Goal: Task Accomplishment & Management: Manage account settings

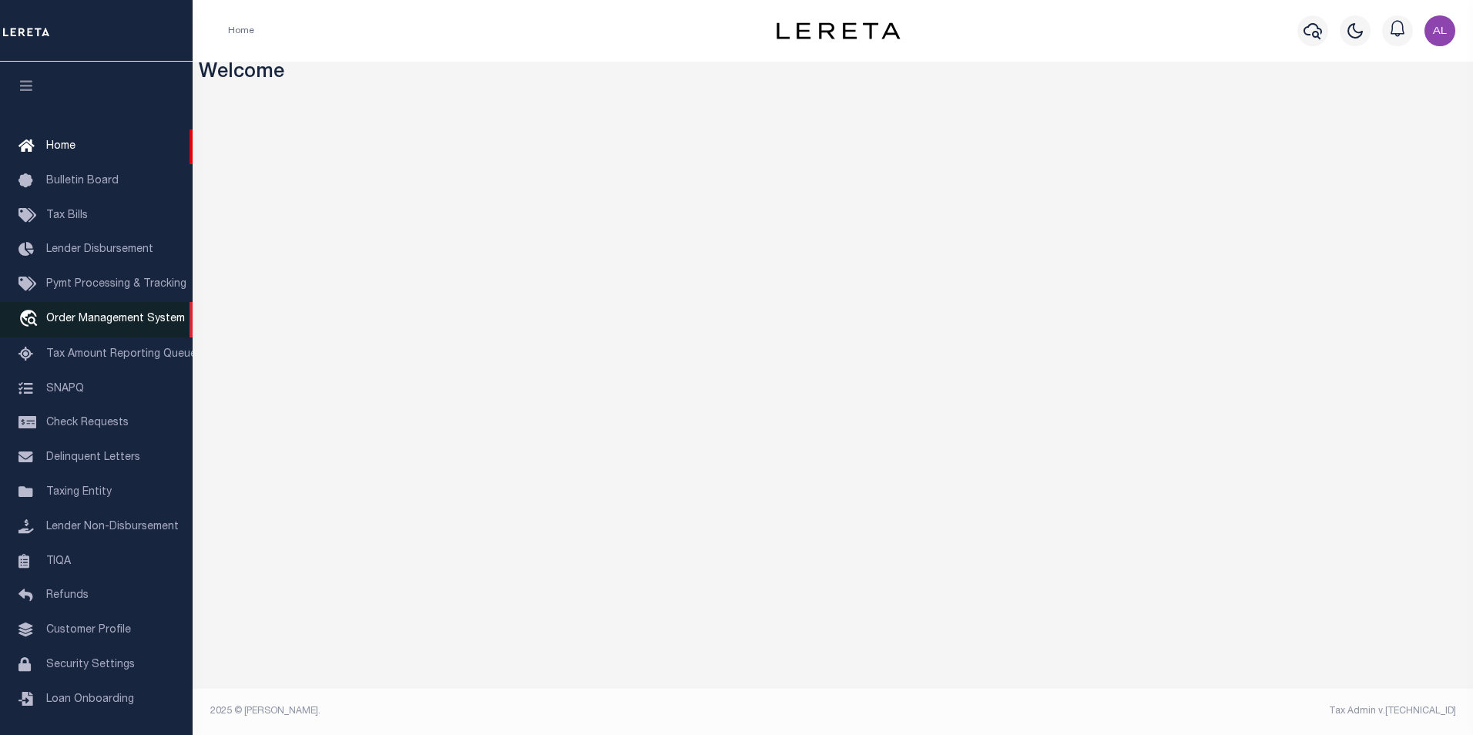
click at [79, 324] on span "Order Management System" at bounding box center [115, 319] width 139 height 11
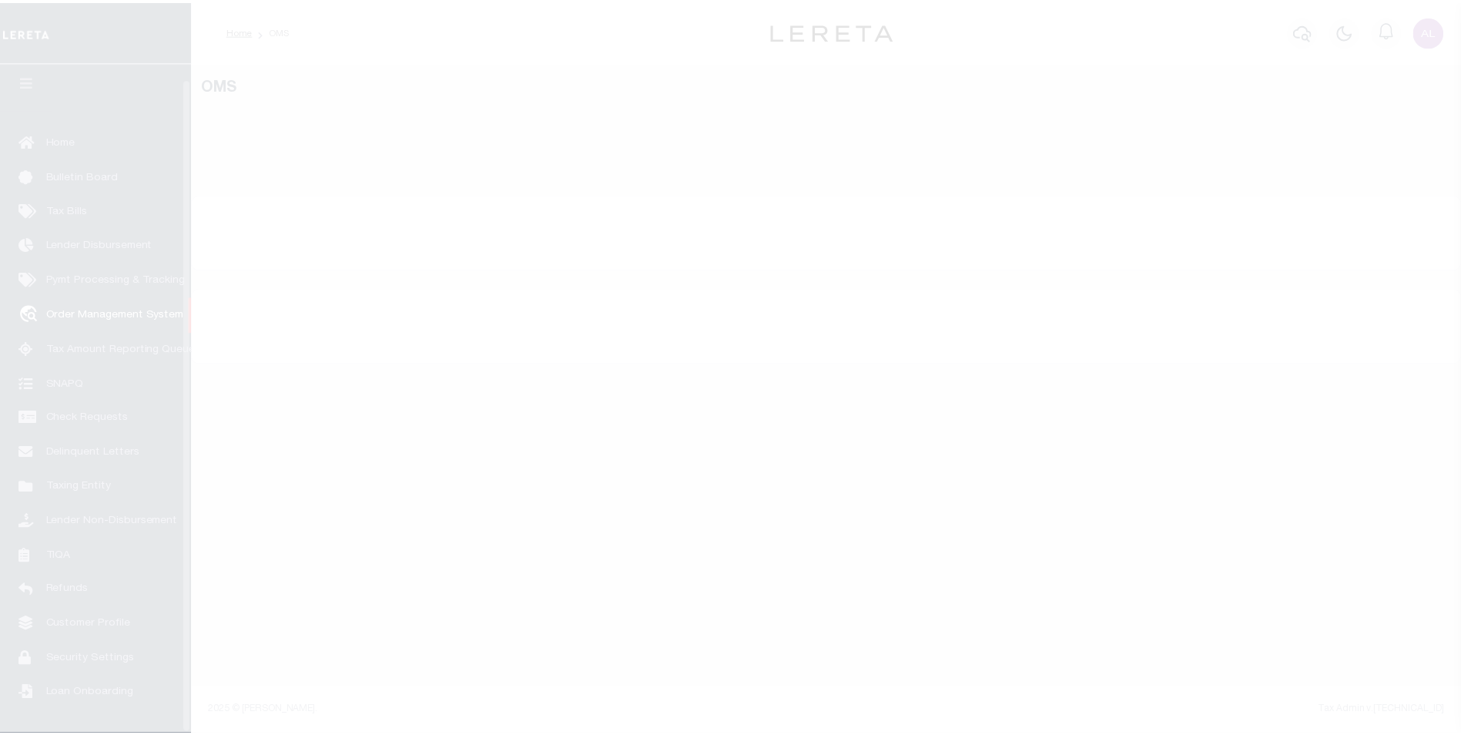
scroll to position [15, 0]
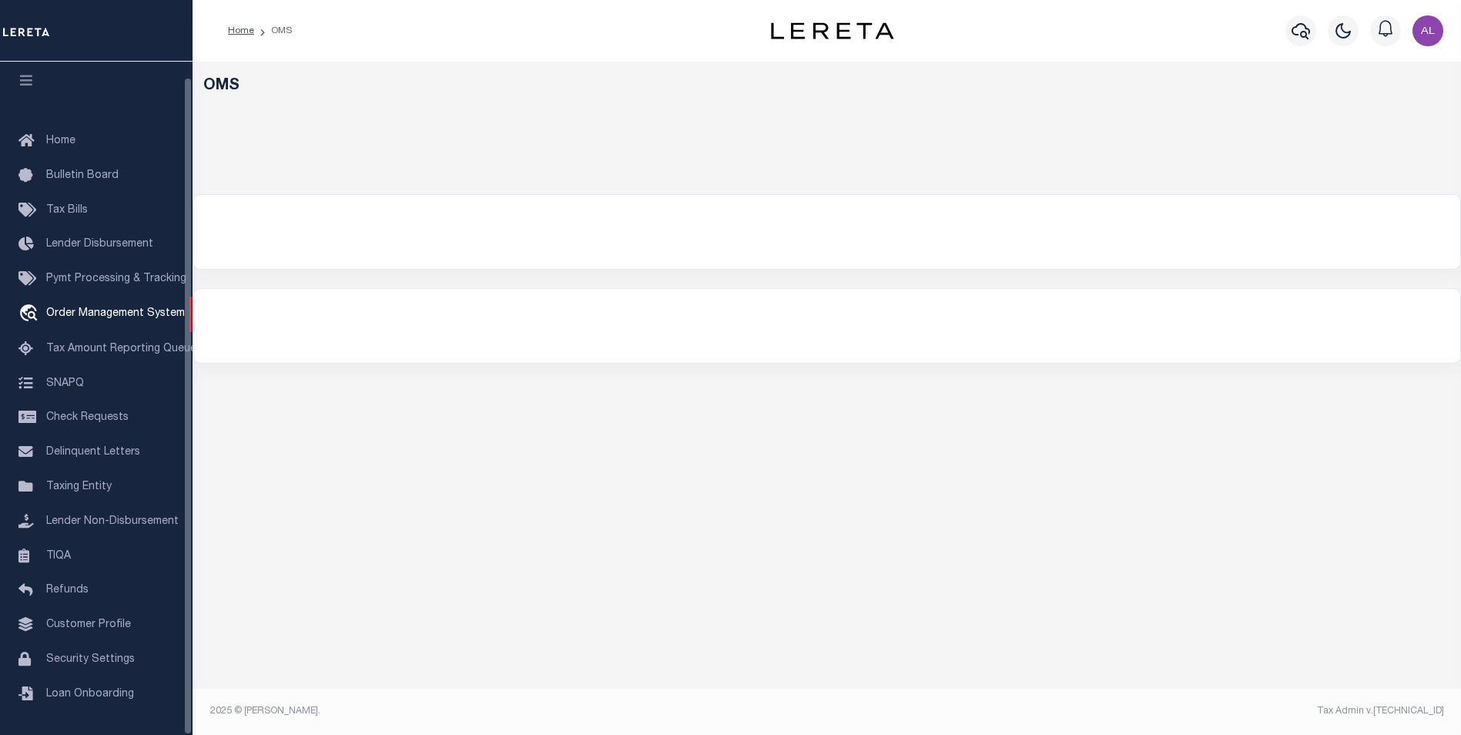
select select "200"
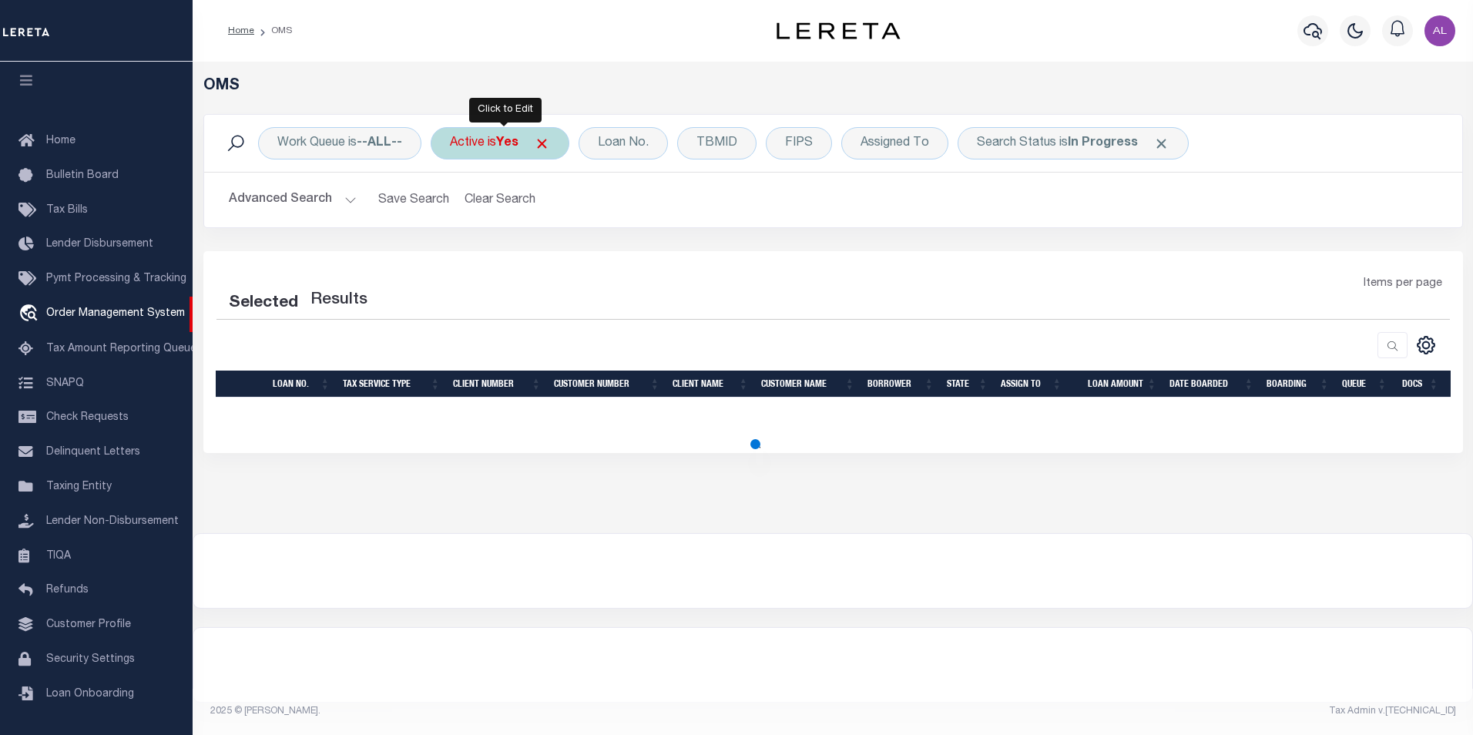
click at [548, 148] on span at bounding box center [542, 144] width 16 height 16
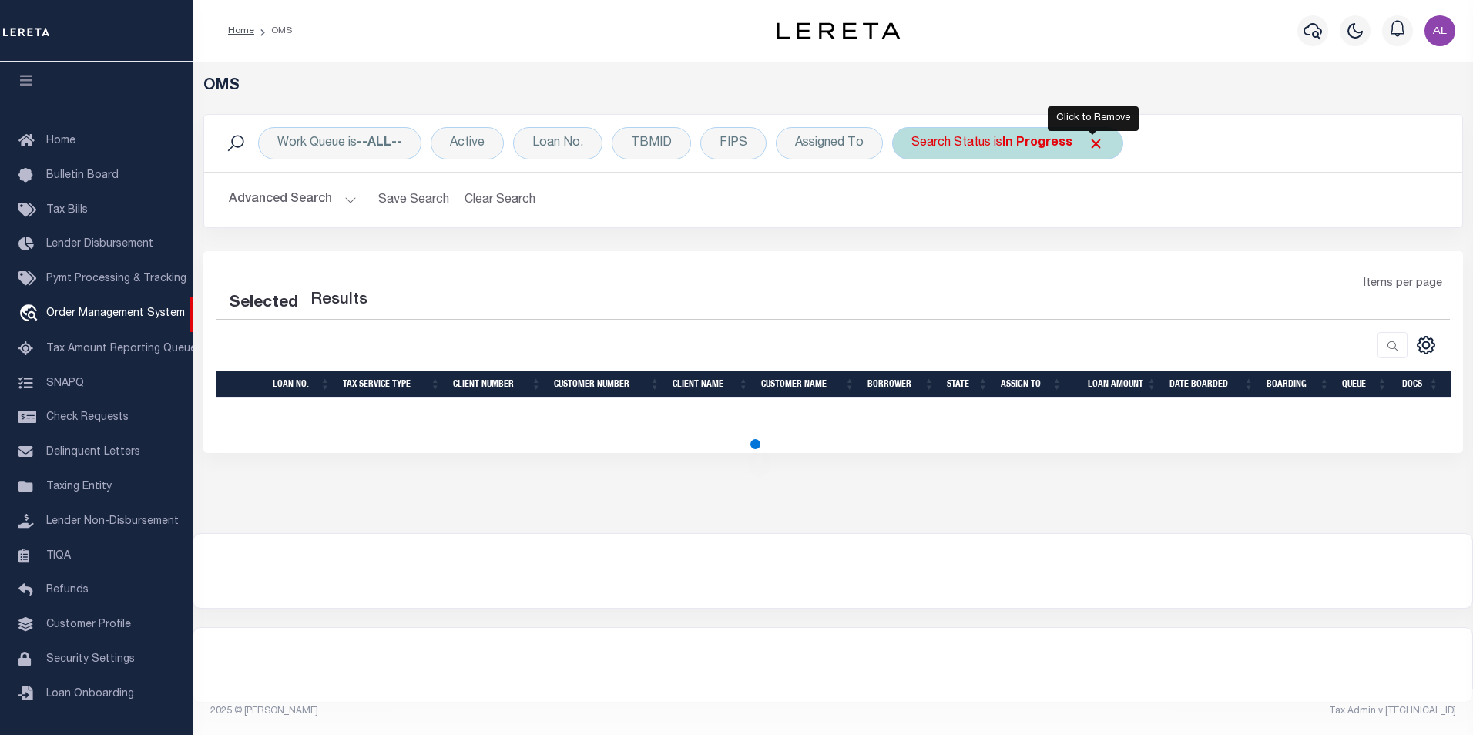
click at [1095, 146] on span "Click to Remove" at bounding box center [1096, 144] width 16 height 16
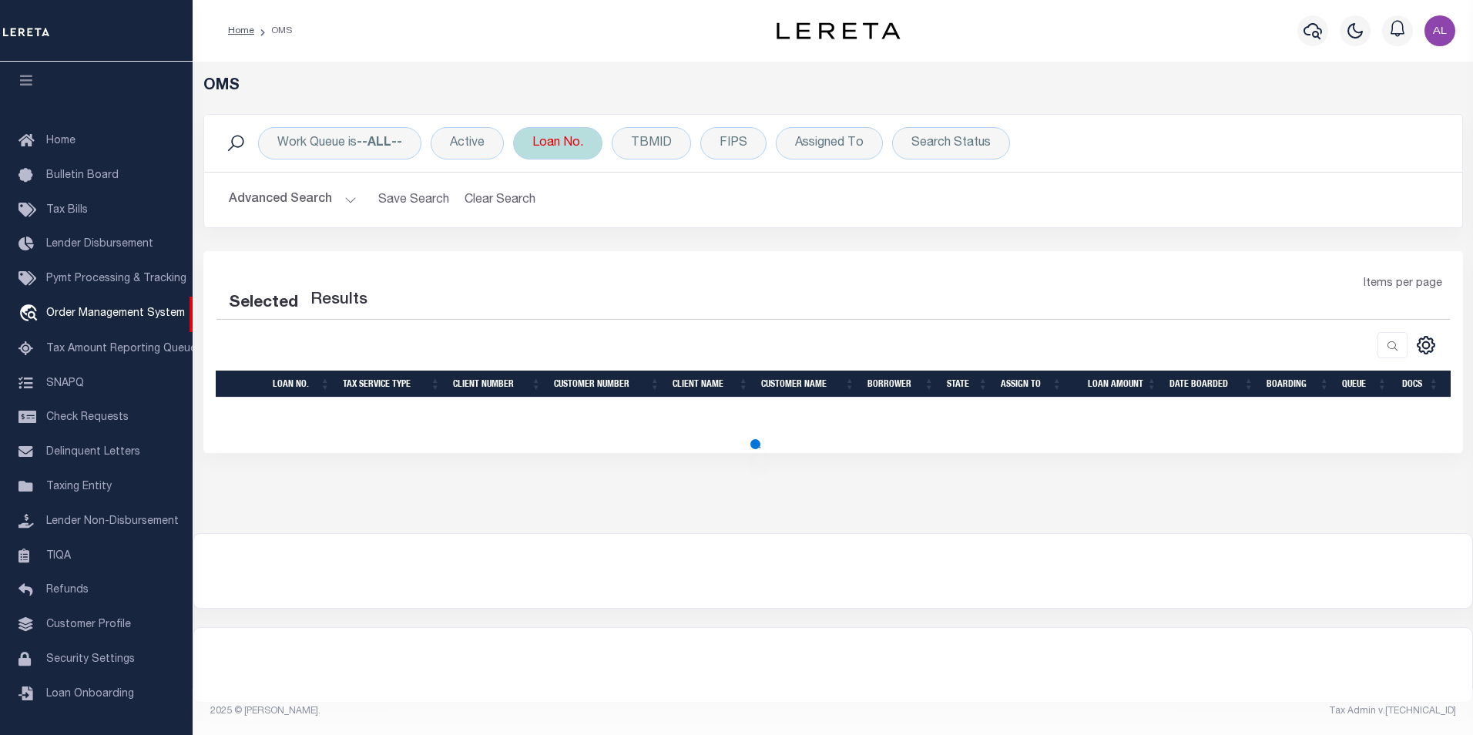
click at [568, 151] on div "Loan No." at bounding box center [557, 143] width 89 height 32
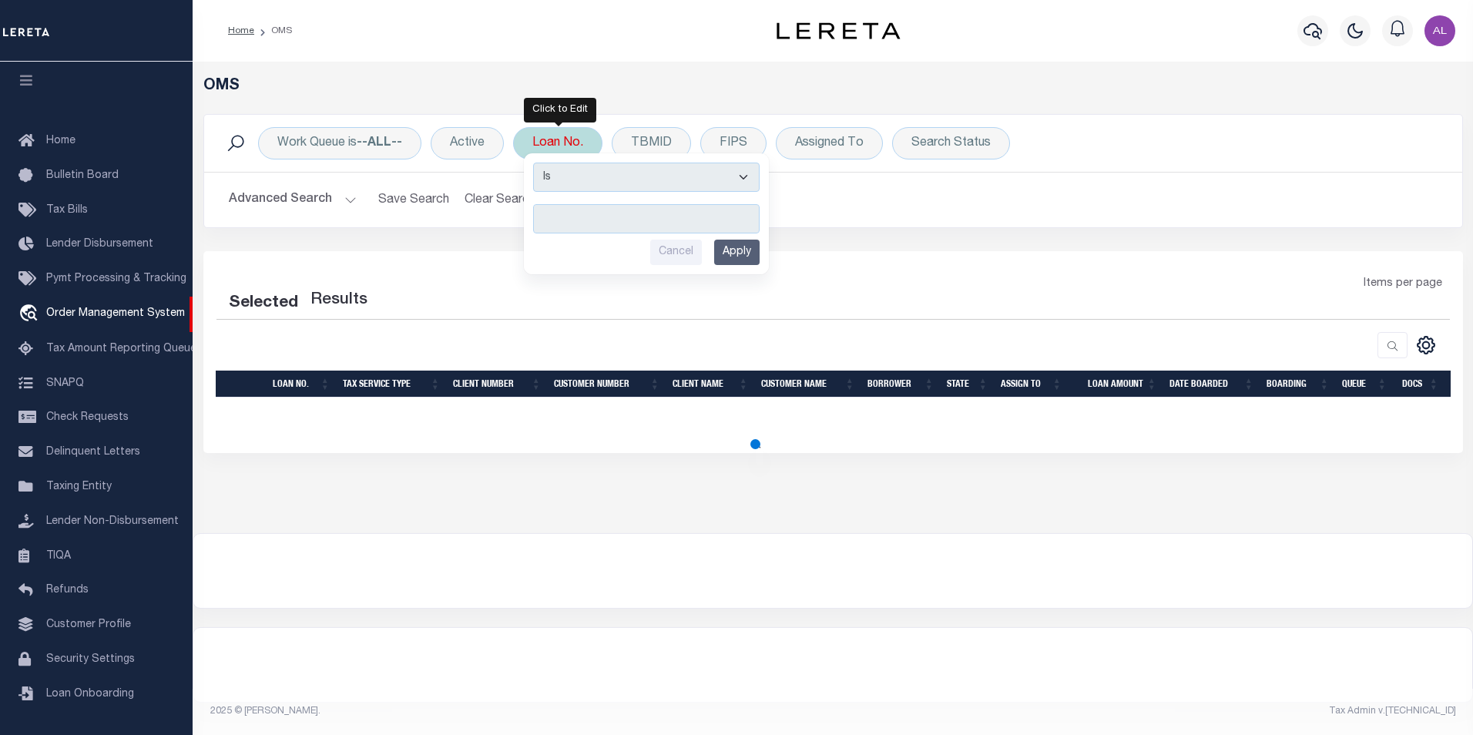
click at [568, 183] on select "Is Contains" at bounding box center [646, 177] width 226 height 29
select select "c"
click at [535, 163] on select "Is Contains" at bounding box center [646, 177] width 226 height 29
click at [549, 215] on input "text" at bounding box center [646, 218] width 226 height 29
select select "200"
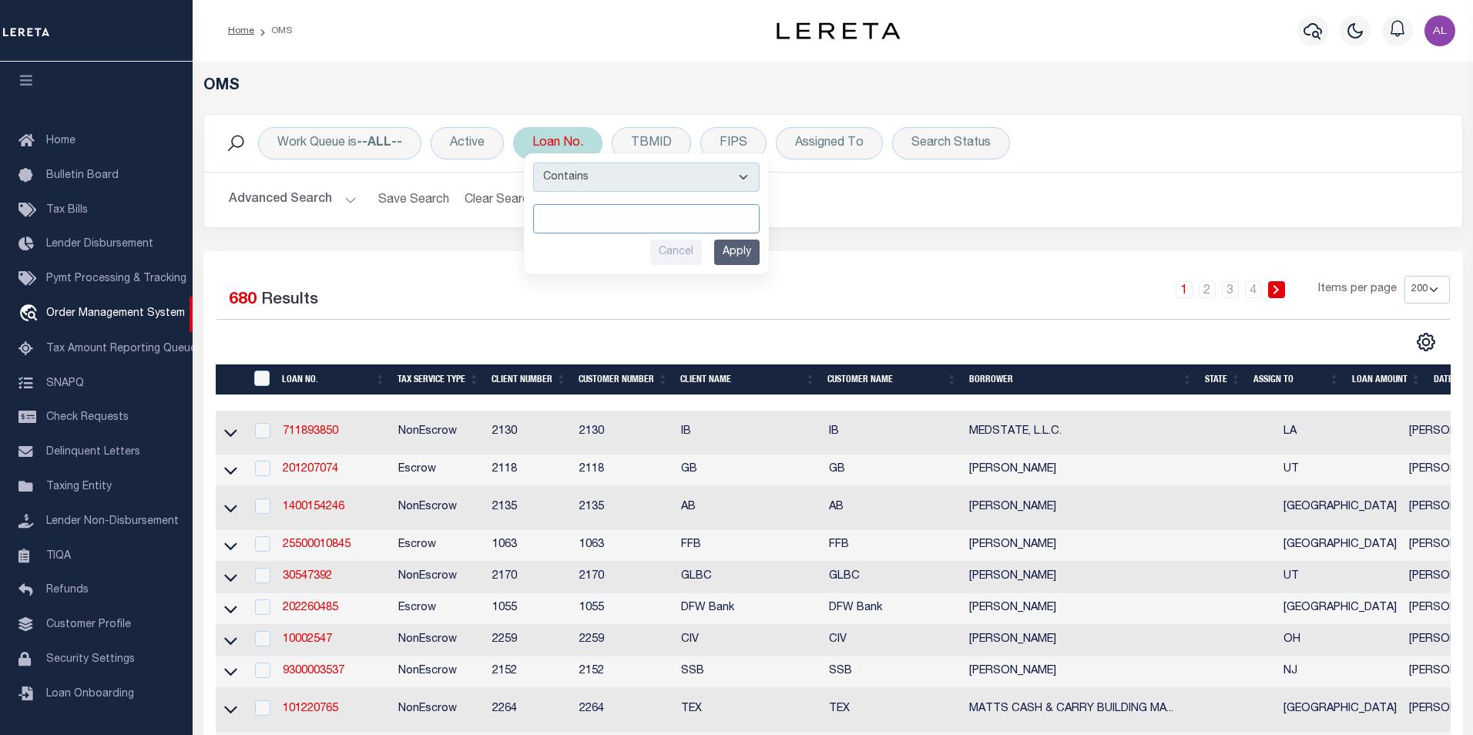
click at [559, 220] on input "text" at bounding box center [646, 218] width 226 height 29
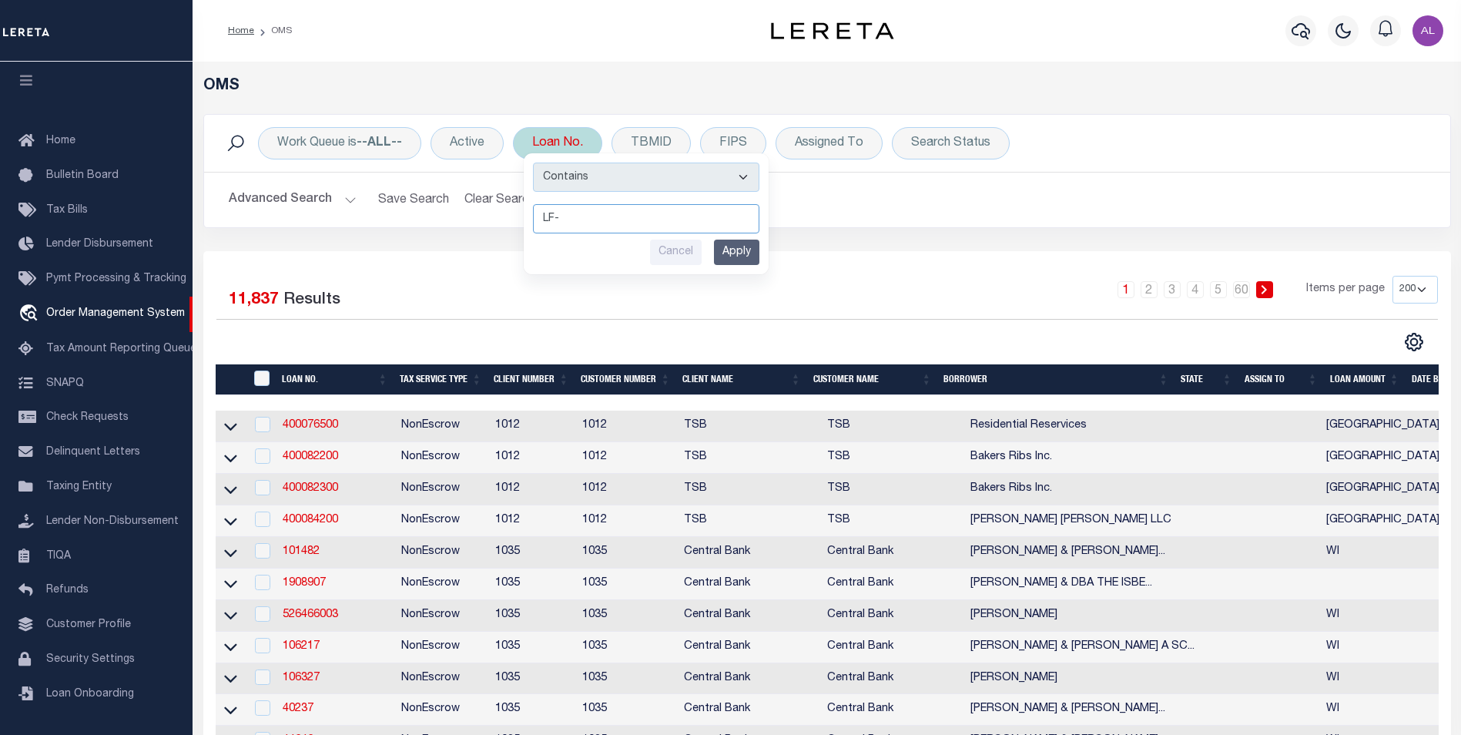
type input "LF-"
click at [732, 252] on input "Apply" at bounding box center [736, 252] width 45 height 25
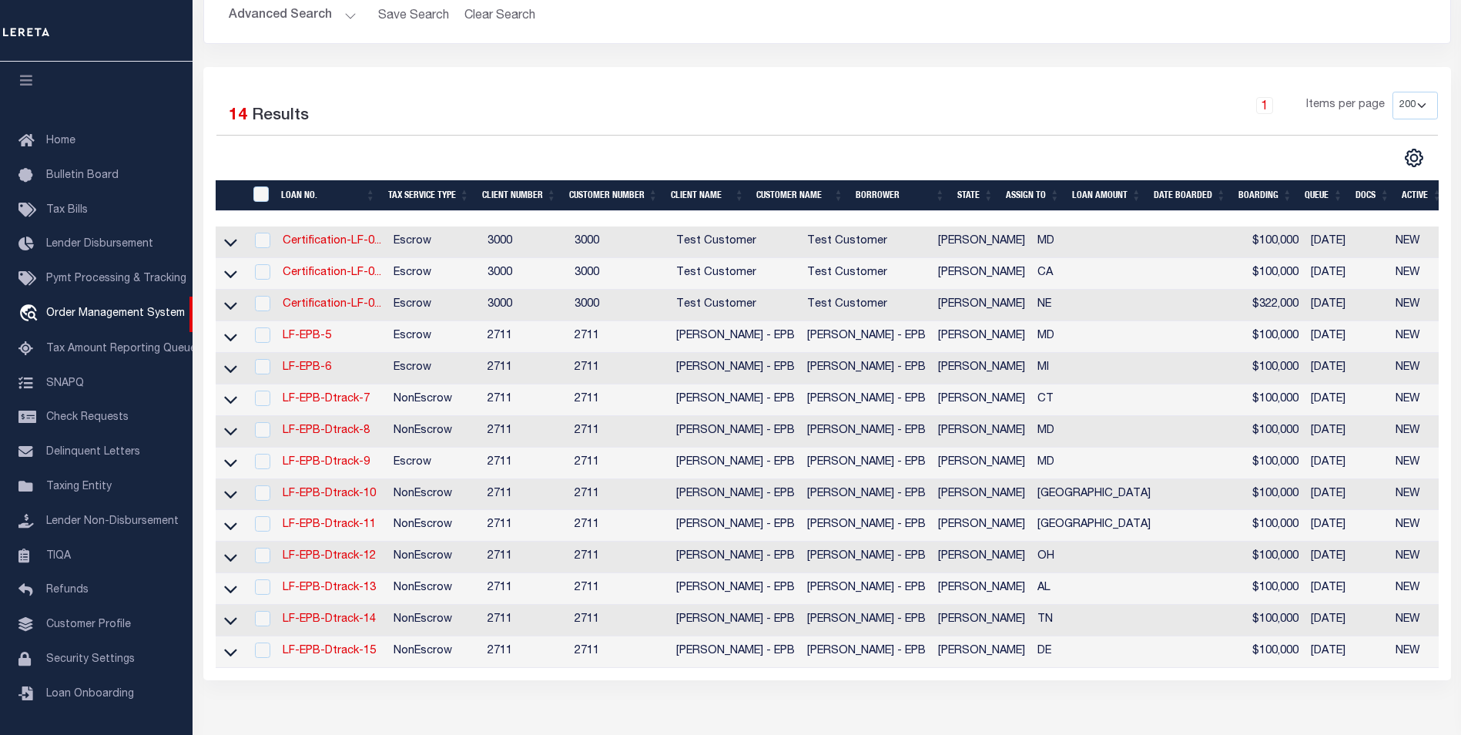
scroll to position [182, 0]
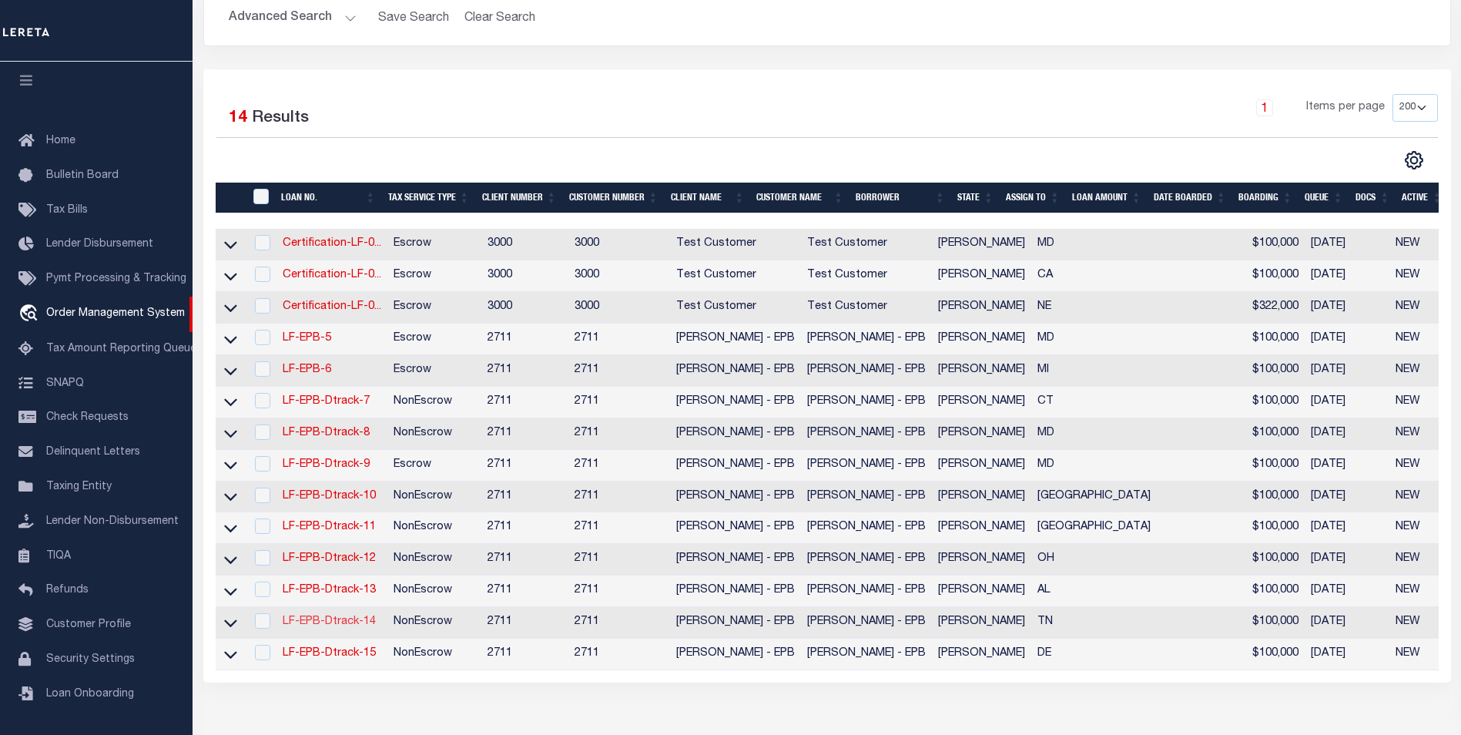
click at [360, 627] on link "LF-EPB-Dtrack-14" at bounding box center [329, 621] width 93 height 11
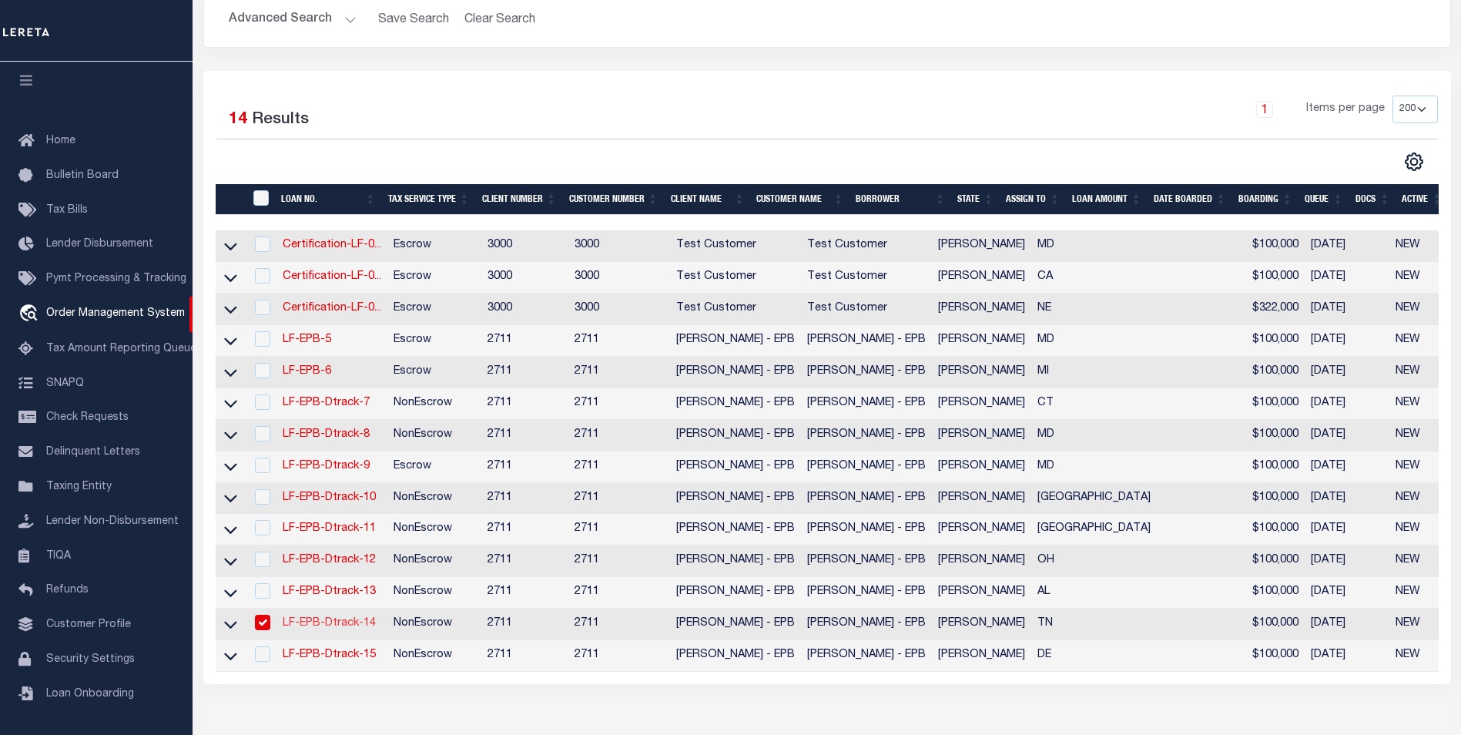
type input "LF-EPB-Dtrack-14"
type input "[PERSON_NAME]"
select select
type input "2512 COURTNEY DR"
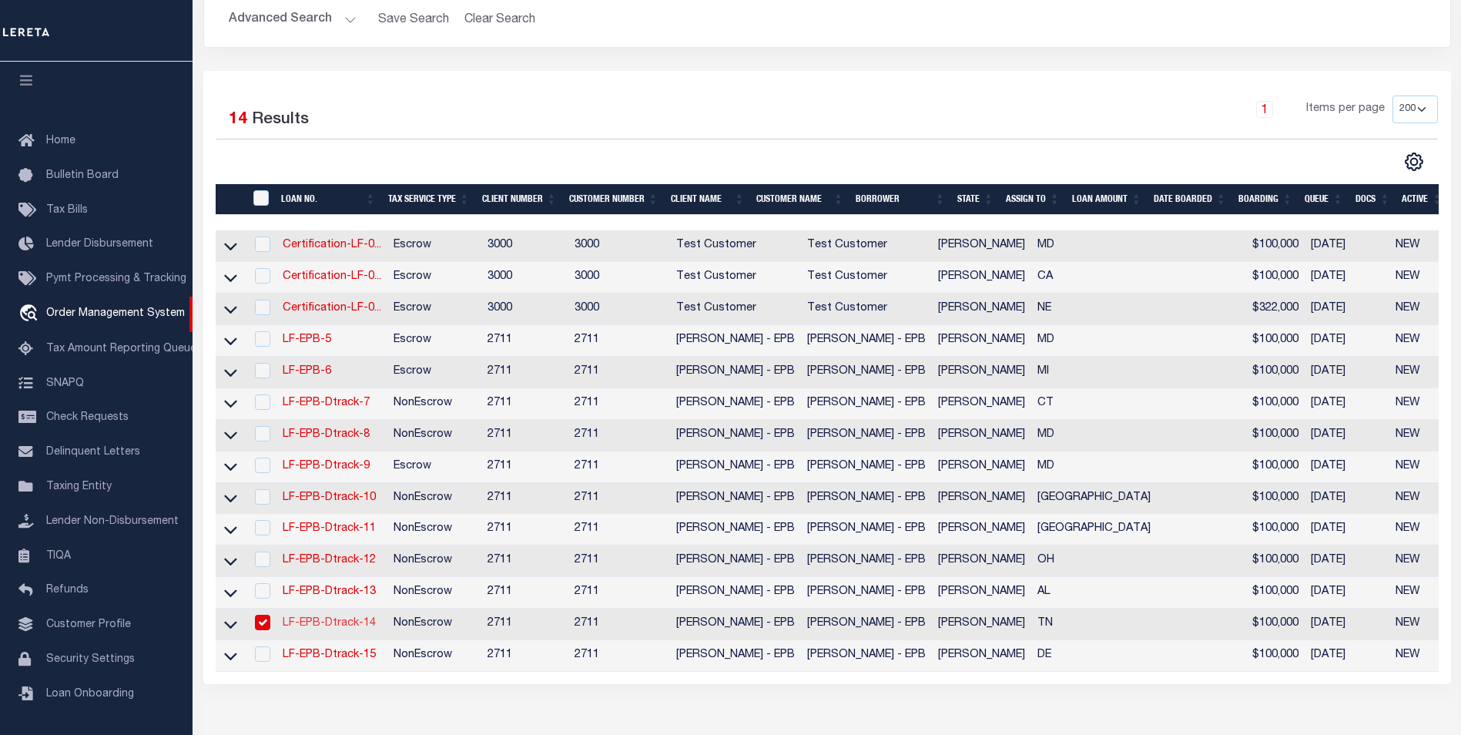
type input "MEMPHIS TN 38128-4702"
type input "[DATE]"
select select "10"
select select "NonEscrow"
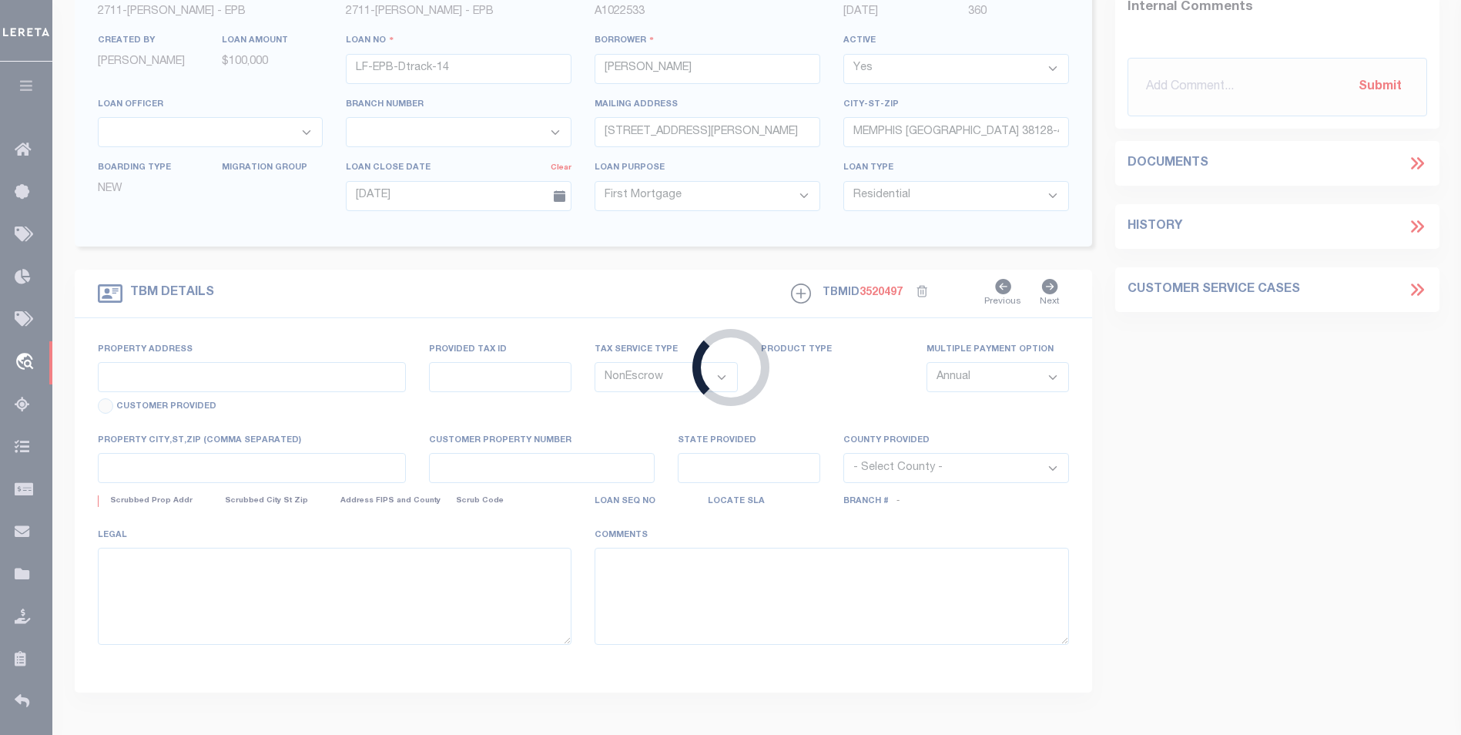
type input "2512 COURTNEY DR"
select select
type input "MEMPHIS TN 38128-4702"
type input "TN"
select select
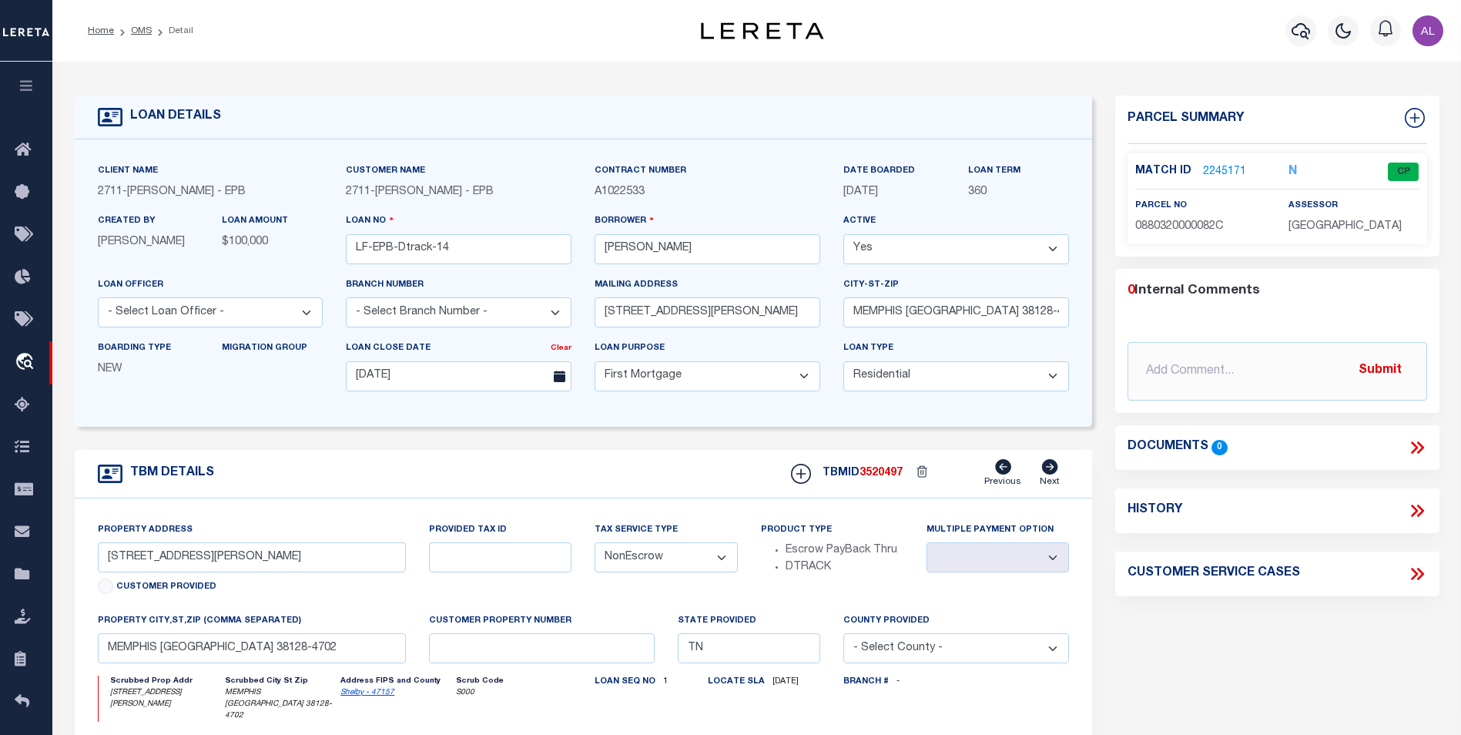
click at [1224, 166] on link "2245171" at bounding box center [1224, 172] width 43 height 16
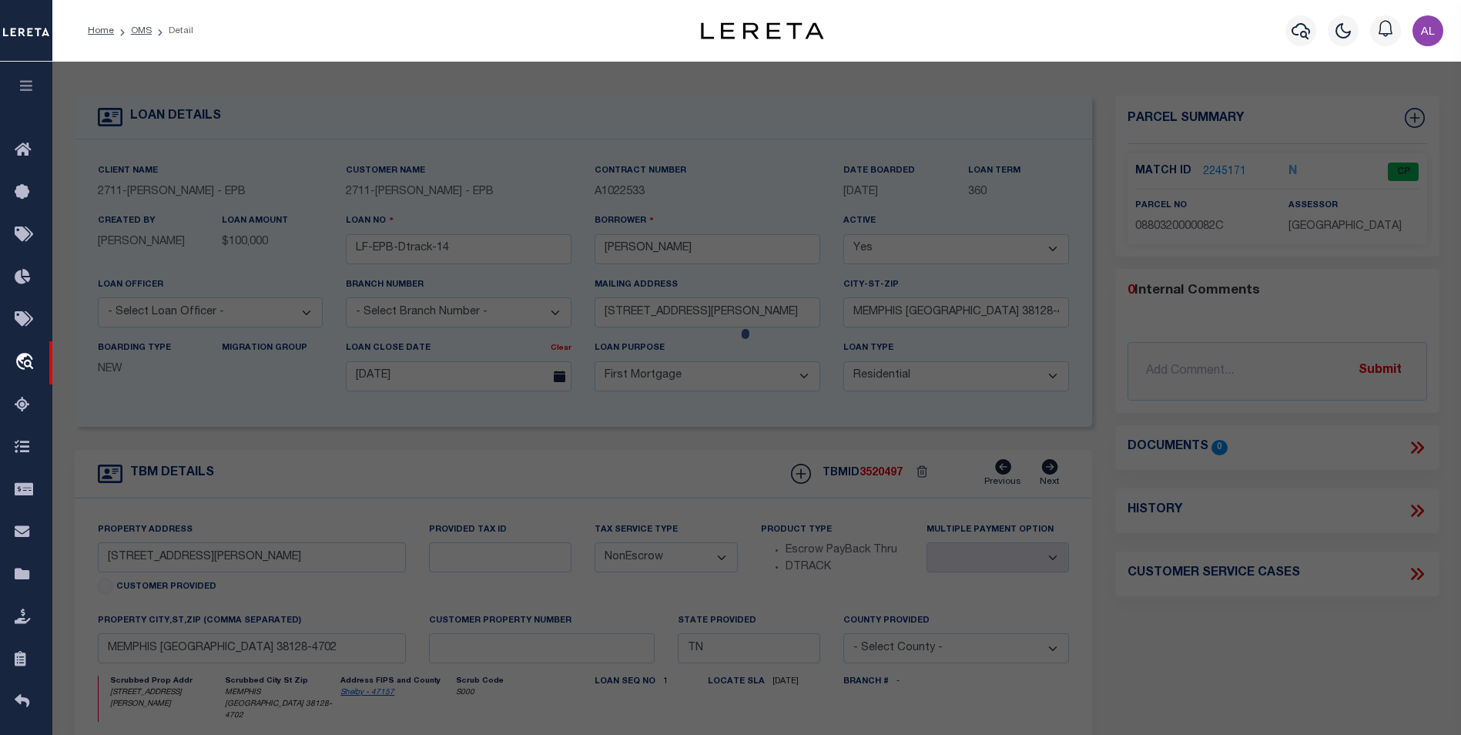
checkbox input "false"
select select "CP"
type input "LEE,ANNIE H & ARMELIE,HICKS"
select select "ATL"
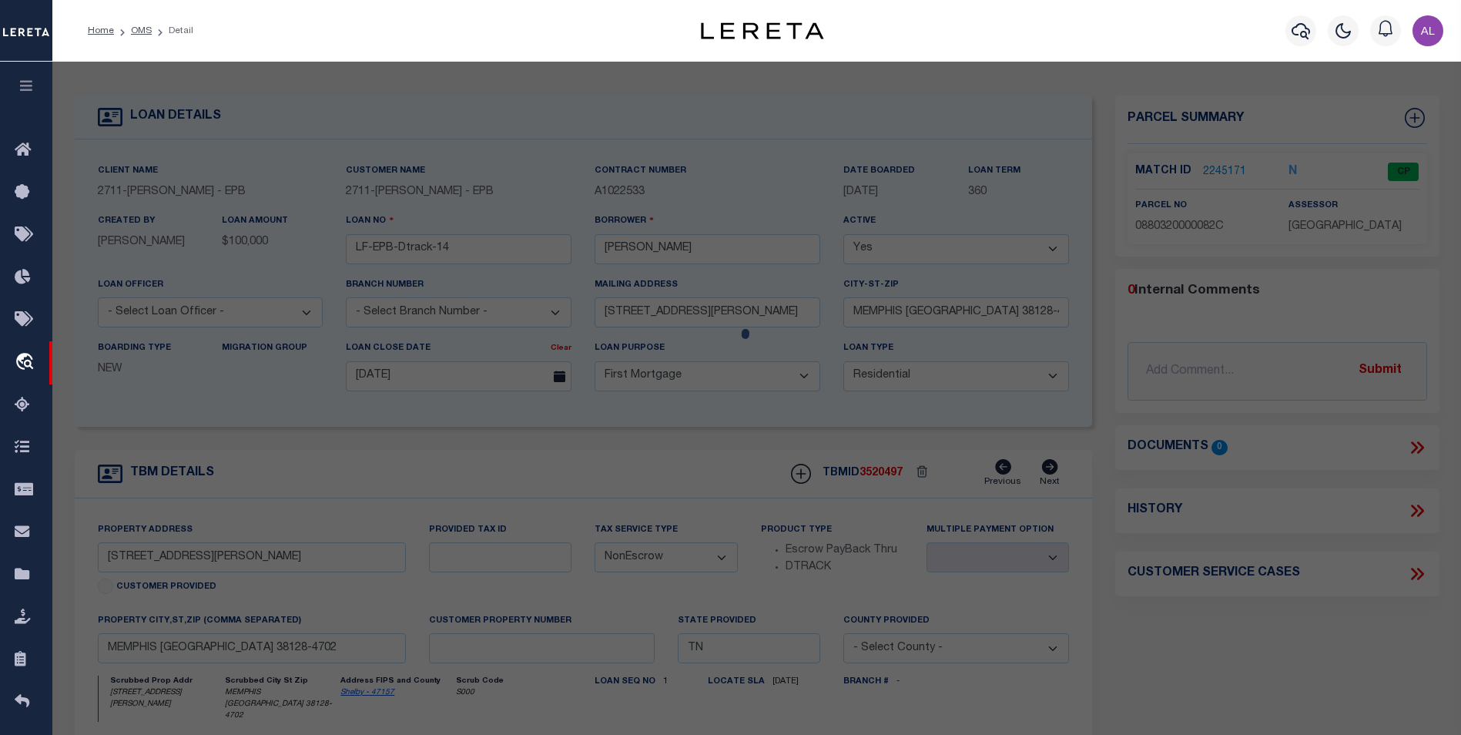
select select "ADD"
type input "2512 COURTNEY DR"
type input "MEMPHIS, TN 38128"
type textarea "PT 153 ES COURTNEY DR 84.635 FT N OF FAIRLANE DR"
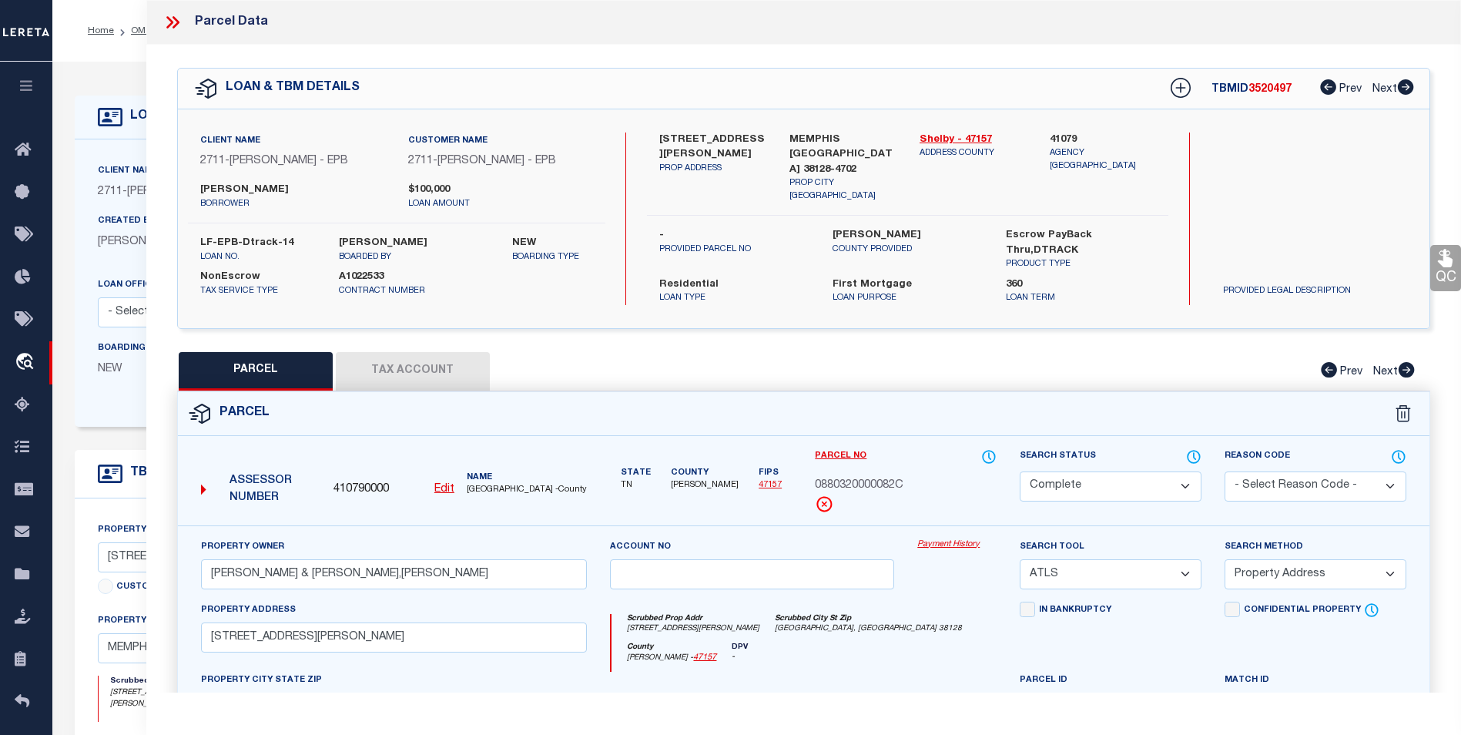
click at [442, 378] on button "Tax Account" at bounding box center [413, 371] width 154 height 39
select select "100"
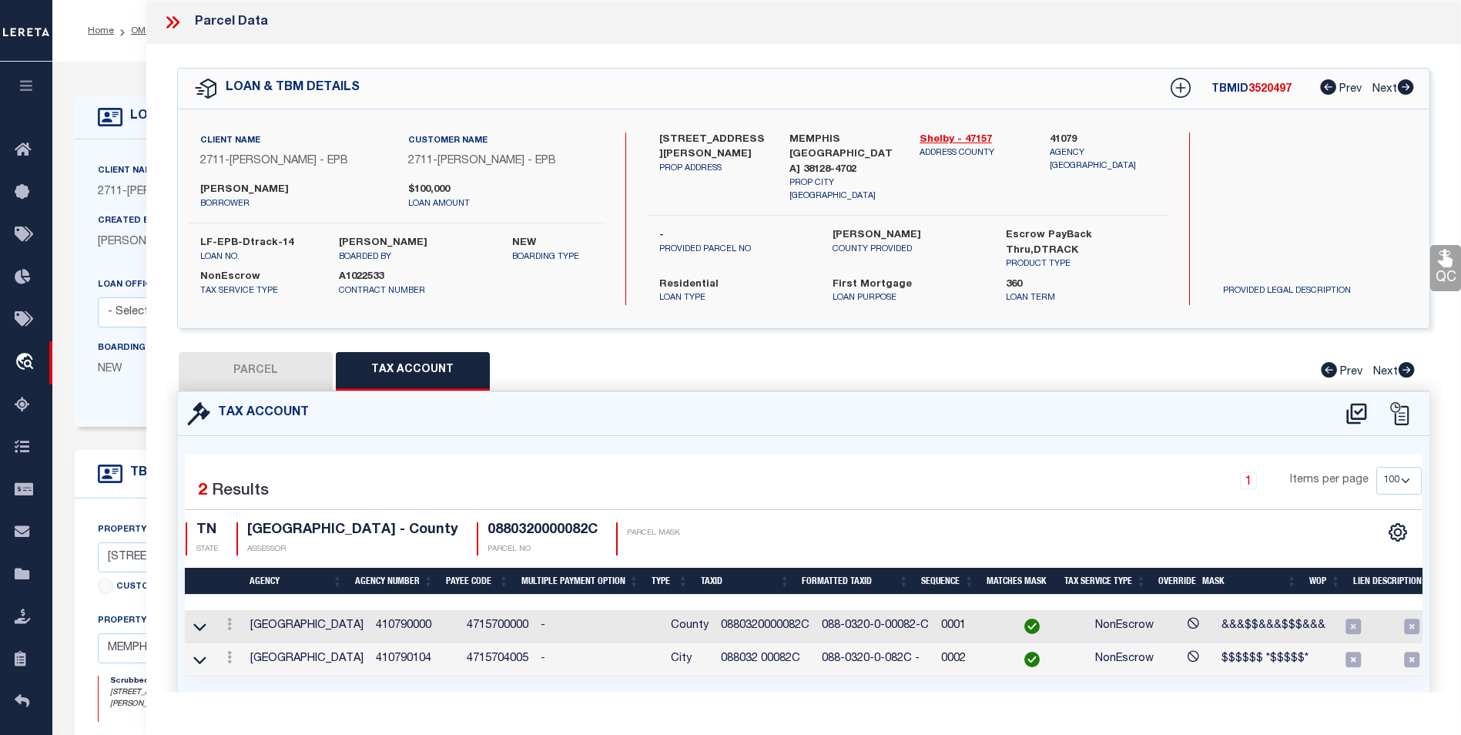
click at [487, 613] on td "4715700000" at bounding box center [498, 626] width 74 height 33
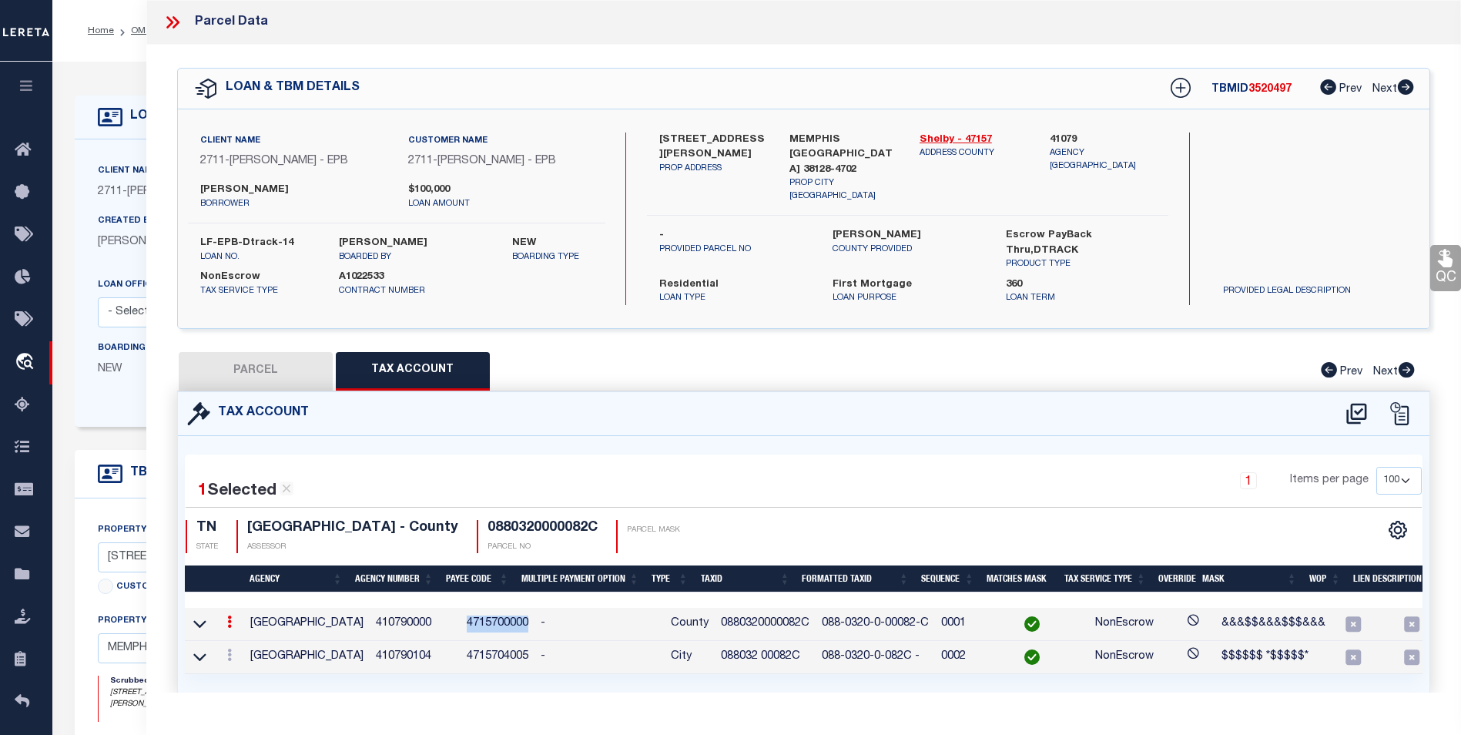
click at [487, 613] on td "4715700000" at bounding box center [498, 624] width 74 height 33
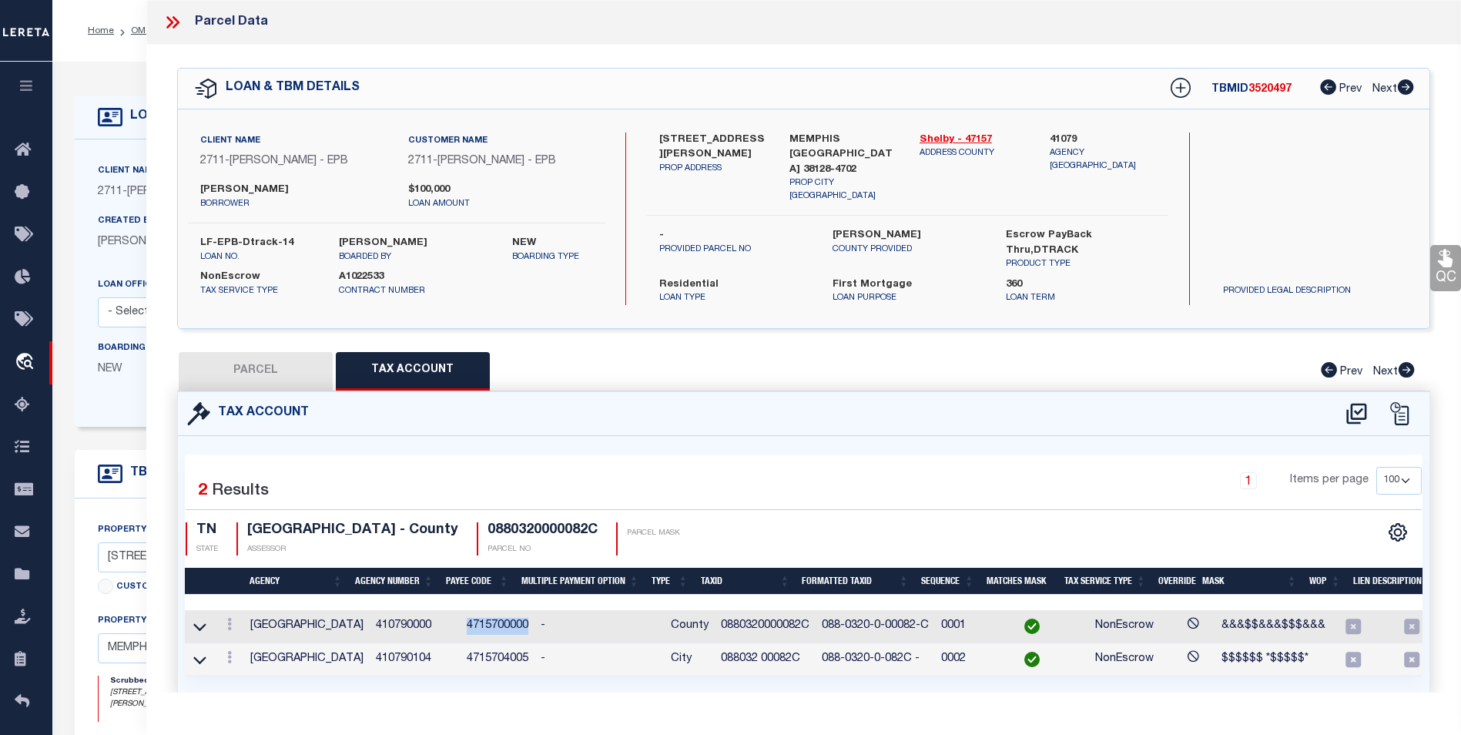
copy td "4715700000"
click at [280, 353] on button "PARCEL" at bounding box center [256, 371] width 154 height 39
select select "AS"
select select
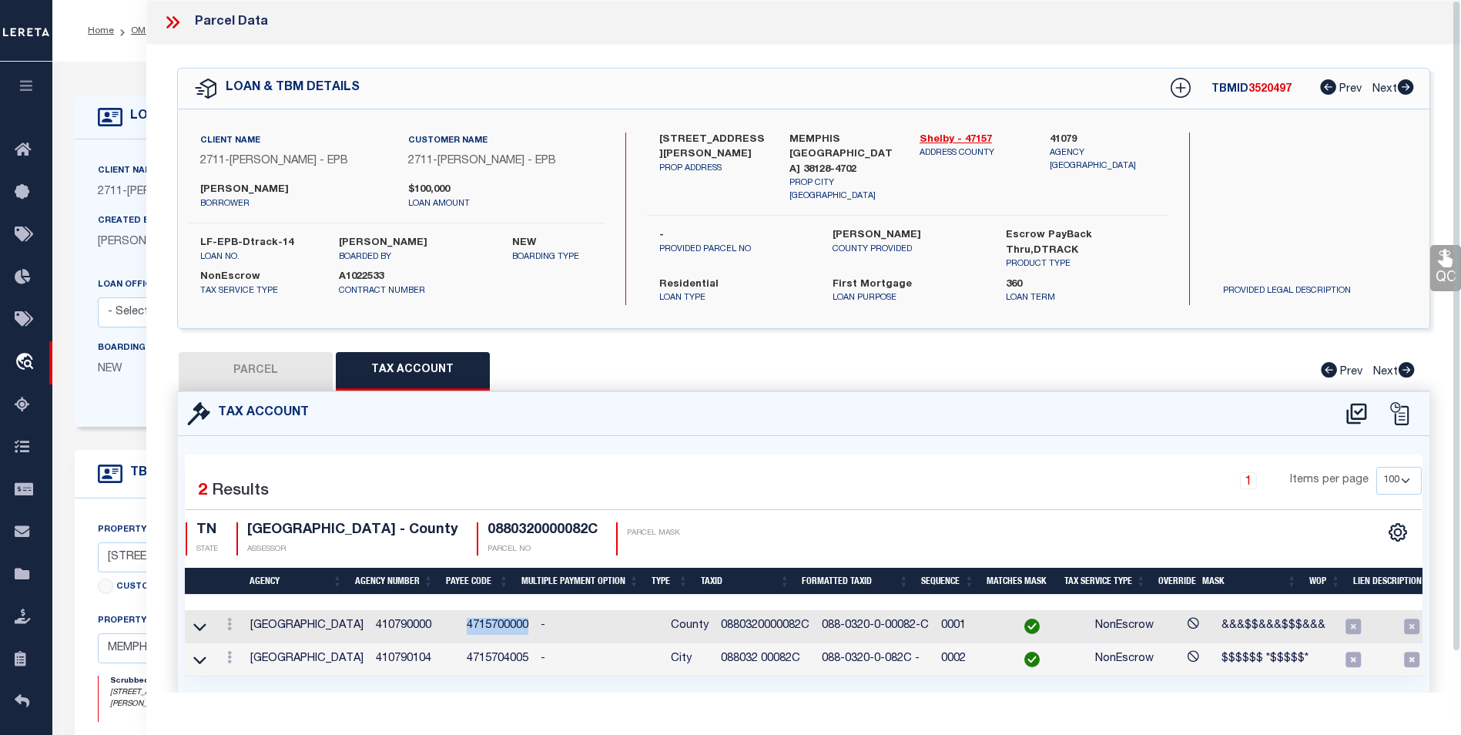
checkbox input "false"
select select "CP"
type input "LEE,ANNIE H & ARMELIE,HICKS"
select select "ATL"
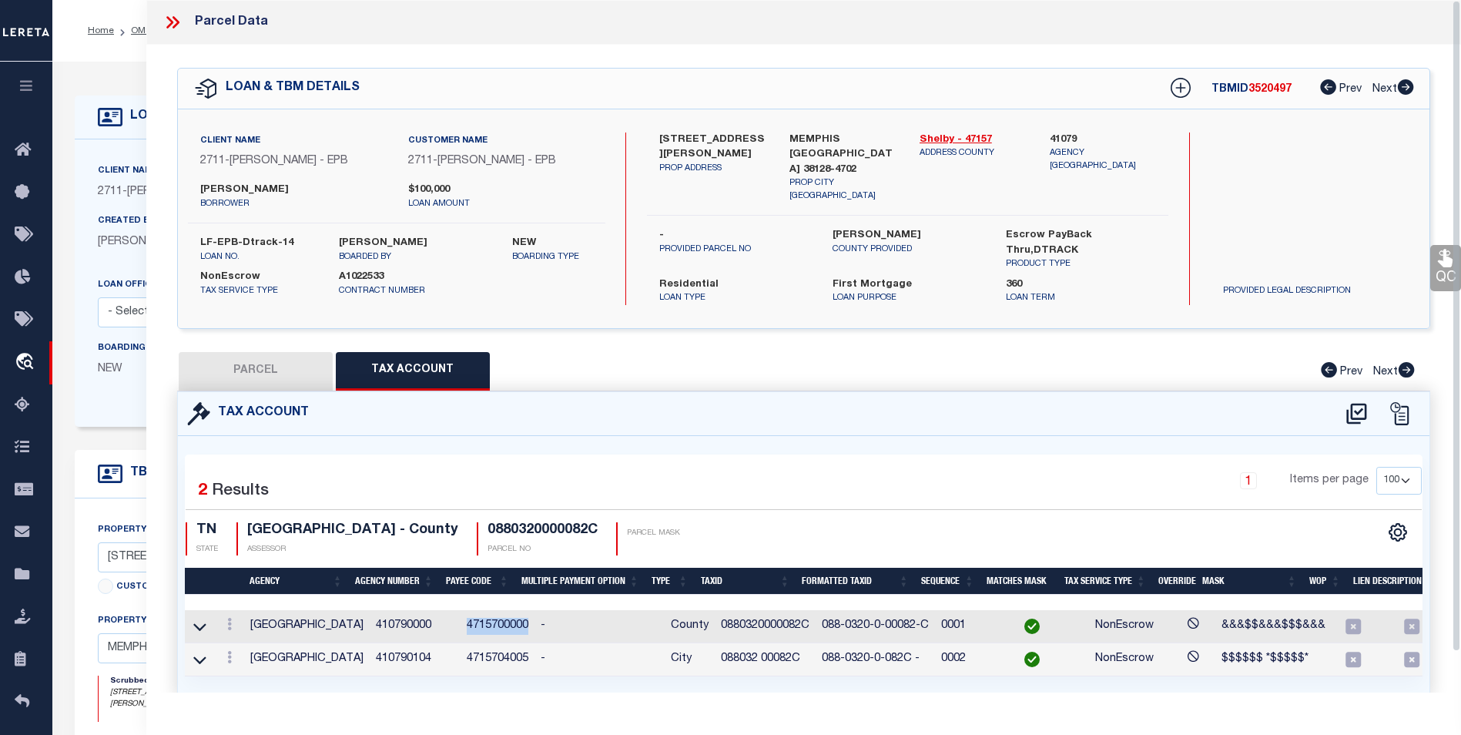
select select "ADD"
type input "2512 COURTNEY DR"
type input "MEMPHIS, TN 38128"
type textarea "PT 153 ES COURTNEY DR 84.635 FT N OF FAIRLANE DR"
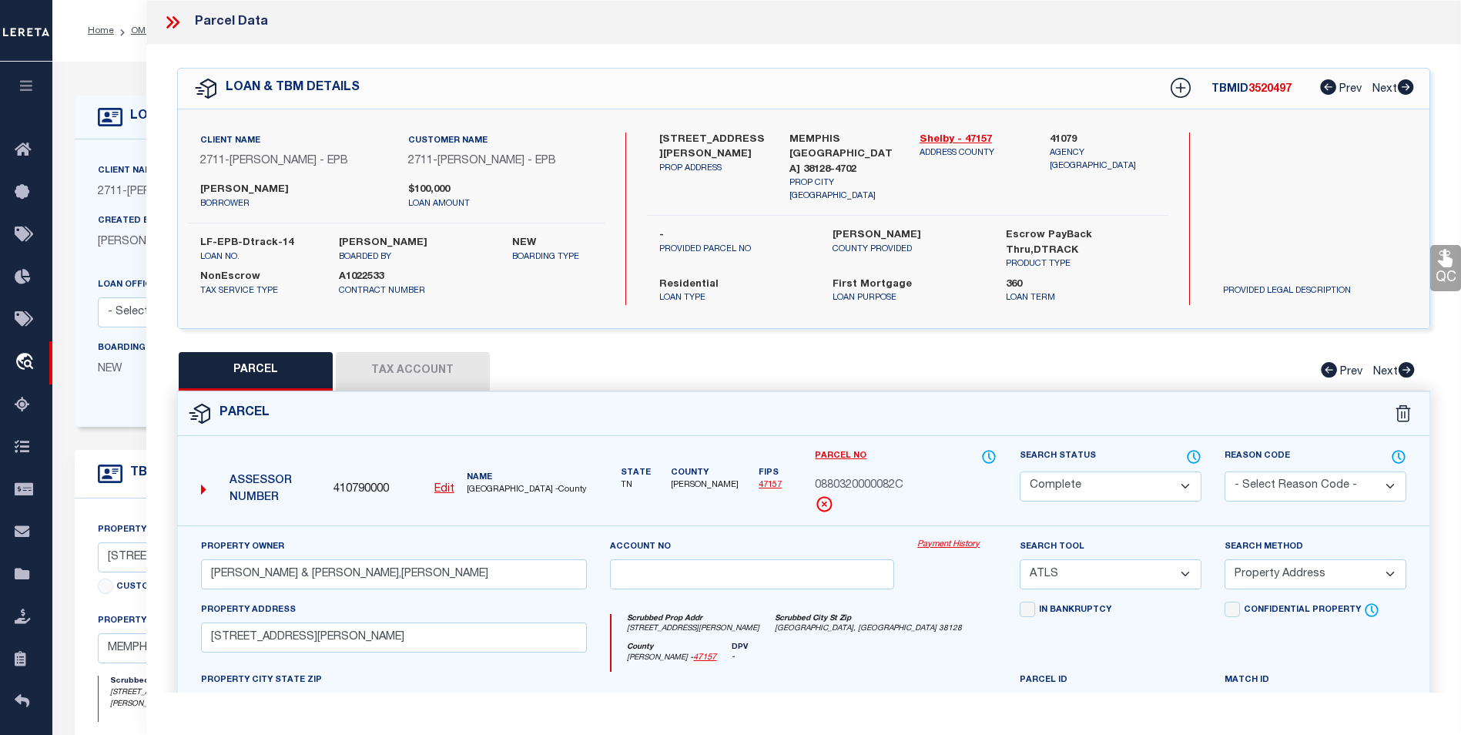
click at [952, 543] on link "Payment History" at bounding box center [956, 544] width 79 height 13
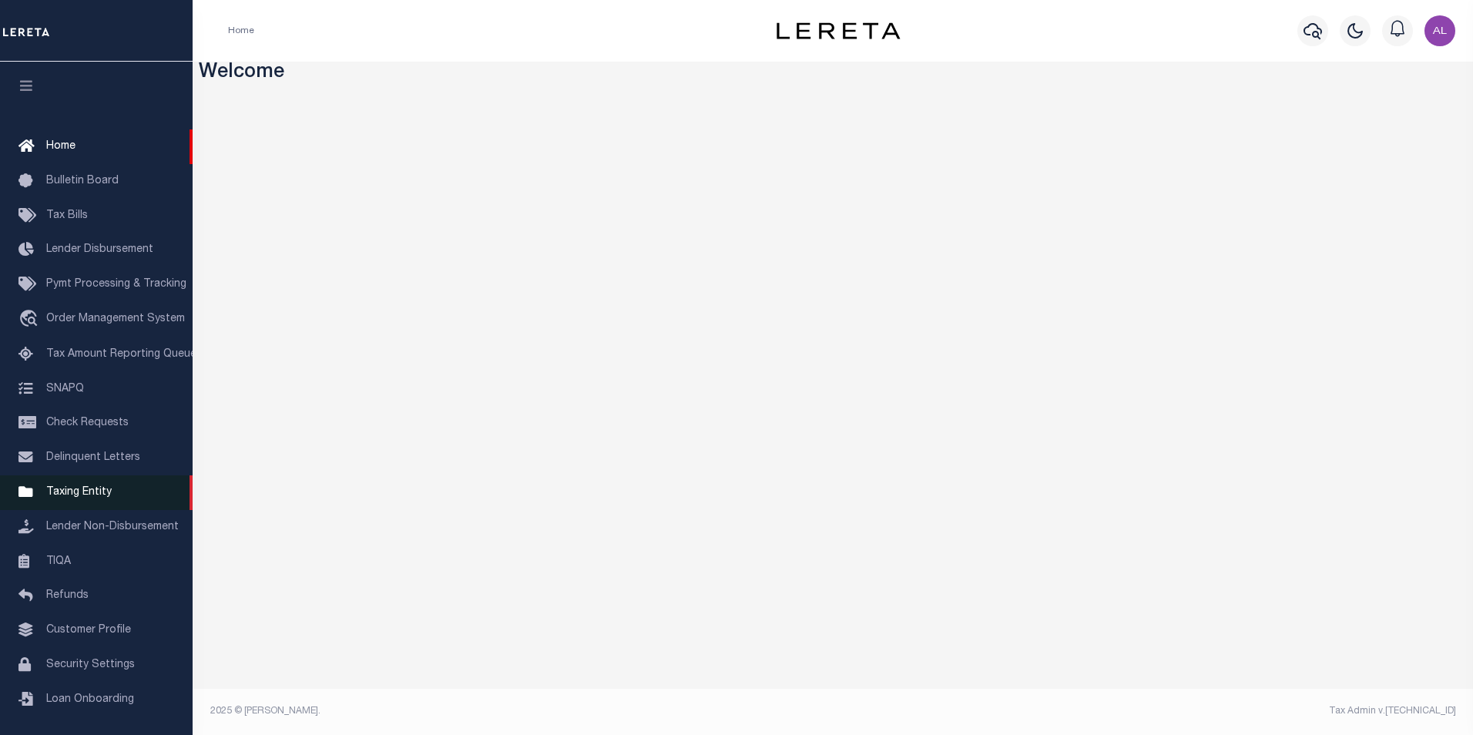
click at [92, 494] on span "Taxing Entity" at bounding box center [78, 492] width 65 height 11
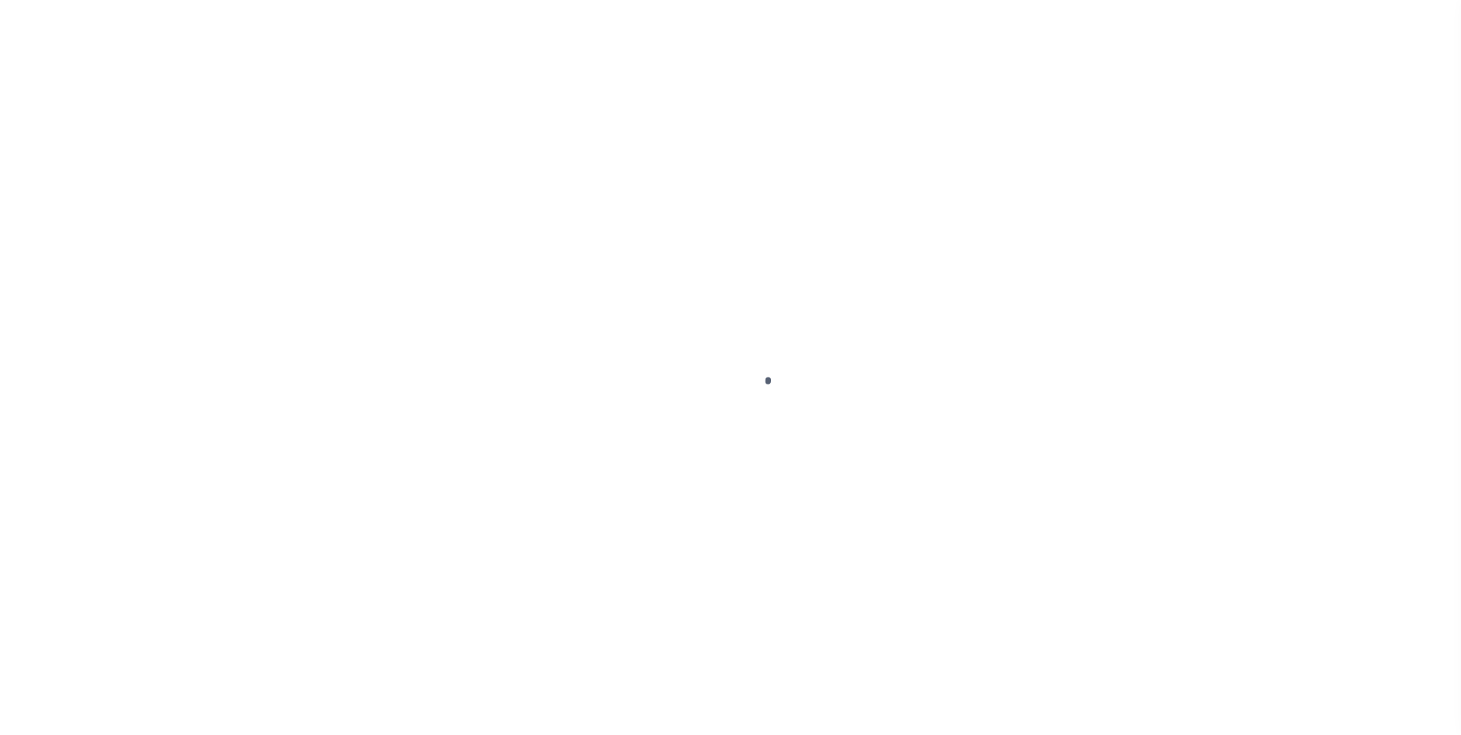
select select
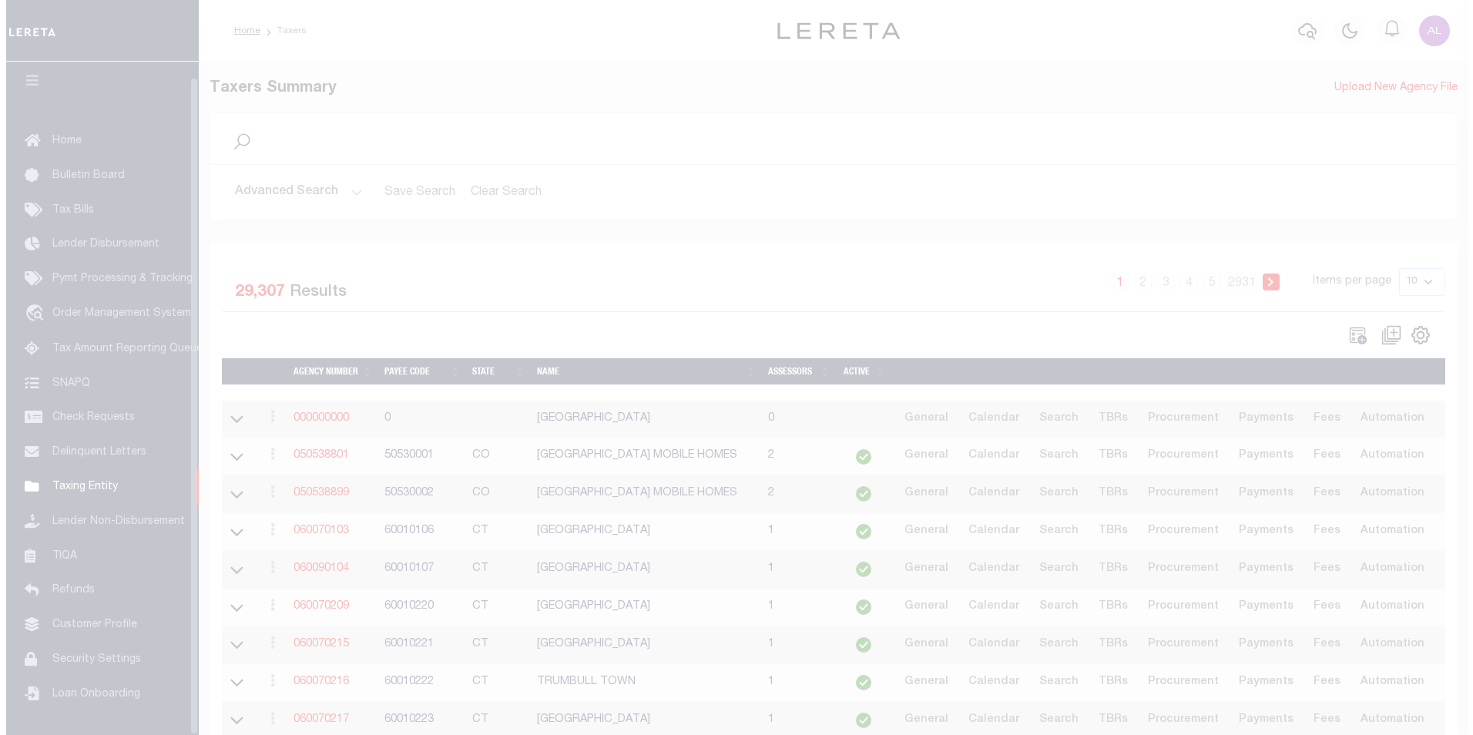
scroll to position [15, 0]
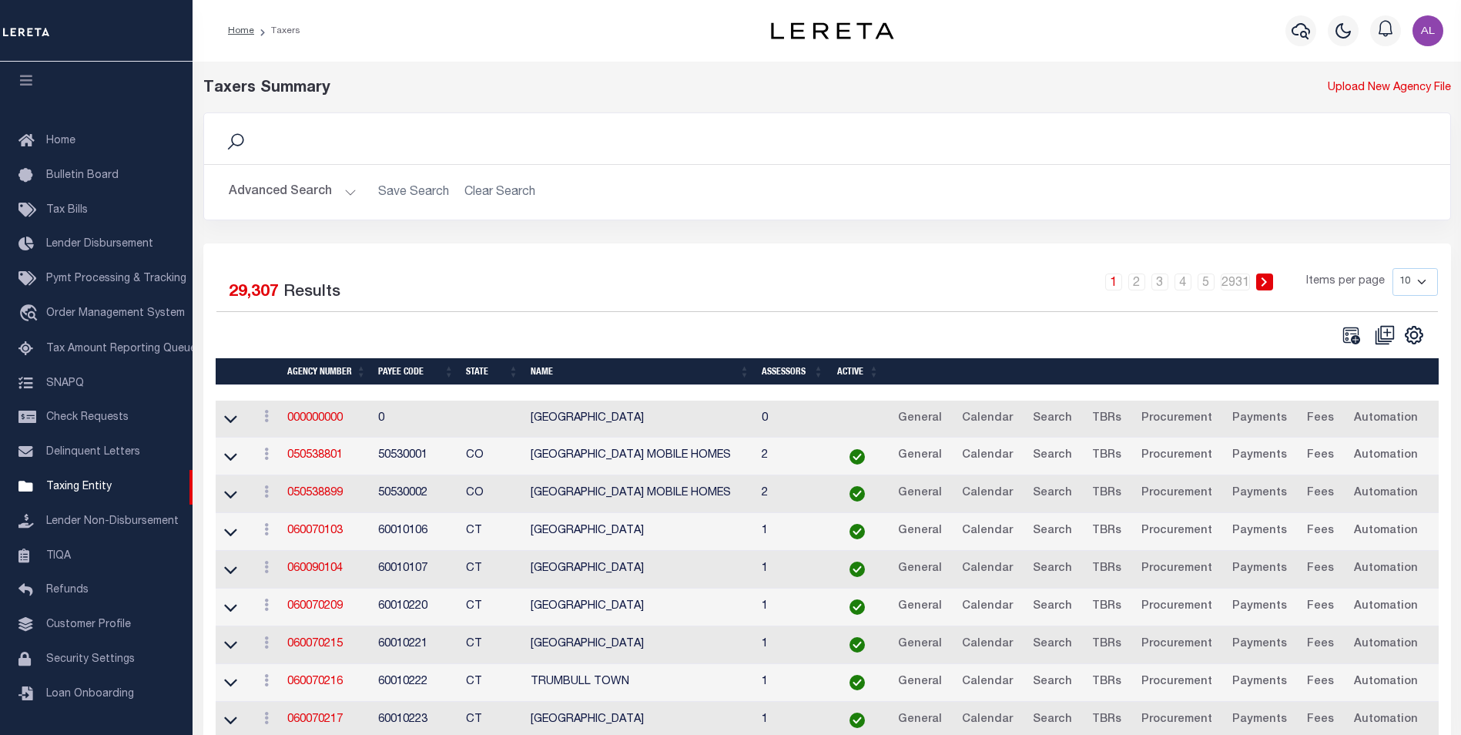
click at [345, 189] on button "Advanced Search" at bounding box center [293, 192] width 128 height 30
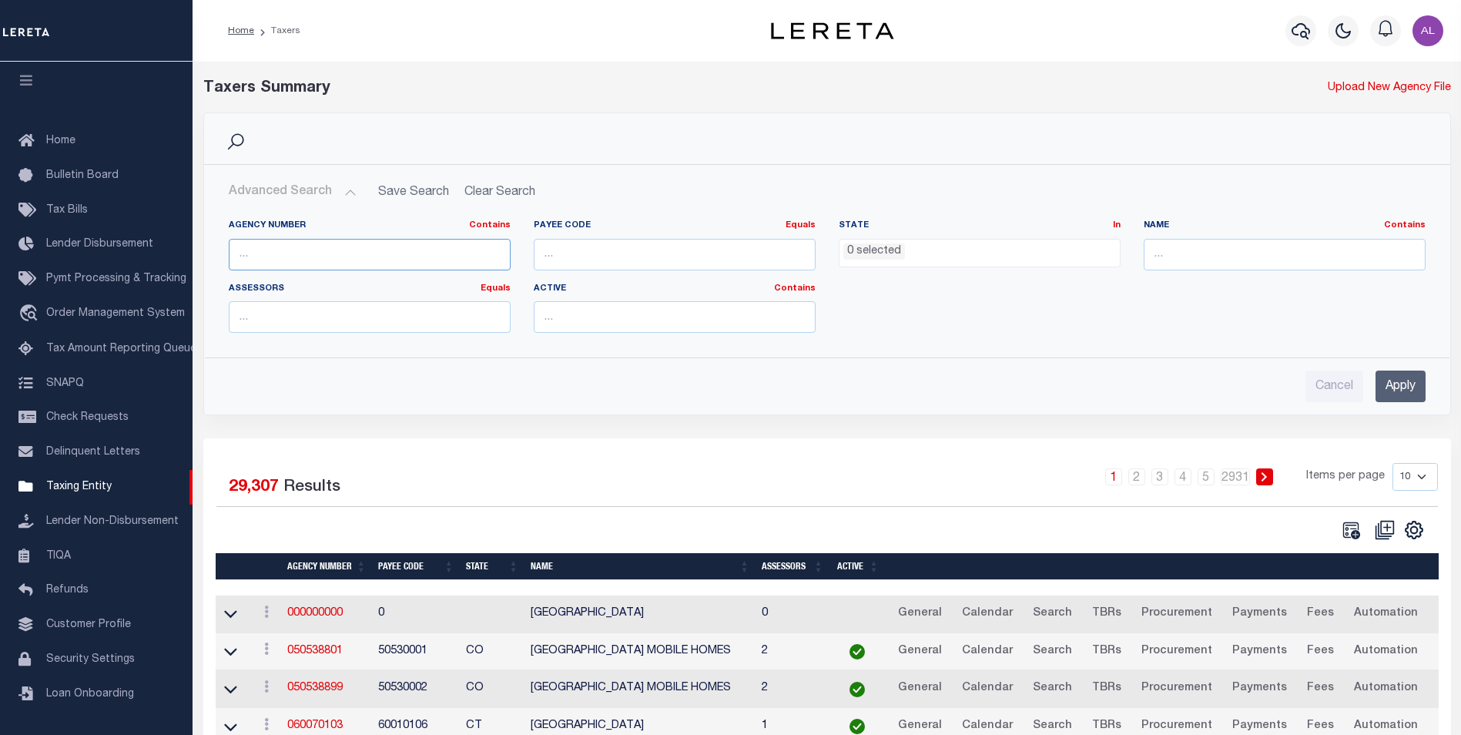
click at [363, 251] on input "text" at bounding box center [370, 255] width 282 height 32
paste input "4715700000"
type input "4715700000"
click at [1400, 397] on input "Apply" at bounding box center [1401, 387] width 50 height 32
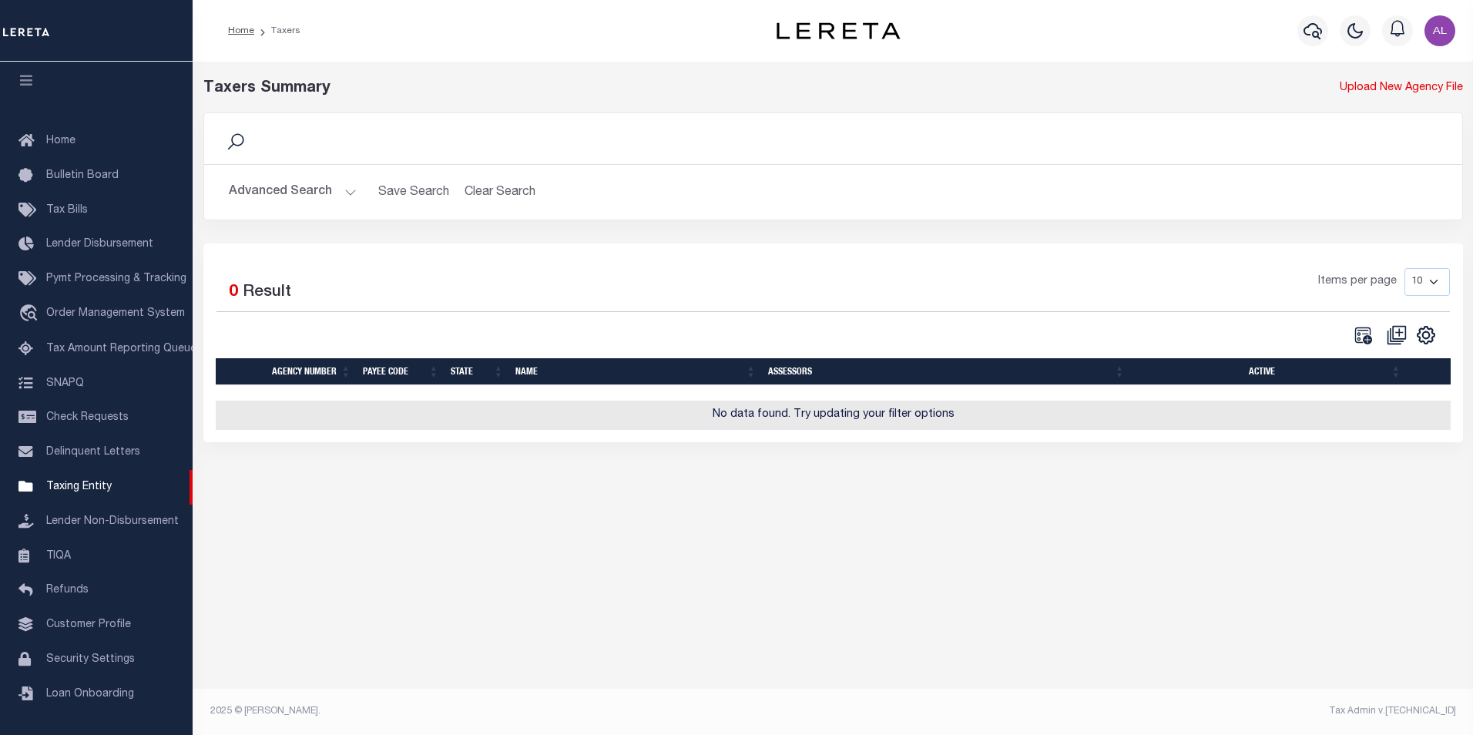
click at [354, 200] on button "Advanced Search" at bounding box center [293, 192] width 128 height 30
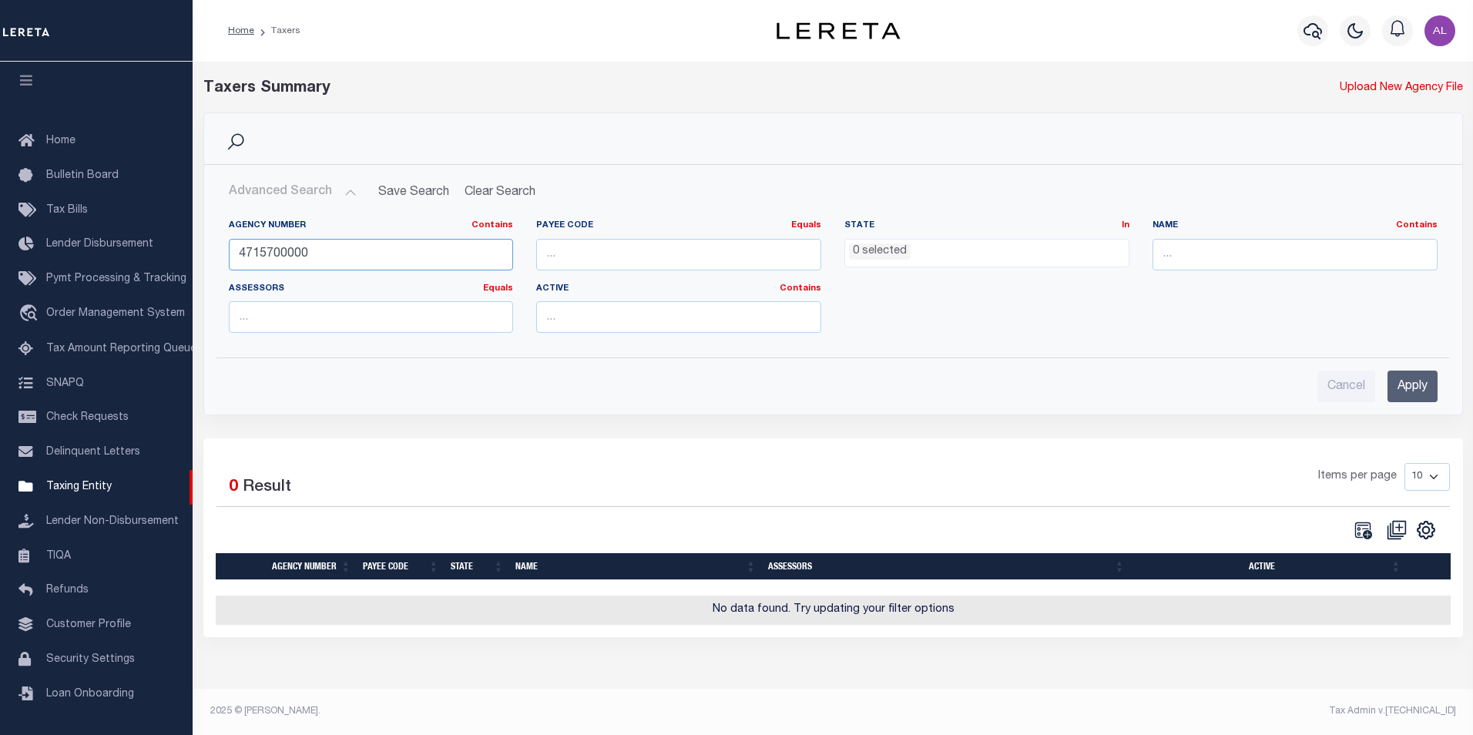
click at [344, 250] on input "4715700000" at bounding box center [371, 255] width 285 height 32
click at [589, 271] on div "Payee Code Equals Equals Is Not Equal To Is Greater Than Is Less Than" at bounding box center [679, 251] width 308 height 63
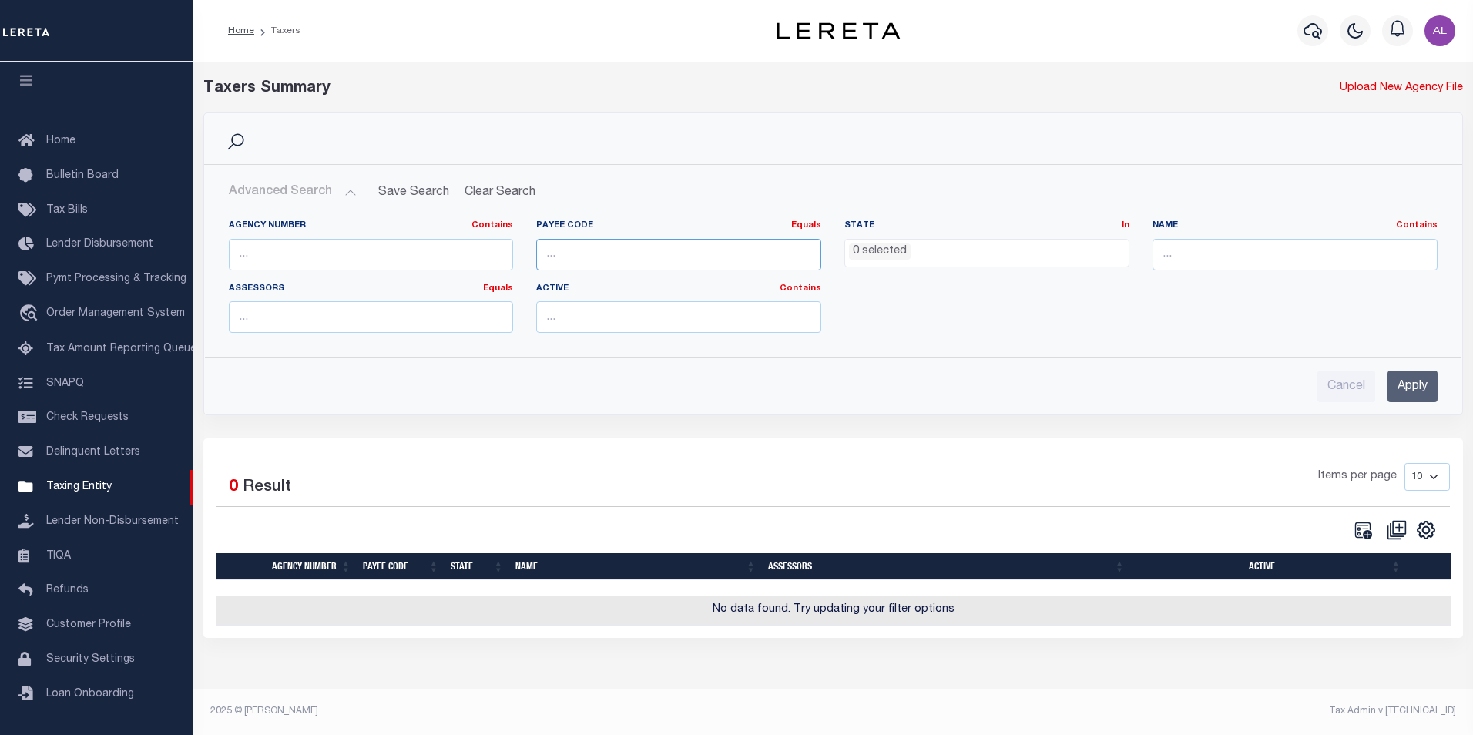
click at [591, 265] on input "number" at bounding box center [678, 255] width 285 height 32
paste input "4715700000"
type input "4715700000"
click at [1405, 386] on input "Apply" at bounding box center [1412, 387] width 50 height 32
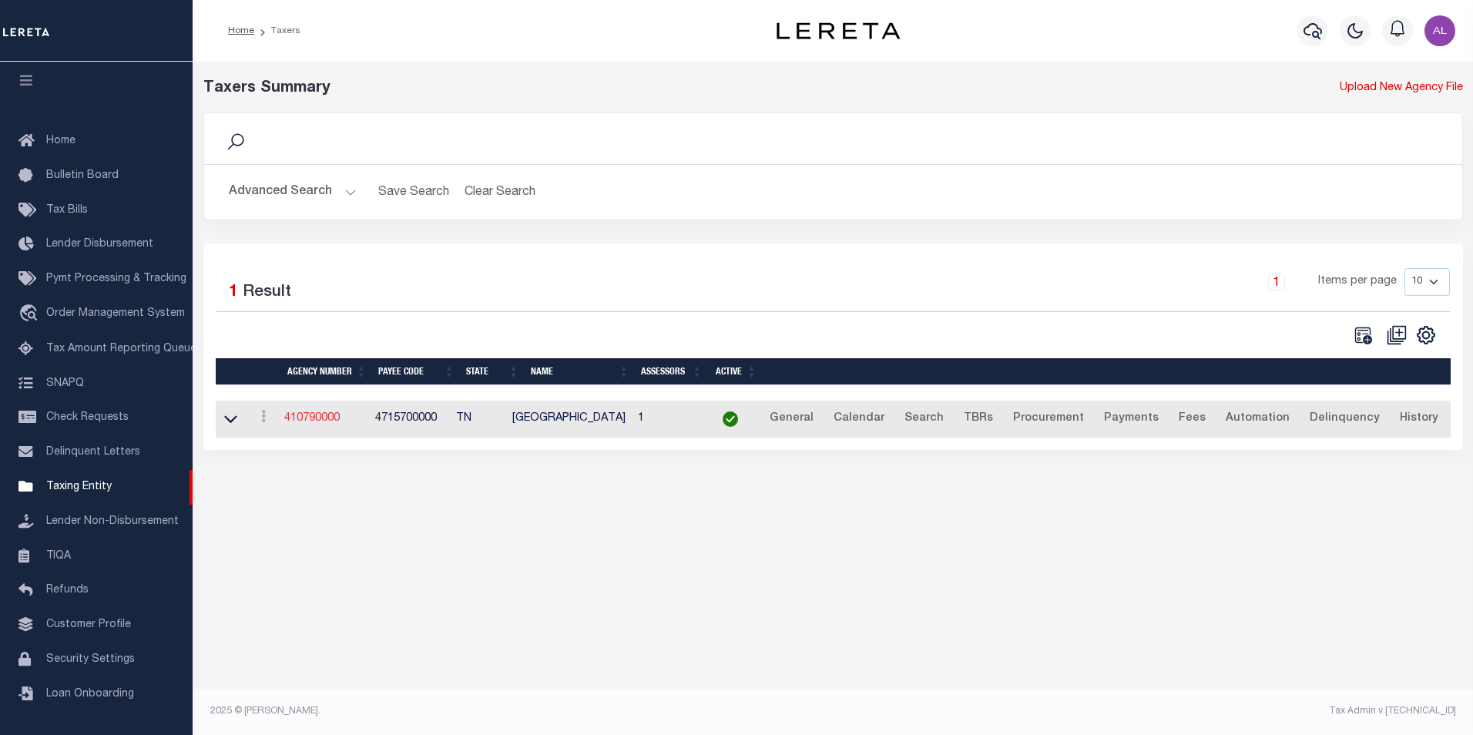
click at [306, 417] on link "410790000" at bounding box center [311, 418] width 55 height 11
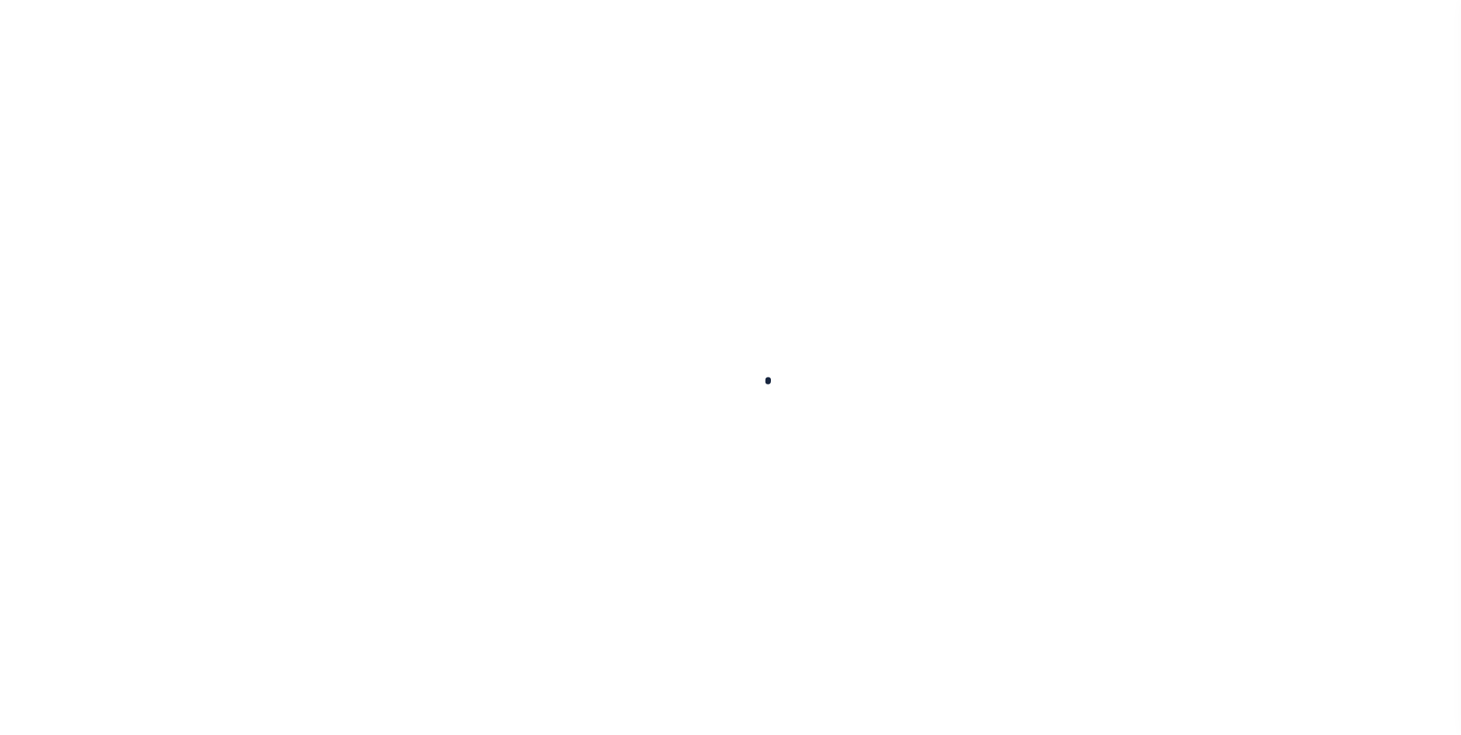
select select
checkbox input "false"
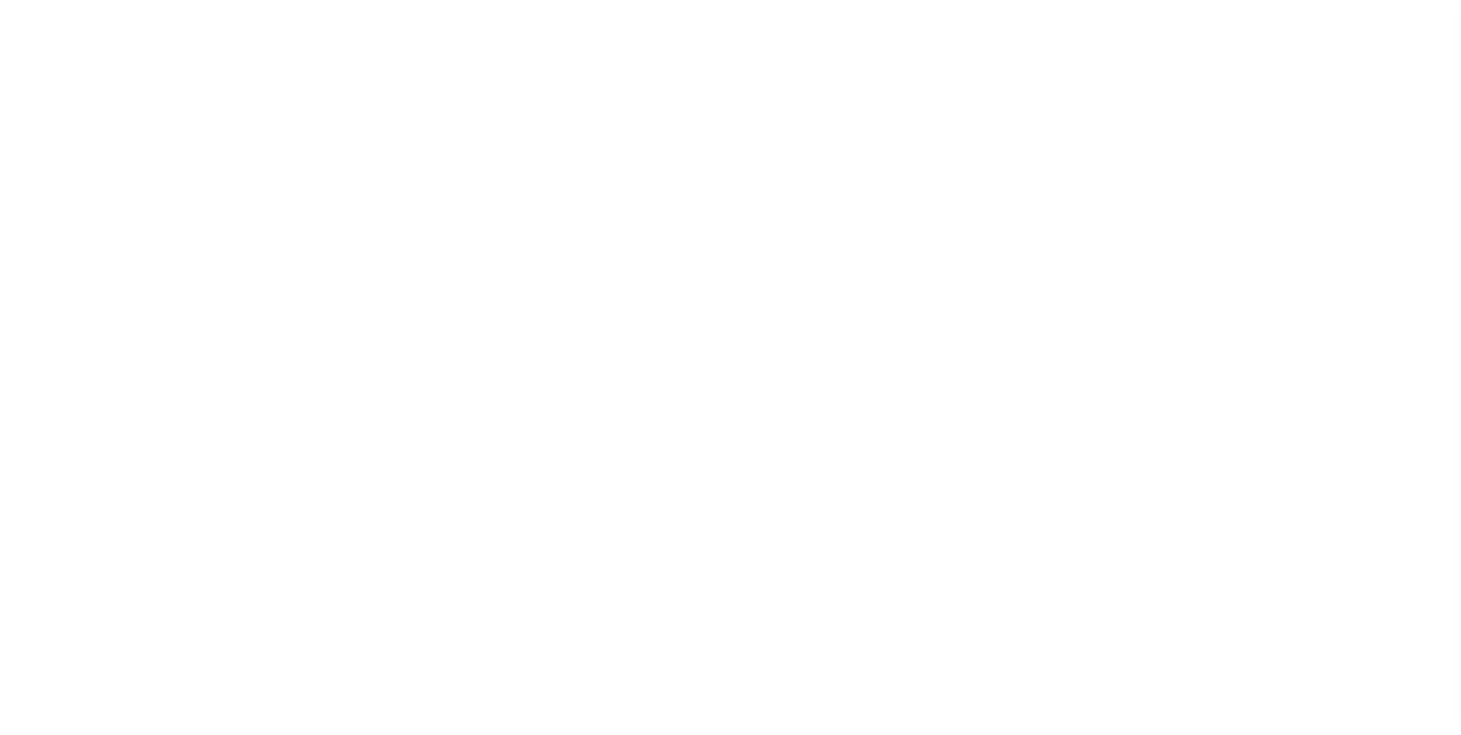
checkbox input "false"
type input "4715700000"
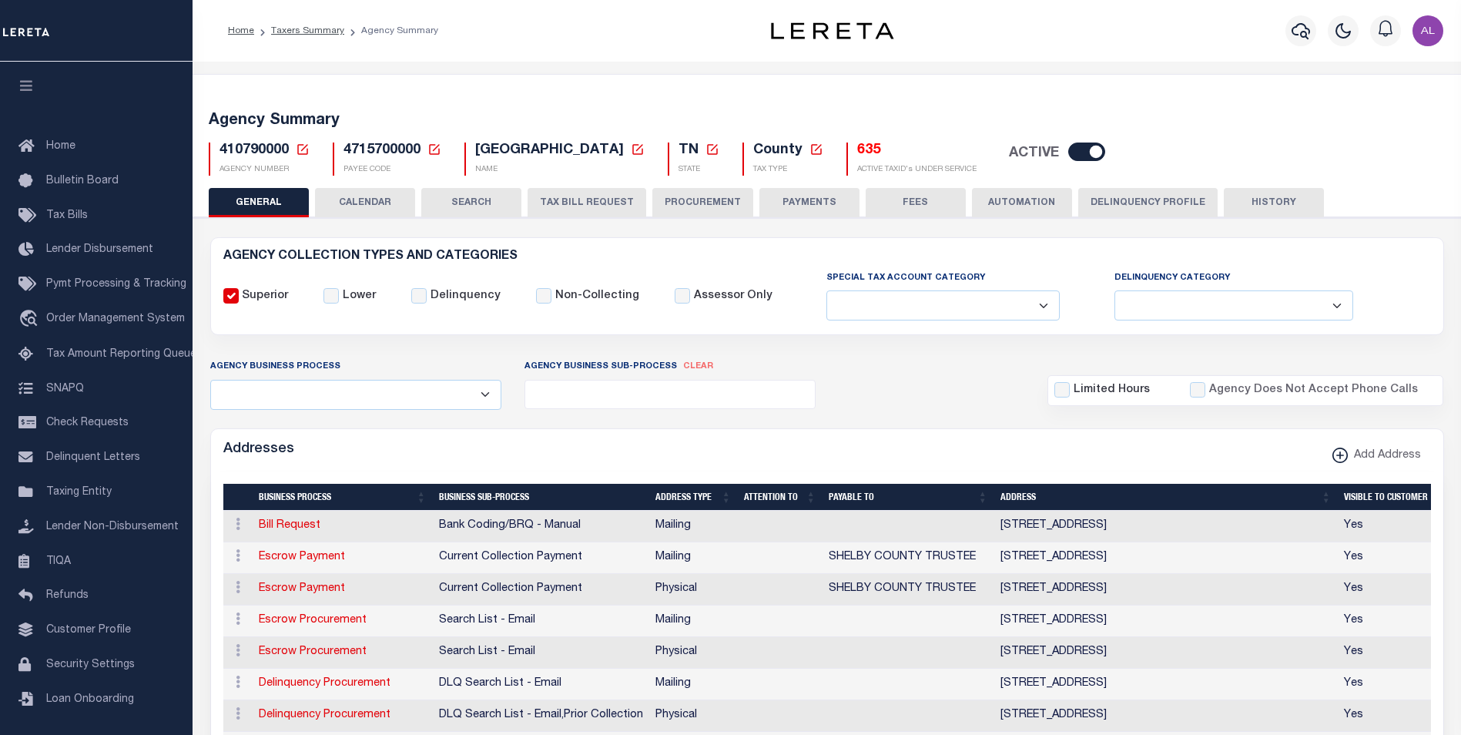
click at [371, 207] on button "CALENDAR" at bounding box center [365, 202] width 100 height 29
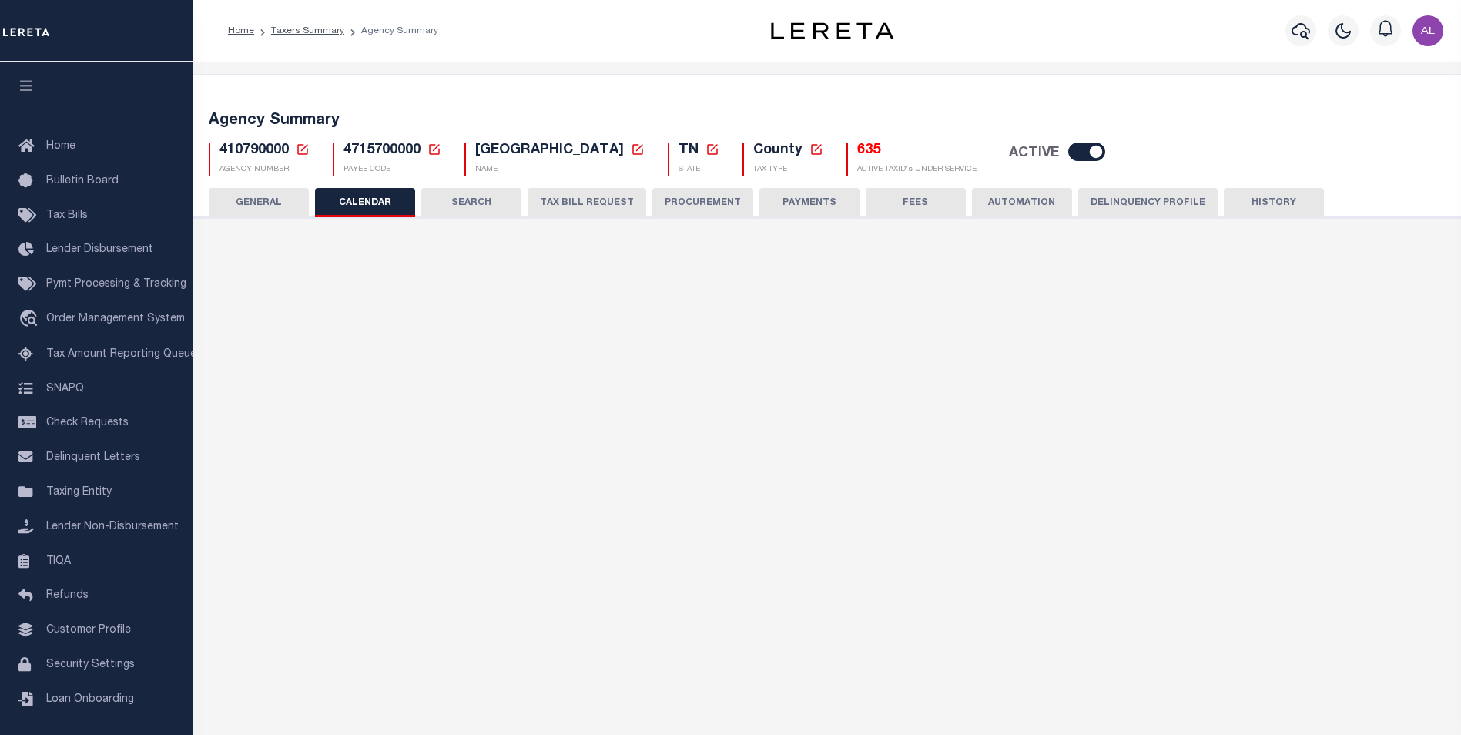
checkbox input "false"
type input "1"
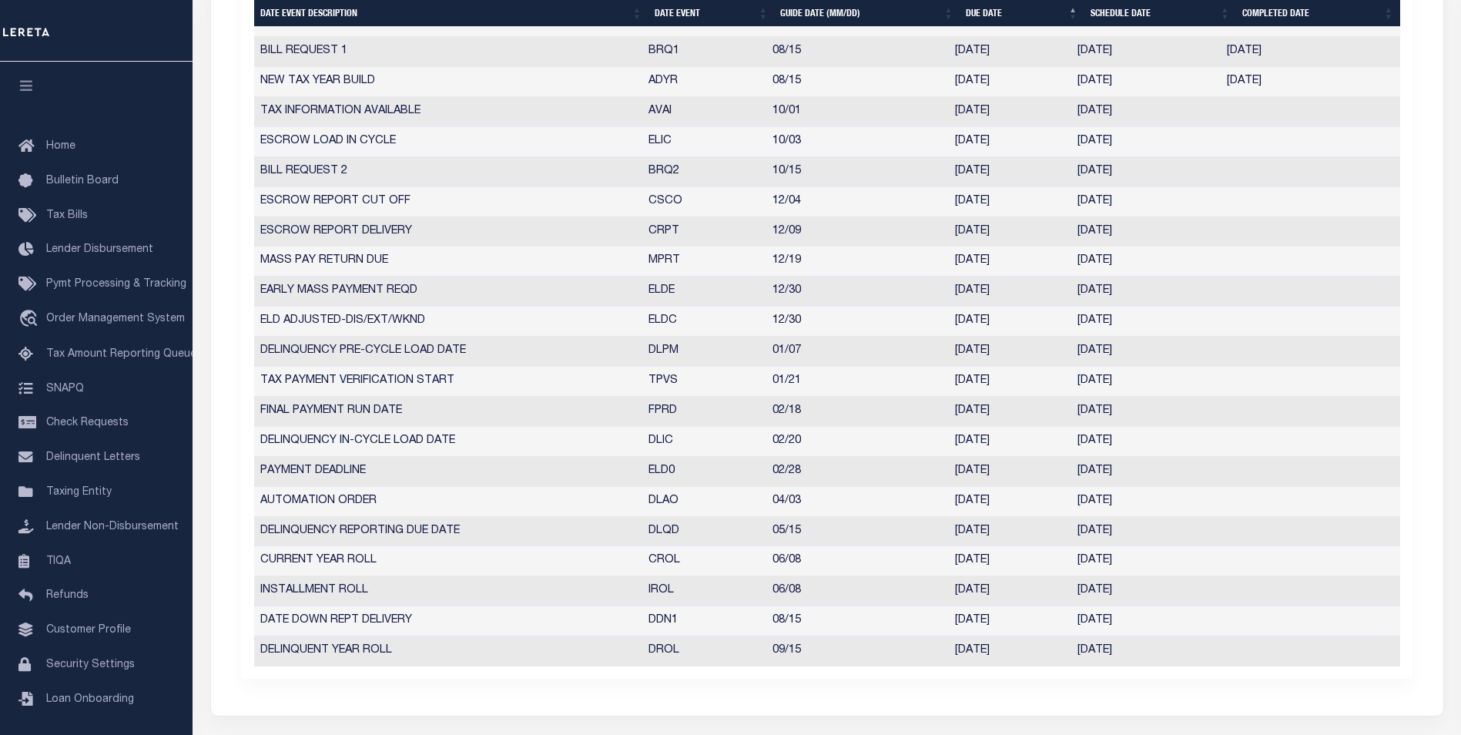
scroll to position [743, 0]
drag, startPoint x: 609, startPoint y: 574, endPoint x: 1142, endPoint y: 572, distance: 533.8
click at [1142, 572] on tr "CURRENT YEAR ROLL CROL 06/08 06/08/2026 06/08/2026 4385579" at bounding box center [827, 563] width 1146 height 30
drag, startPoint x: 635, startPoint y: 438, endPoint x: 1174, endPoint y: 444, distance: 538.5
click at [1174, 444] on tr "DELINQUENCY IN-CYCLE LOAD DATE DLIC 02/20 02/20/2026 02/20/2026 9034873" at bounding box center [827, 444] width 1146 height 30
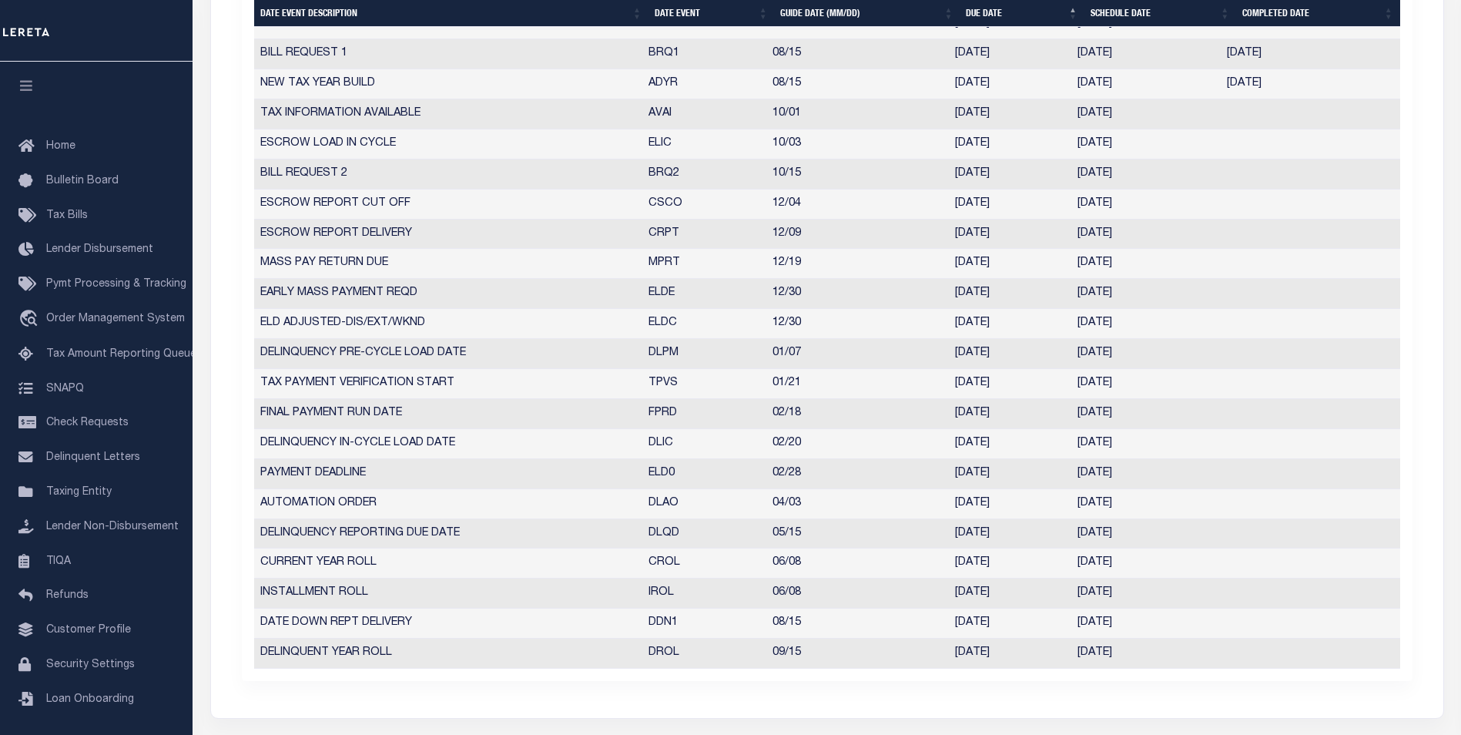
drag, startPoint x: 642, startPoint y: 533, endPoint x: 1165, endPoint y: 538, distance: 522.3
click at [1165, 538] on tr "DELINQUENCY REPORTING DUE DATE DLQD 05/15 05/15/2026 05/11/2026 2052894" at bounding box center [827, 534] width 1146 height 30
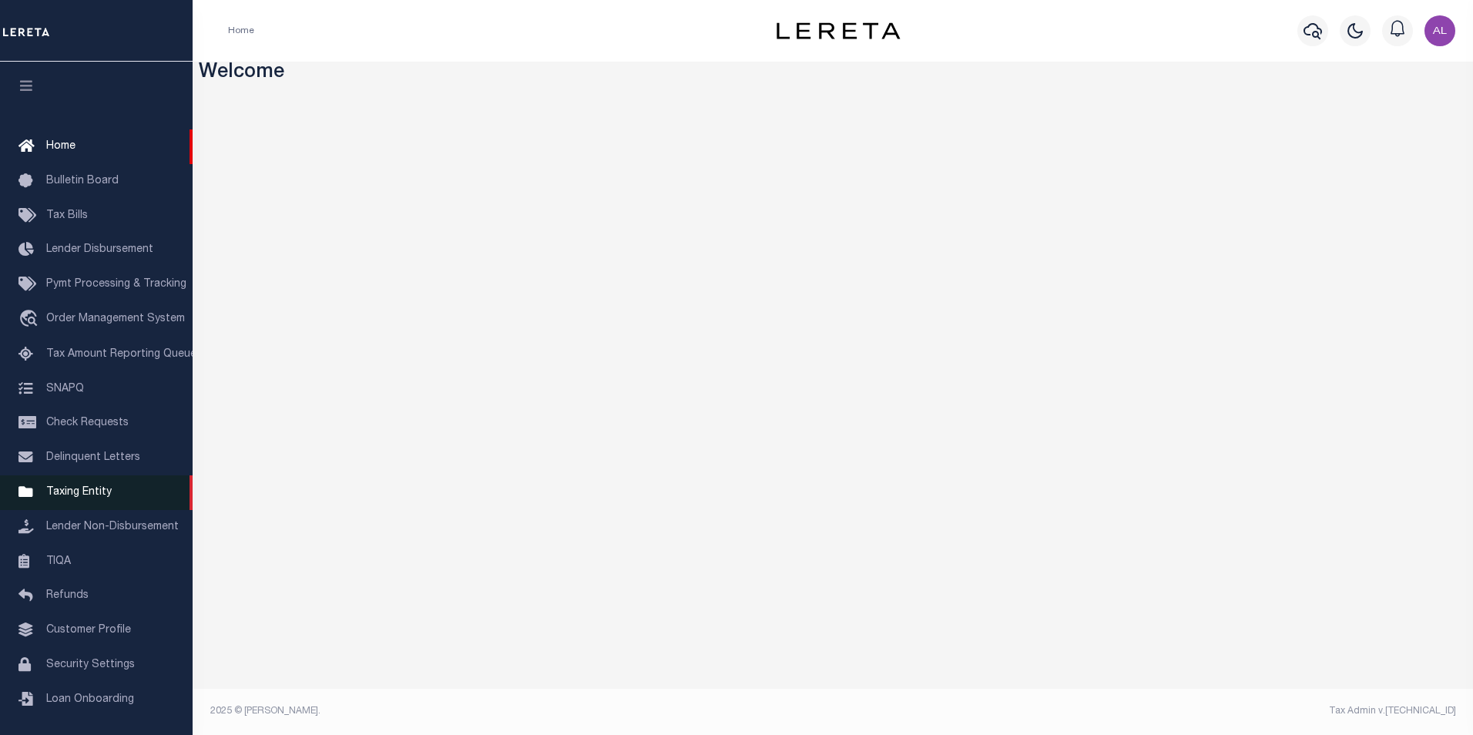
click at [98, 498] on span "Taxing Entity" at bounding box center [78, 492] width 65 height 11
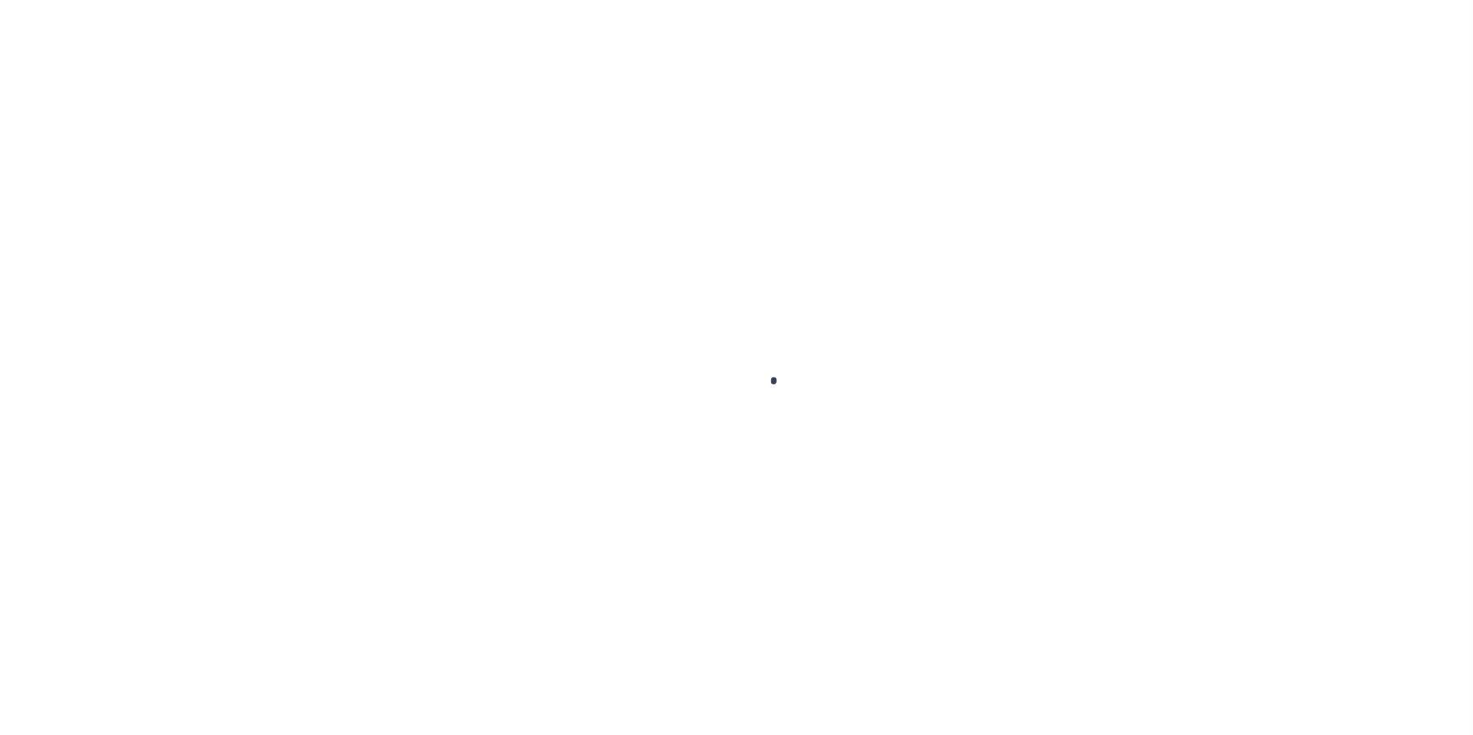
scroll to position [15, 0]
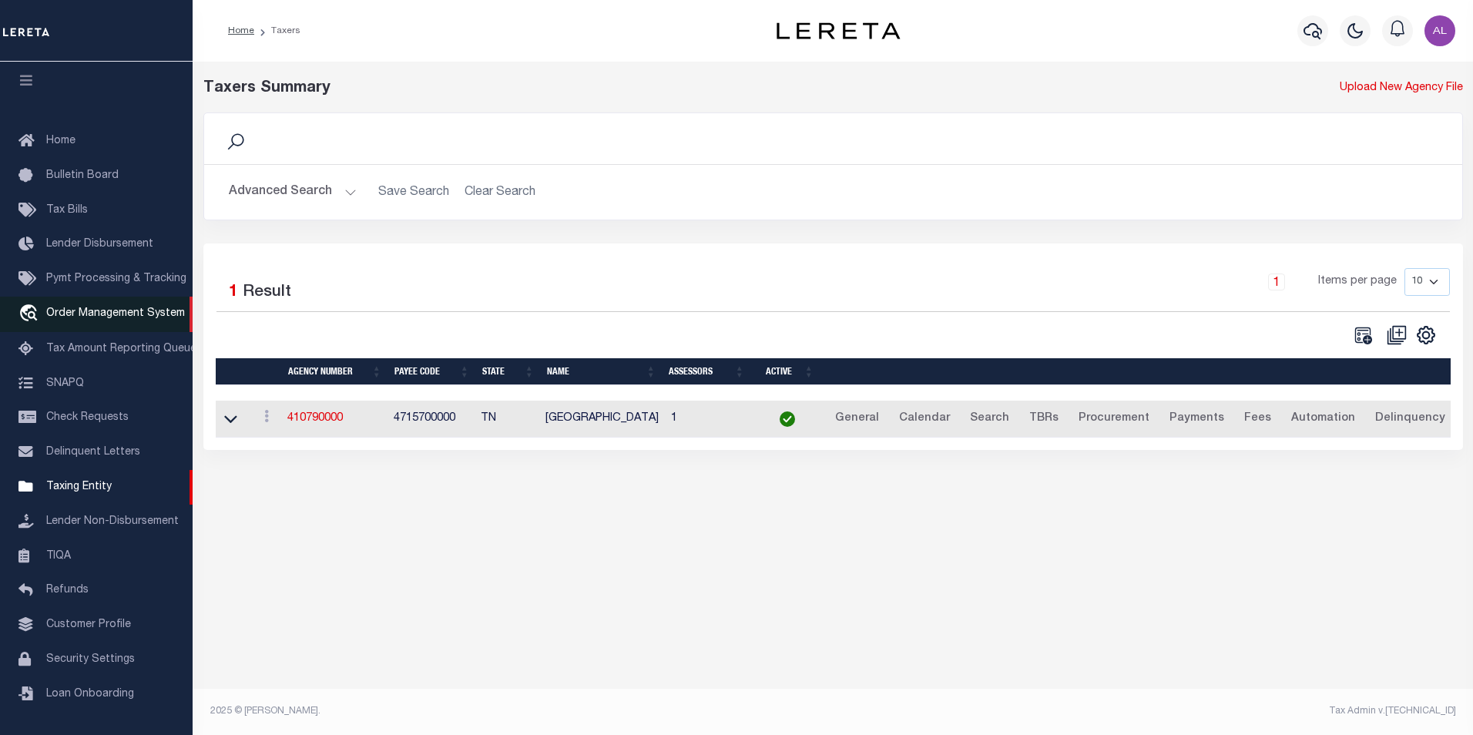
click at [79, 308] on span "Order Management System" at bounding box center [115, 313] width 139 height 11
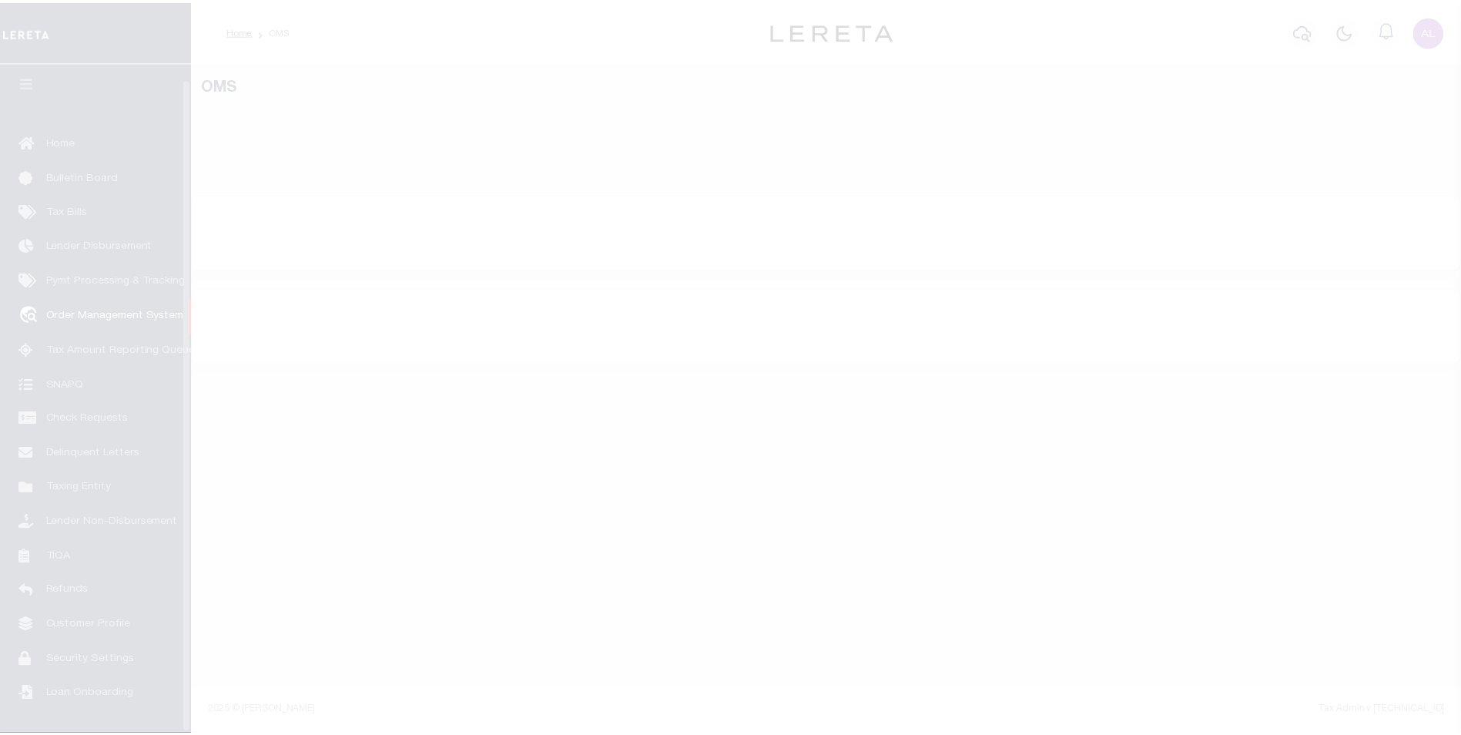
scroll to position [15, 0]
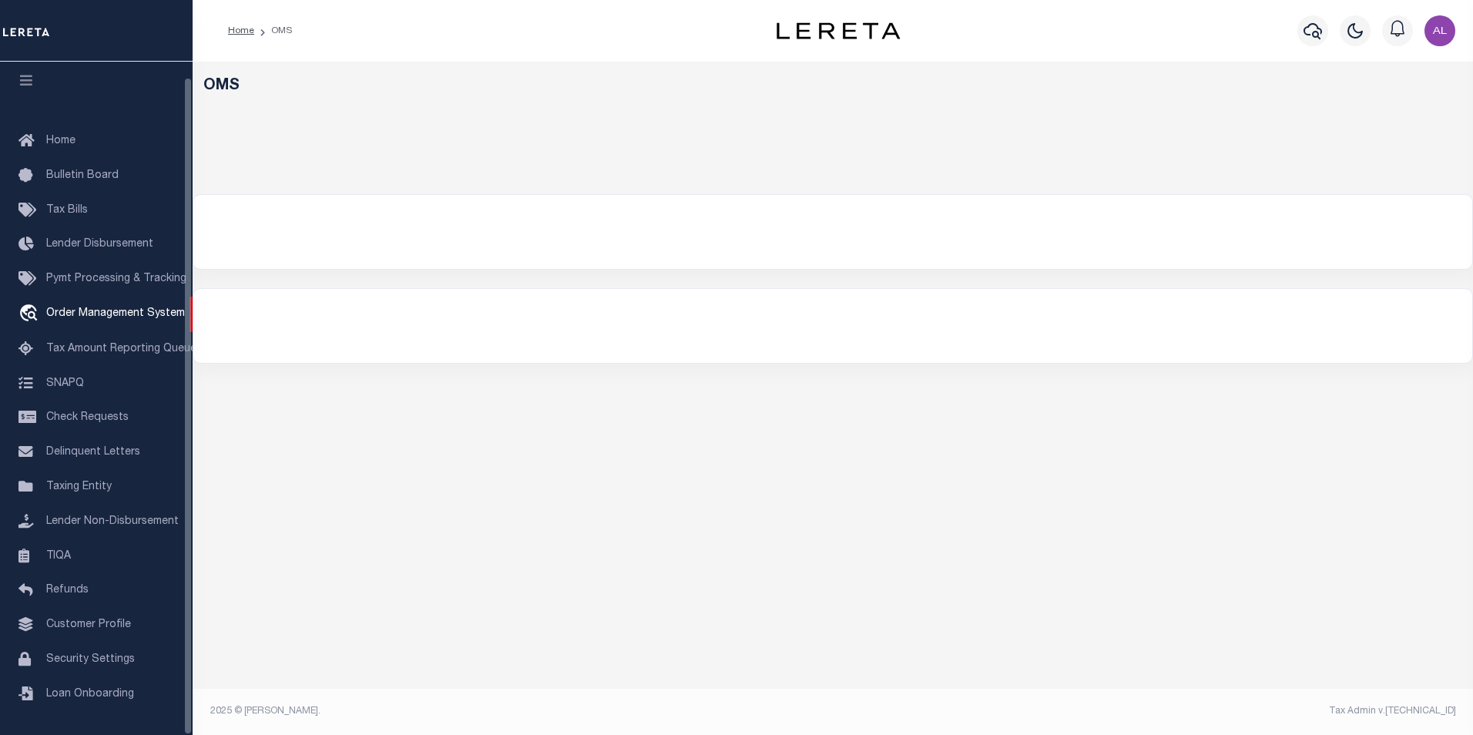
select select "200"
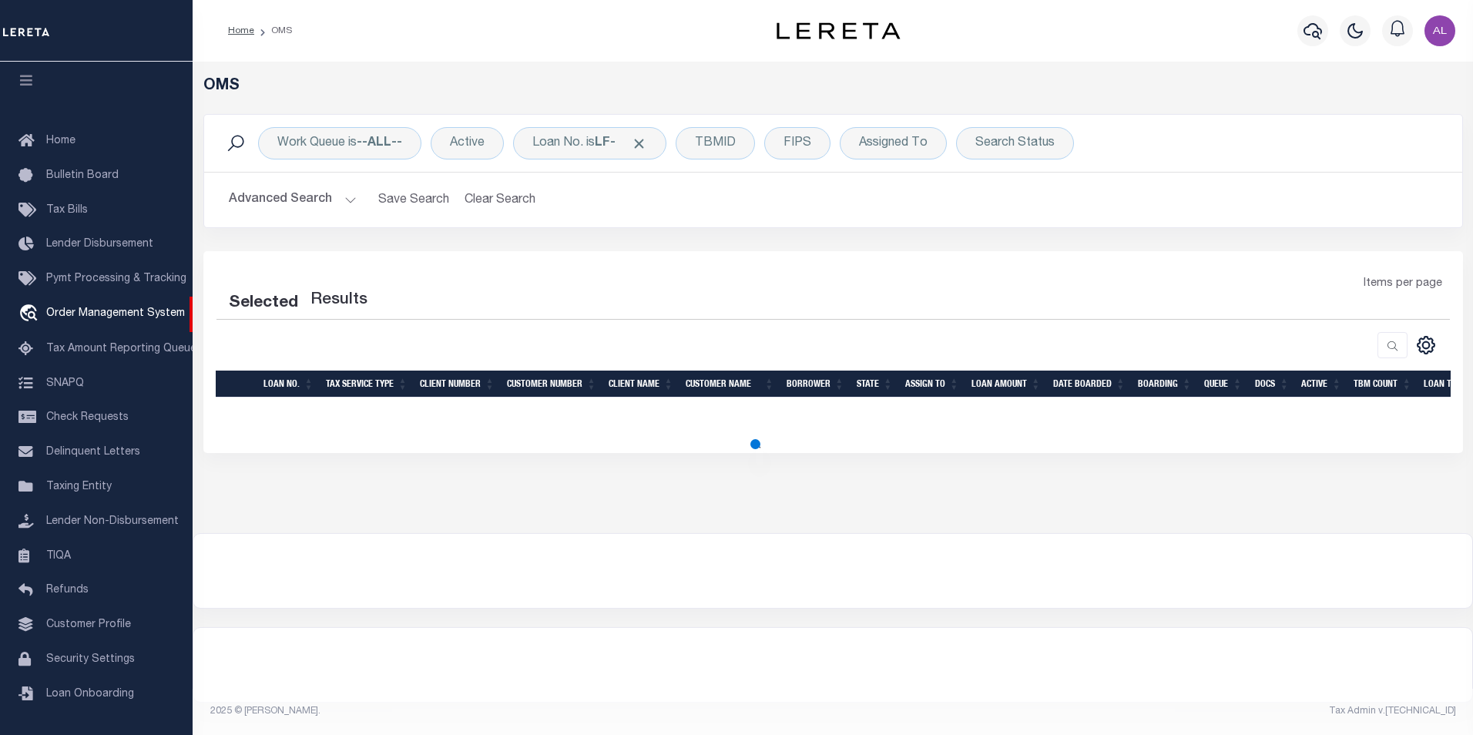
select select "200"
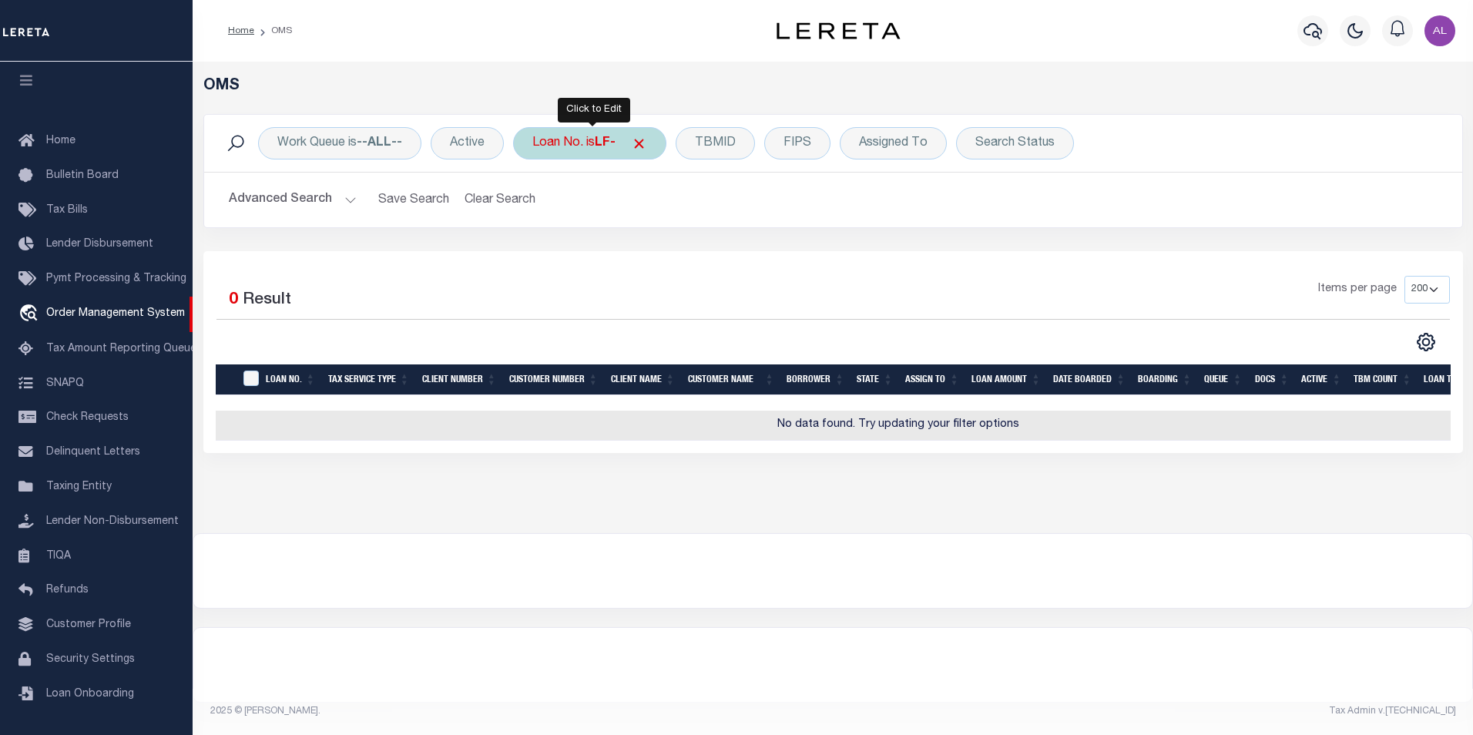
click at [578, 133] on div "Loan No. is LF-" at bounding box center [589, 143] width 153 height 32
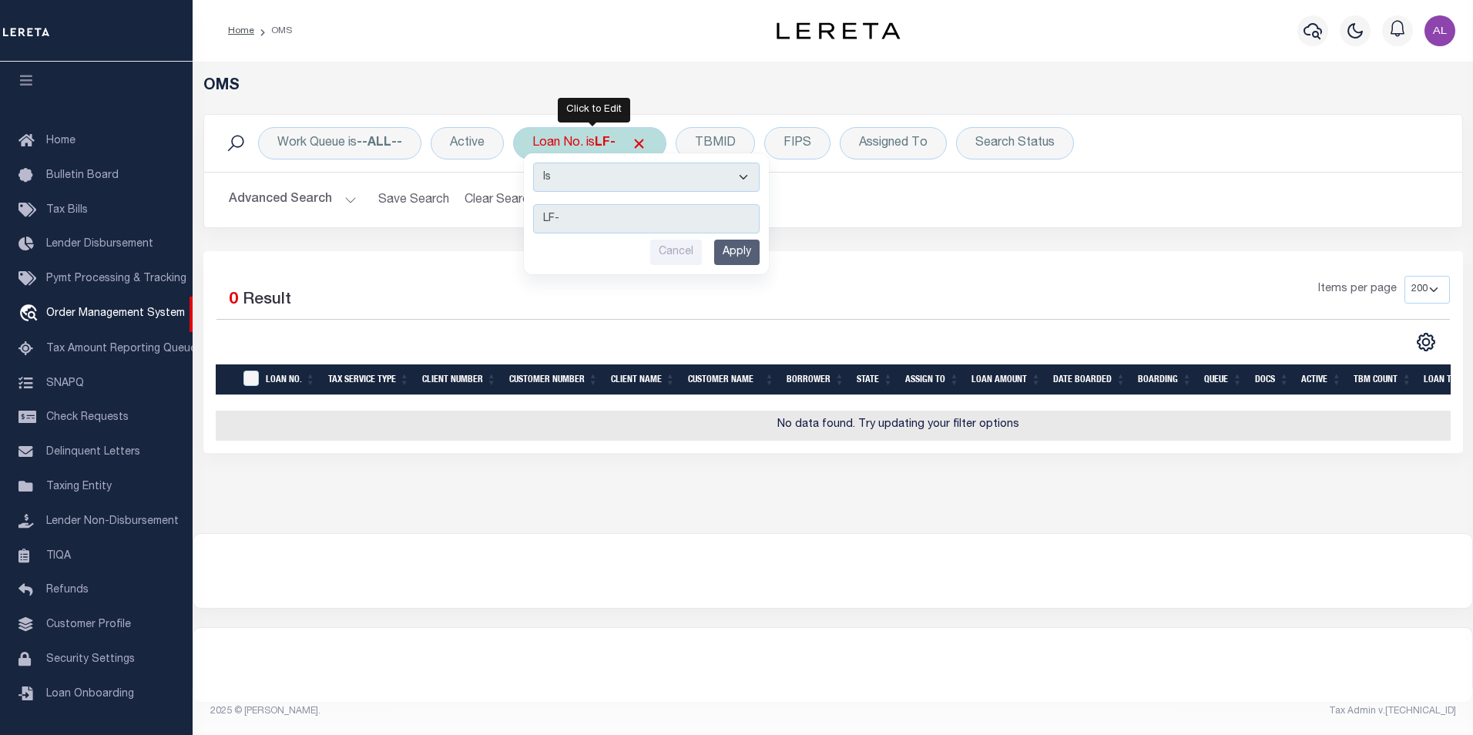
click at [639, 179] on select "Is Contains" at bounding box center [646, 177] width 226 height 29
select select "c"
click at [535, 163] on select "Is Contains" at bounding box center [646, 177] width 226 height 29
click at [730, 253] on input "Apply" at bounding box center [736, 252] width 45 height 25
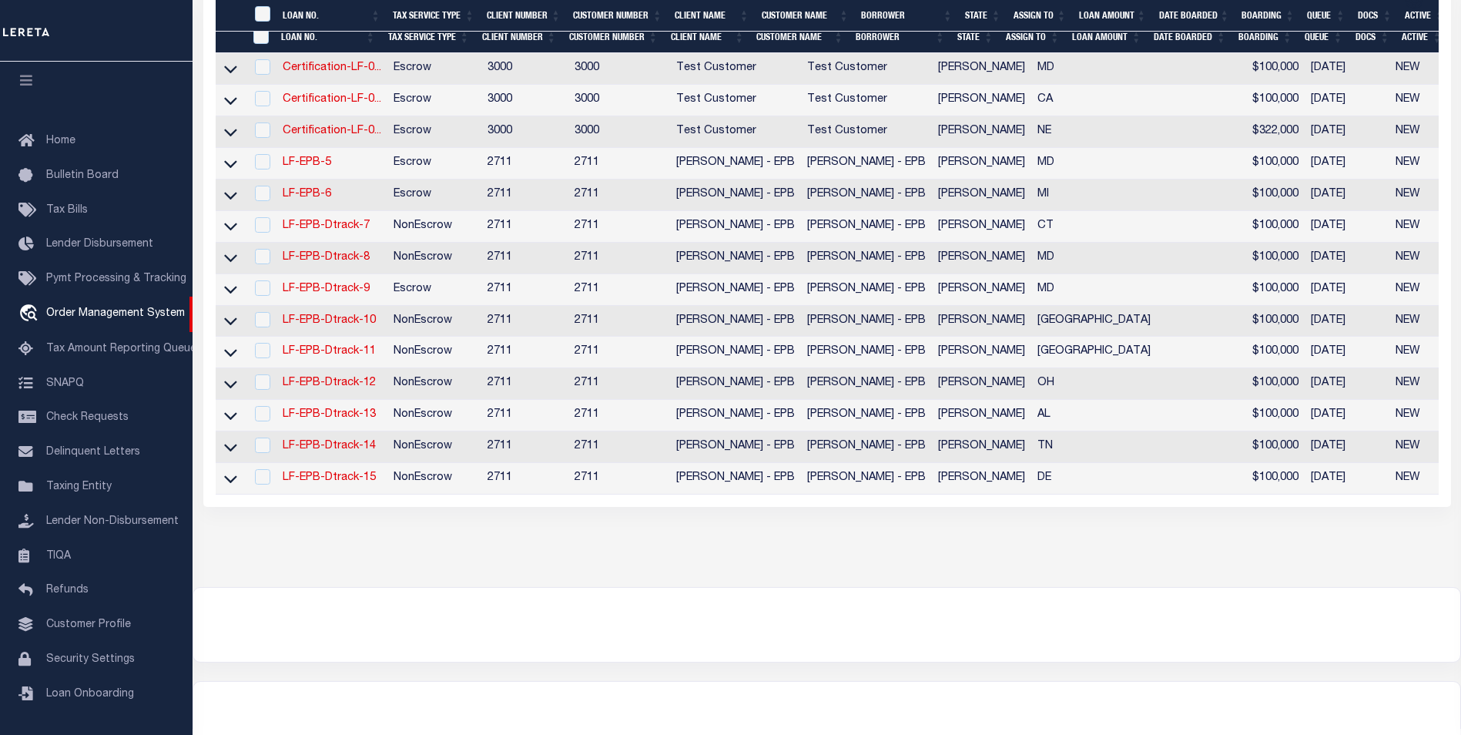
scroll to position [399, 0]
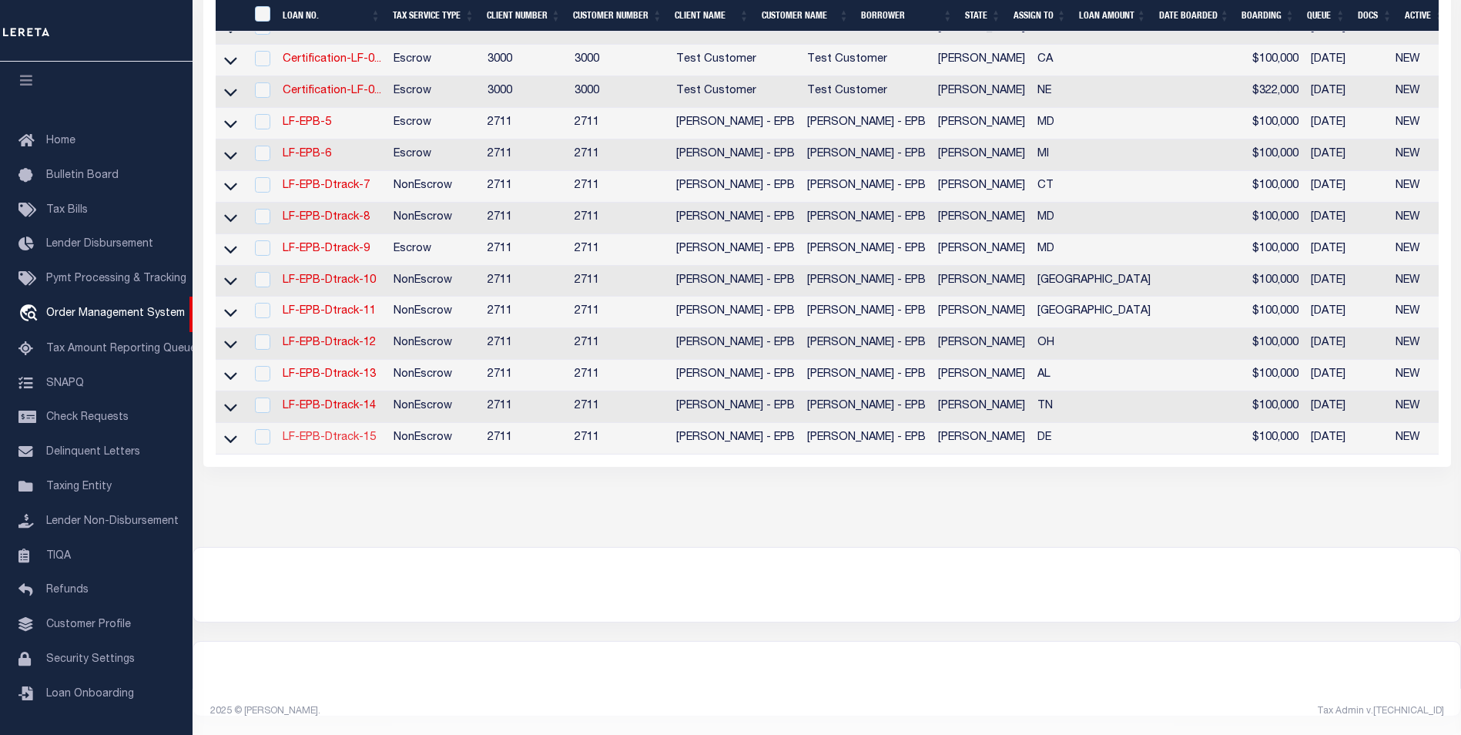
click at [340, 432] on link "LF-EPB-Dtrack-15" at bounding box center [329, 437] width 93 height 11
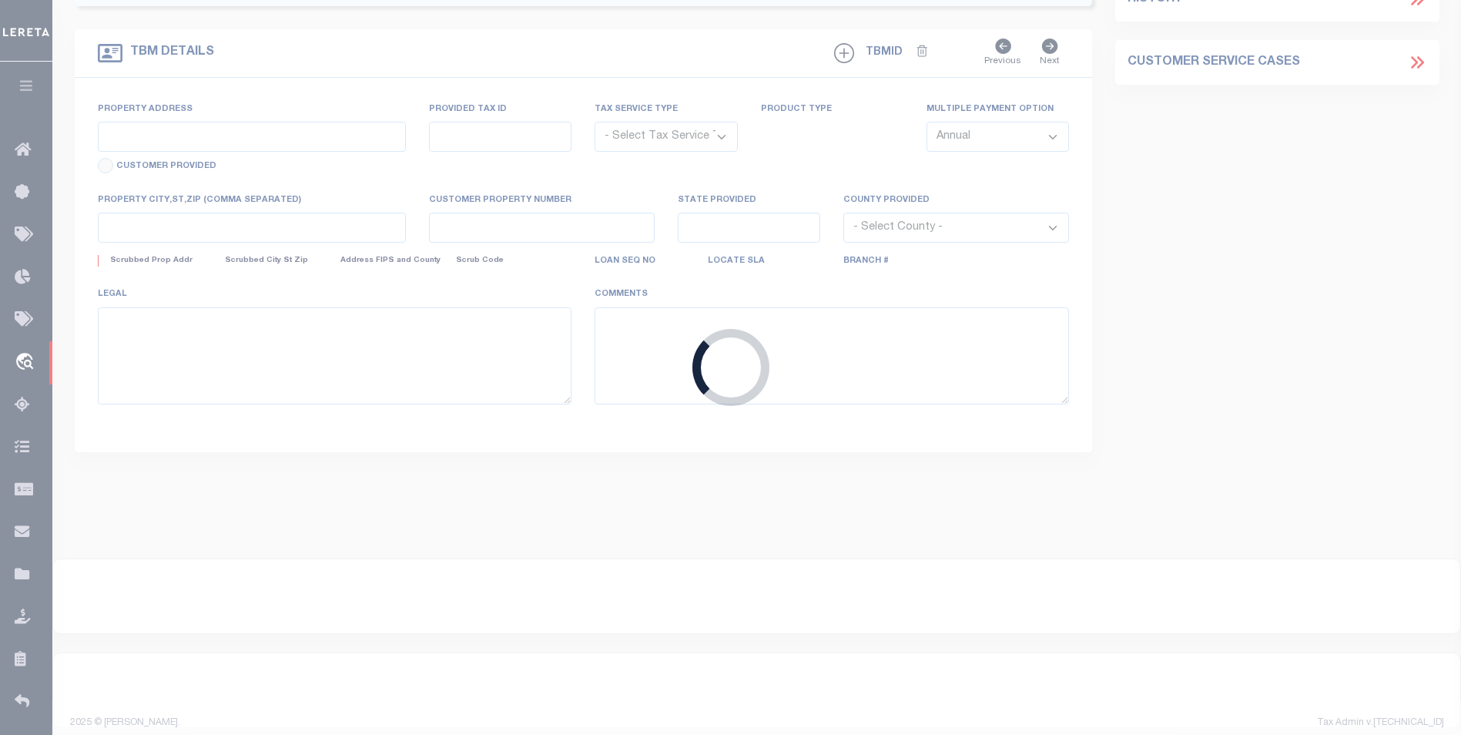
type input "LF-EPB-Dtrack-15"
type input "Angel Williamson"
select select
type input "462 ANDERSON DR"
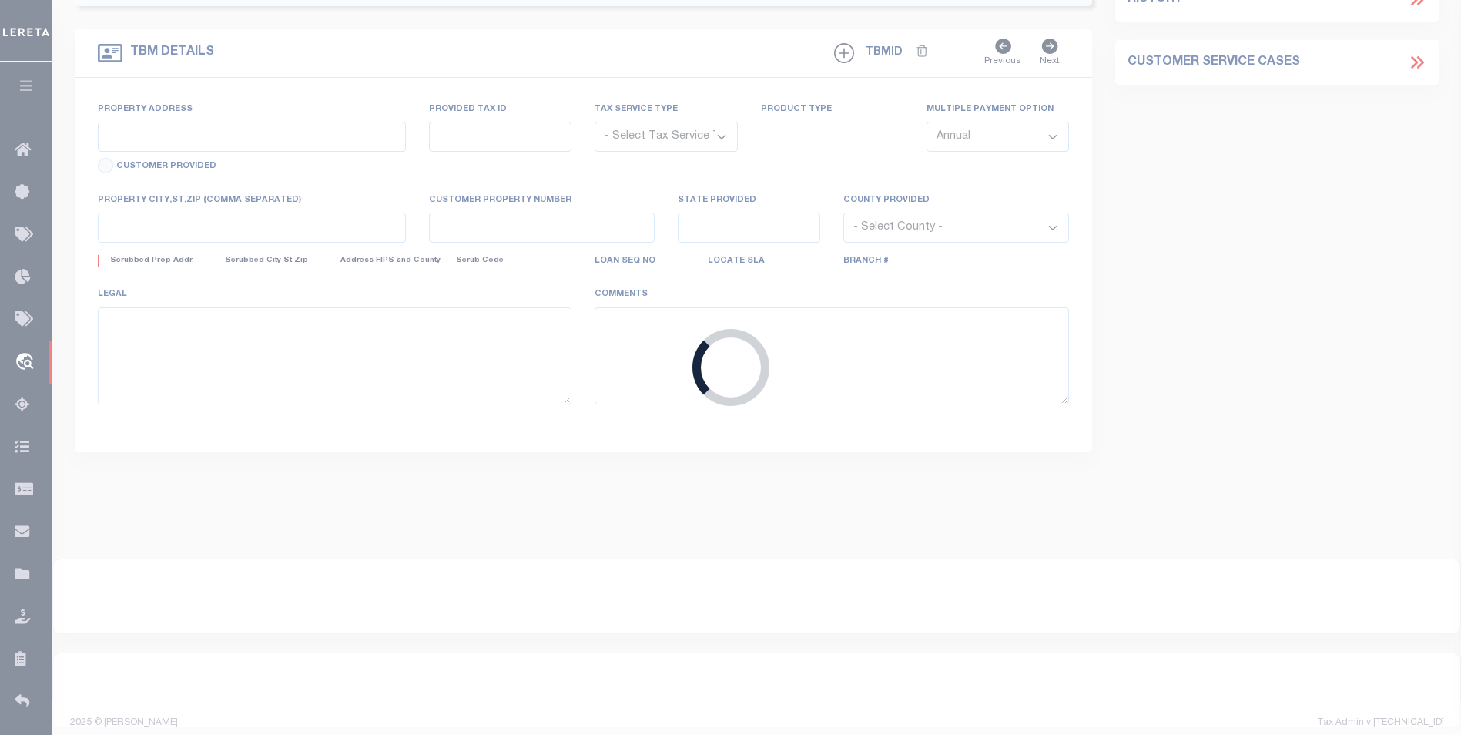
type input "WILMINGTON DE 19801-5719"
type input "07/07/2025"
select select "10"
select select "NonEscrow"
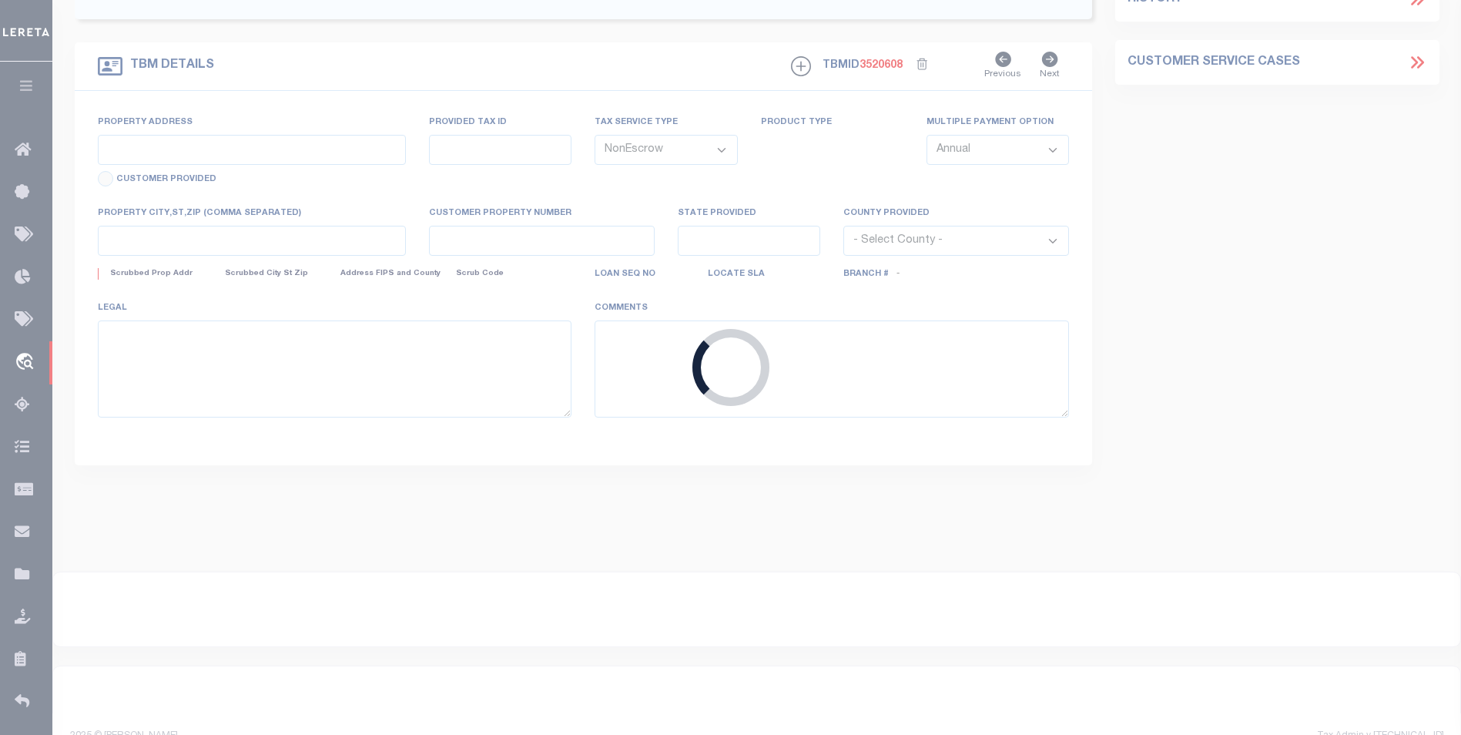
scroll to position [56, 0]
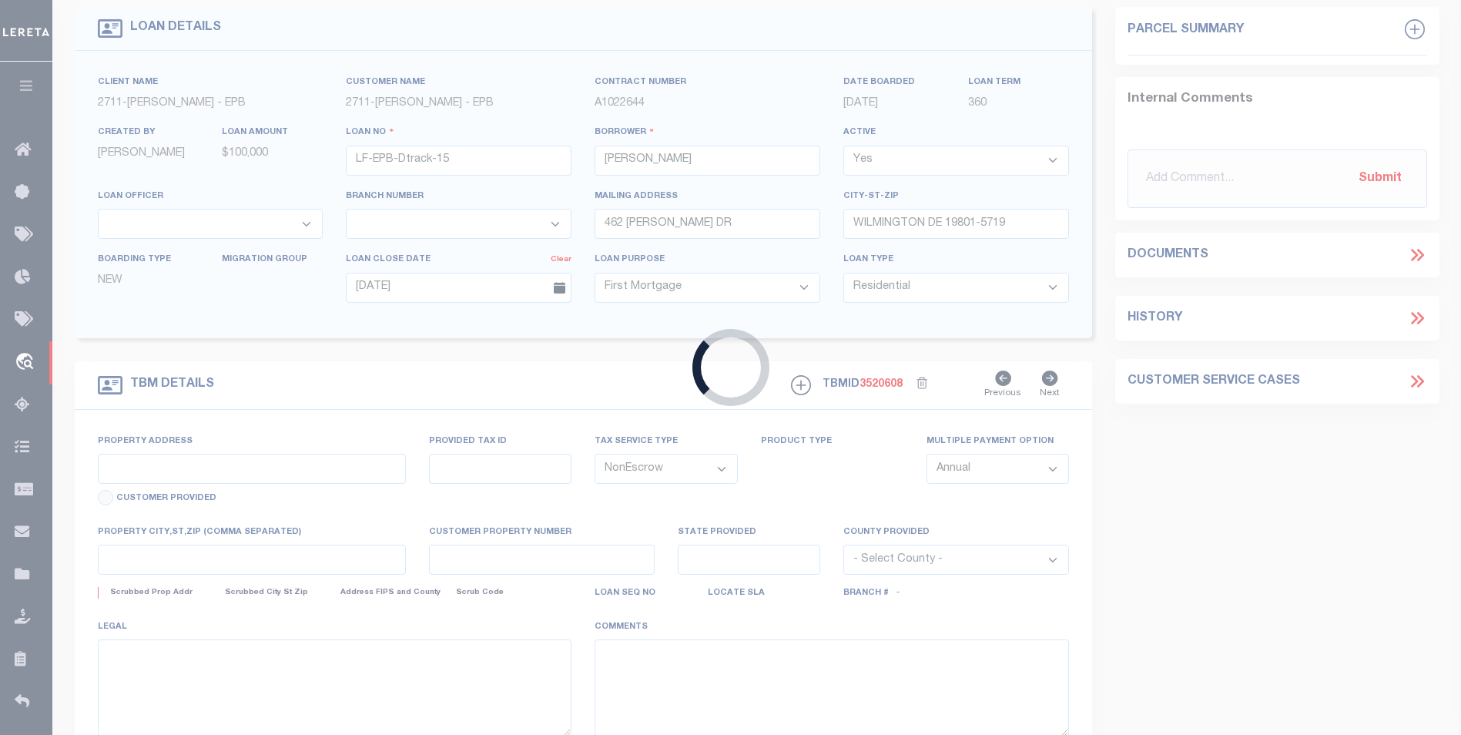
type input "462 ANDERSON DR"
select select
type input "WILMINGTON DE 19801-5719"
type input "DE"
select select
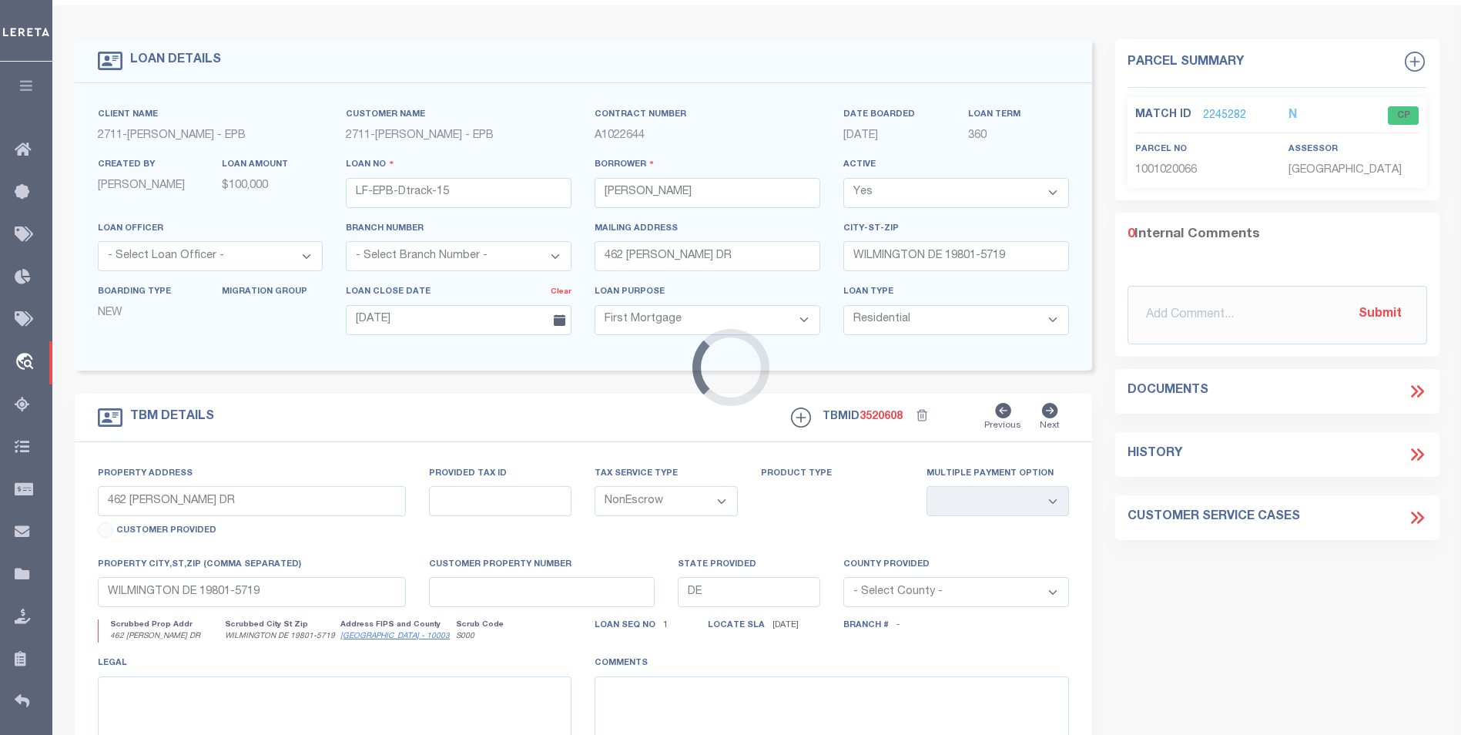
scroll to position [0, 0]
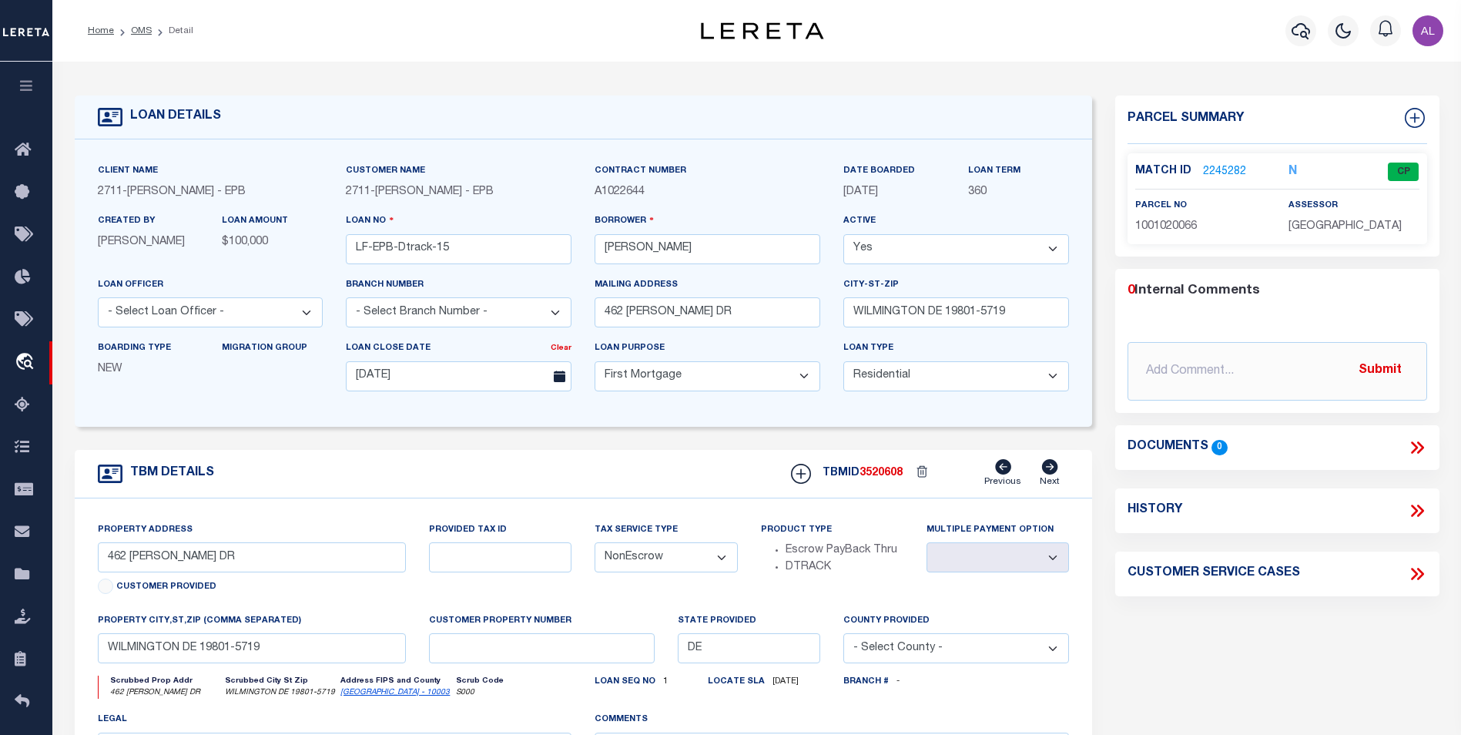
click at [1207, 168] on link "2245282" at bounding box center [1224, 172] width 43 height 16
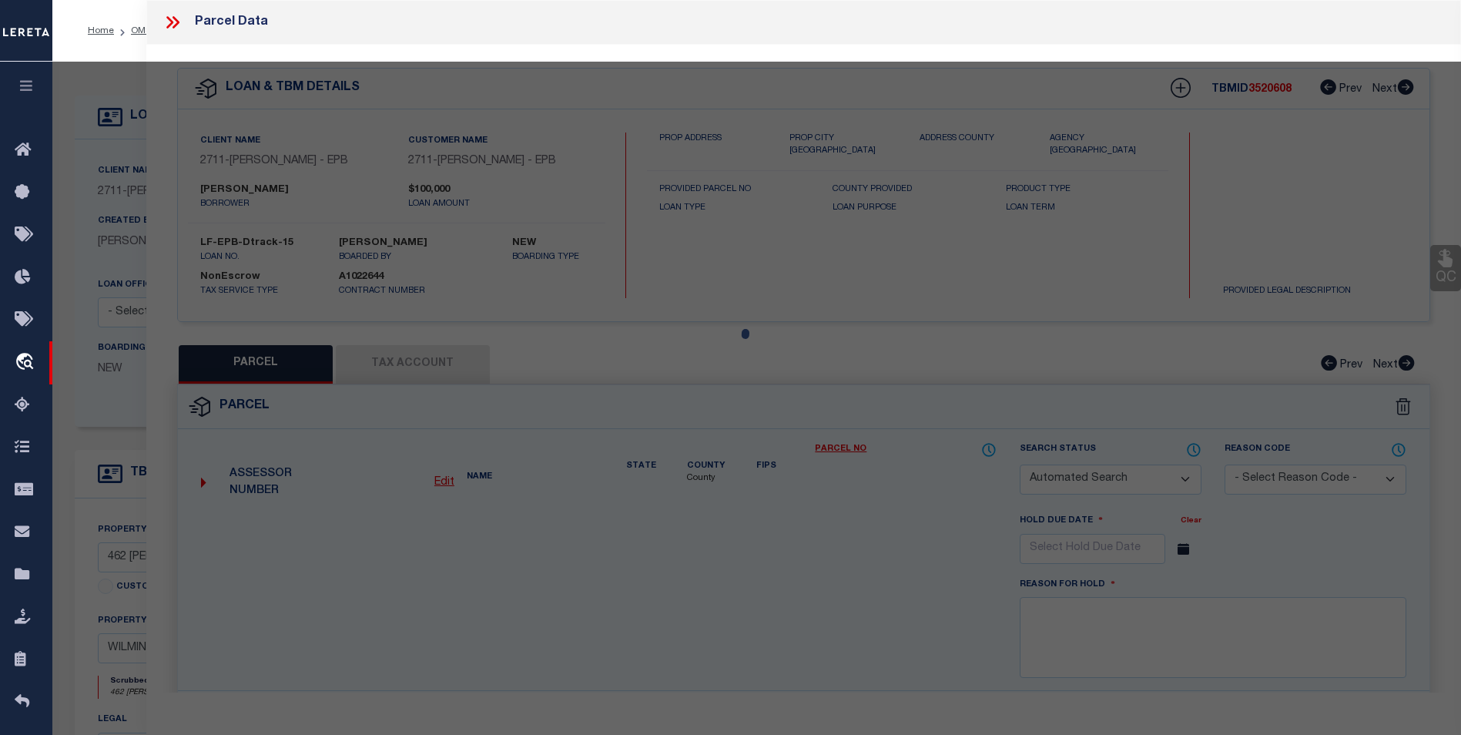
checkbox input "false"
select select "CP"
type input "SUYEN,LYNESTELOW & LEIGHTON,LYN"
select select "ATL"
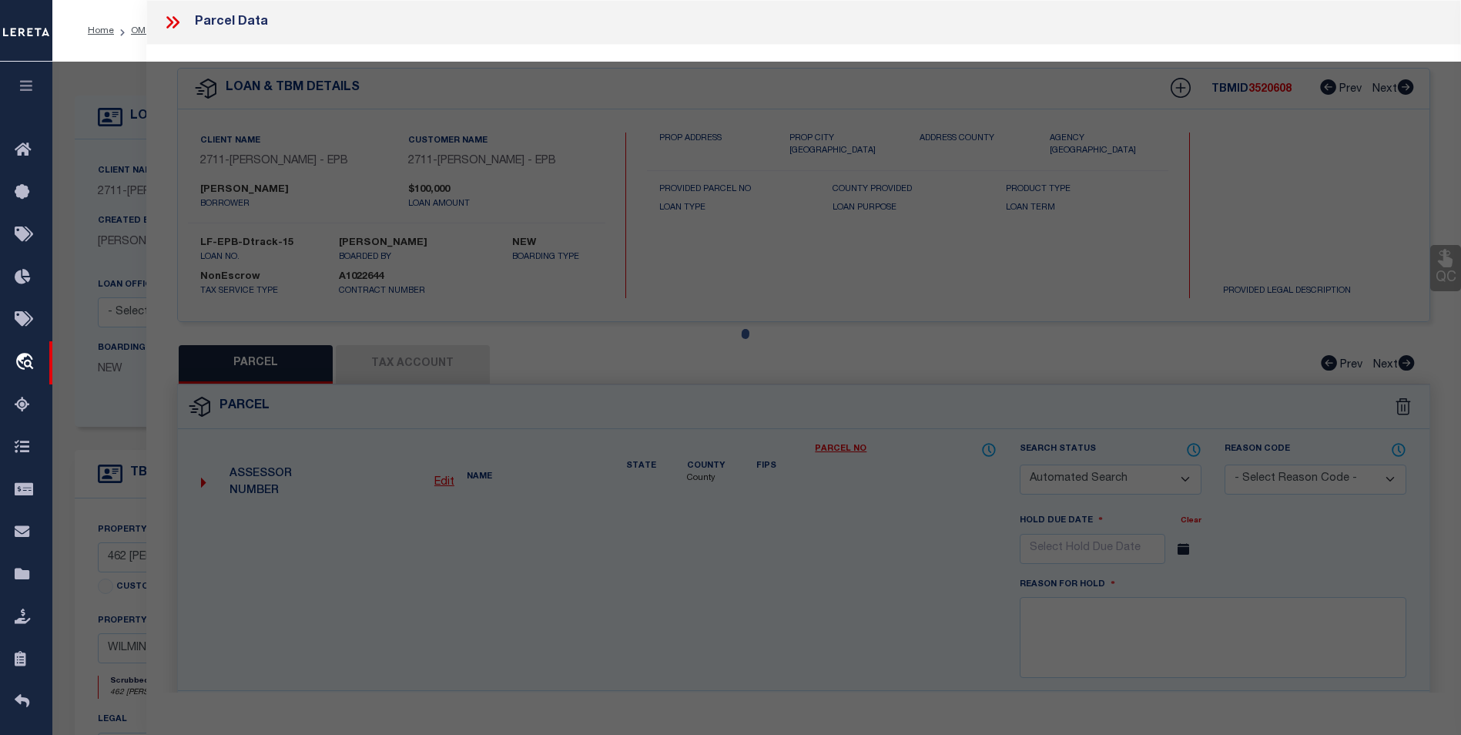
select select "ADD"
type input "462 ANDERSON DR"
type input "WILMINGTON, DE 19801"
type textarea "LOT:33 BLK:1 12 DIST:10 SUBD:DUNLEITH SEC 1"
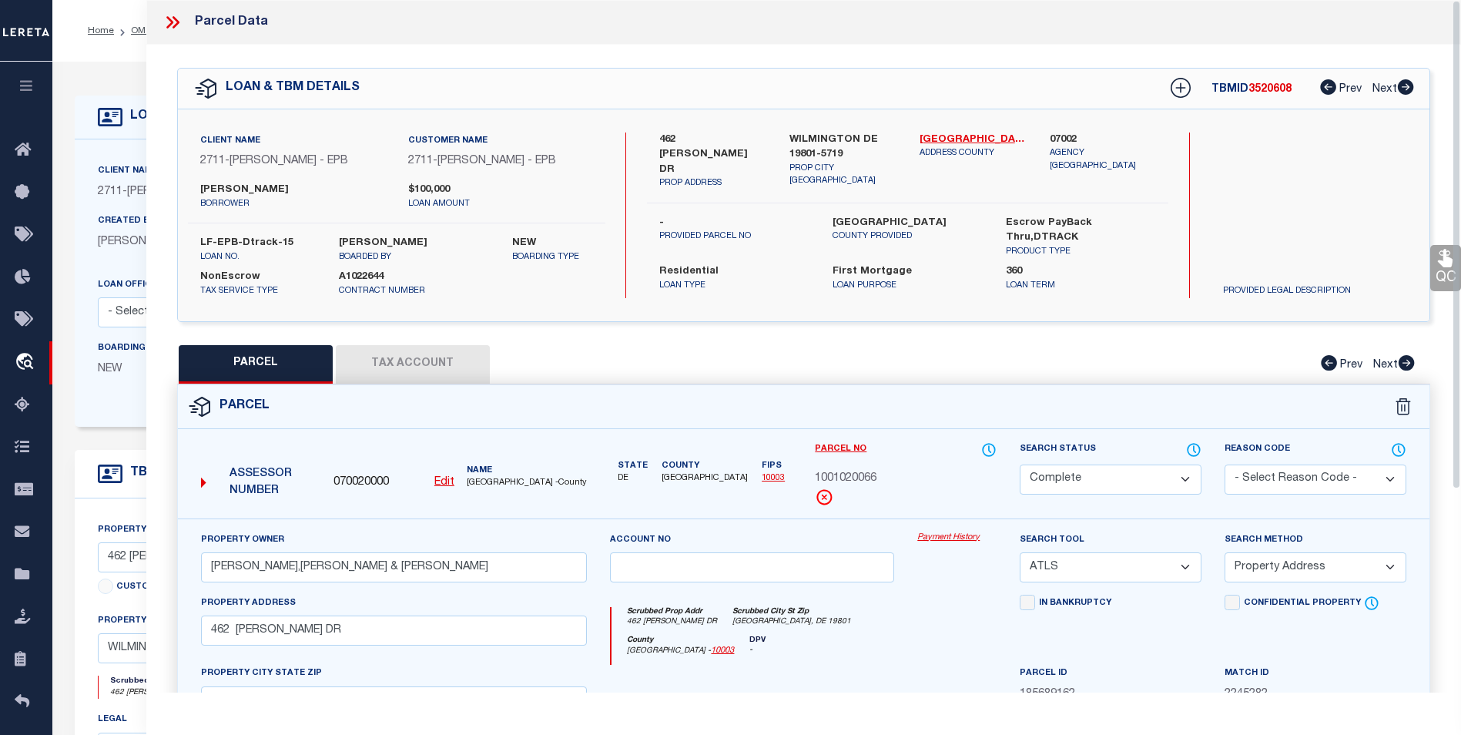
click at [438, 360] on button "Tax Account" at bounding box center [413, 364] width 154 height 39
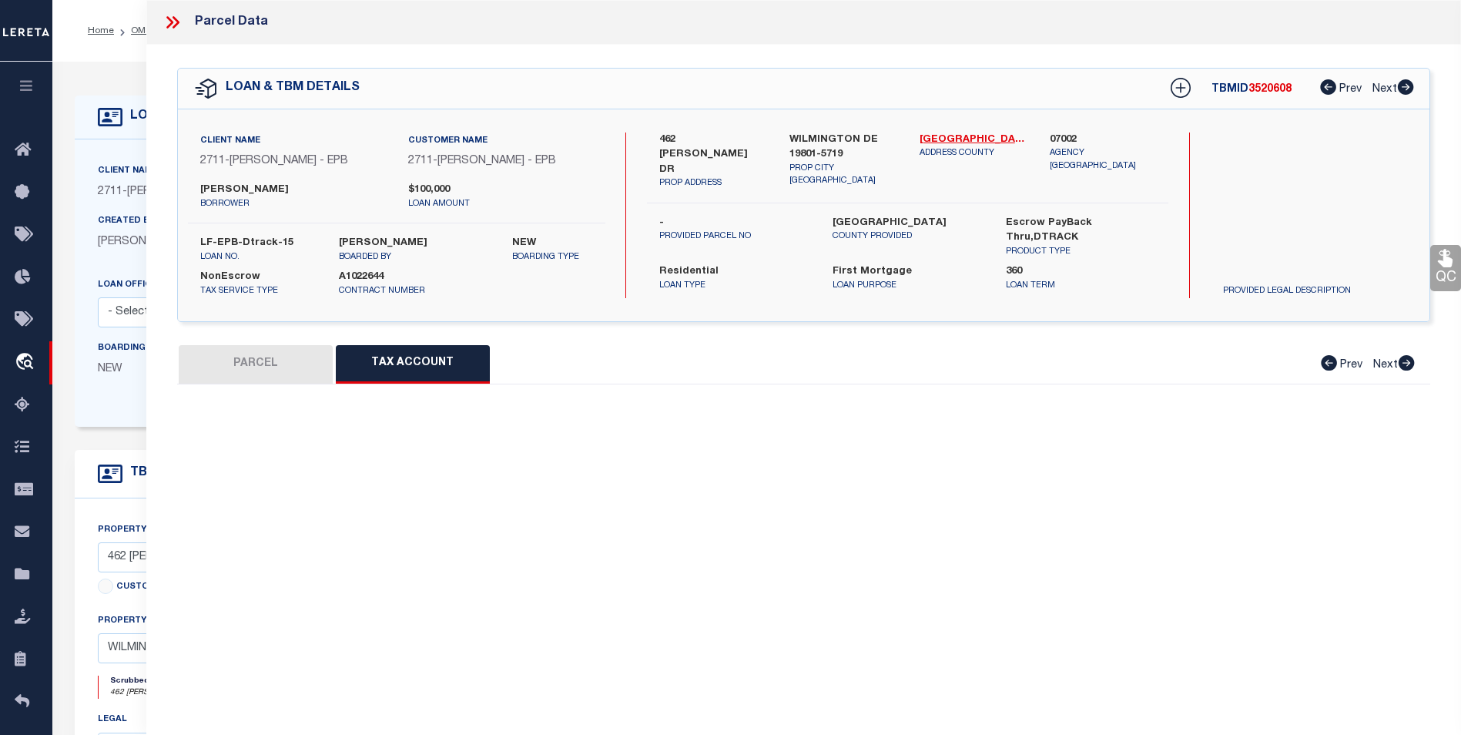
select select "100"
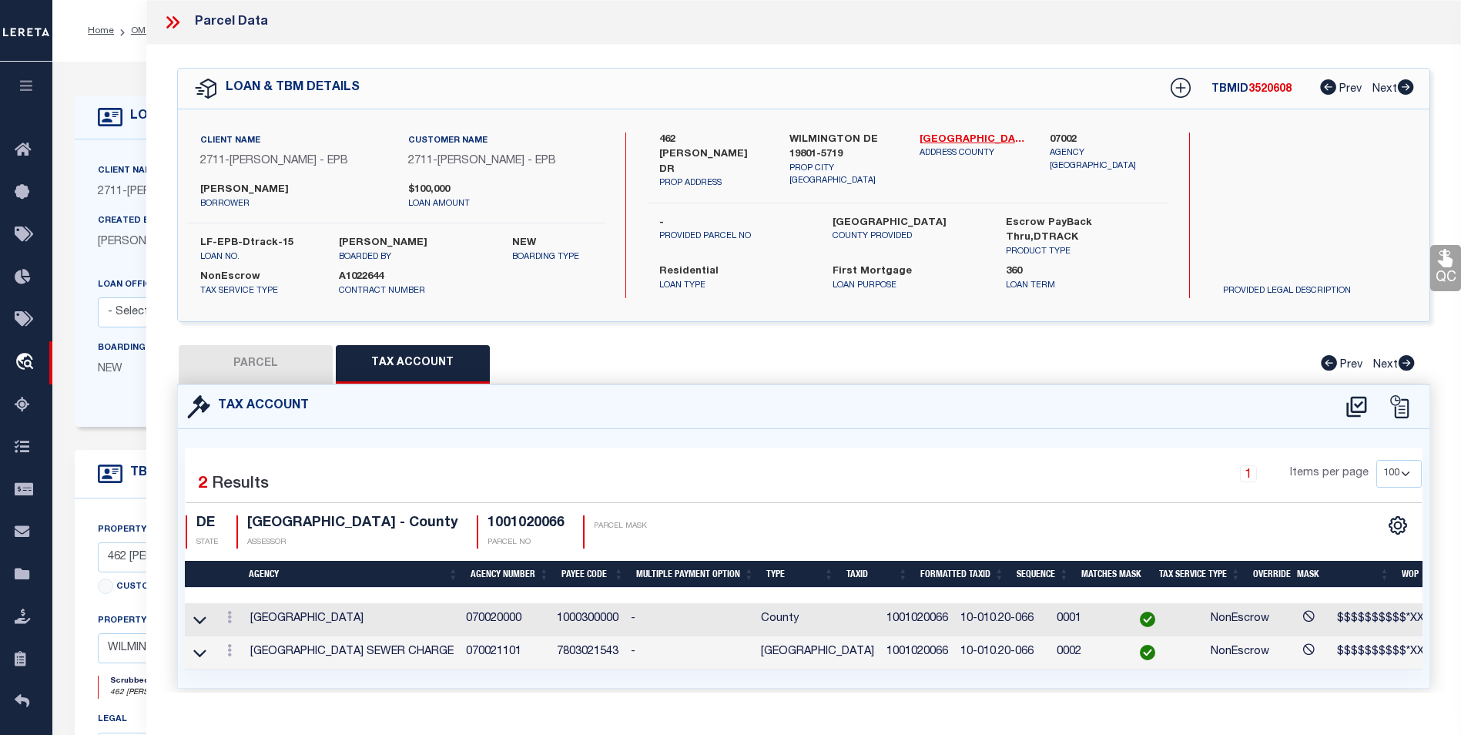
click at [601, 619] on td "1000300000" at bounding box center [588, 619] width 74 height 33
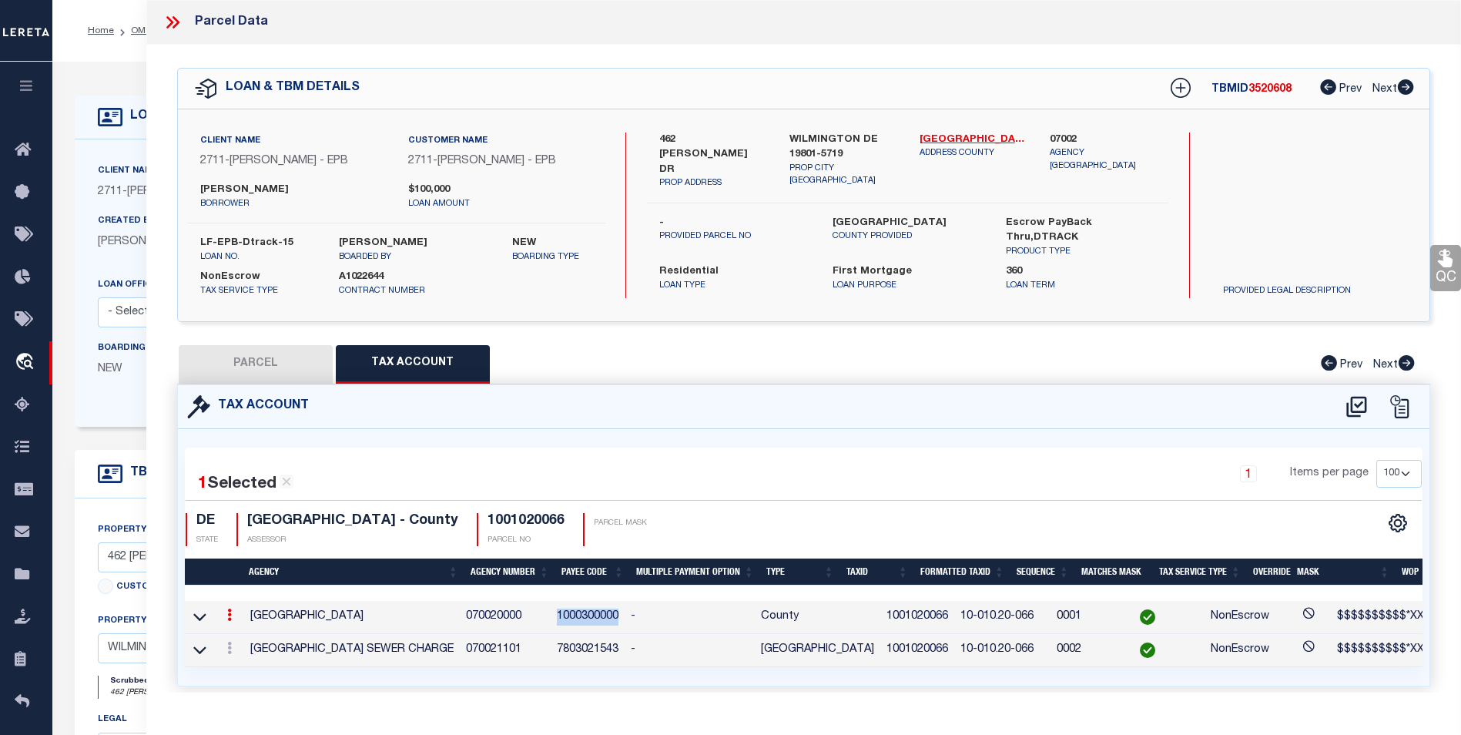
click at [601, 619] on td "1000300000" at bounding box center [588, 617] width 74 height 33
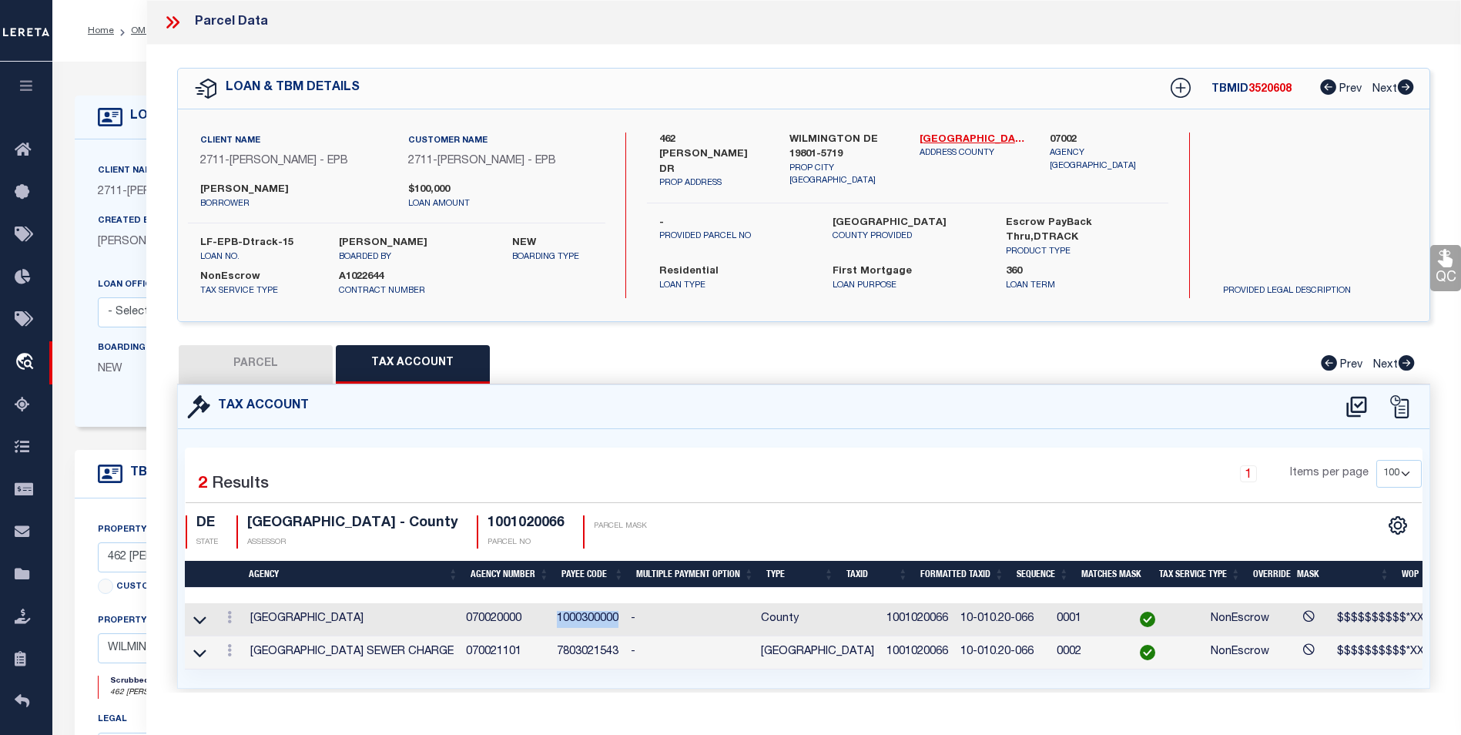
copy td "1000300000"
click at [315, 347] on button "PARCEL" at bounding box center [256, 364] width 154 height 39
select select "AS"
select select
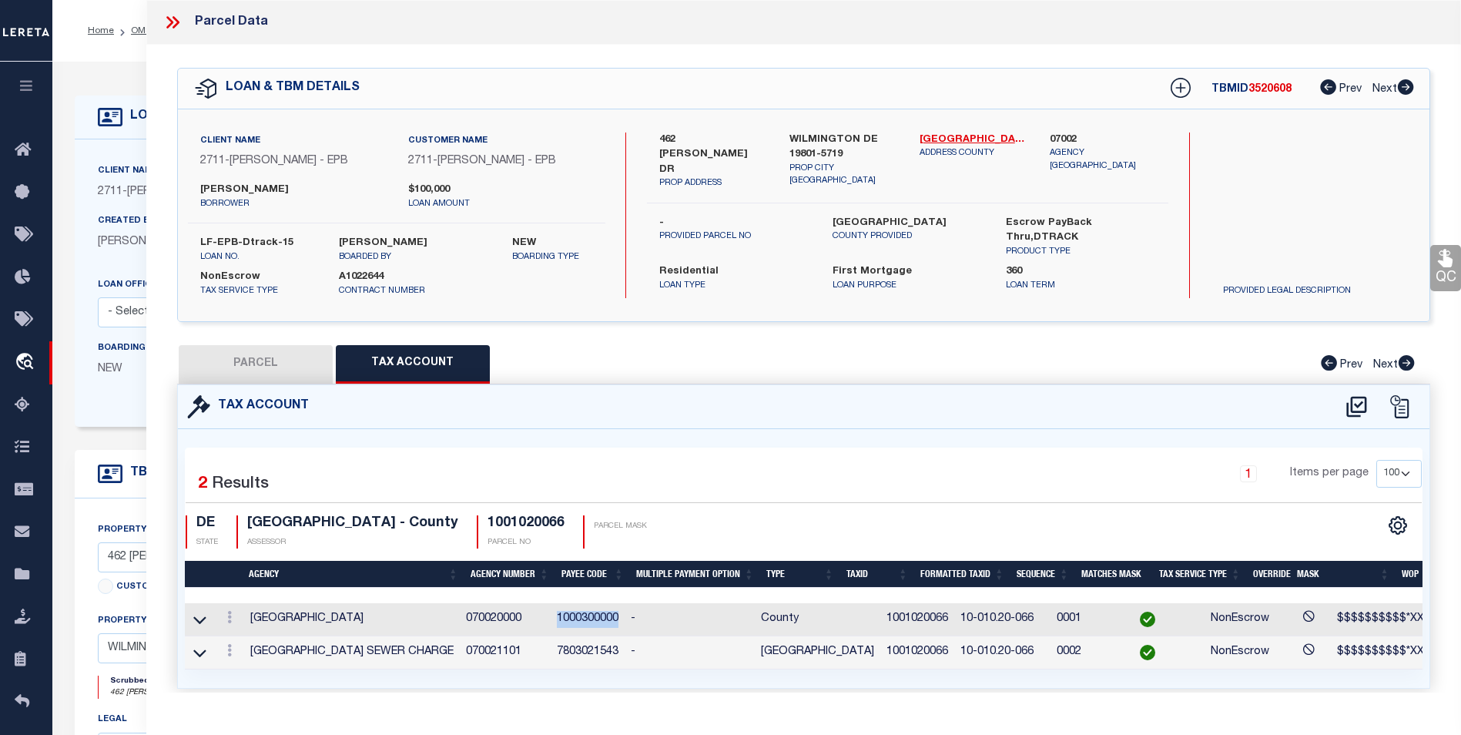
checkbox input "false"
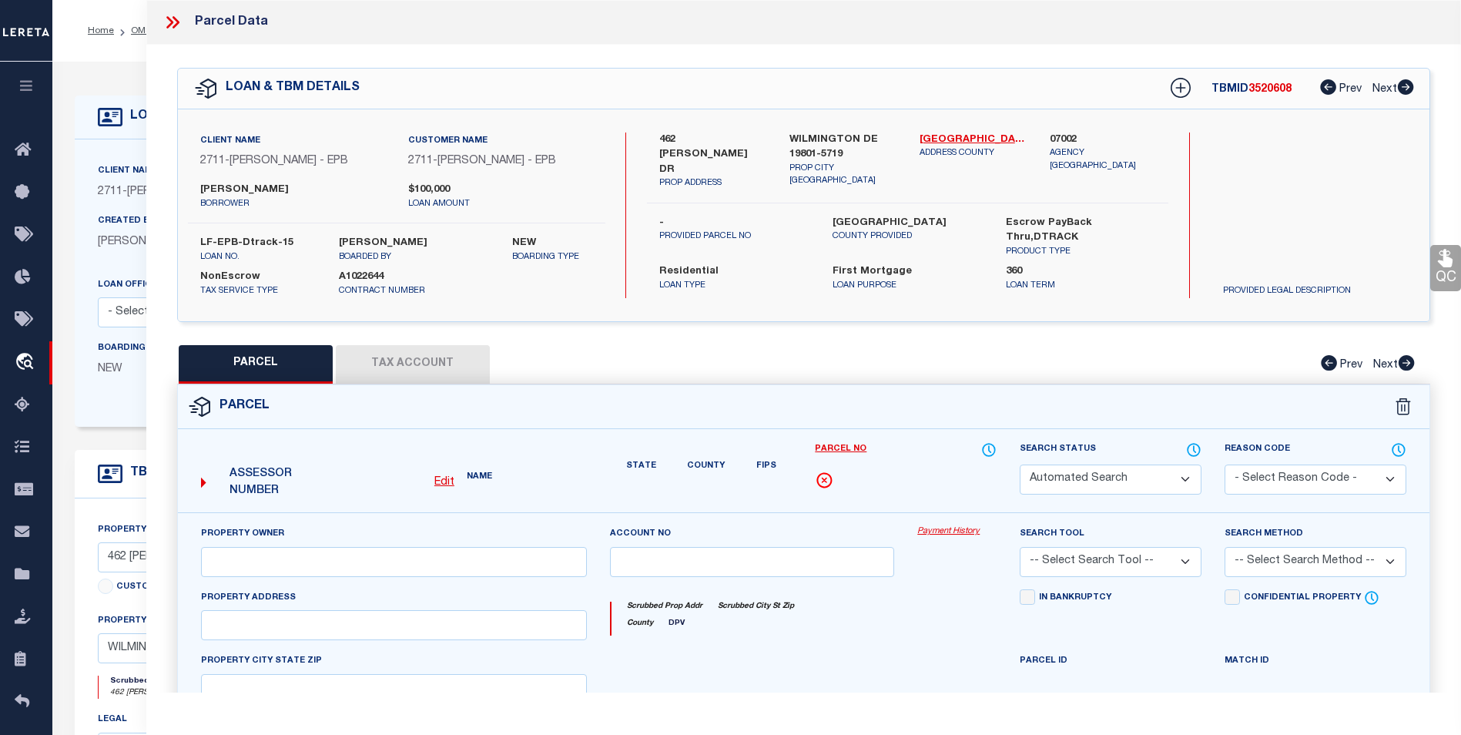
select select "CP"
type input "SUYEN,LYNESTELOW & LEIGHTON,LYN"
select select "ATL"
select select "ADD"
type input "462 ANDERSON DR"
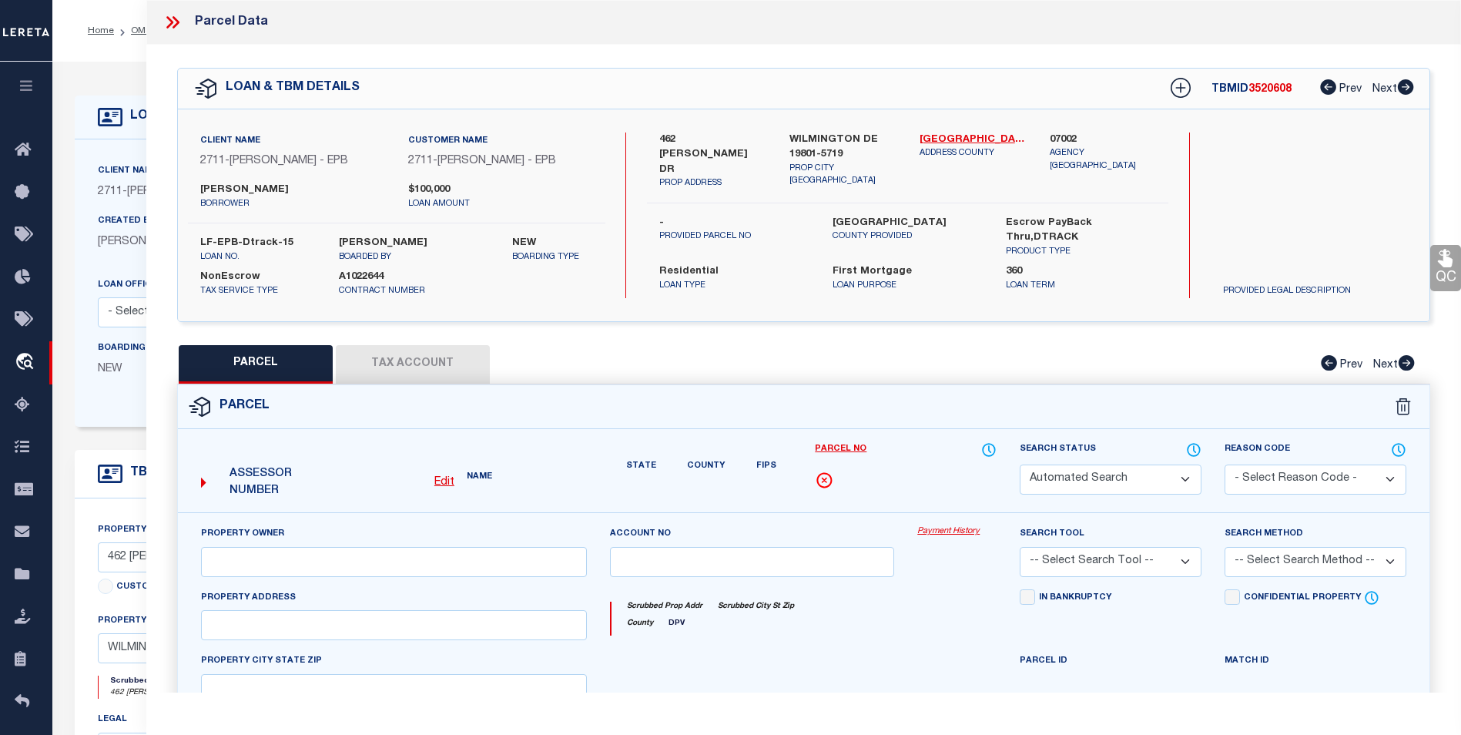
type input "WILMINGTON, DE 19801"
type textarea "LOT:33 BLK:1 12 DIST:10 SUBD:DUNLEITH SEC 1"
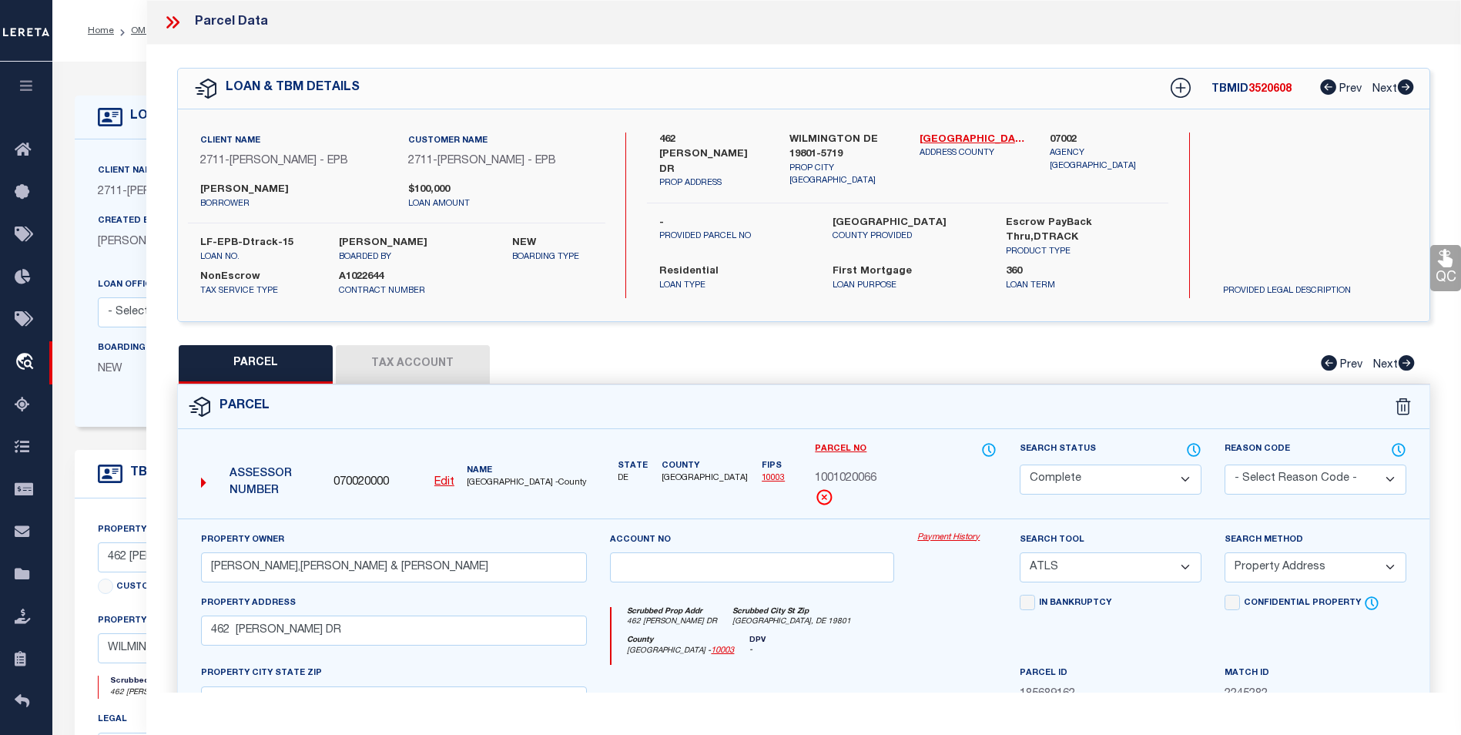
click at [945, 539] on link "Payment History" at bounding box center [956, 537] width 79 height 13
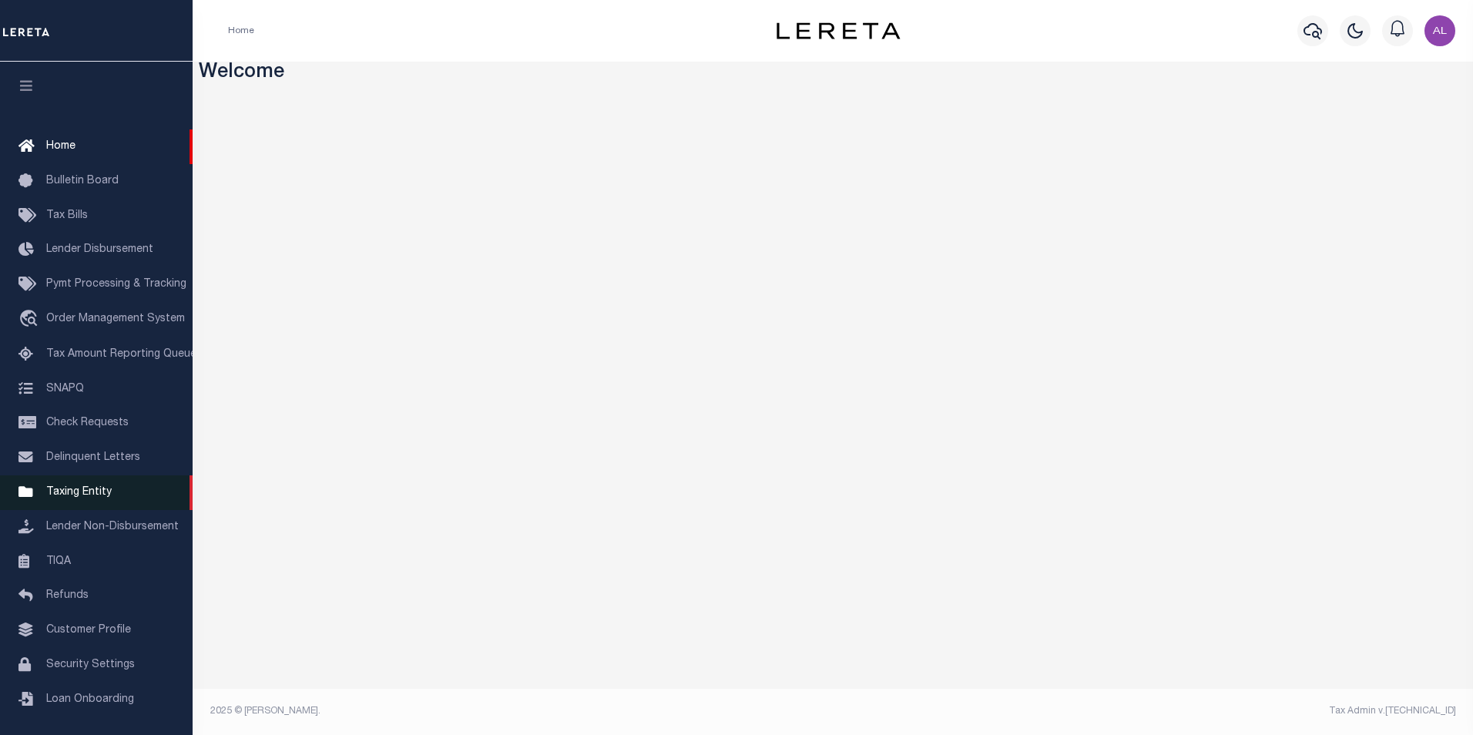
click at [102, 498] on span "Taxing Entity" at bounding box center [78, 492] width 65 height 11
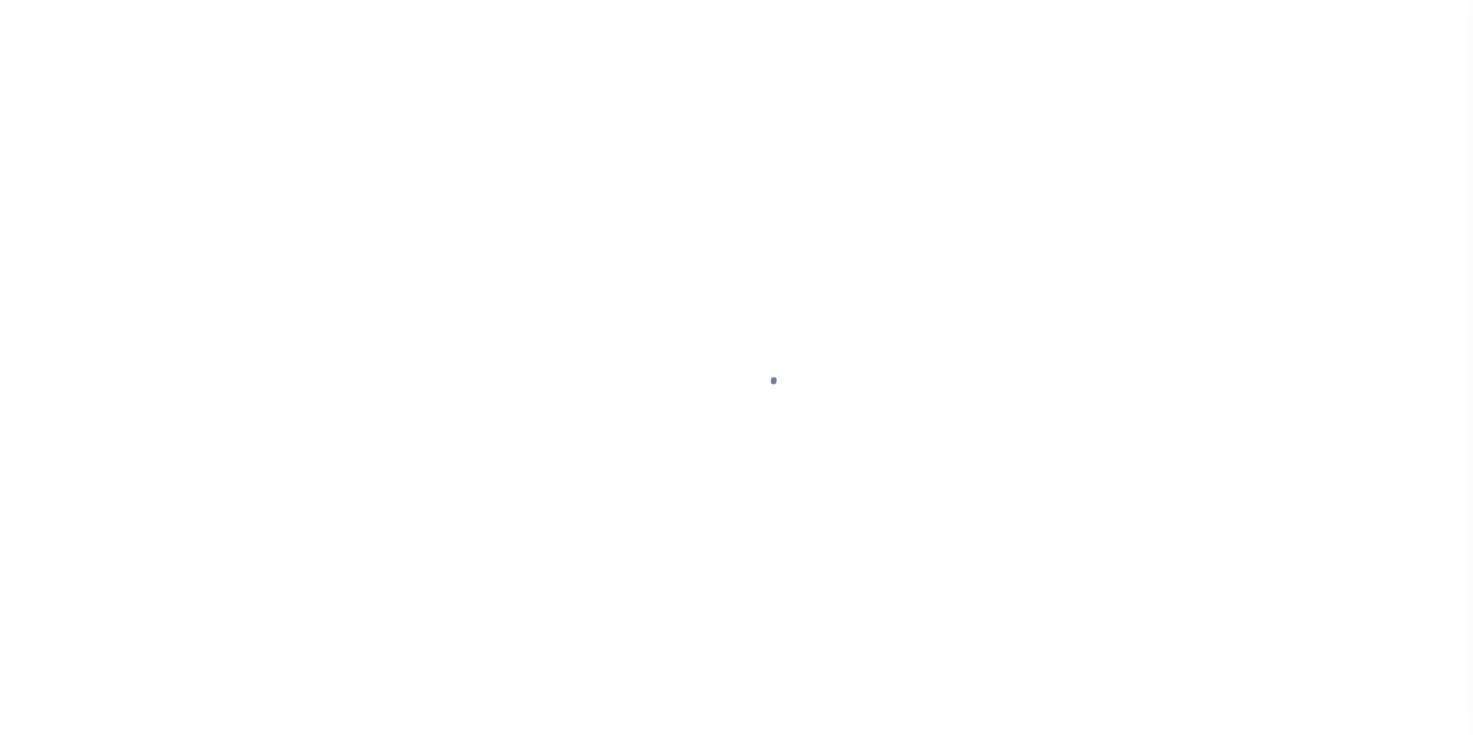
scroll to position [15, 0]
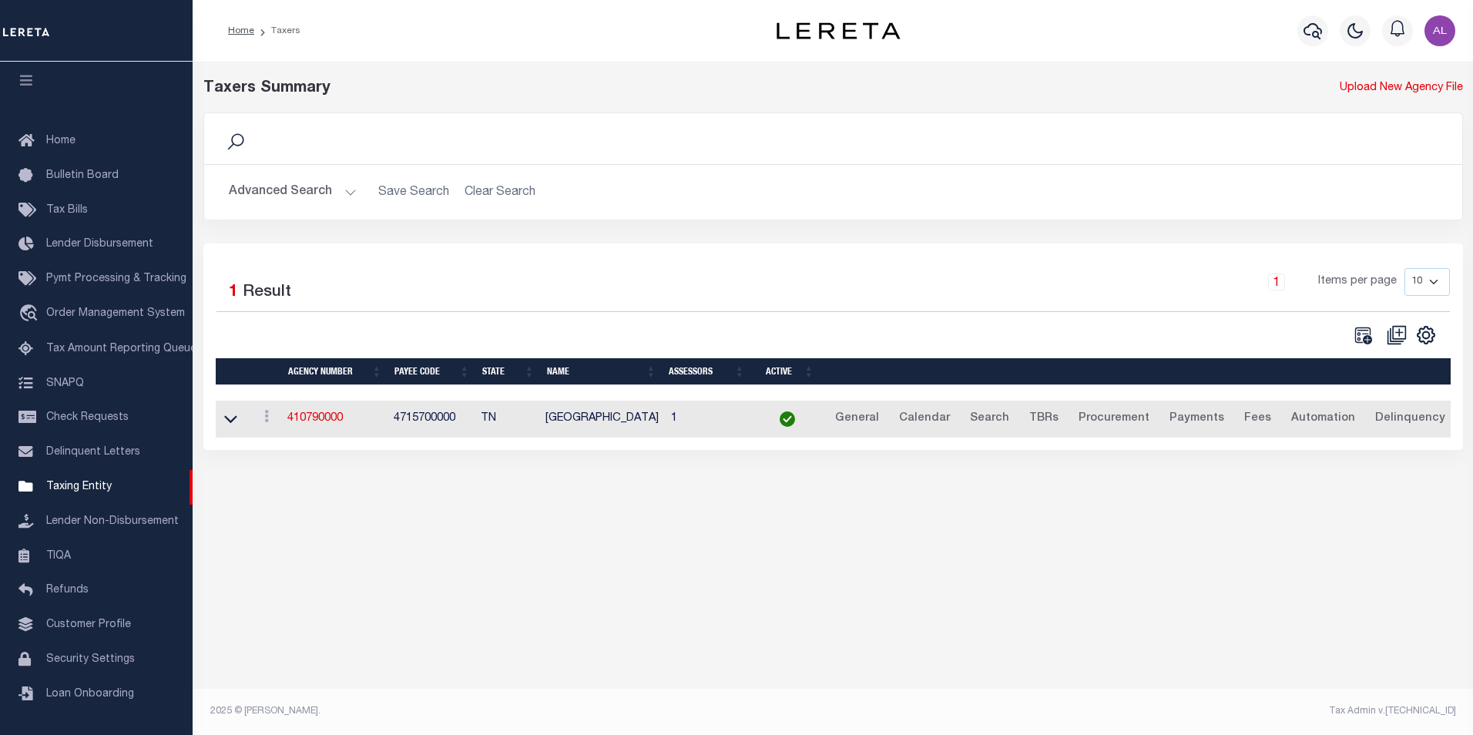
click at [345, 190] on button "Advanced Search" at bounding box center [293, 192] width 128 height 30
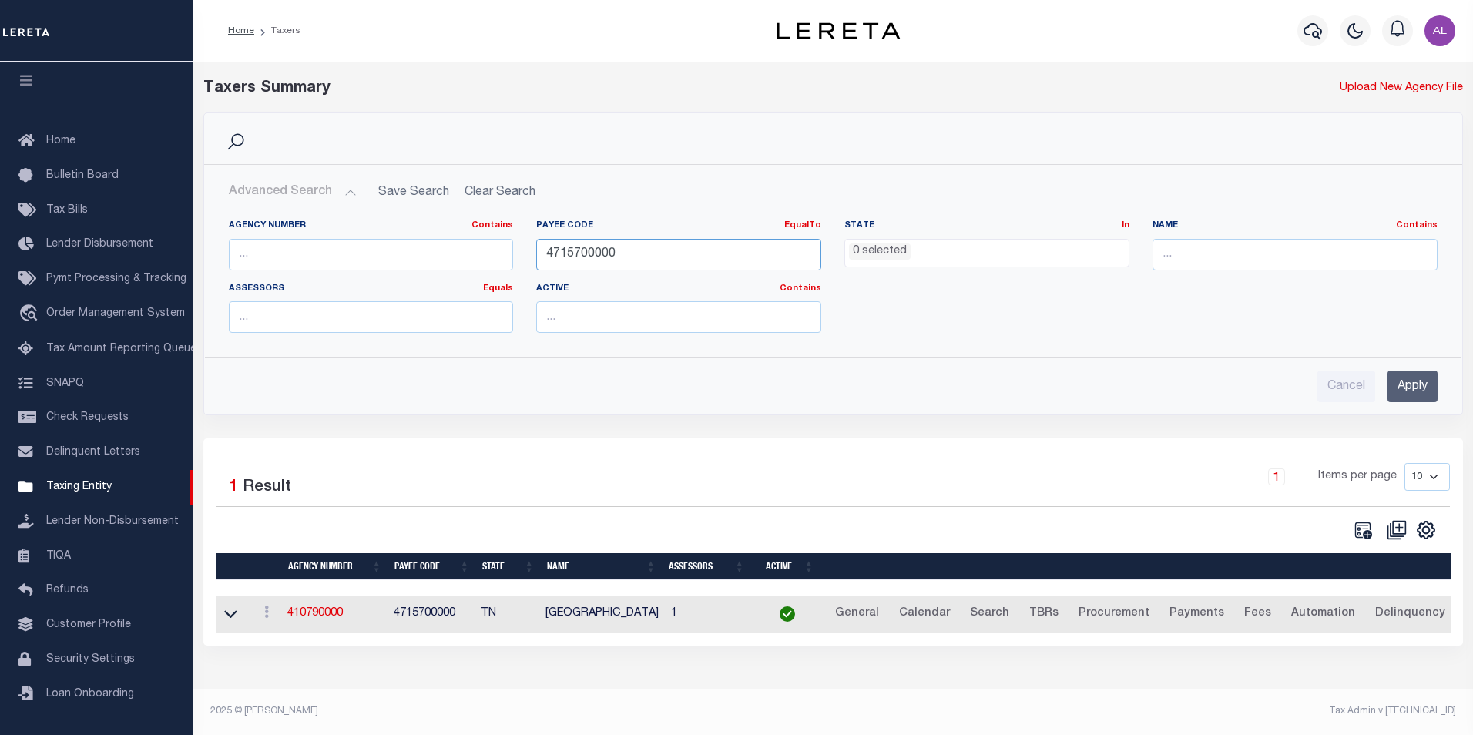
click at [597, 259] on input "4715700000" at bounding box center [678, 255] width 285 height 32
paste input "10003"
type input "1000300000"
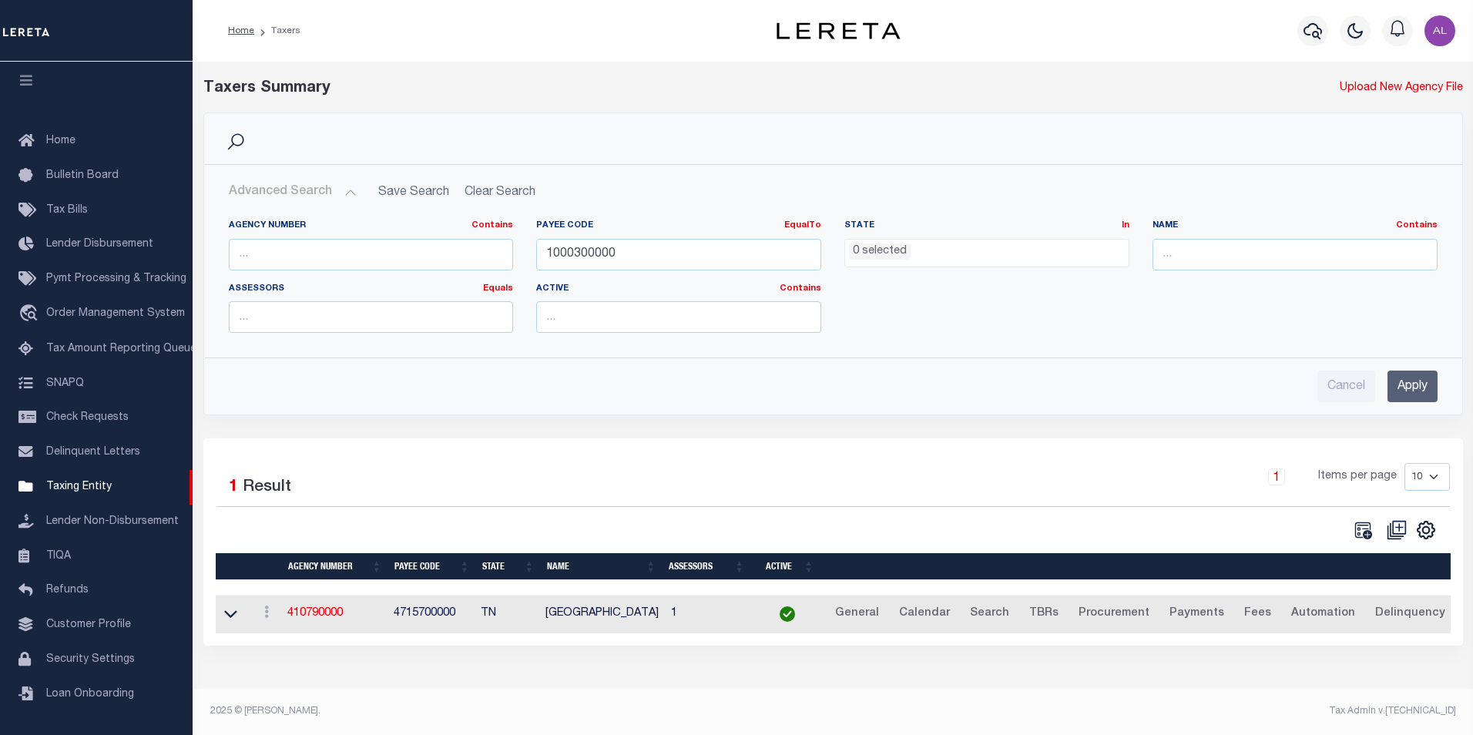
click at [1407, 391] on input "Apply" at bounding box center [1412, 387] width 50 height 32
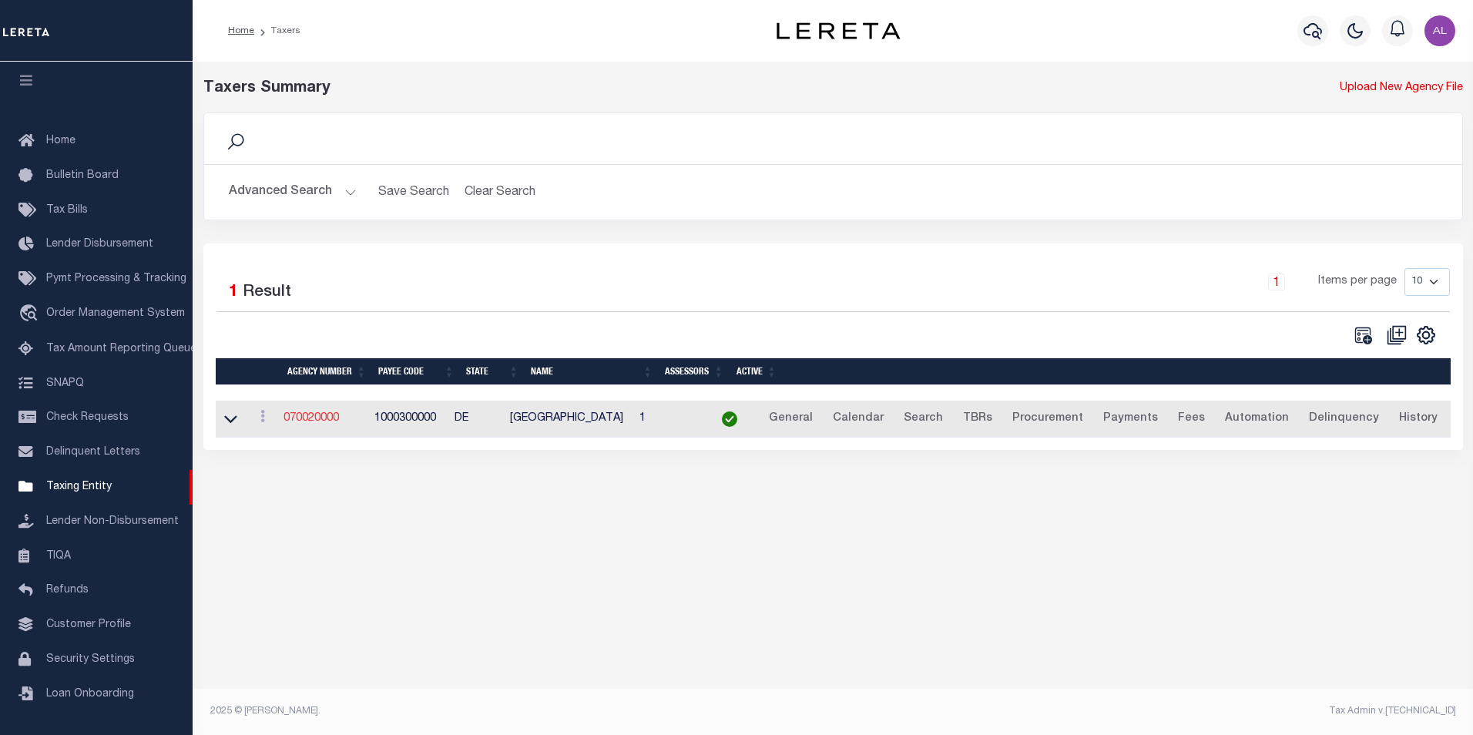
click at [324, 423] on link "070020000" at bounding box center [310, 418] width 55 height 11
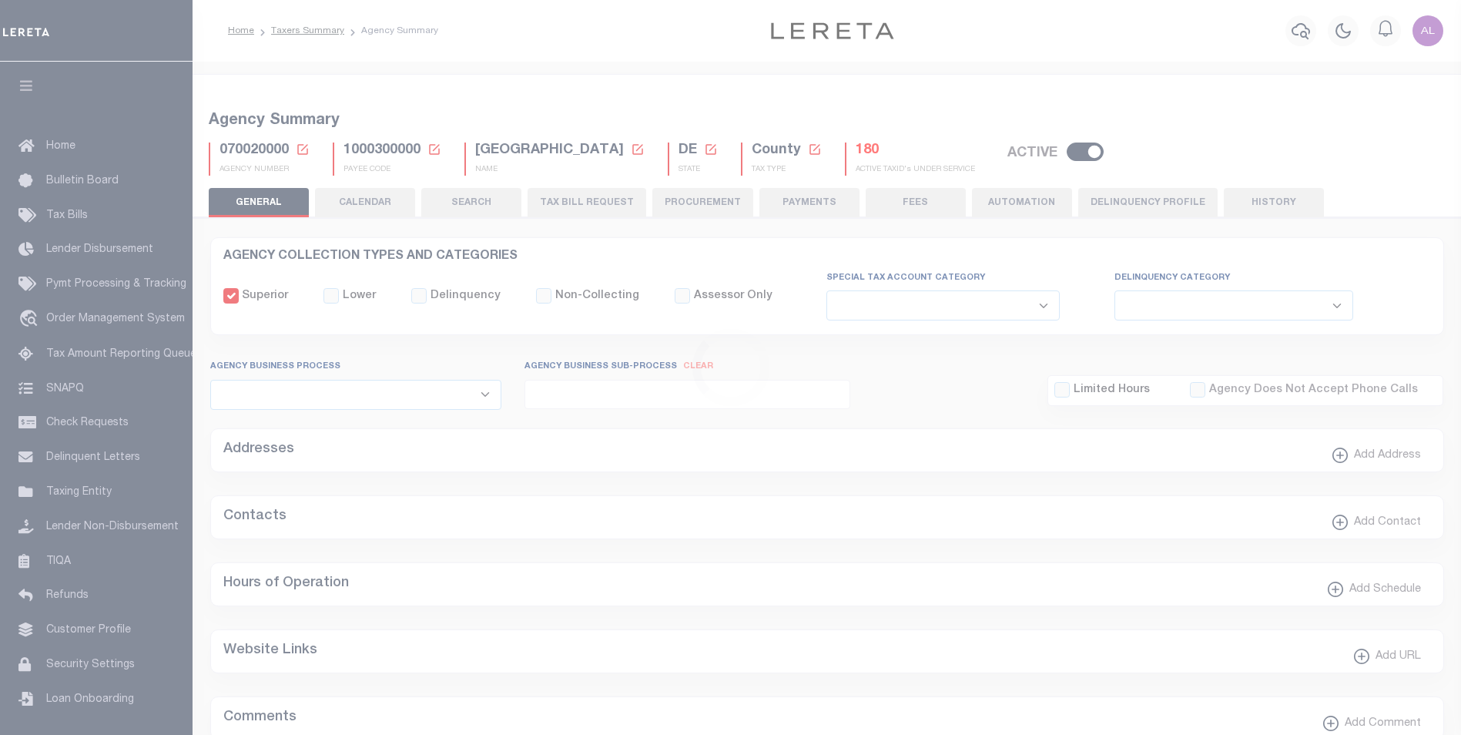
select select
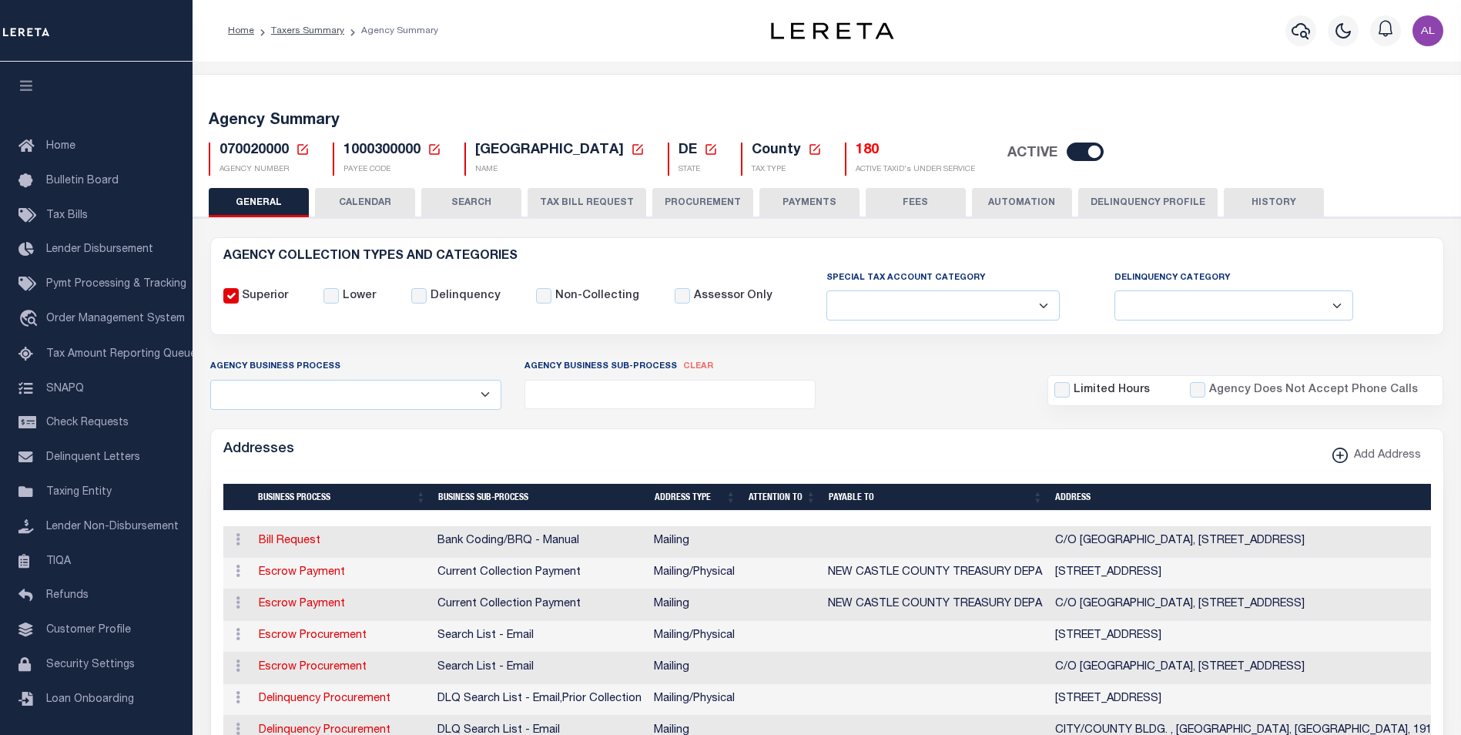
click at [382, 210] on button "CALENDAR" at bounding box center [365, 202] width 100 height 29
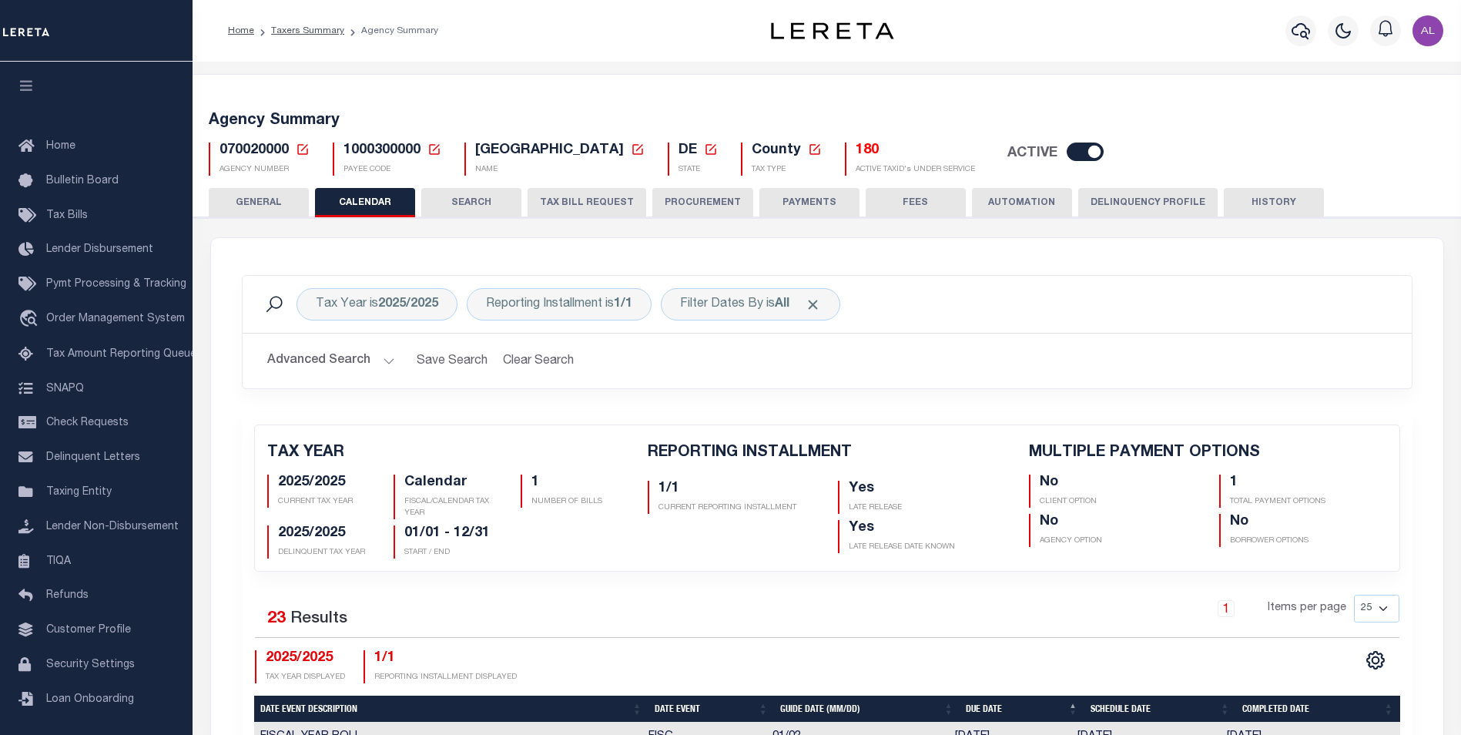
checkbox input "false"
type input "1"
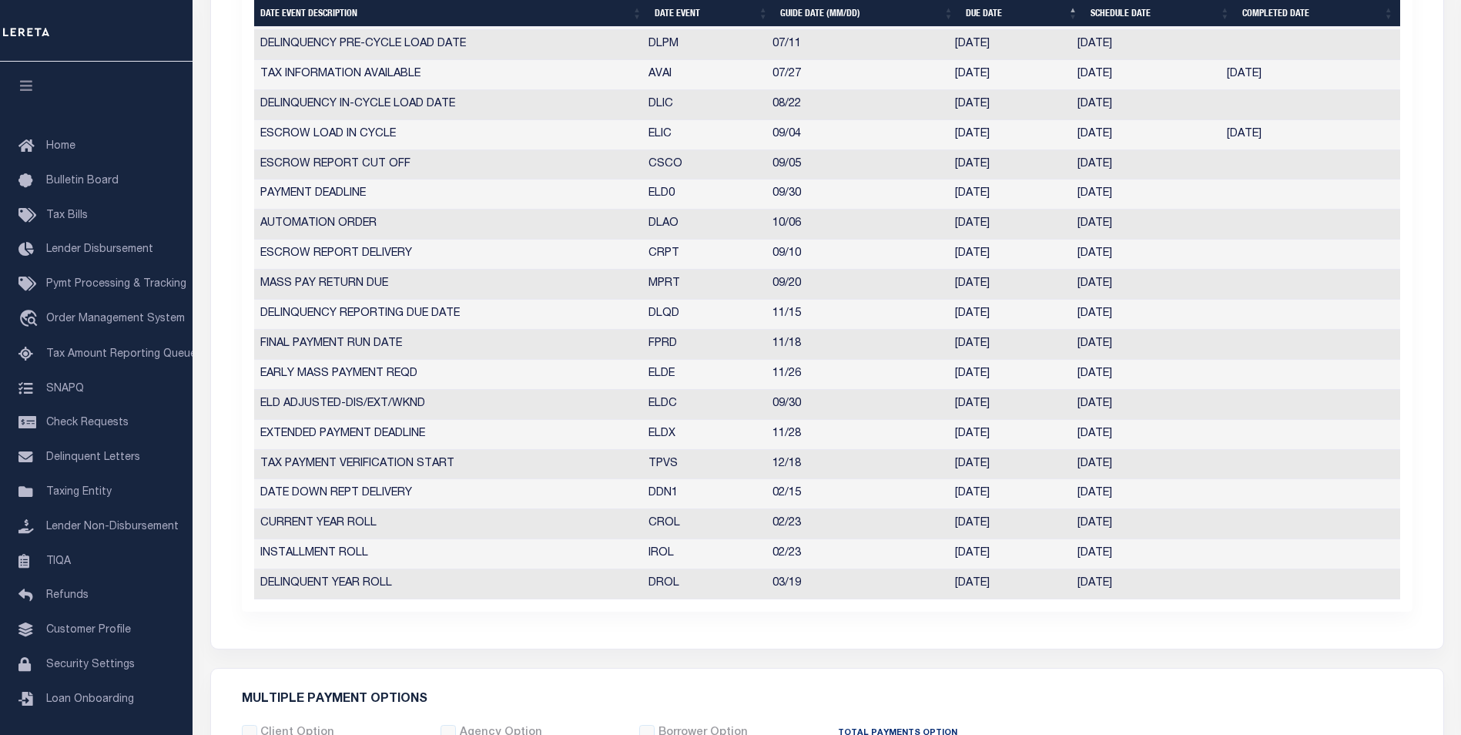
scroll to position [803, 0]
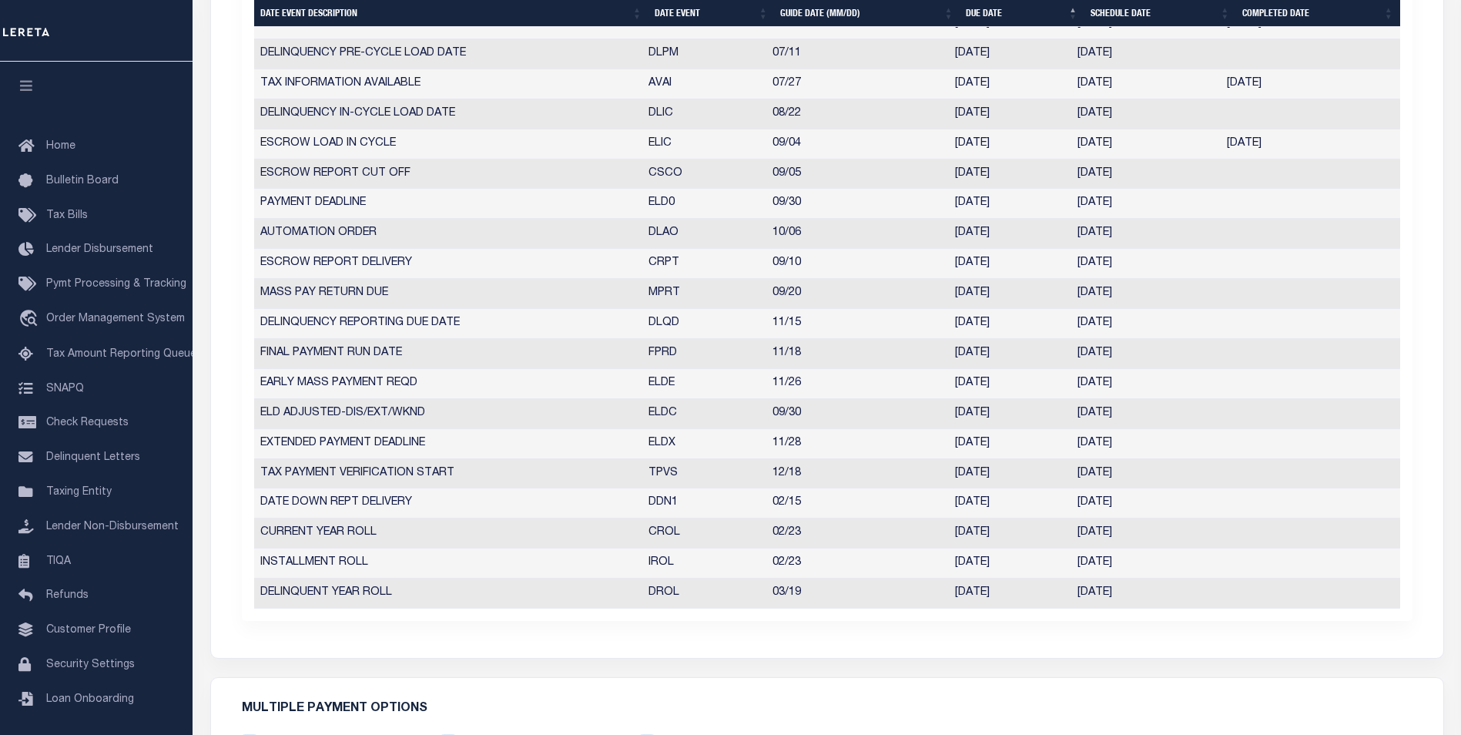
drag, startPoint x: 645, startPoint y: 109, endPoint x: 1168, endPoint y: 112, distance: 522.3
click at [1168, 112] on tr "DELINQUENCY IN-CYCLE LOAD DATE DLIC 08/22 08/22/2025 08/22/2025 9019369" at bounding box center [827, 114] width 1146 height 30
drag, startPoint x: 636, startPoint y: 320, endPoint x: 1169, endPoint y: 324, distance: 533.1
click at [1169, 324] on tr "DELINQUENCY REPORTING DUE DATE DLQD 11/15 11/17/2025 11/12/2025 5793609" at bounding box center [827, 324] width 1146 height 30
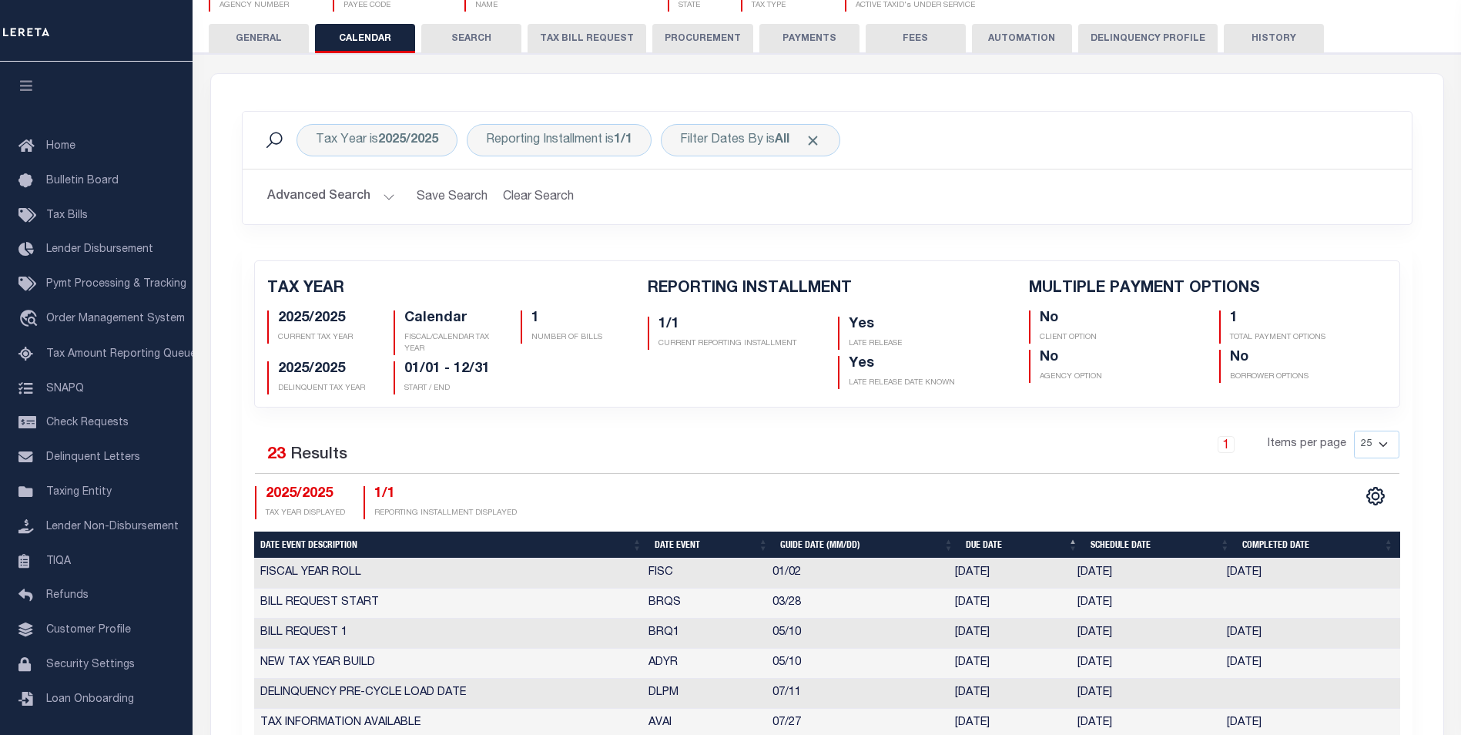
scroll to position [84, 0]
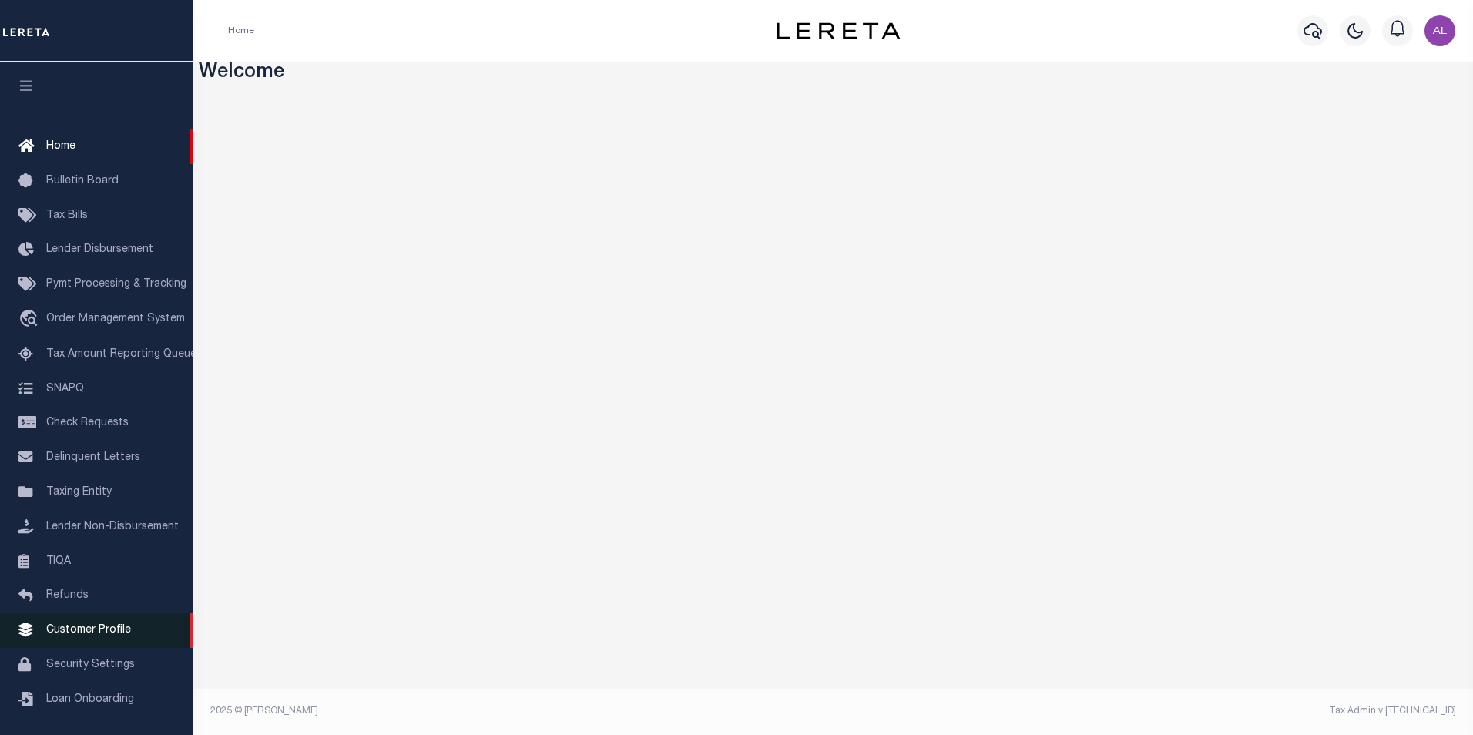
click at [69, 635] on span "Customer Profile" at bounding box center [88, 630] width 85 height 11
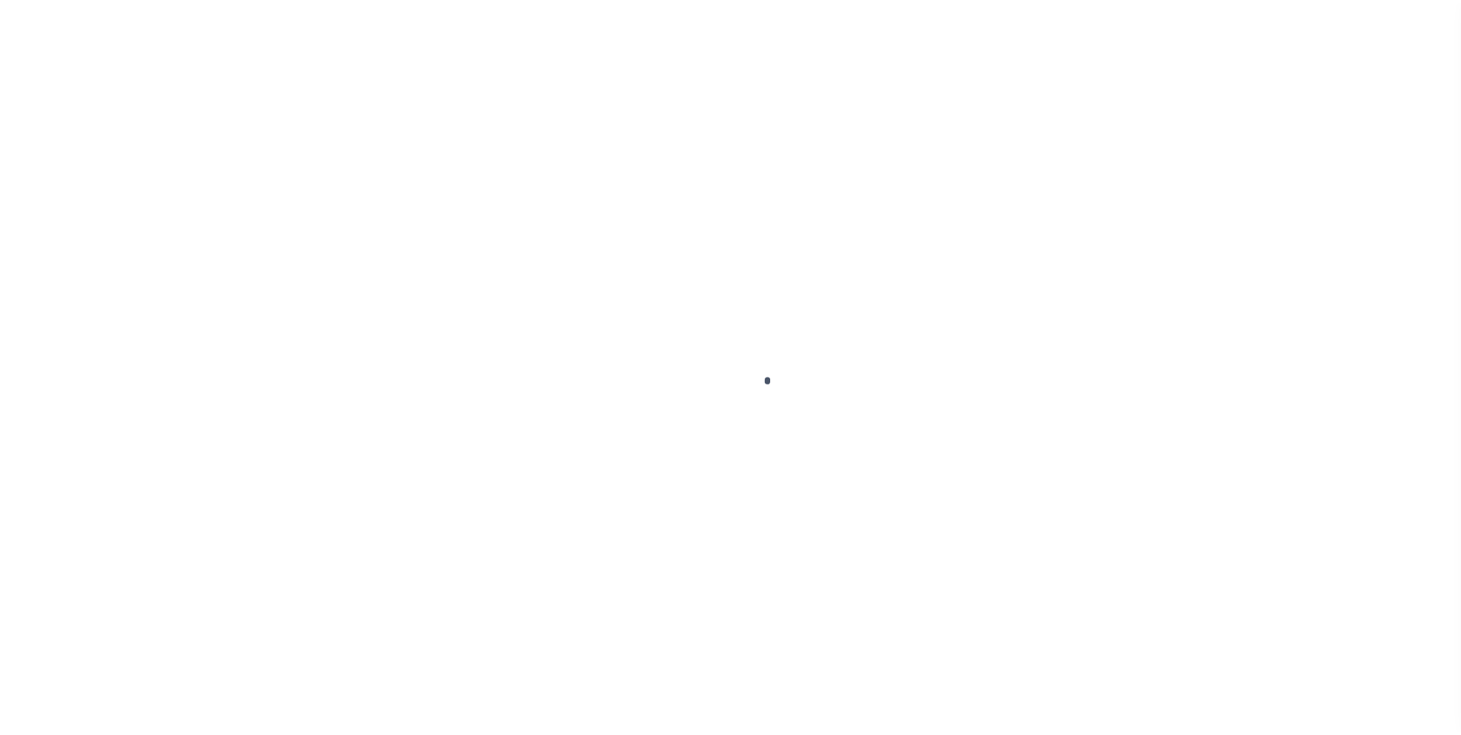
scroll to position [15, 0]
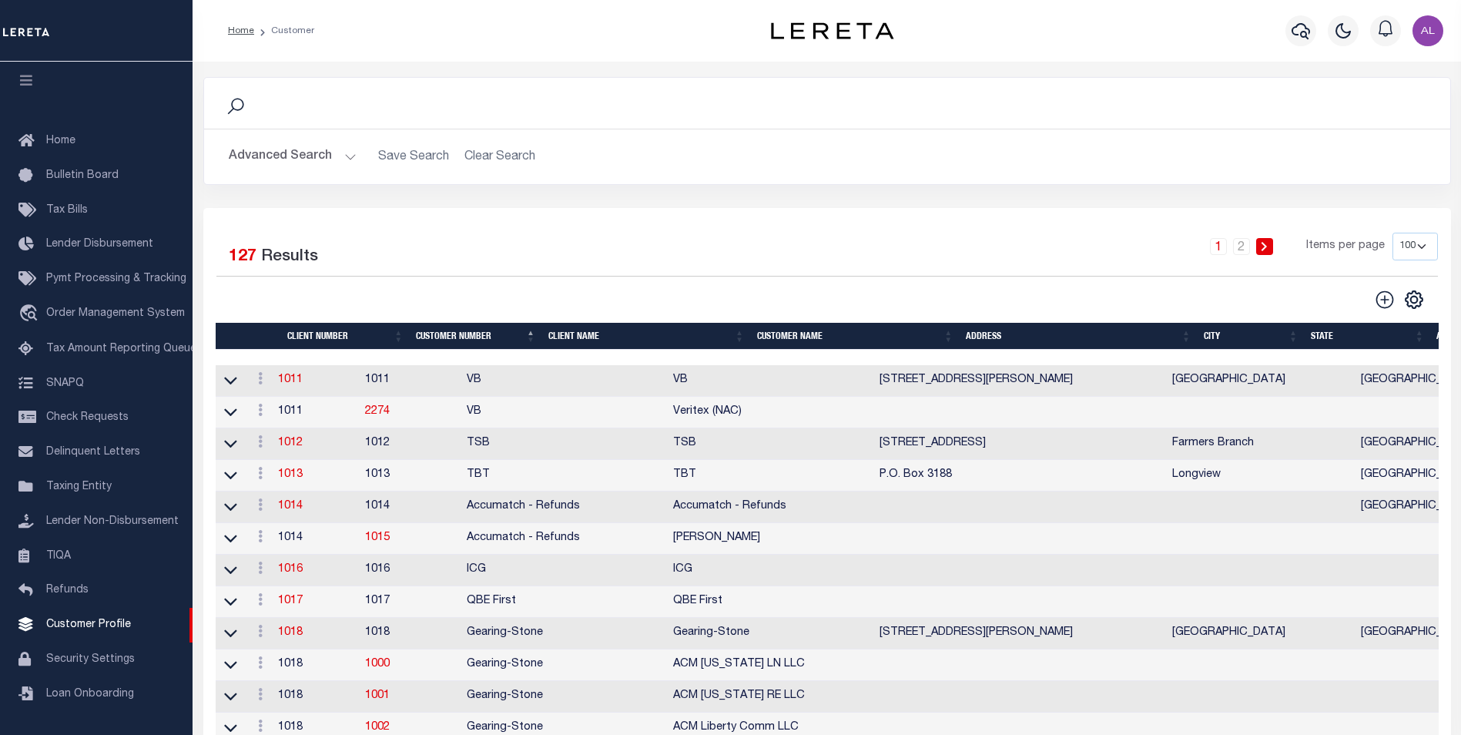
click at [338, 159] on button "Advanced Search" at bounding box center [293, 157] width 128 height 30
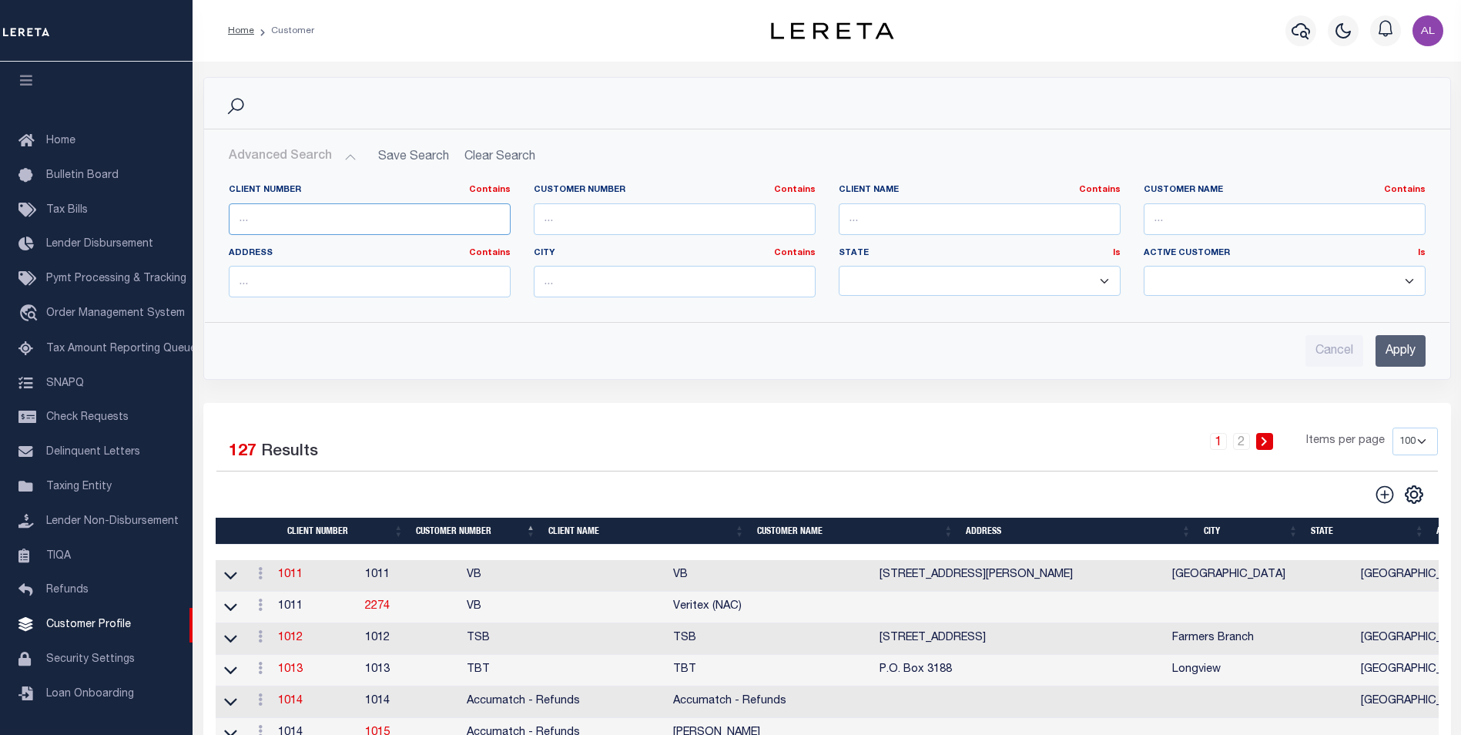
click at [263, 223] on input "text" at bounding box center [370, 219] width 282 height 32
type input "2711"
click at [1397, 354] on input "Apply" at bounding box center [1401, 351] width 50 height 32
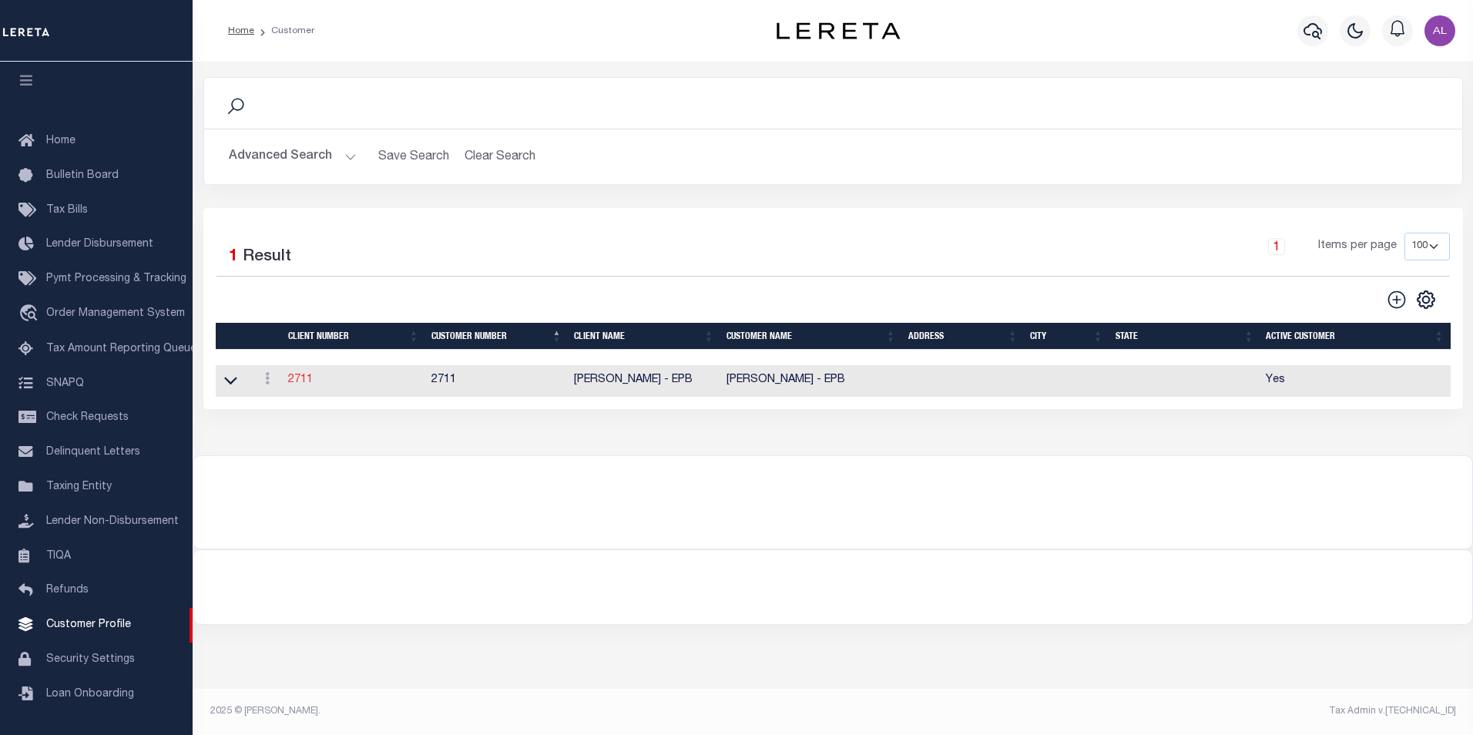
click at [295, 381] on link "2711" at bounding box center [300, 379] width 25 height 11
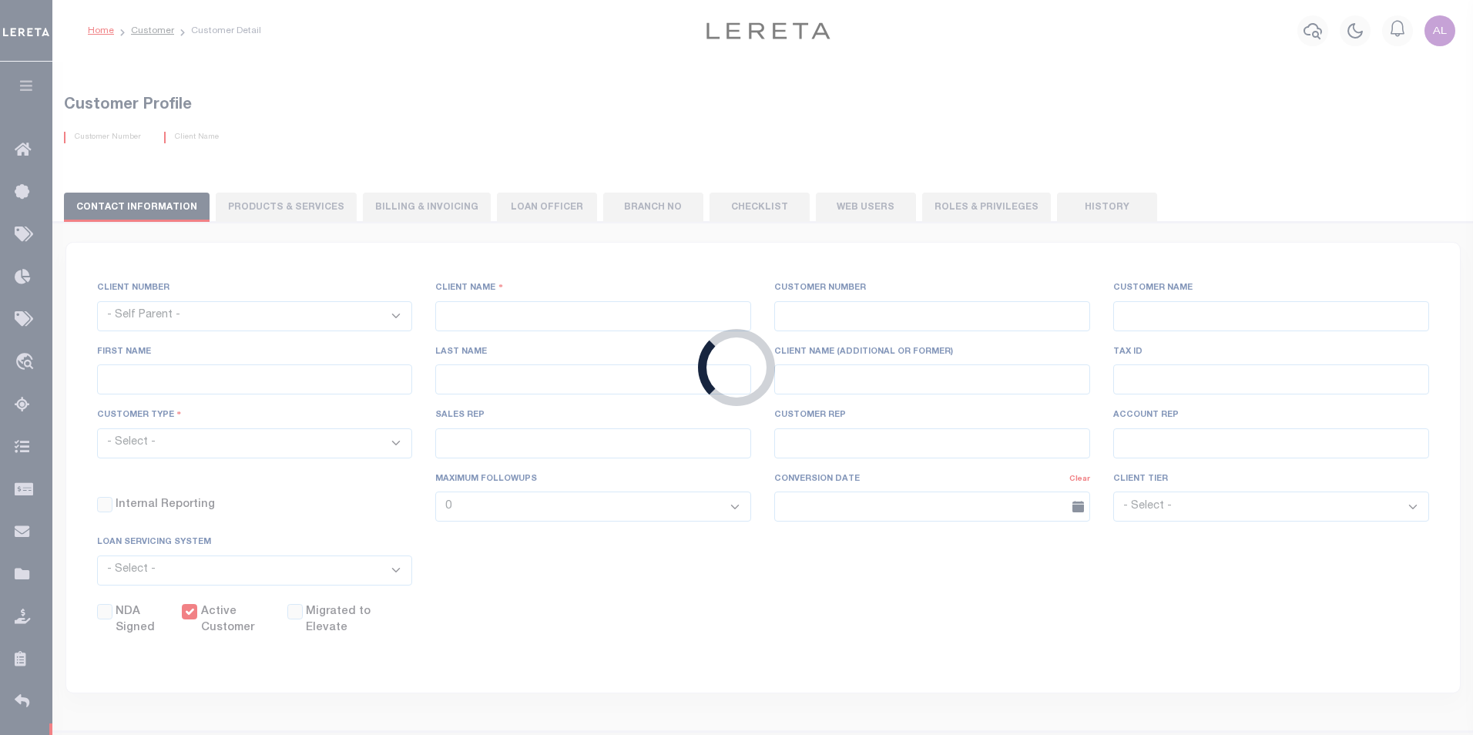
select select
type input "[PERSON_NAME] - EPB"
type input "2711"
type input "[PERSON_NAME] - EPB"
select select "Residential"
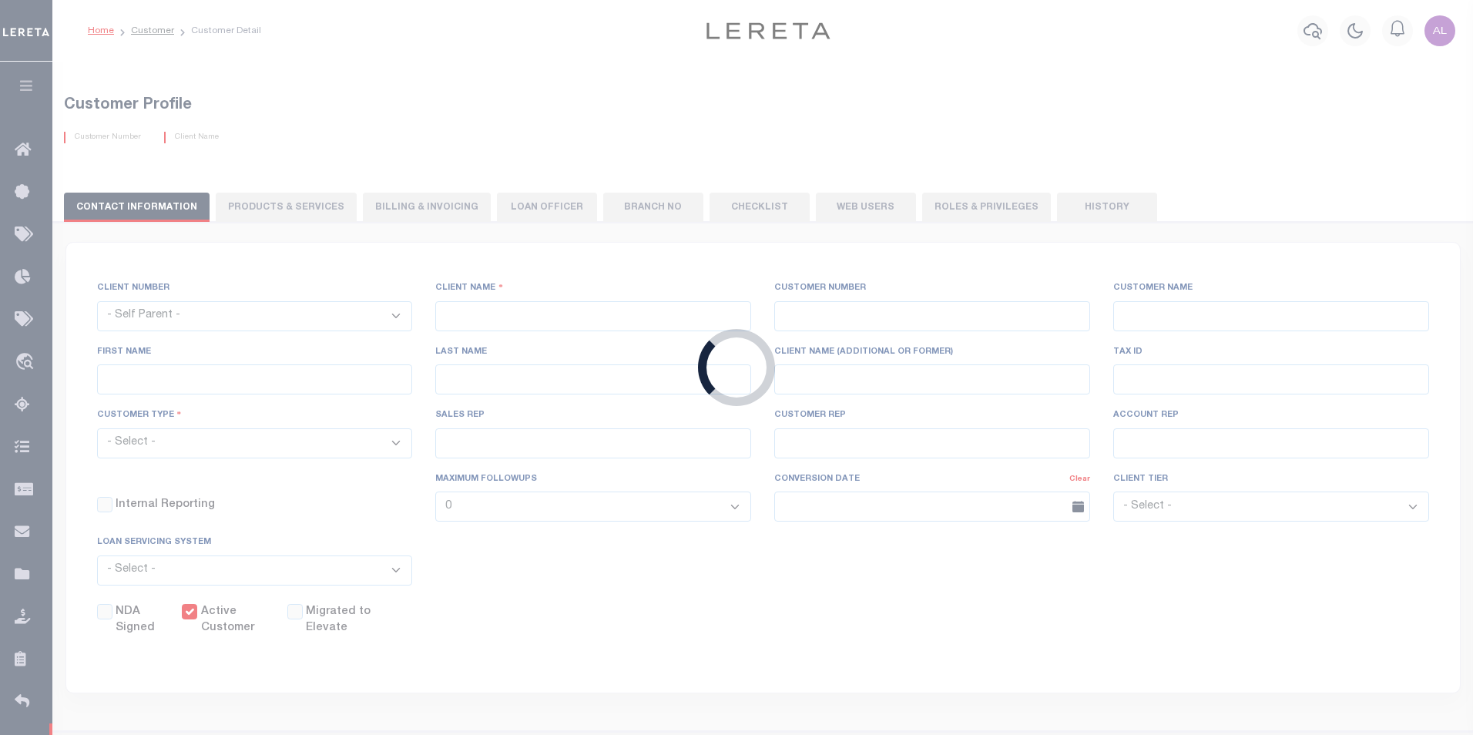
checkbox input "true"
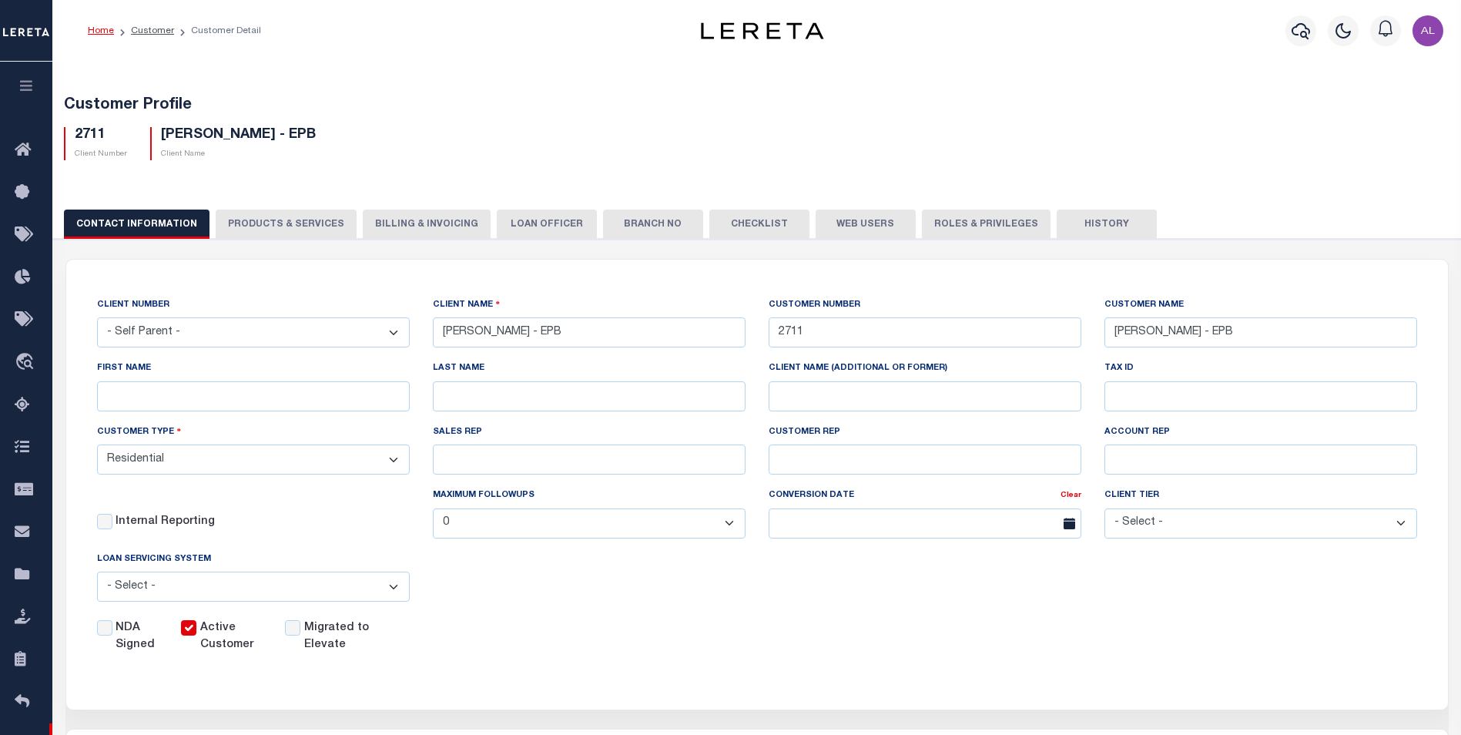
click at [318, 229] on button "PRODUCTS & SERVICES" at bounding box center [286, 224] width 141 height 29
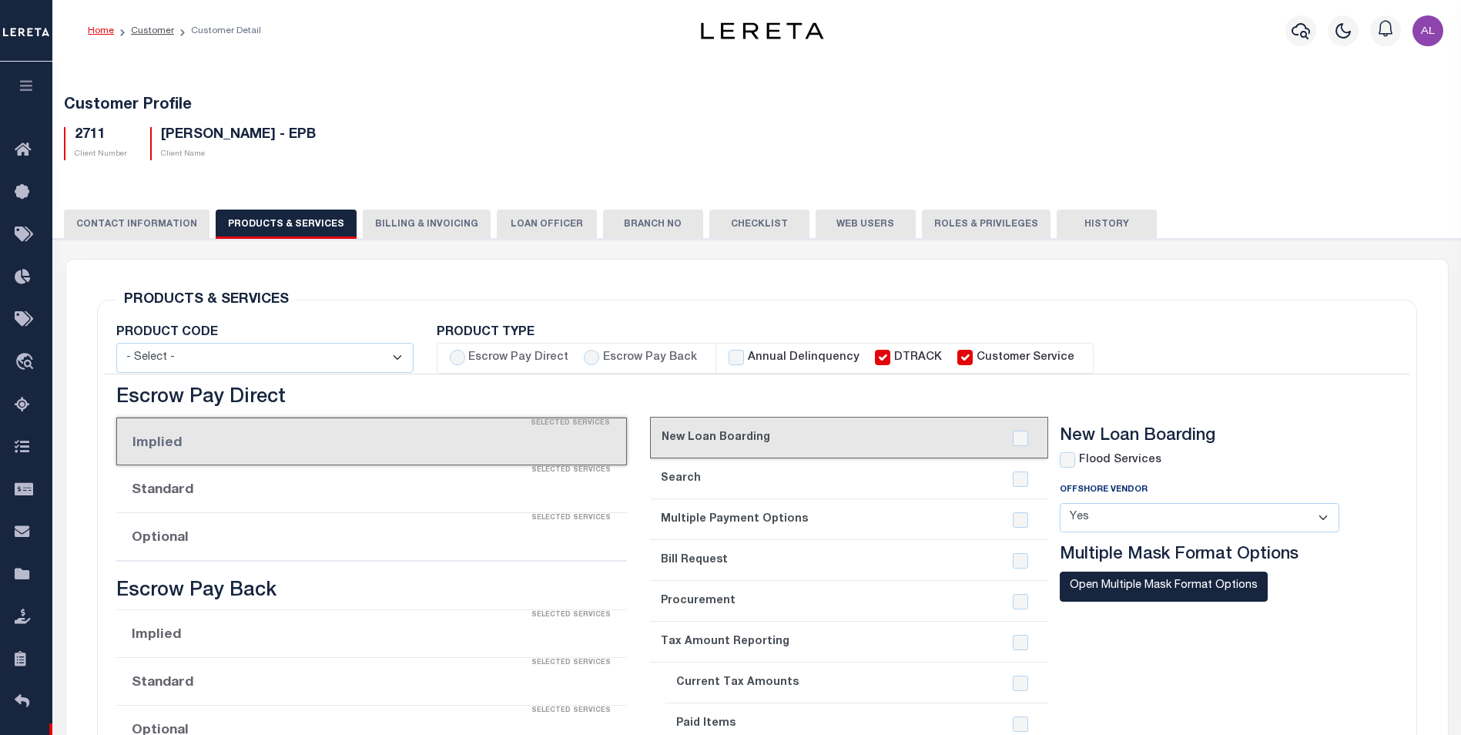
radio input "true"
checkbox input "true"
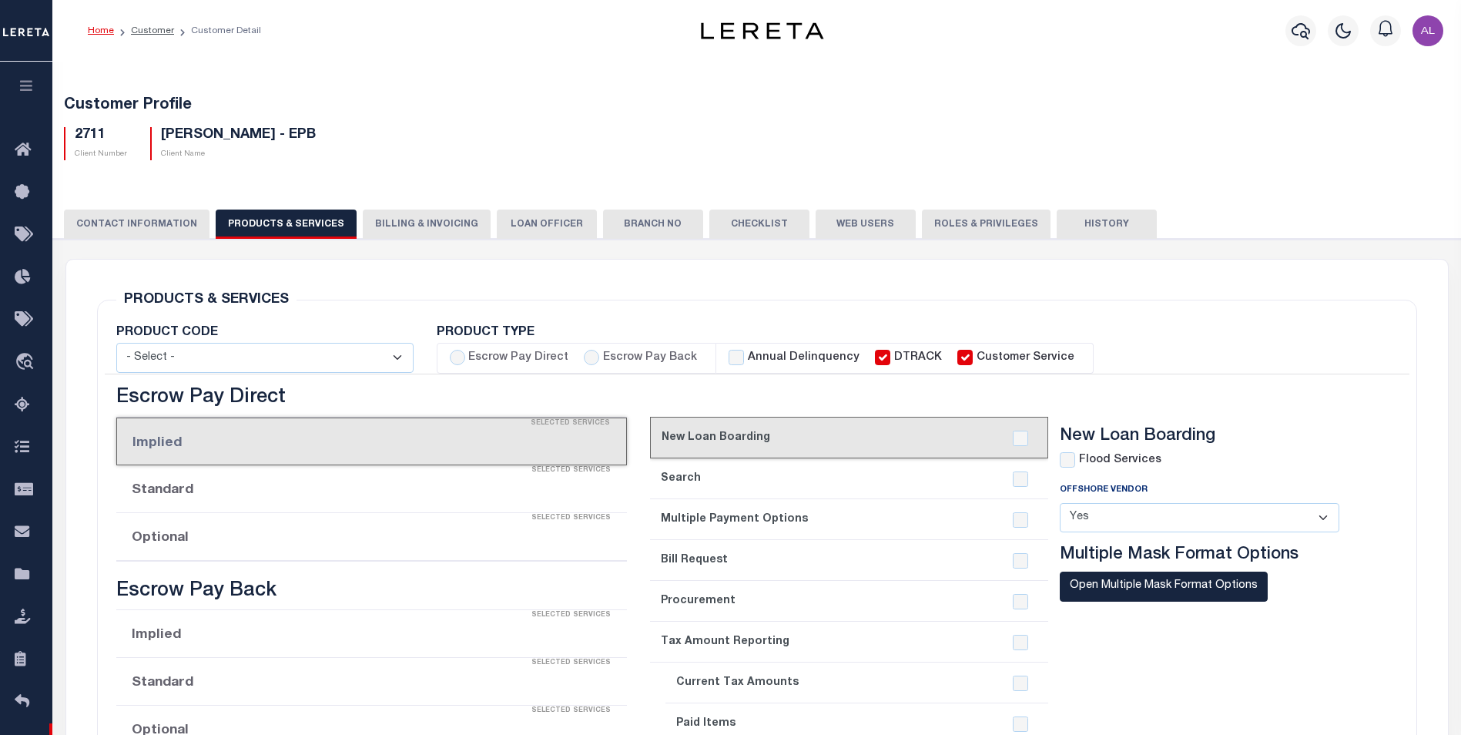
checkbox input "true"
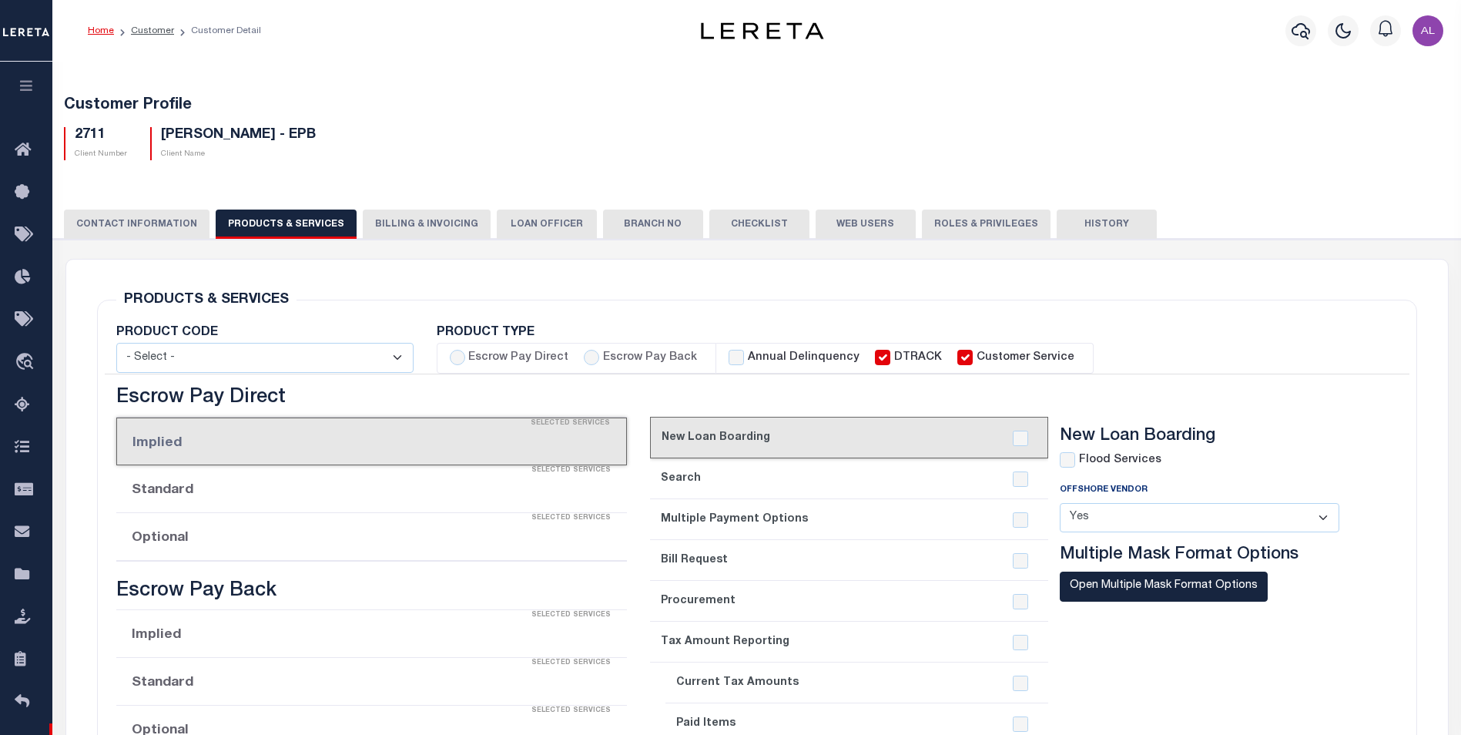
checkbox input "true"
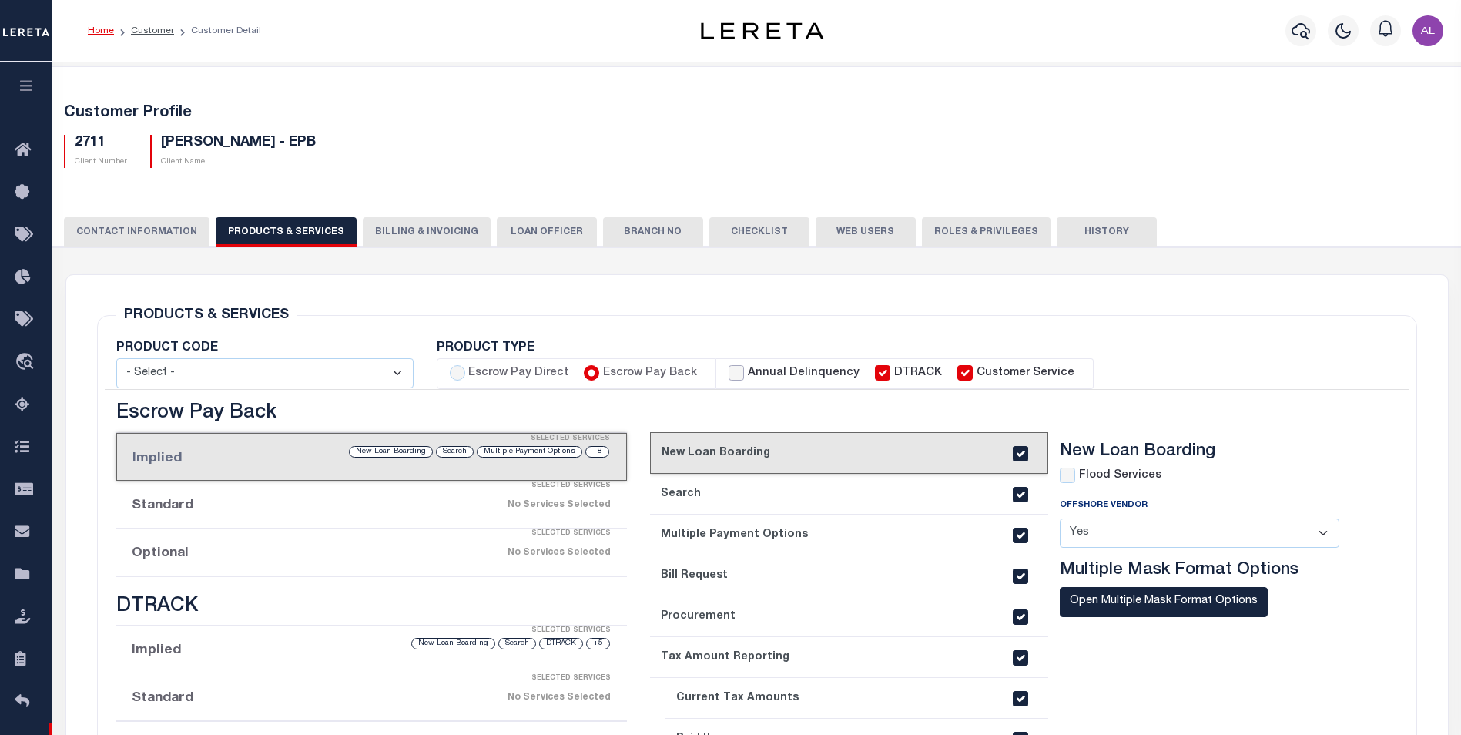
click at [729, 369] on input "Annual Delinquency" at bounding box center [736, 372] width 15 height 15
checkbox input "true"
checkbox input "false"
checkbox input "true"
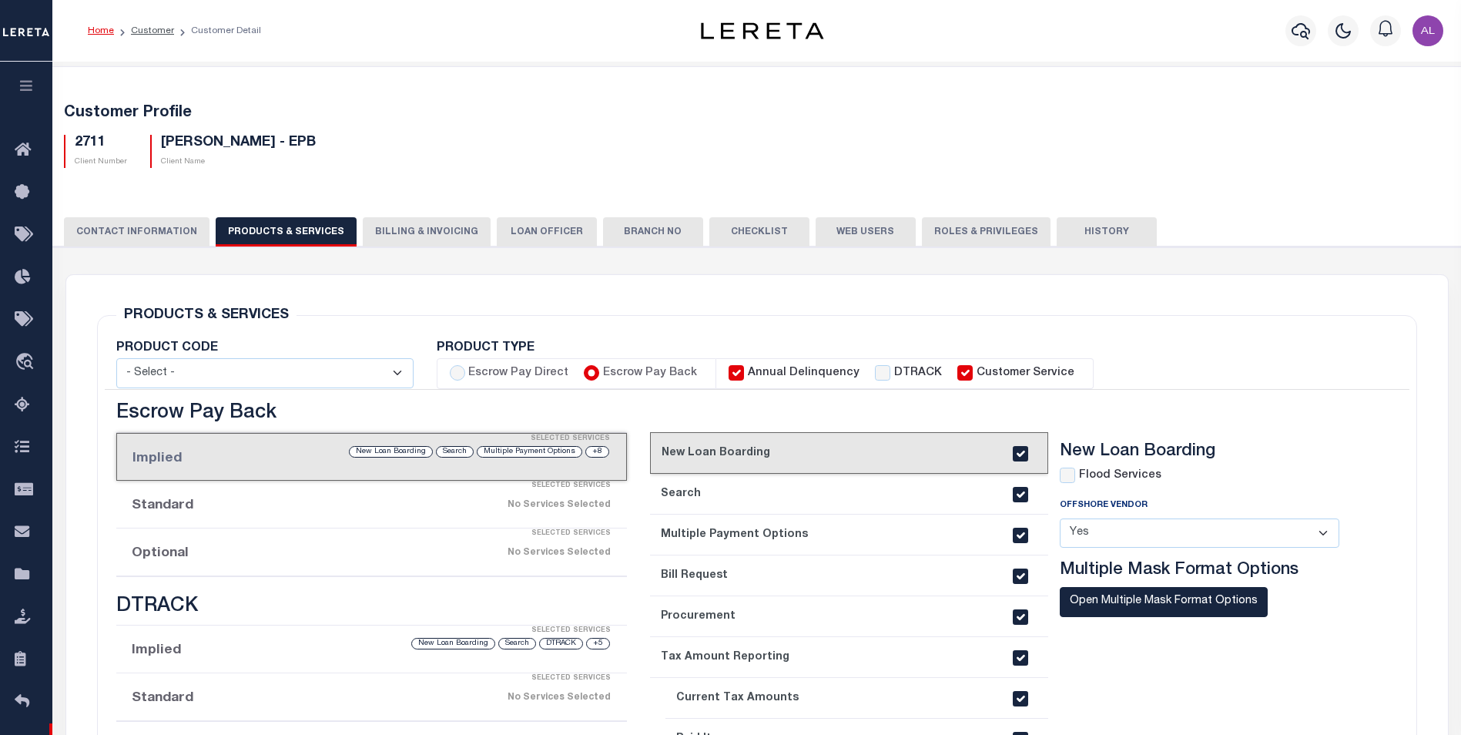
checkbox input "true"
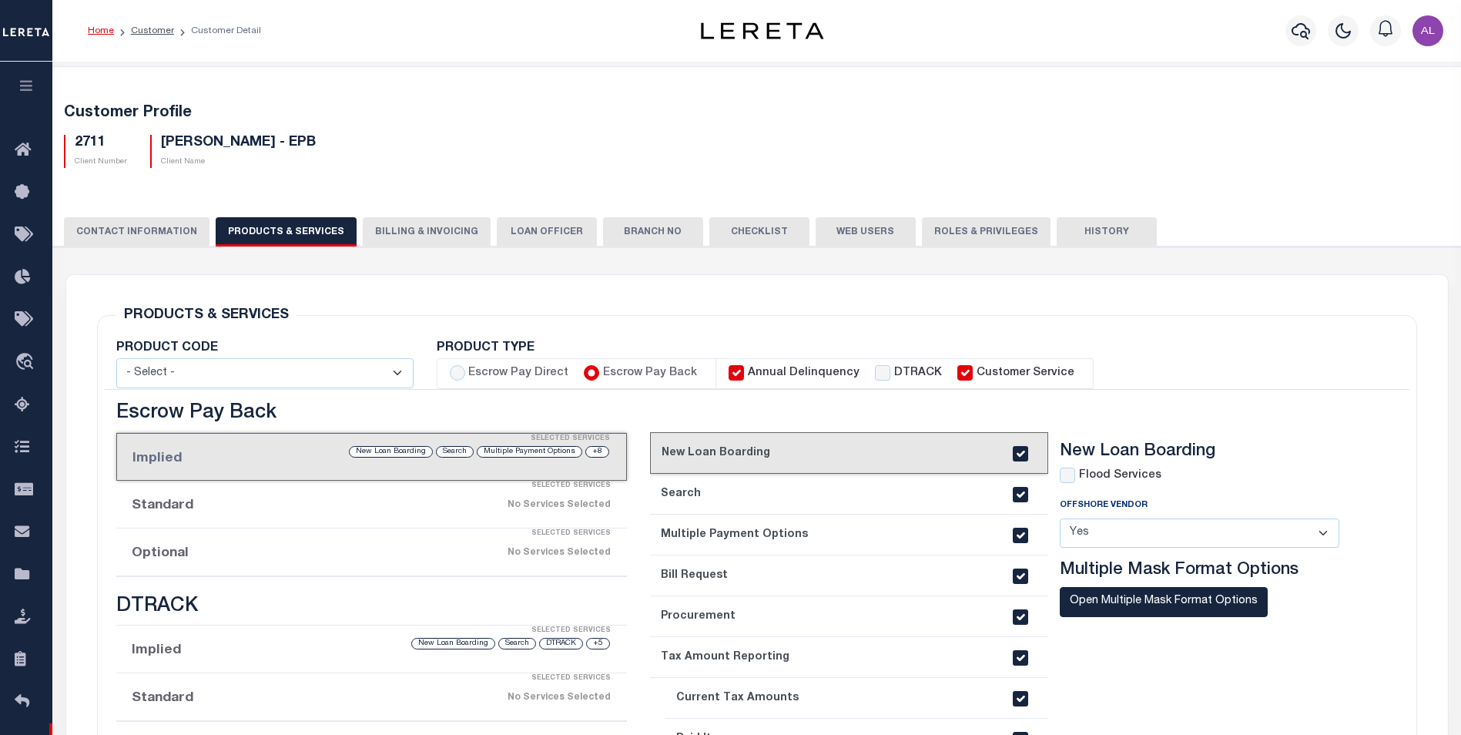
checkbox input "true"
checkbox input "false"
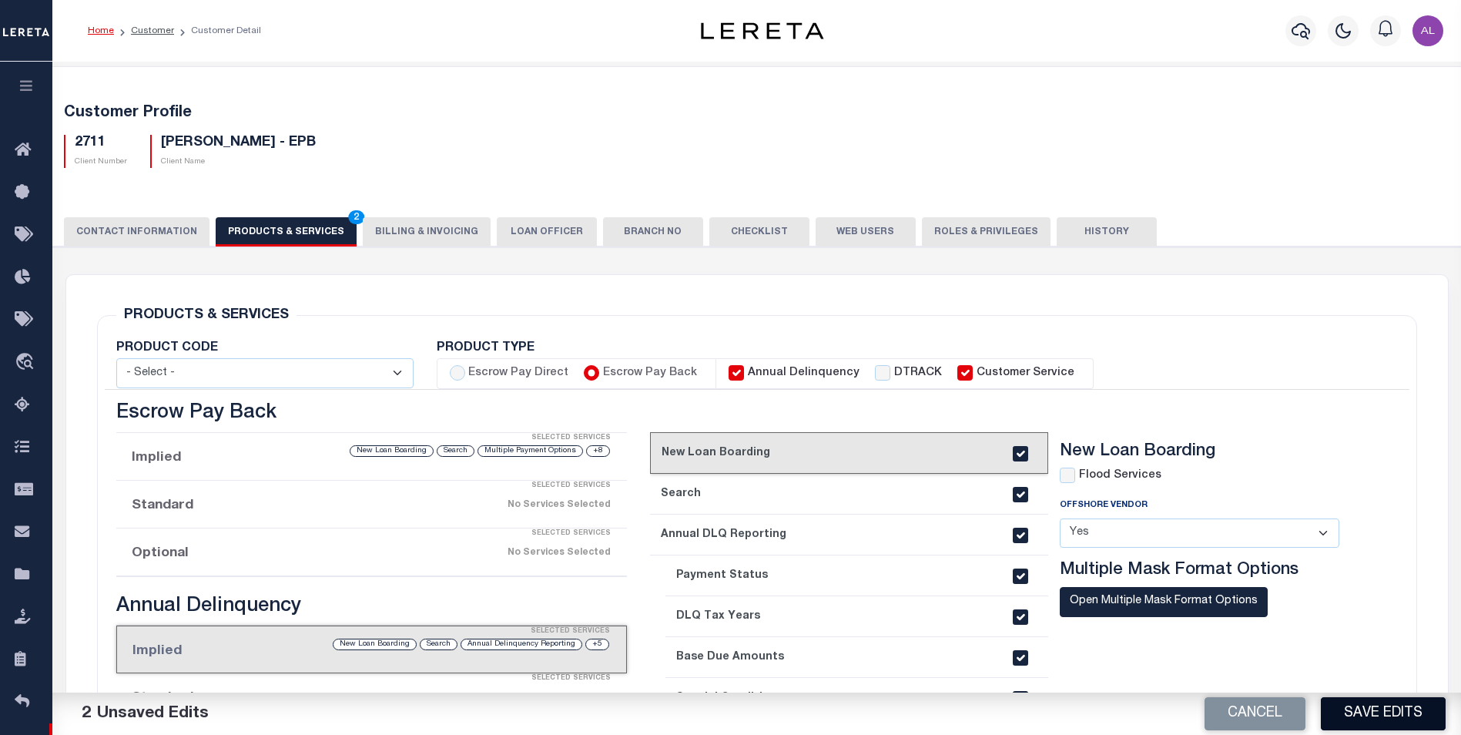
click at [1383, 717] on button "Save Edits" at bounding box center [1383, 713] width 125 height 33
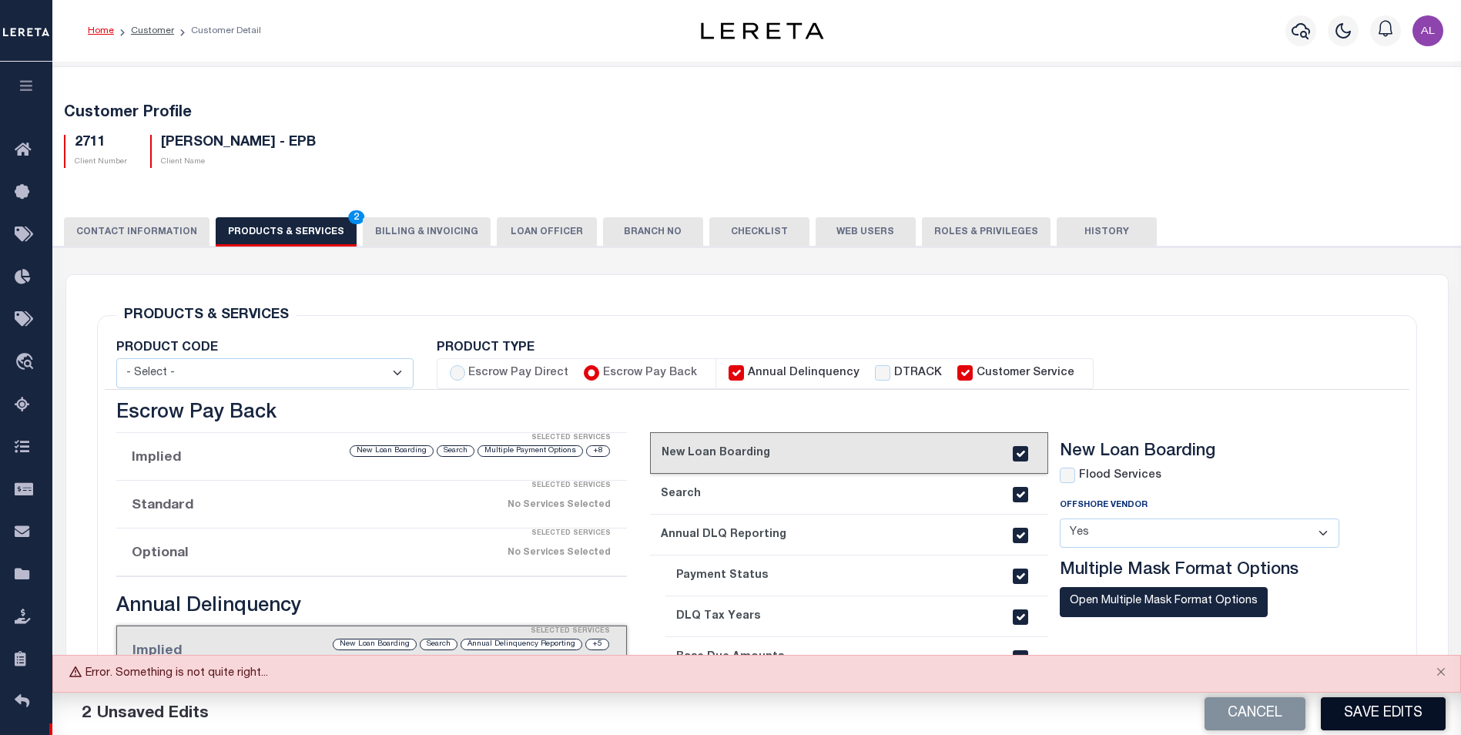
click at [1359, 712] on button "Save Edits" at bounding box center [1383, 713] width 125 height 33
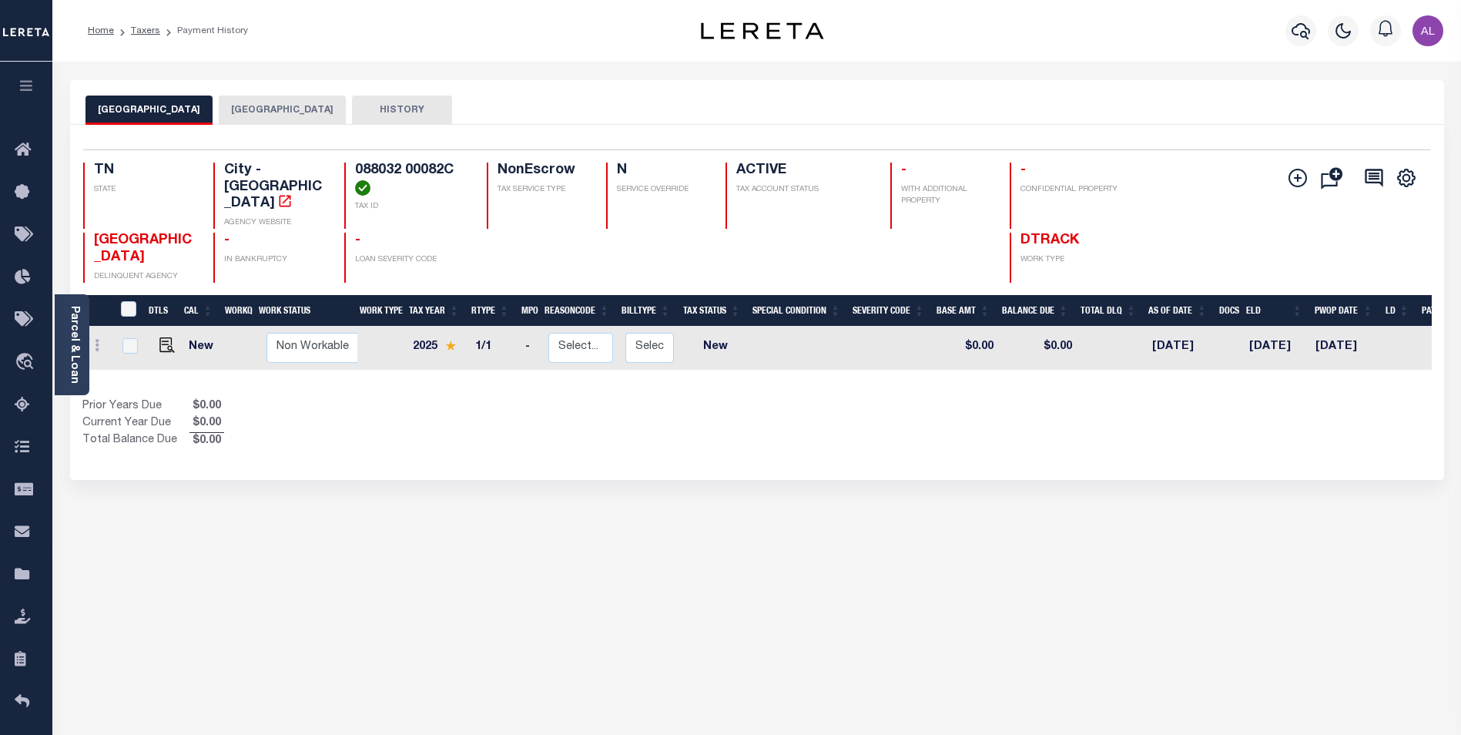
click at [255, 112] on button "[GEOGRAPHIC_DATA]" at bounding box center [282, 110] width 127 height 29
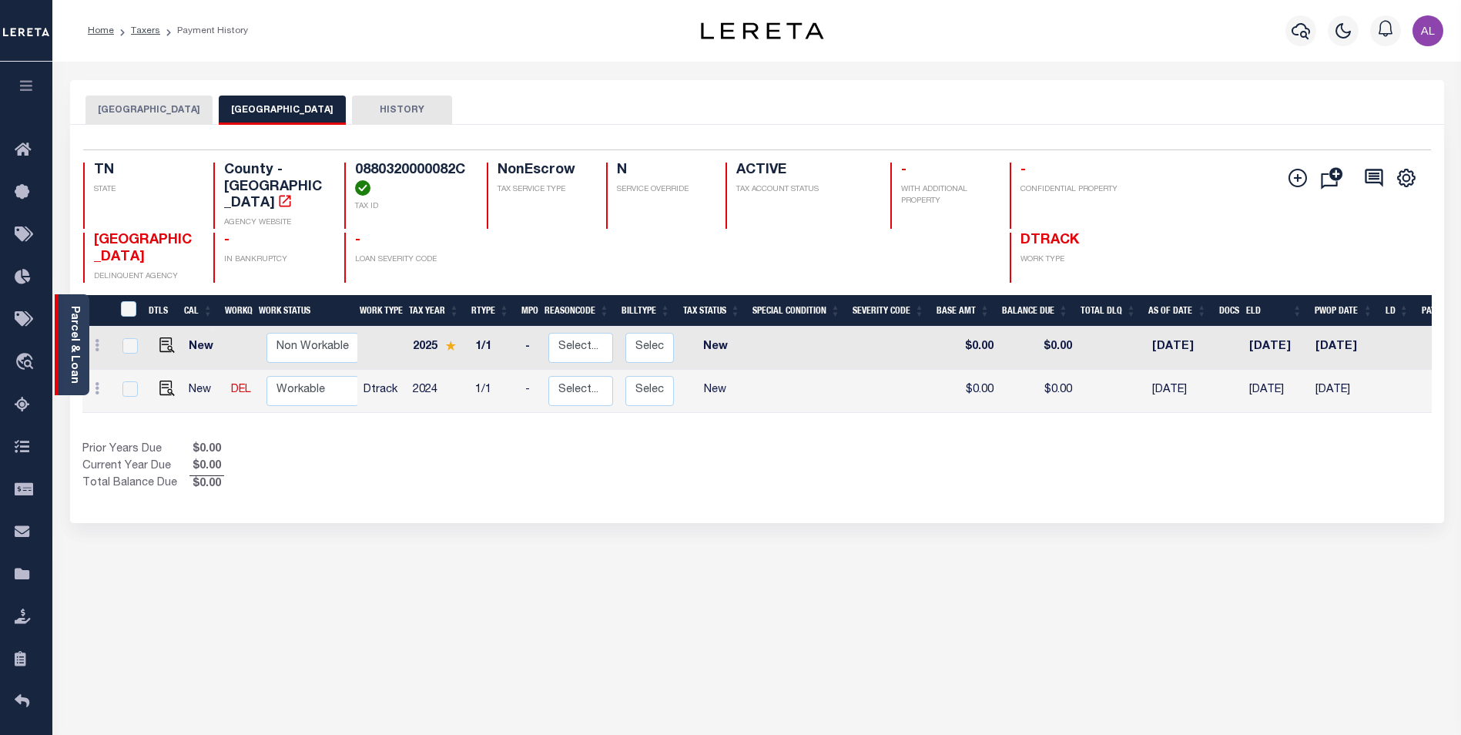
click at [74, 311] on link "Parcel & Loan" at bounding box center [74, 345] width 11 height 78
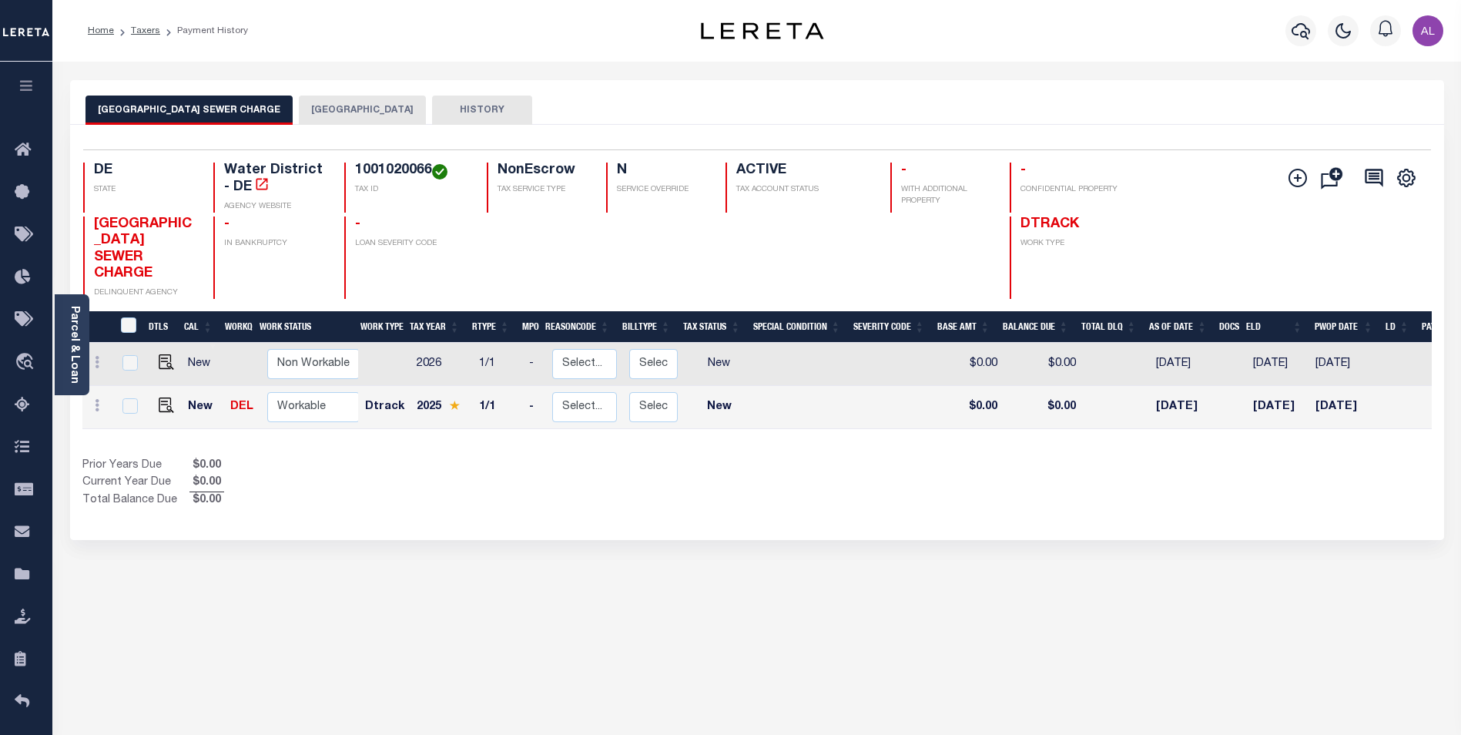
click at [366, 119] on button "[GEOGRAPHIC_DATA]" at bounding box center [362, 110] width 127 height 29
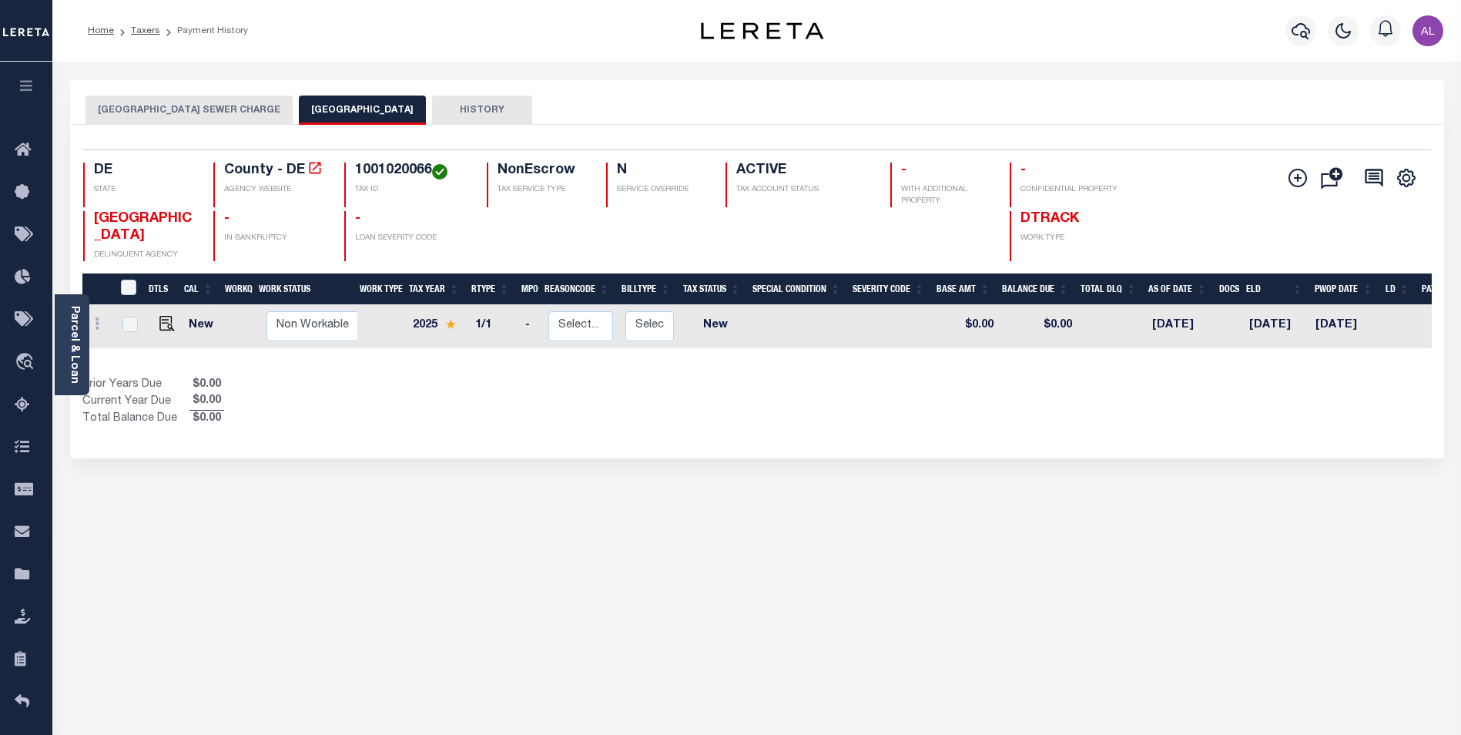
click at [228, 105] on button "[GEOGRAPHIC_DATA] SEWER CHARGE" at bounding box center [189, 110] width 207 height 29
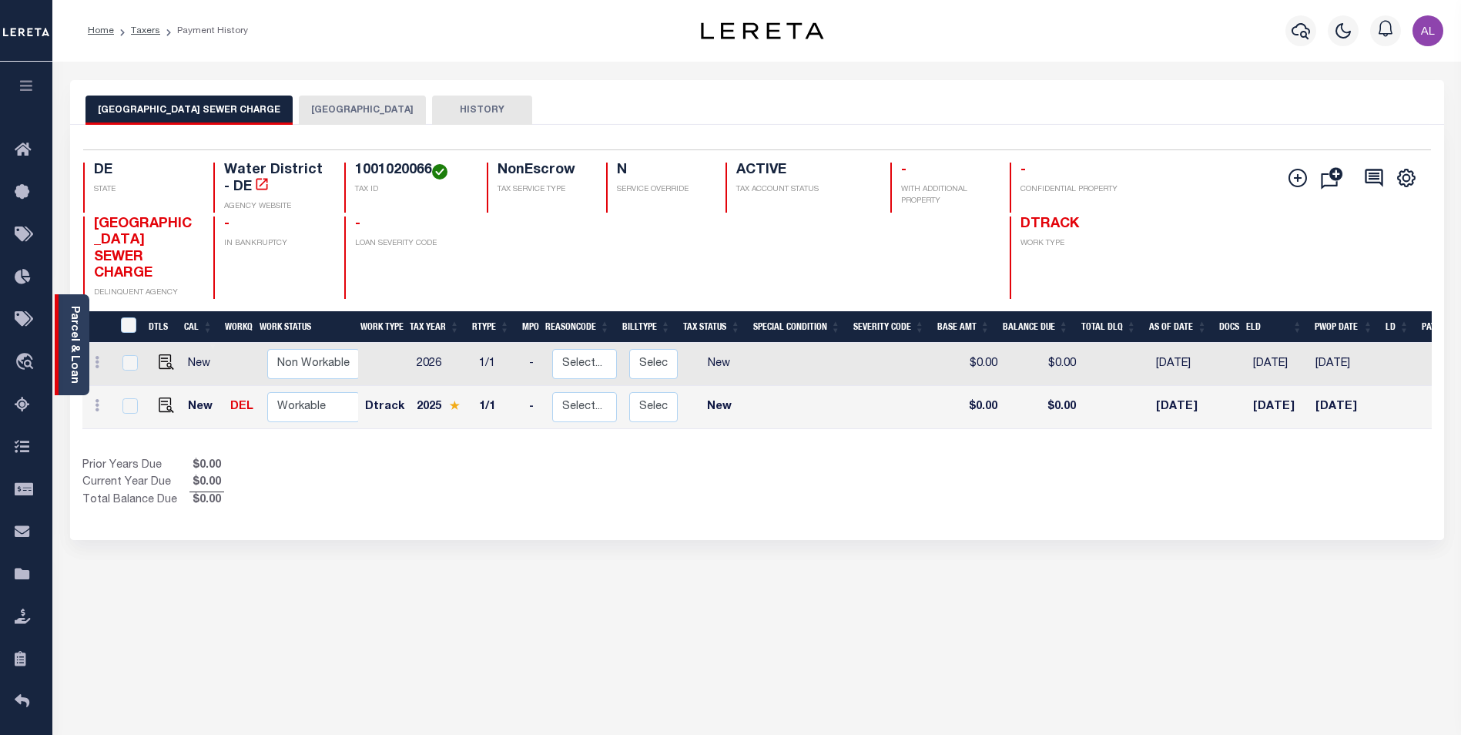
click at [78, 330] on link "Parcel & Loan" at bounding box center [74, 345] width 11 height 78
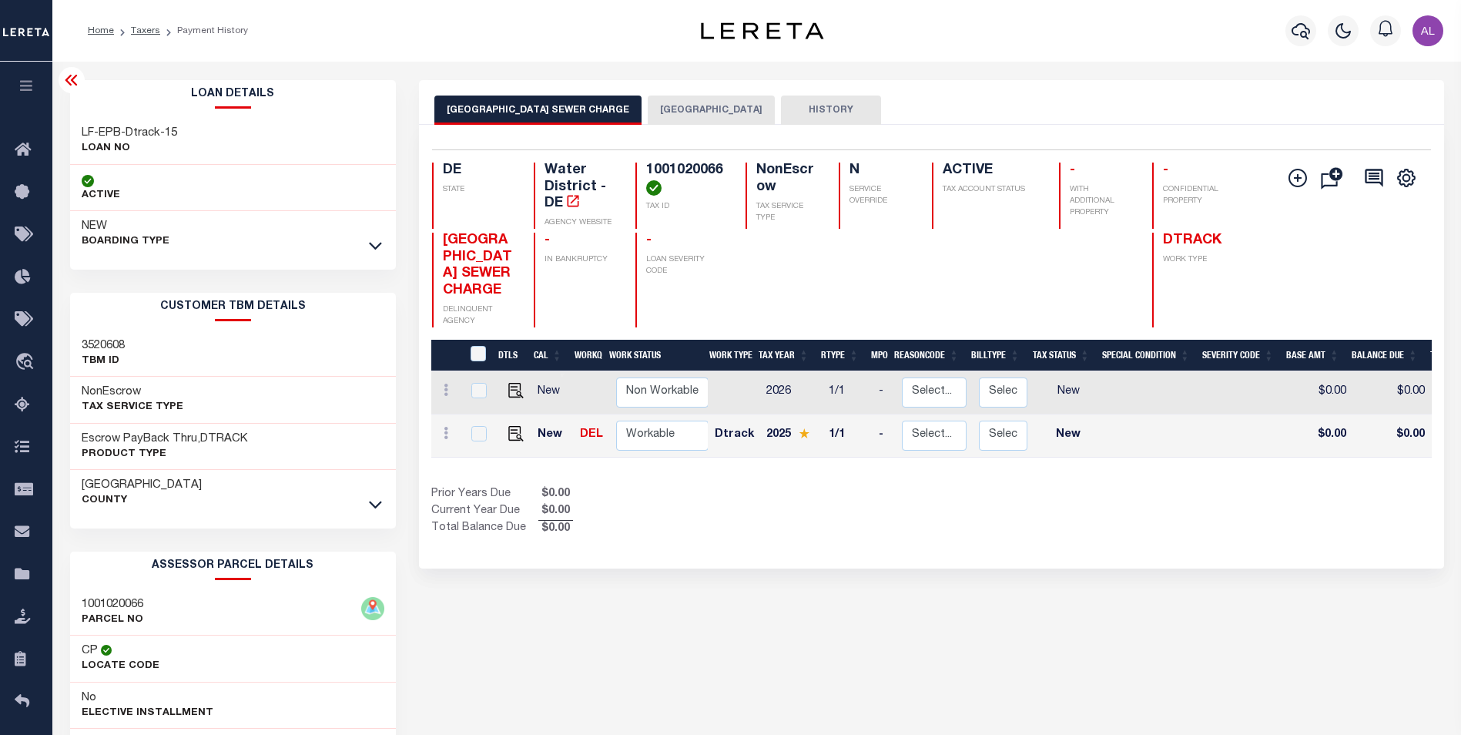
click at [720, 116] on button "[GEOGRAPHIC_DATA]" at bounding box center [711, 110] width 127 height 29
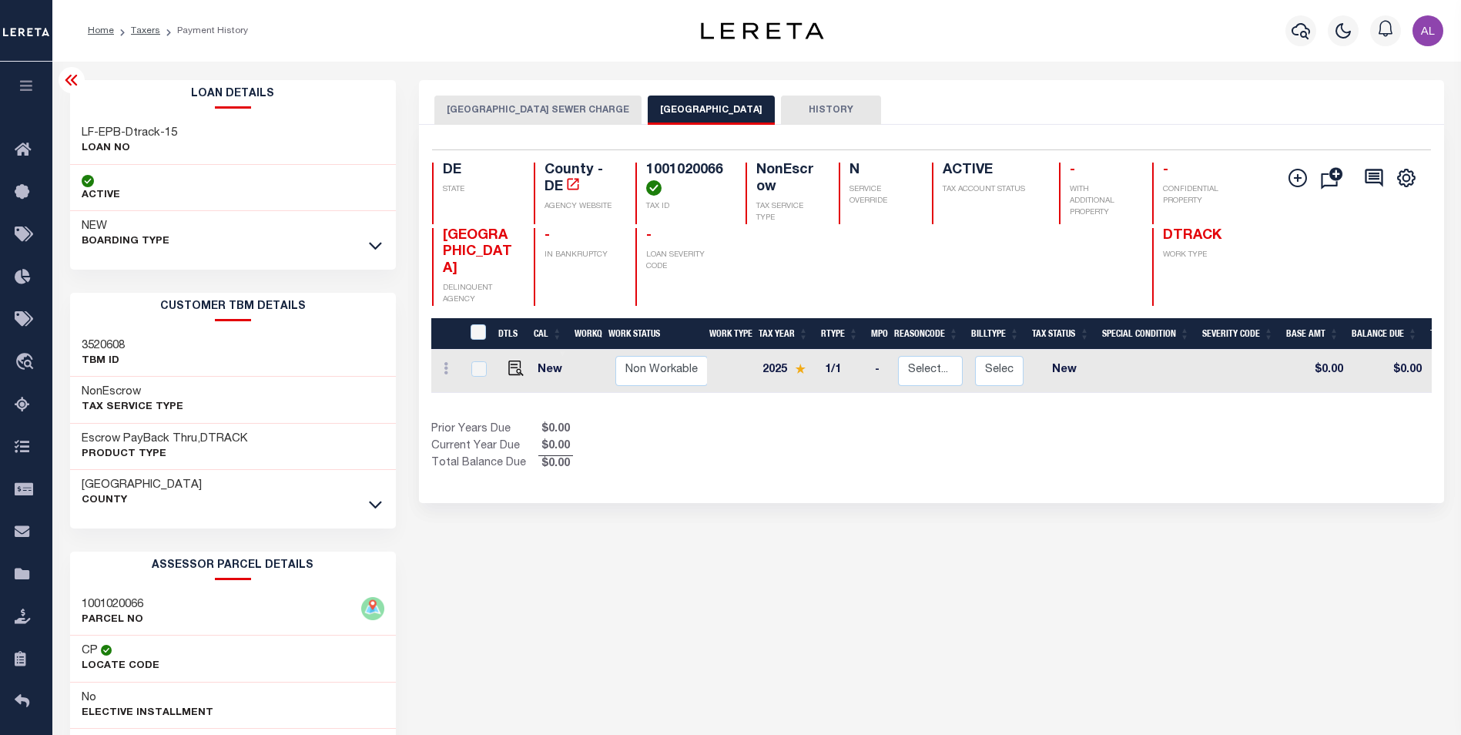
click at [578, 109] on button "[GEOGRAPHIC_DATA] SEWER CHARGE" at bounding box center [537, 110] width 207 height 29
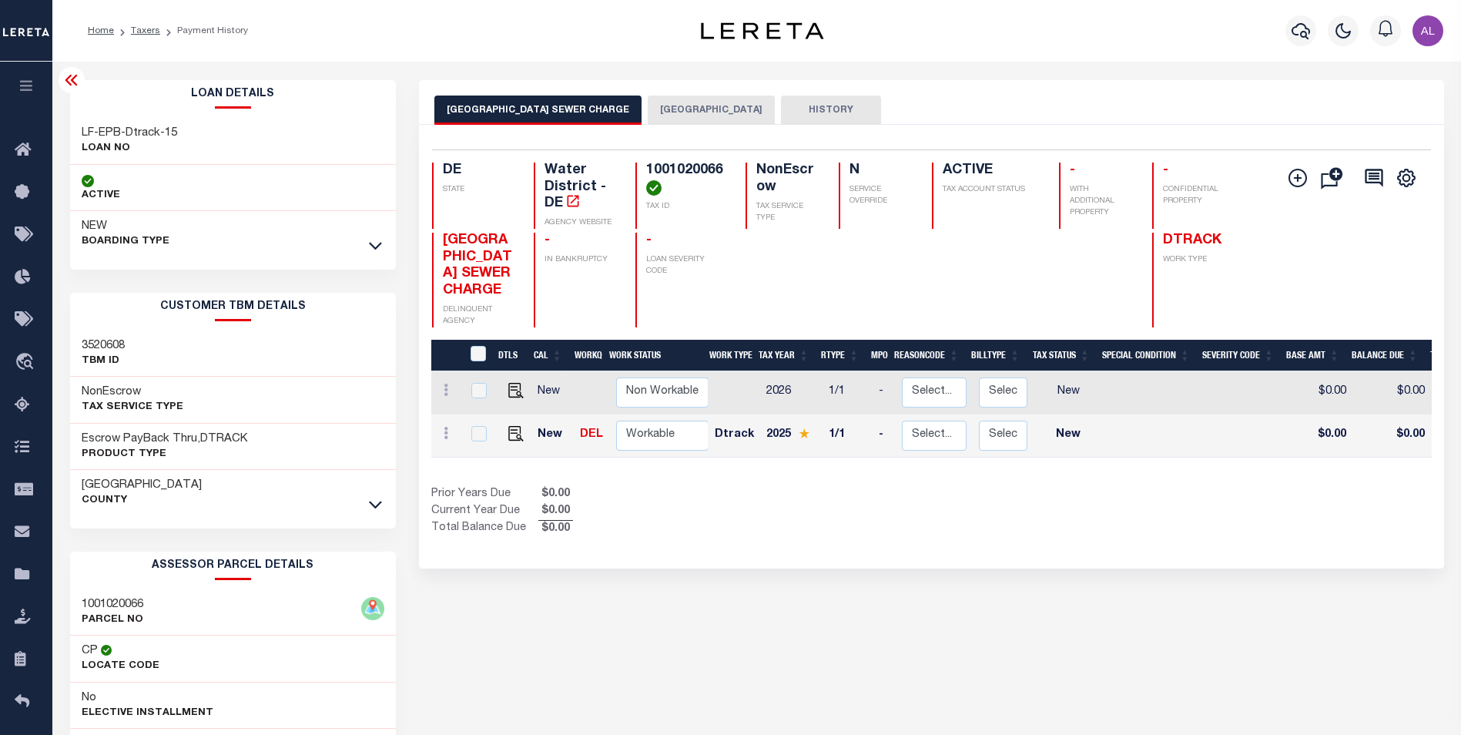
click at [693, 113] on button "[GEOGRAPHIC_DATA]" at bounding box center [711, 110] width 127 height 29
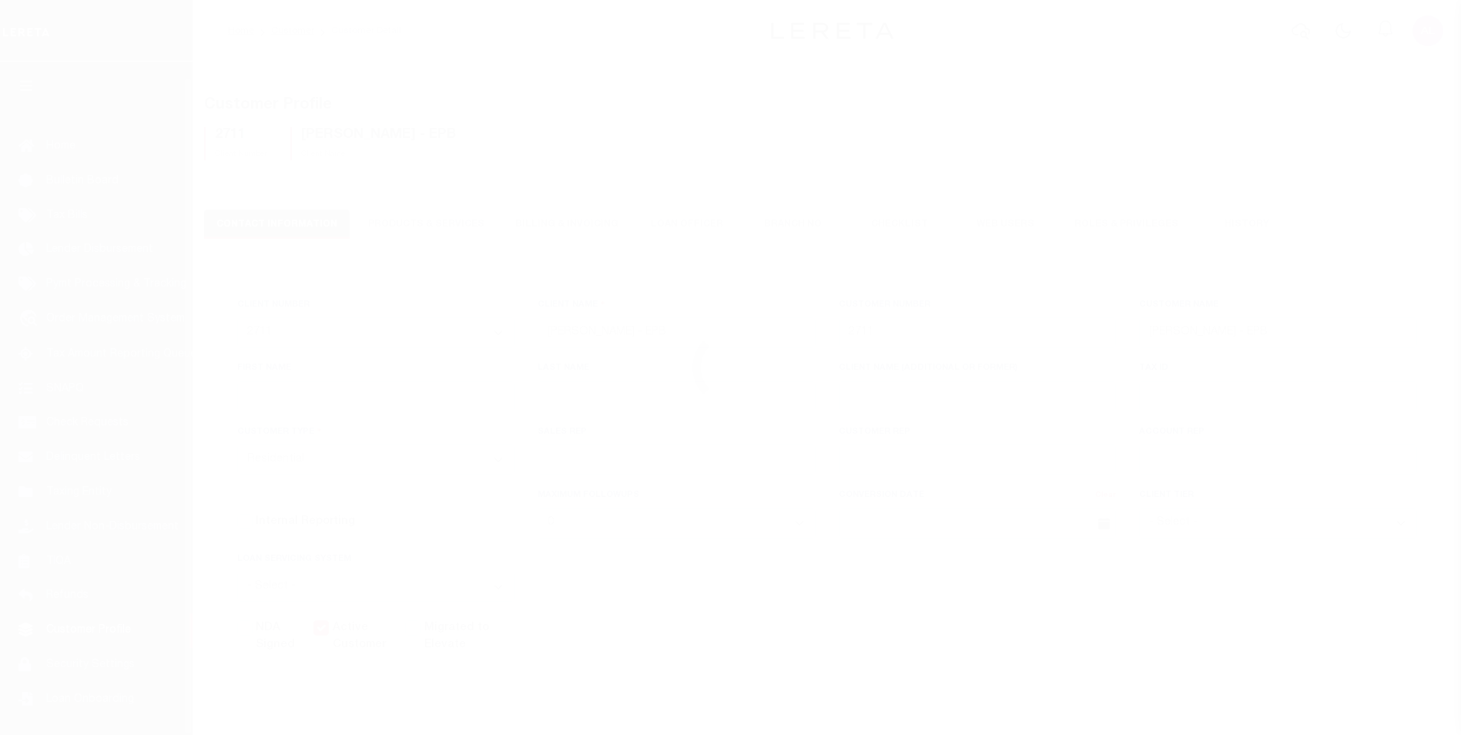
select select "Residential"
select select
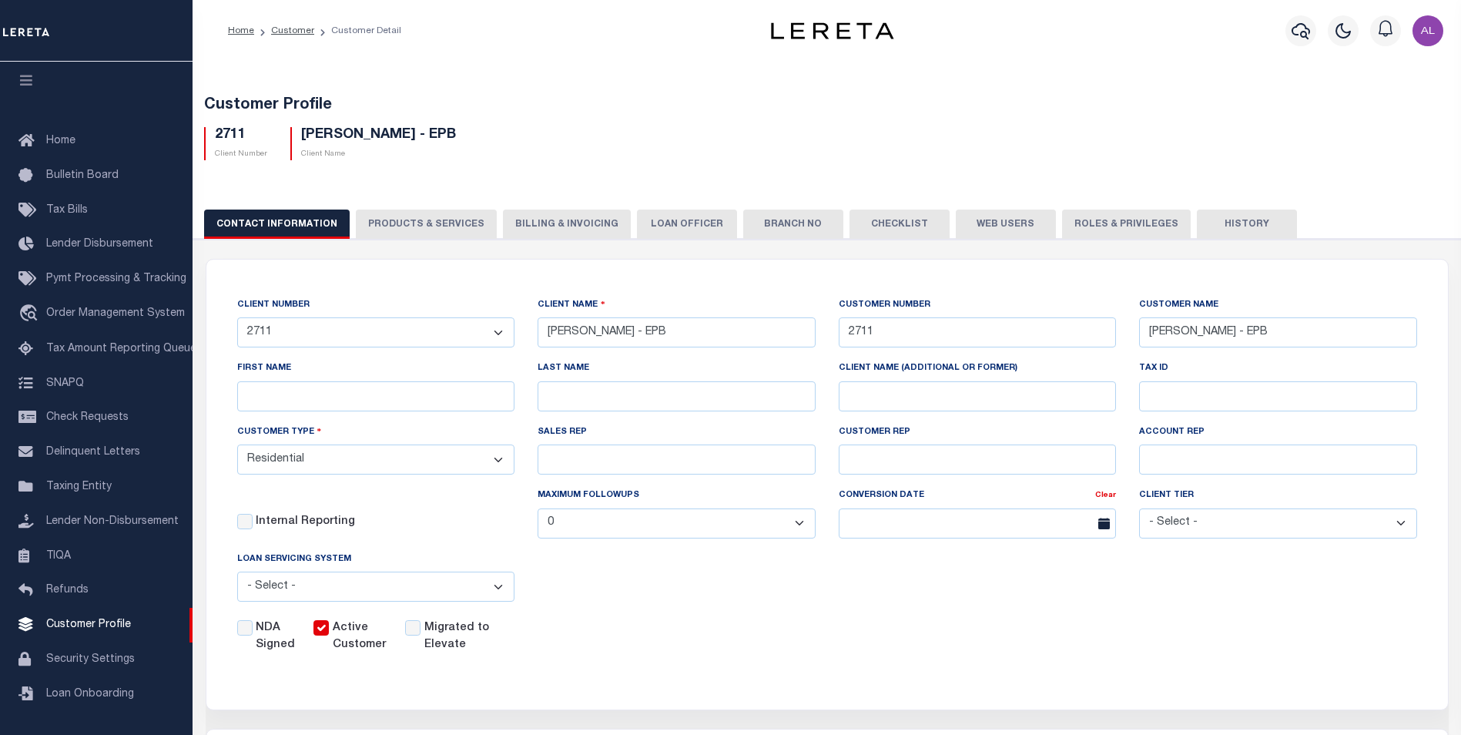
click at [424, 223] on button "PRODUCTS & SERVICES" at bounding box center [426, 224] width 141 height 29
radio input "true"
checkbox input "true"
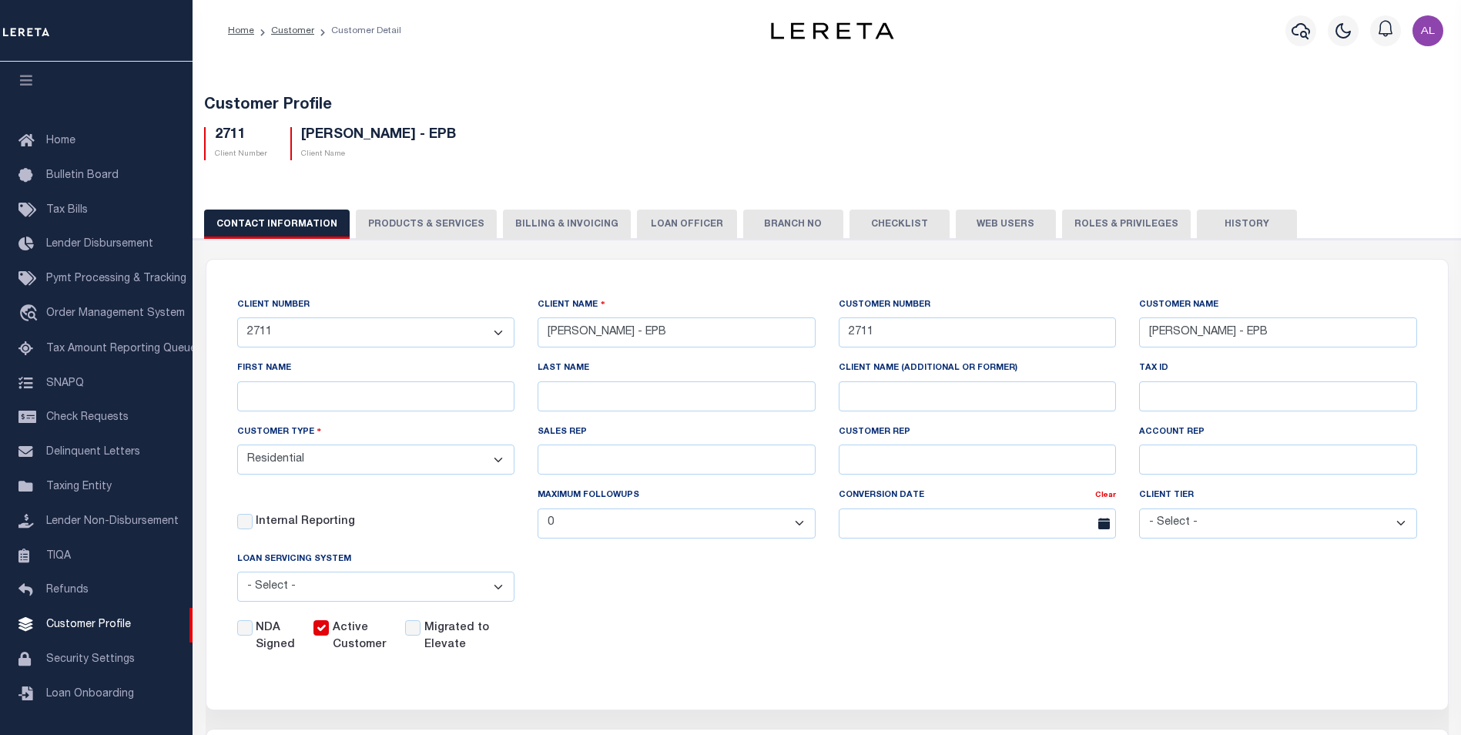
checkbox input "true"
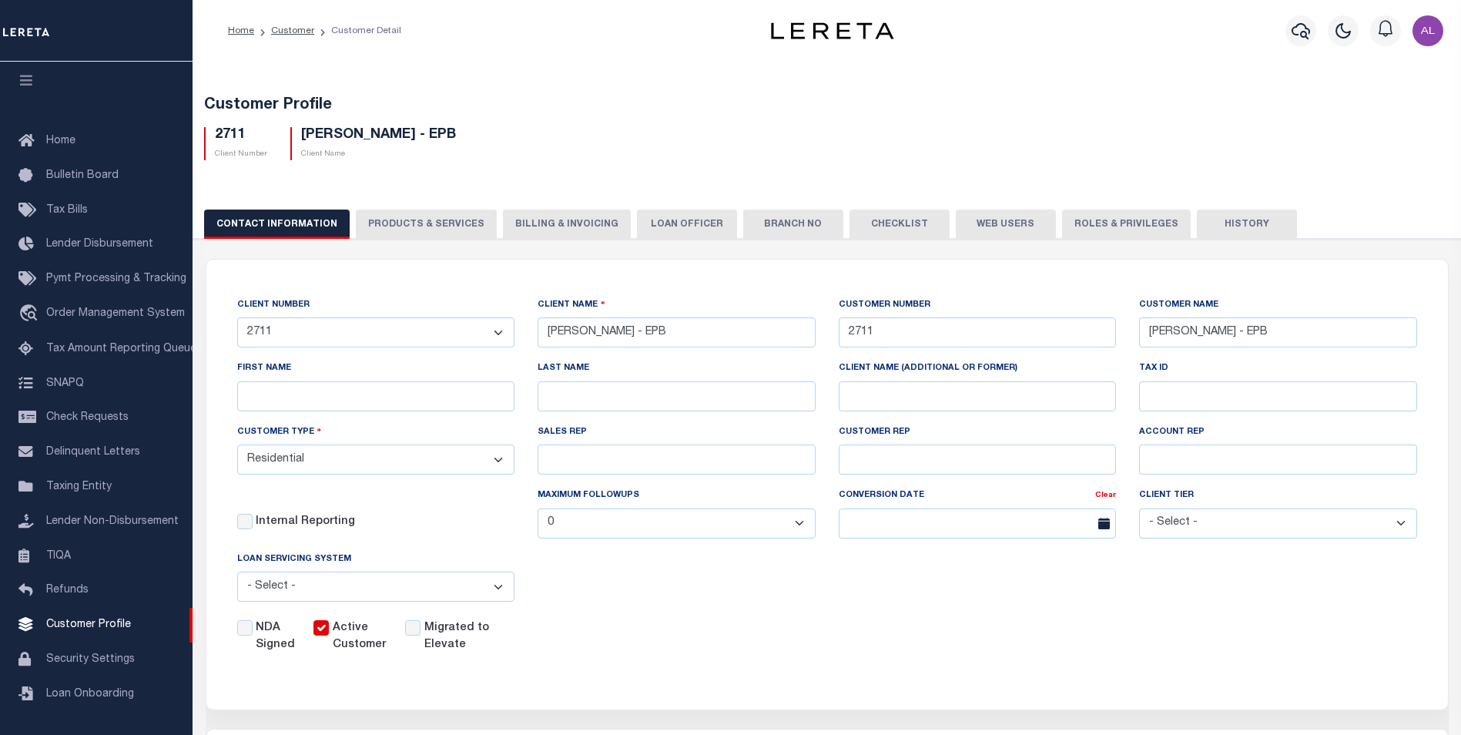
checkbox input "true"
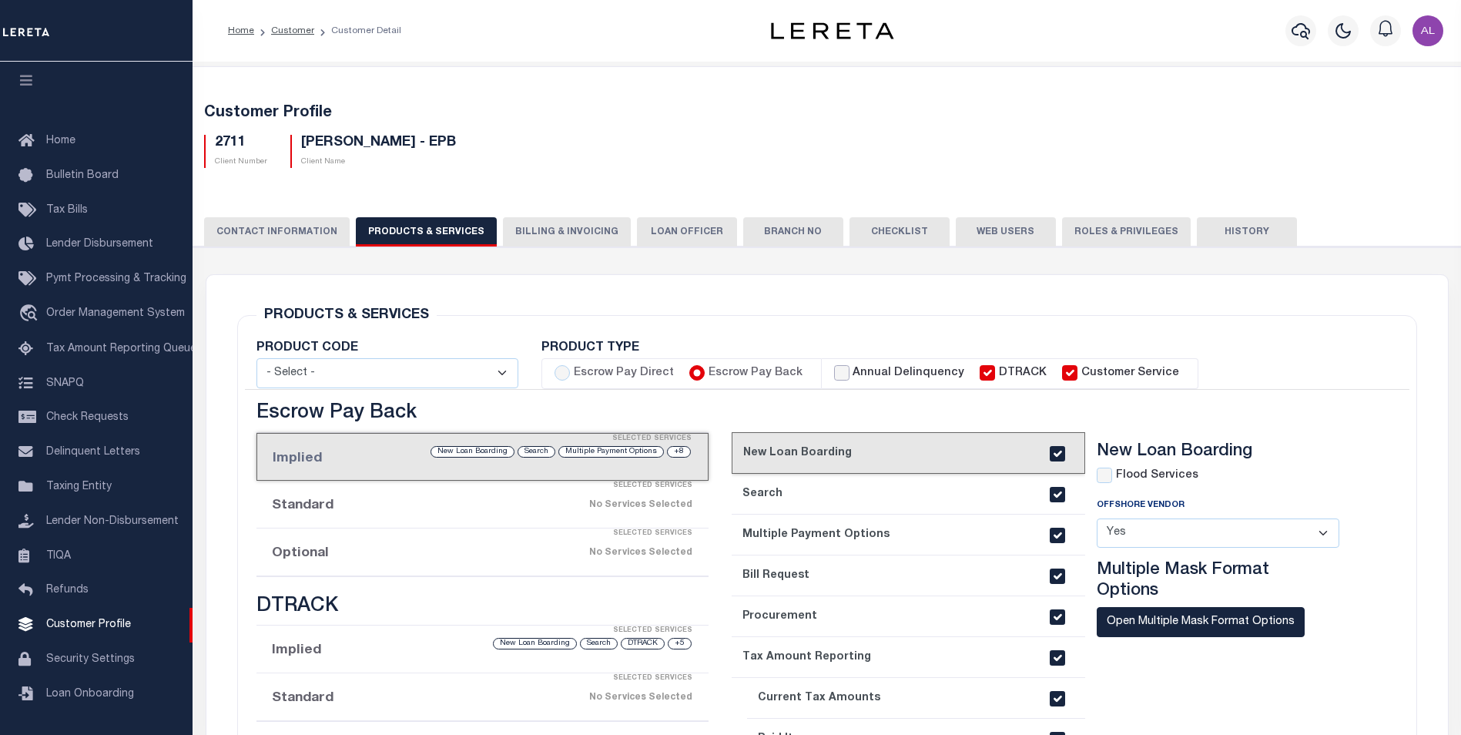
click at [834, 370] on input "Annual Delinquency" at bounding box center [841, 372] width 15 height 15
checkbox input "true"
checkbox input "false"
checkbox input "true"
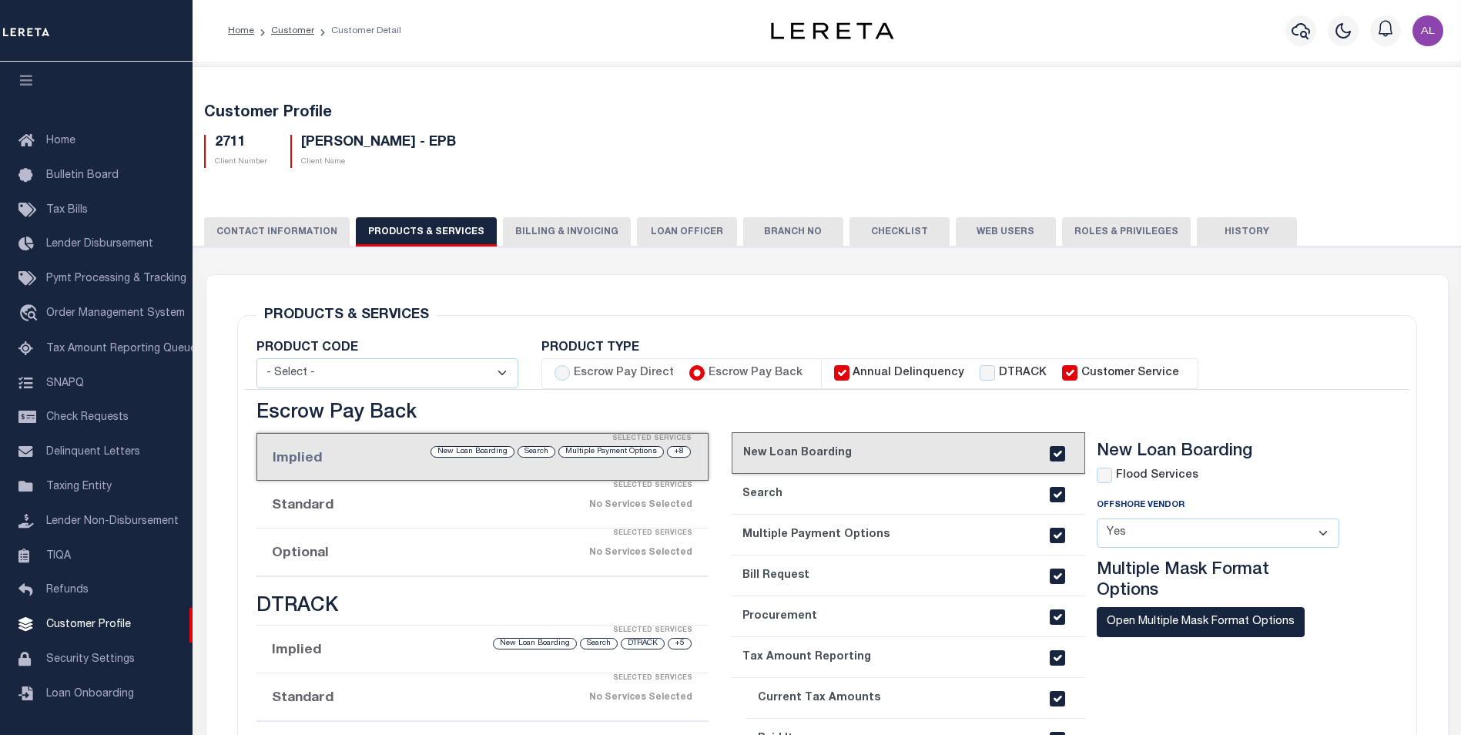
checkbox input "true"
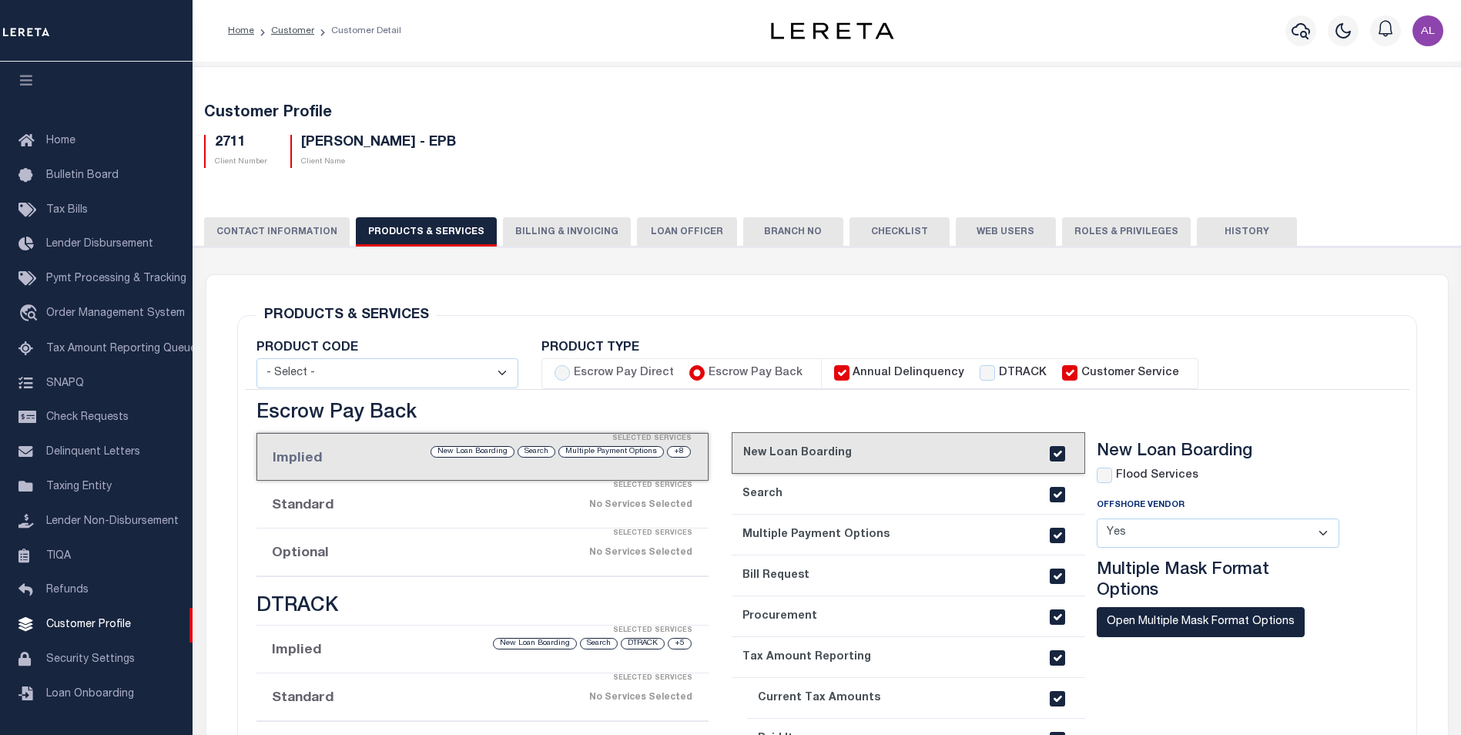
checkbox input "true"
checkbox input "false"
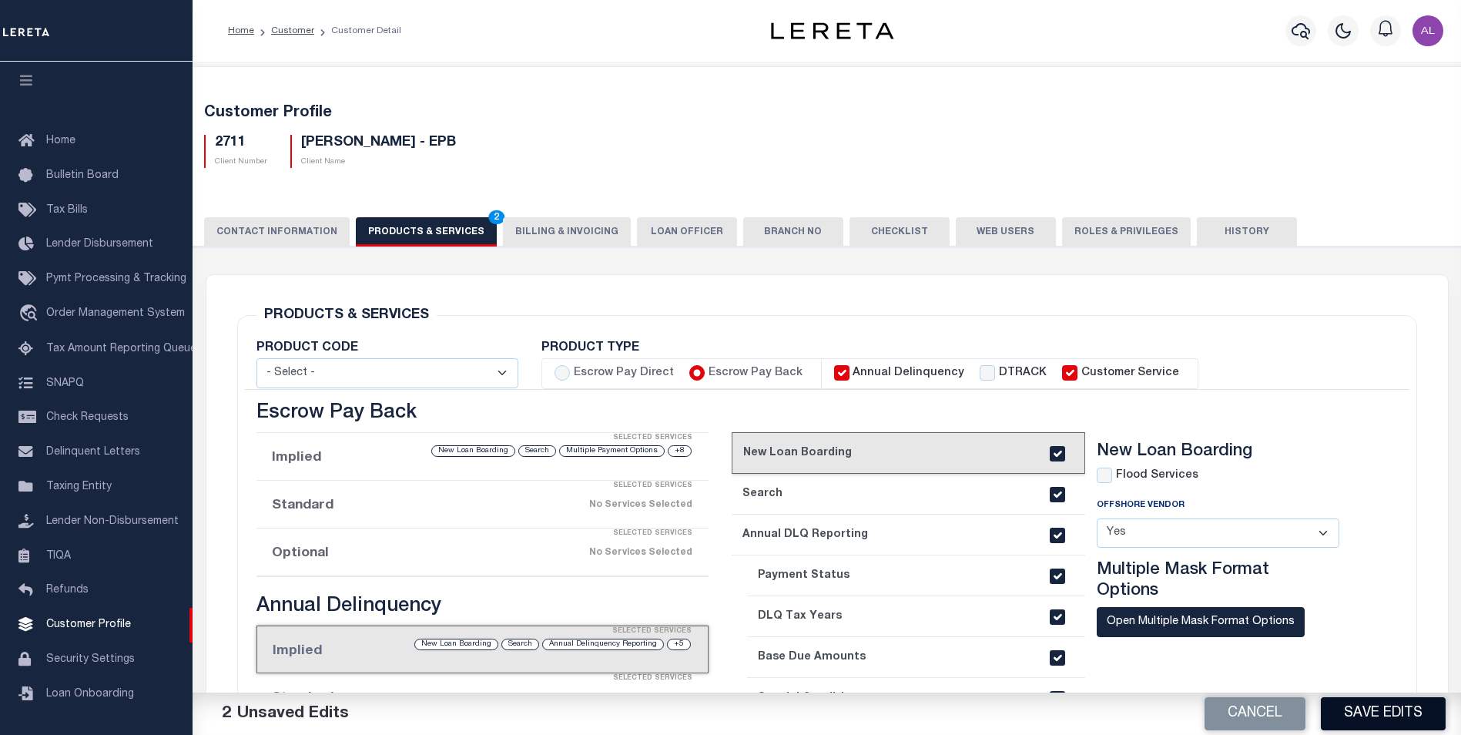
click at [1366, 709] on button "Save Edits" at bounding box center [1383, 713] width 125 height 33
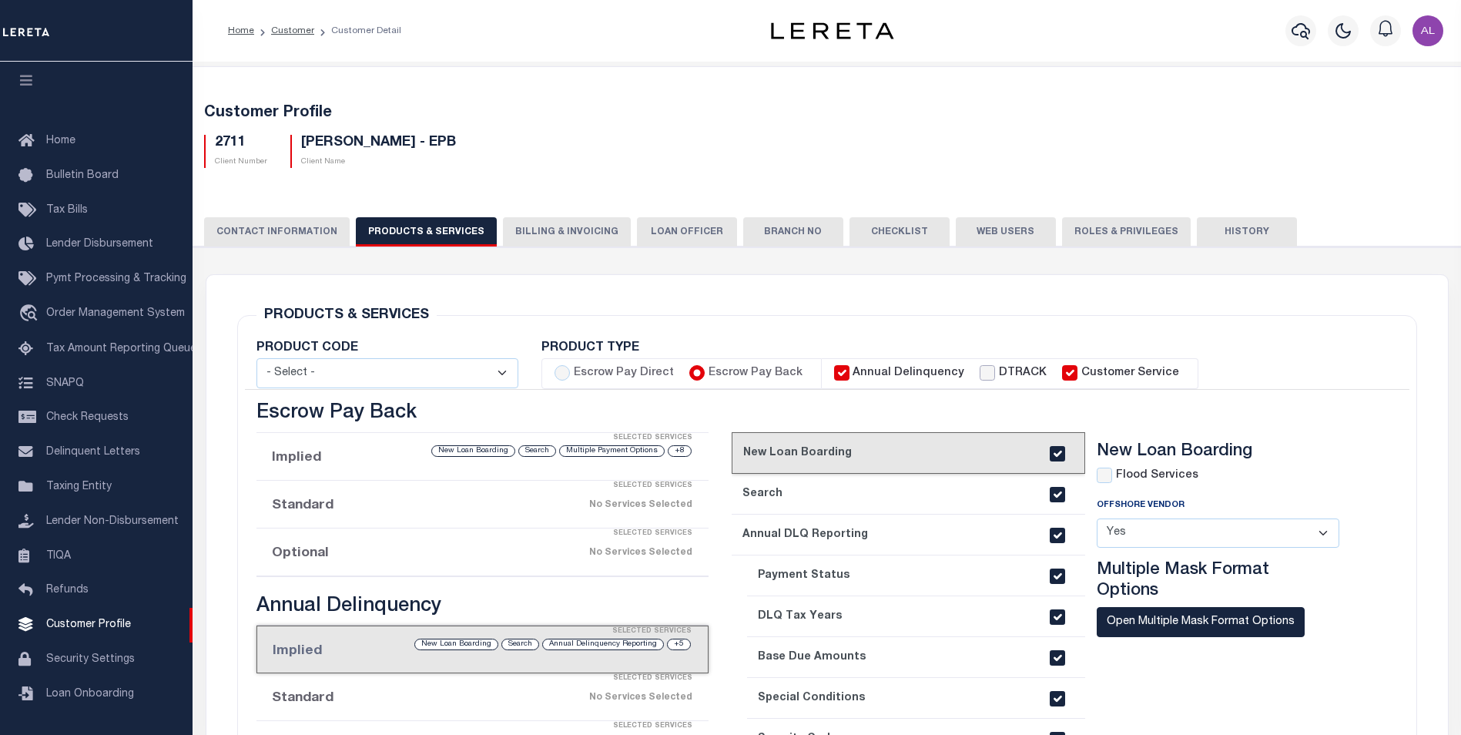
click at [980, 374] on input "DTRACK" at bounding box center [987, 372] width 15 height 15
checkbox input "true"
checkbox input "false"
checkbox input "true"
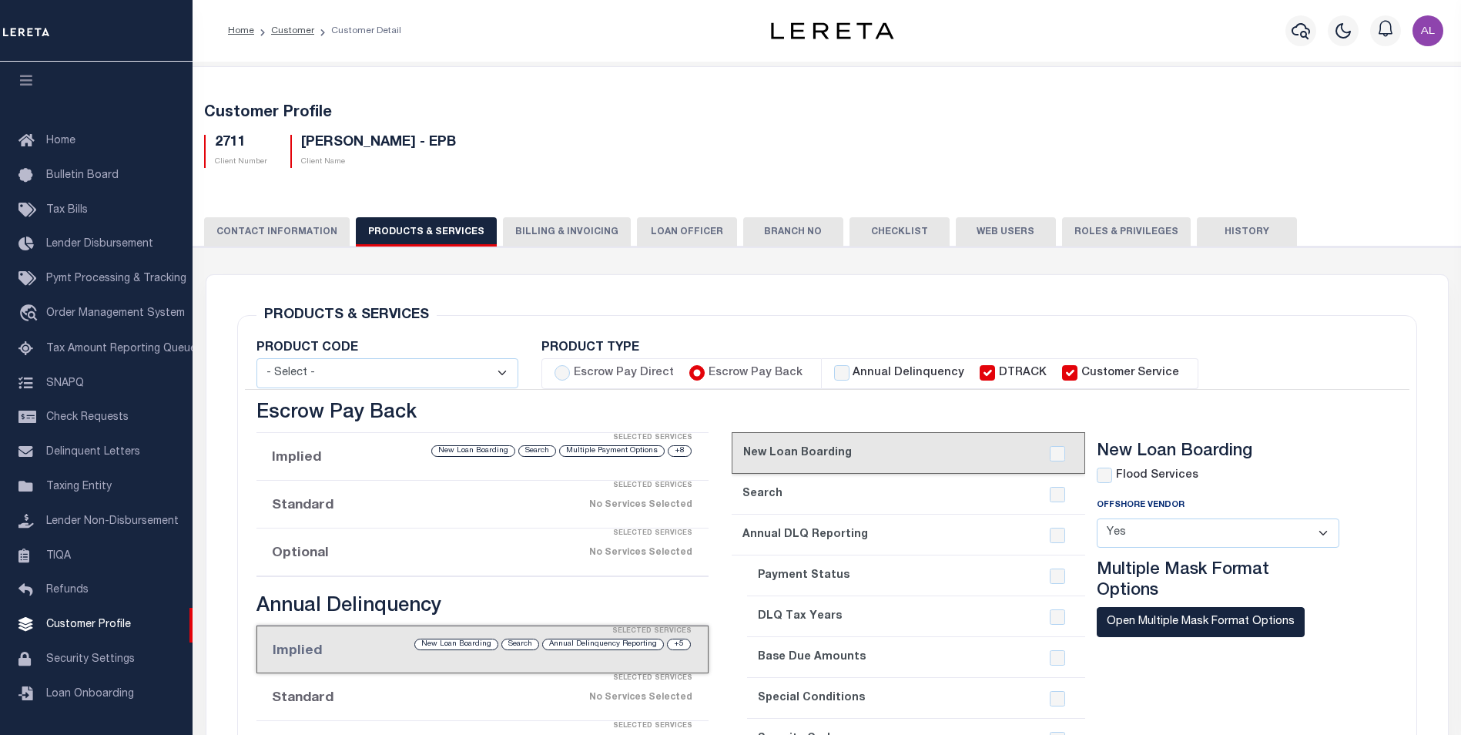
checkbox input "true"
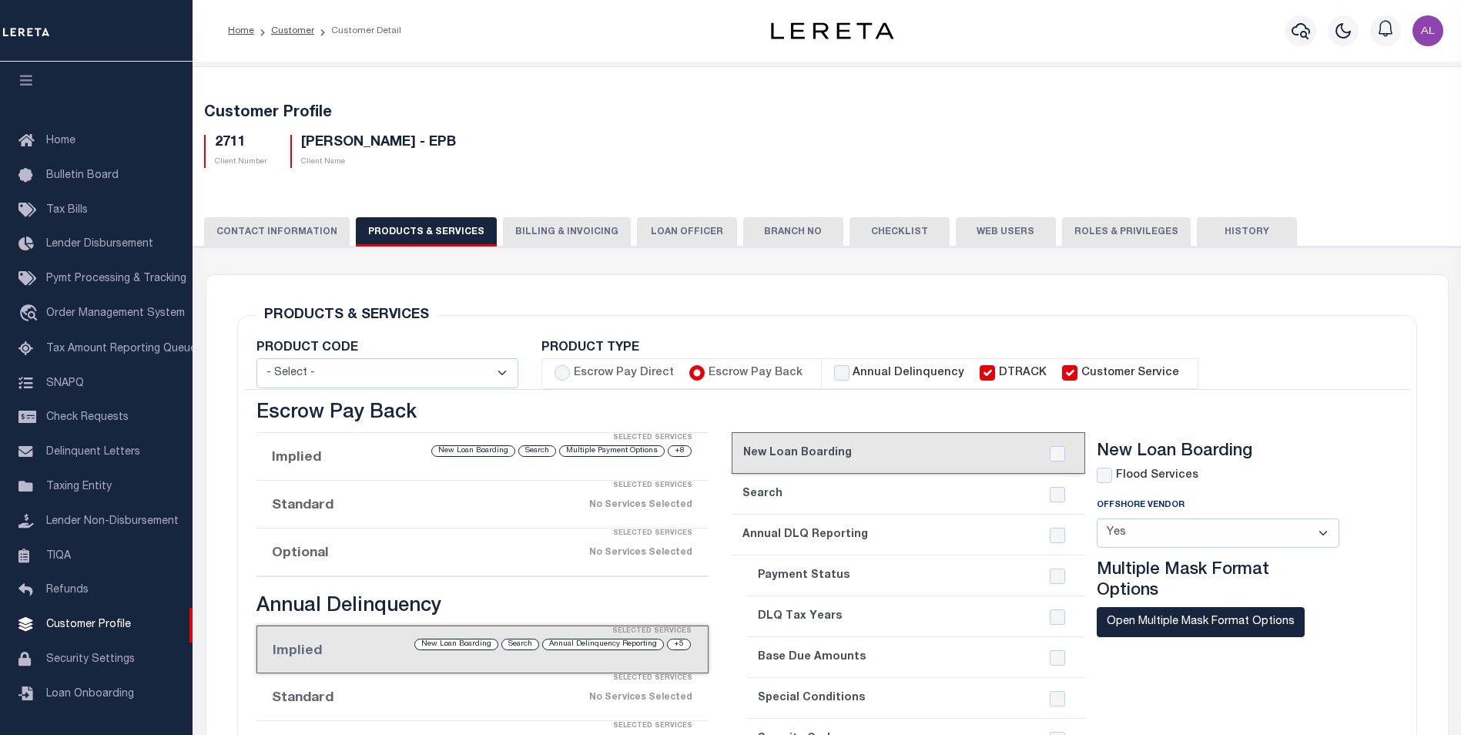
checkbox input "true"
checkbox input "false"
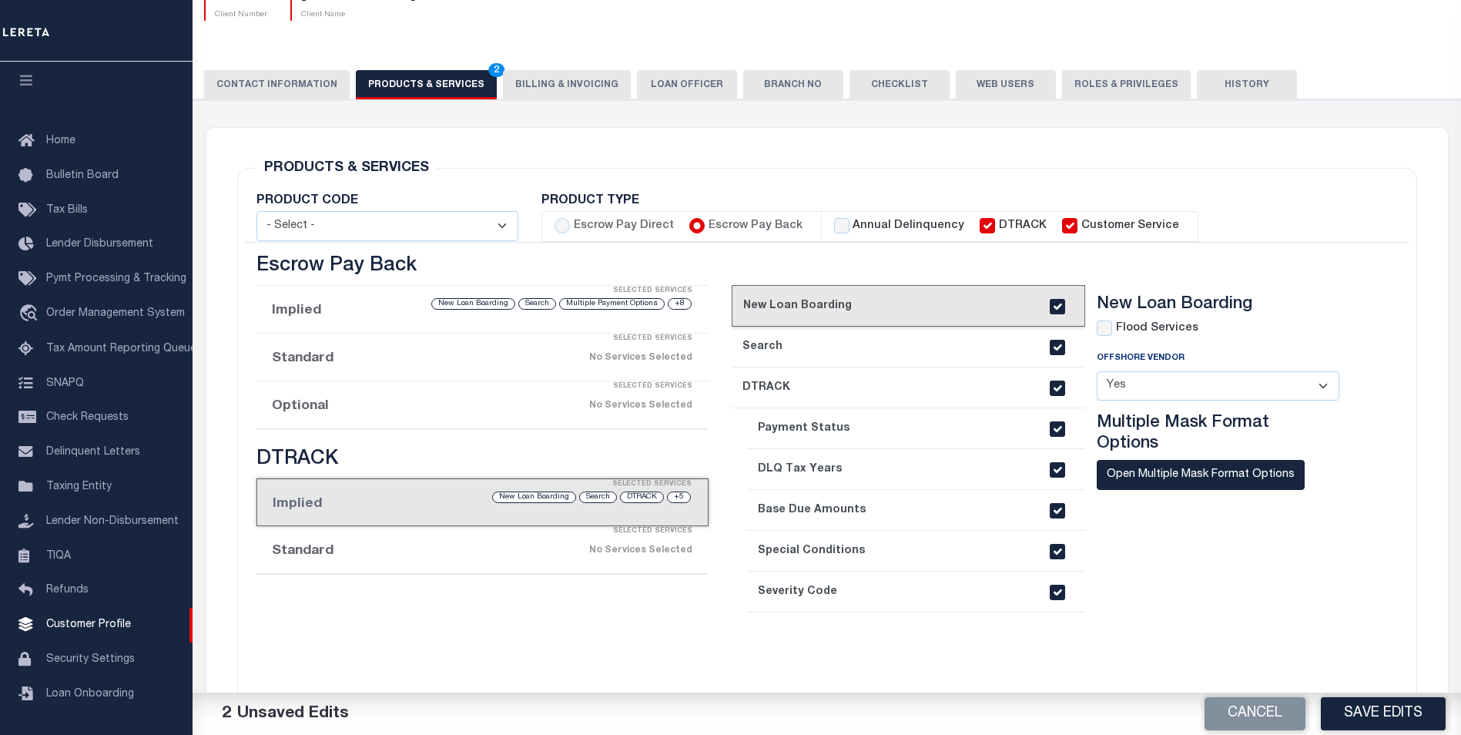
scroll to position [167, 0]
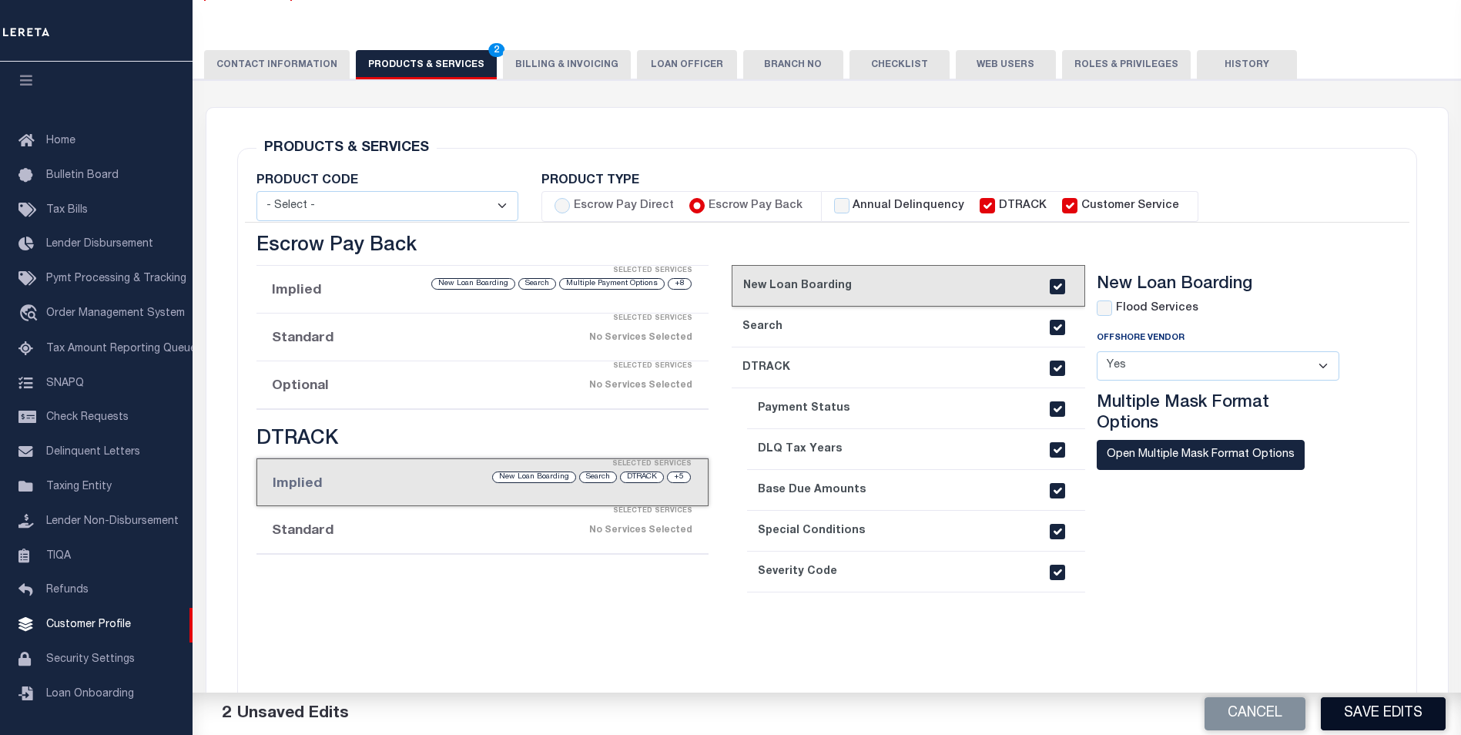
click at [1362, 707] on button "Save Edits" at bounding box center [1383, 713] width 125 height 33
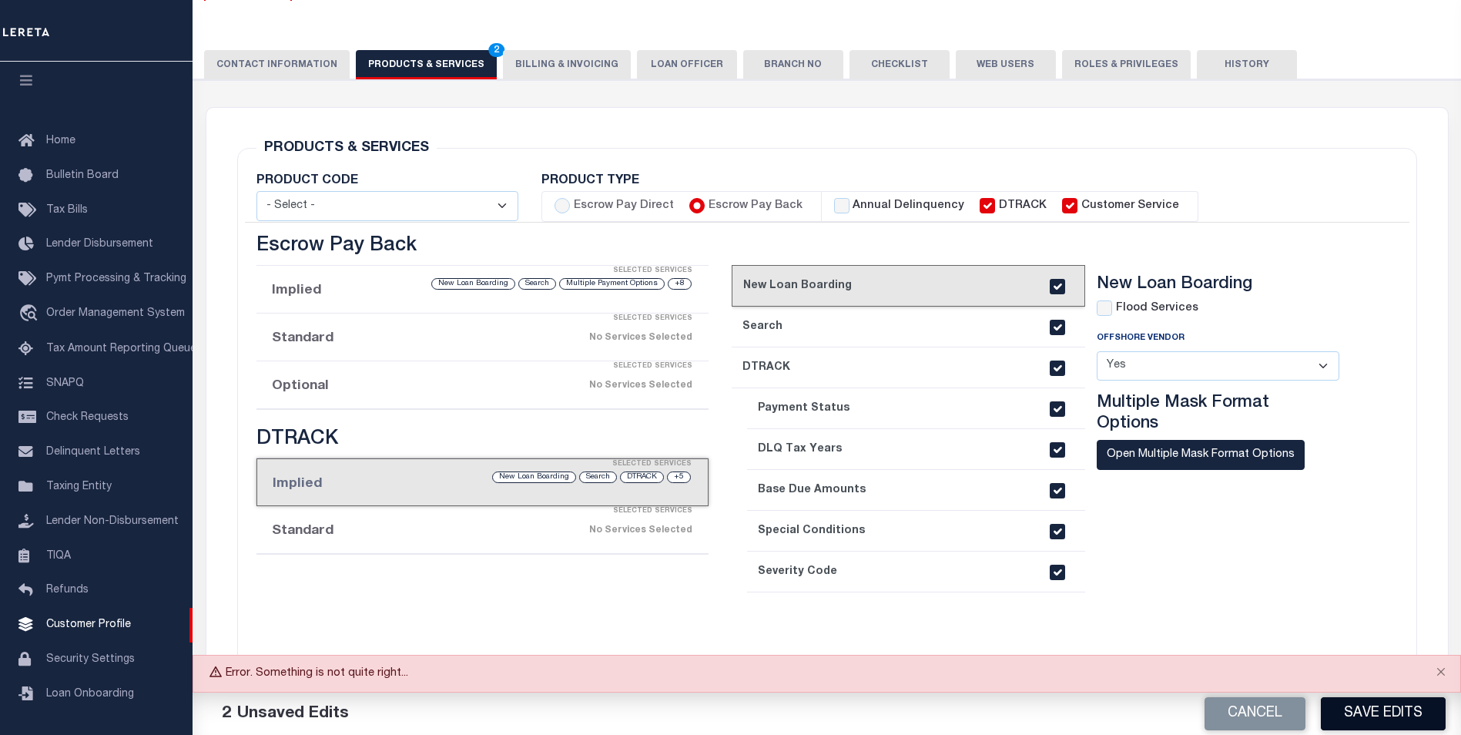
click at [1362, 707] on button "Save Edits" at bounding box center [1383, 713] width 125 height 33
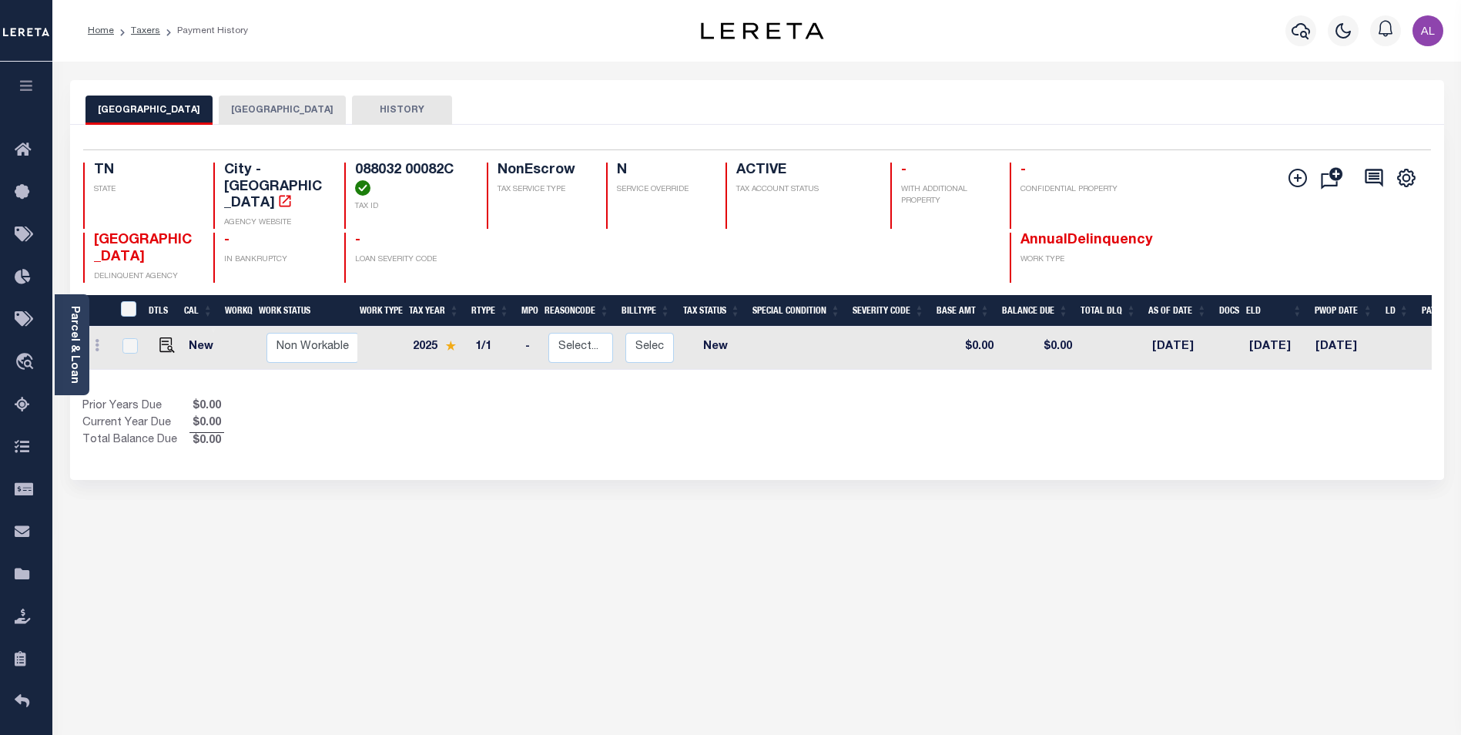
click at [1071, 233] on span "AnnualDelinquency" at bounding box center [1087, 240] width 132 height 14
click at [250, 100] on button "SHELBY COUNTY" at bounding box center [282, 110] width 127 height 29
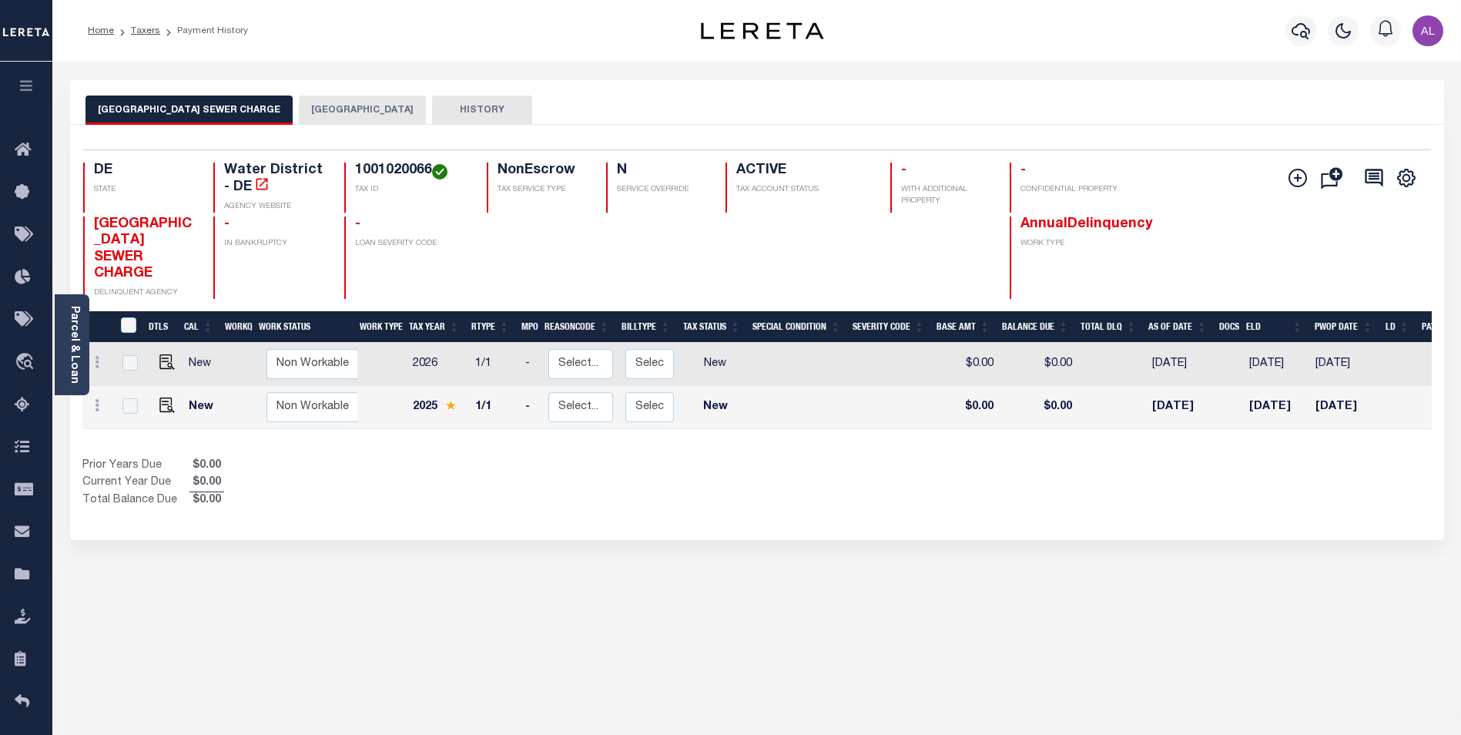
click at [1120, 219] on span "AnnualDelinquency" at bounding box center [1087, 224] width 132 height 14
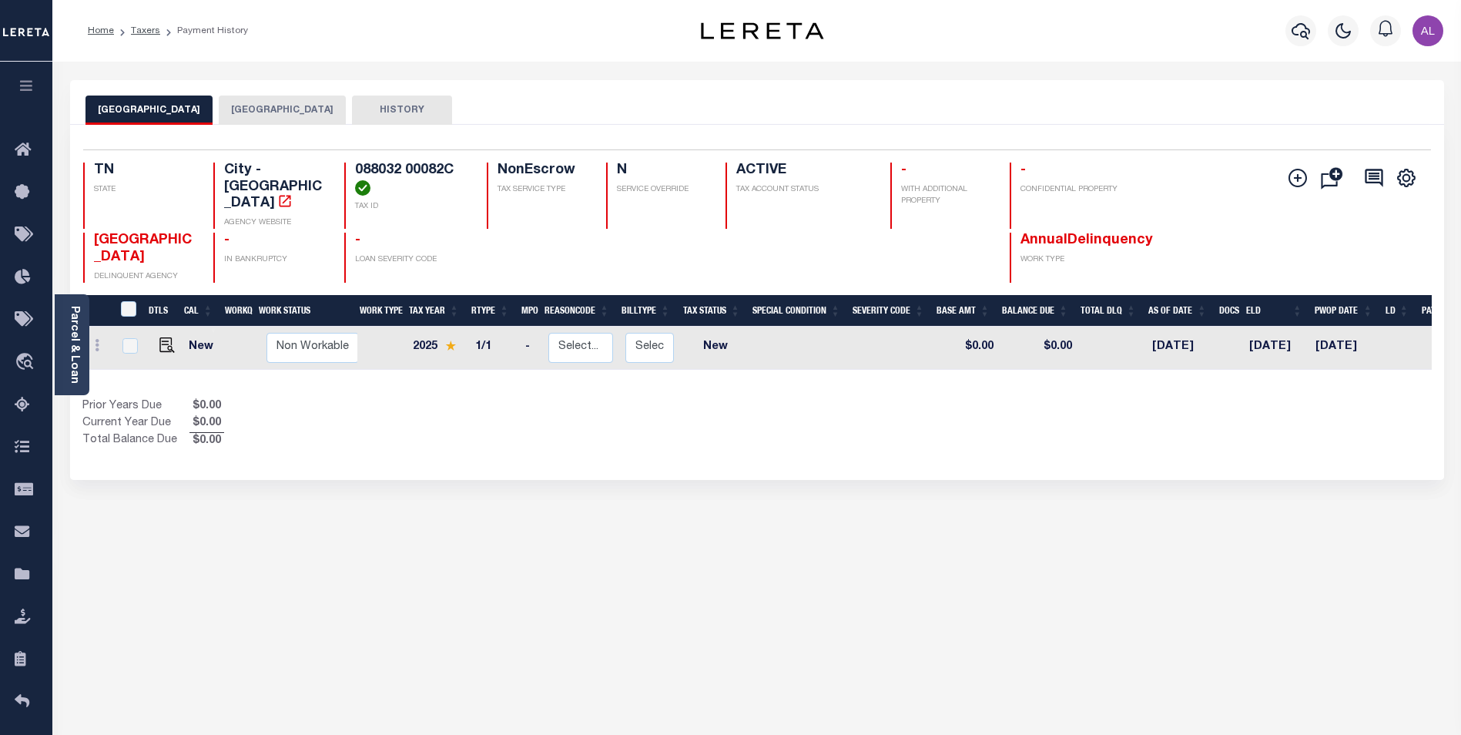
click at [226, 99] on button "[GEOGRAPHIC_DATA]" at bounding box center [282, 110] width 127 height 29
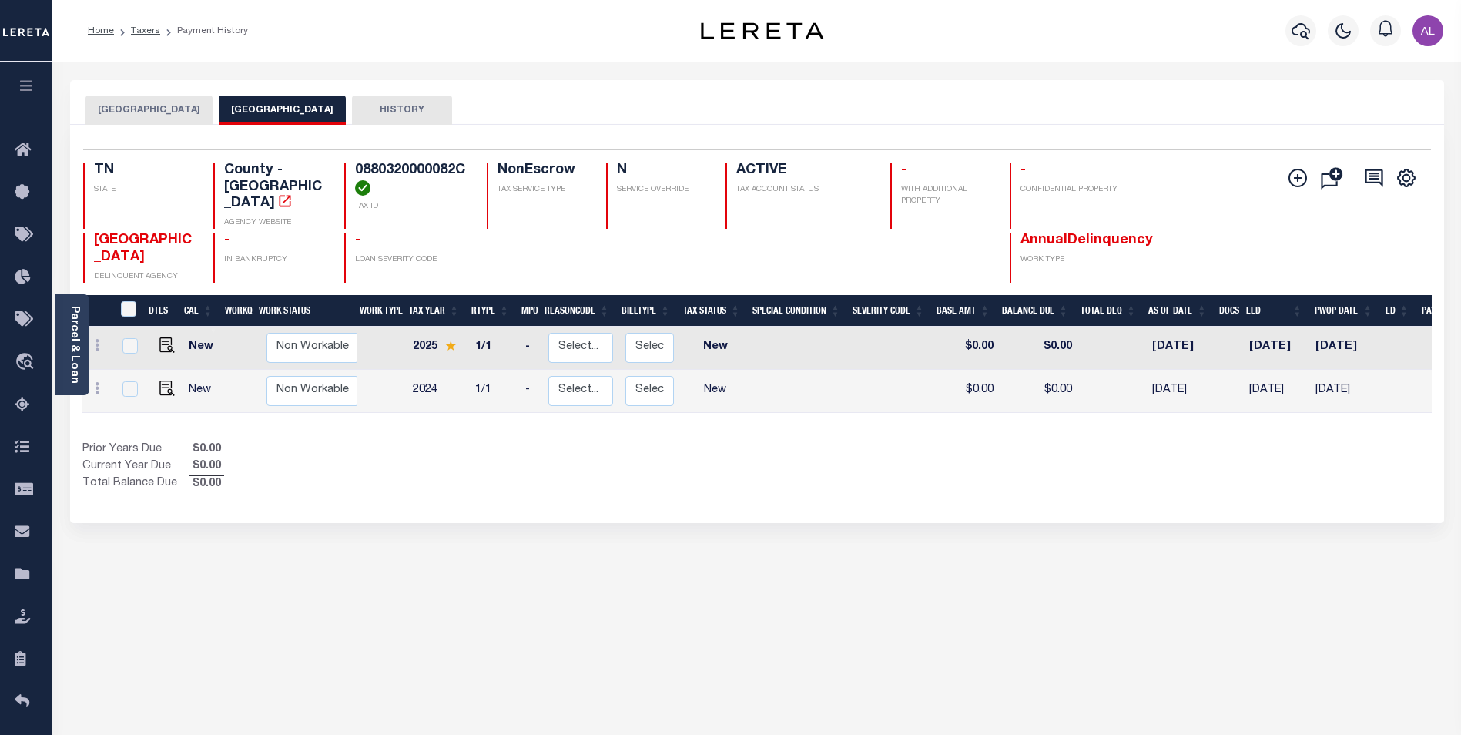
click at [122, 82] on div "MEMPHIS CITY SHELBY COUNTY HISTORY" at bounding box center [757, 102] width 1374 height 45
click at [121, 120] on button "[GEOGRAPHIC_DATA]" at bounding box center [149, 110] width 127 height 29
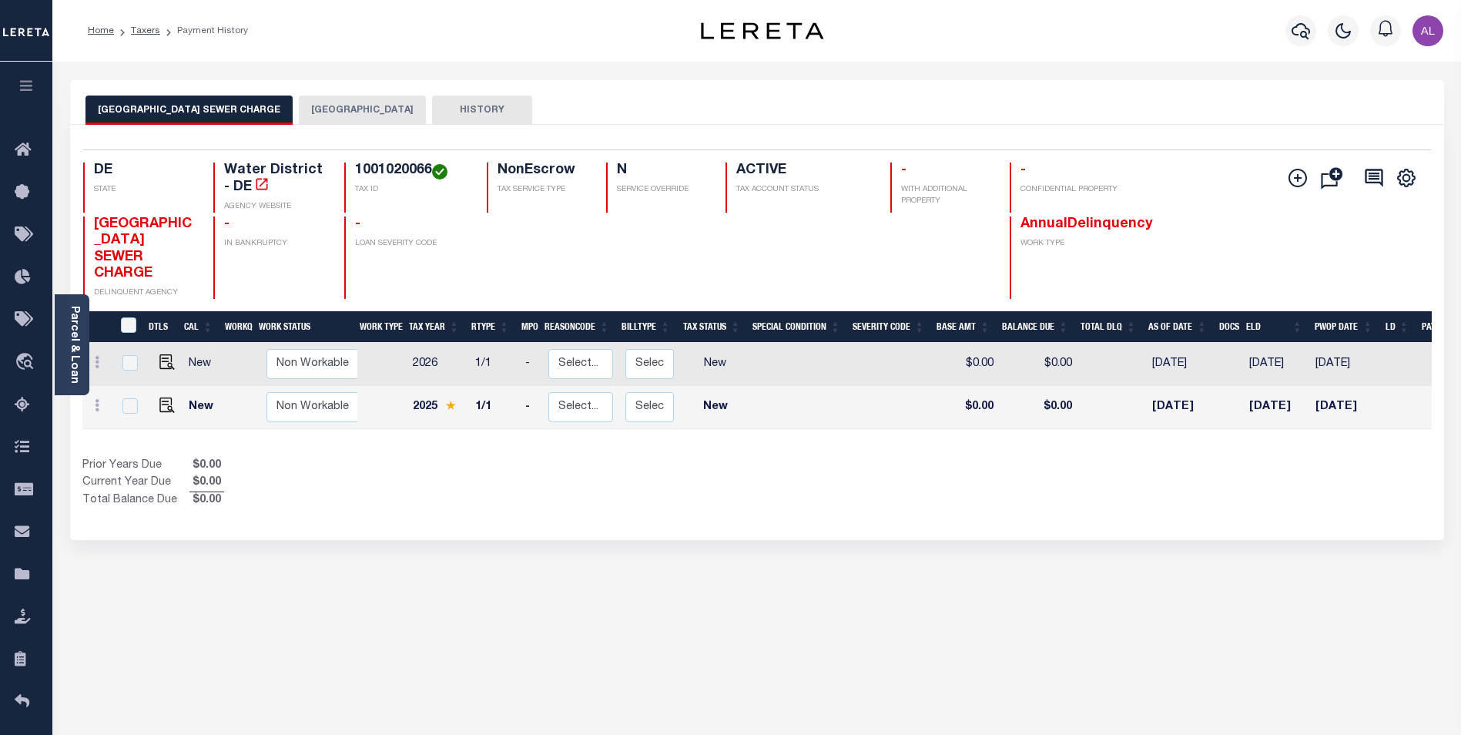
click at [364, 116] on button "[GEOGRAPHIC_DATA]" at bounding box center [362, 110] width 127 height 29
click at [329, 112] on button "[GEOGRAPHIC_DATA]" at bounding box center [362, 110] width 127 height 29
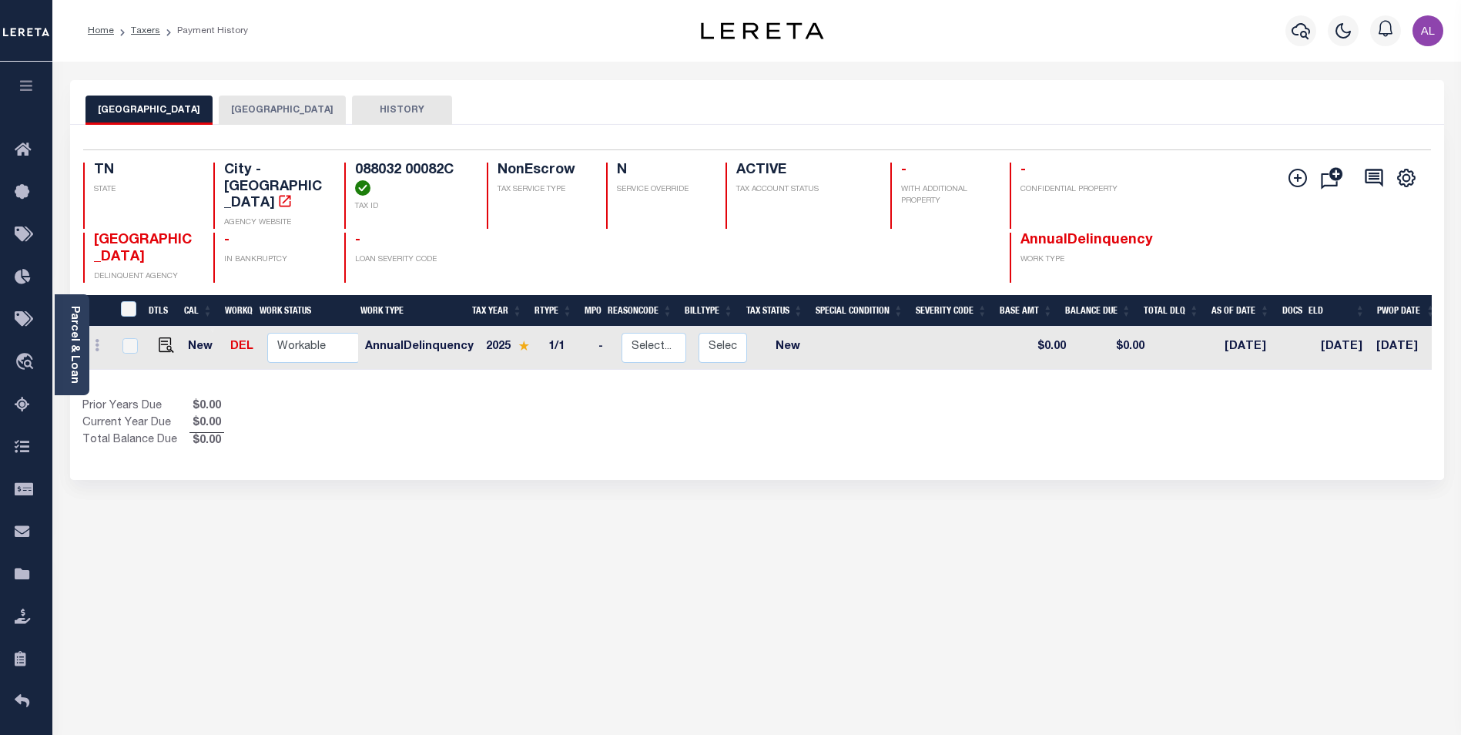
click at [246, 116] on button "[GEOGRAPHIC_DATA]" at bounding box center [282, 110] width 127 height 29
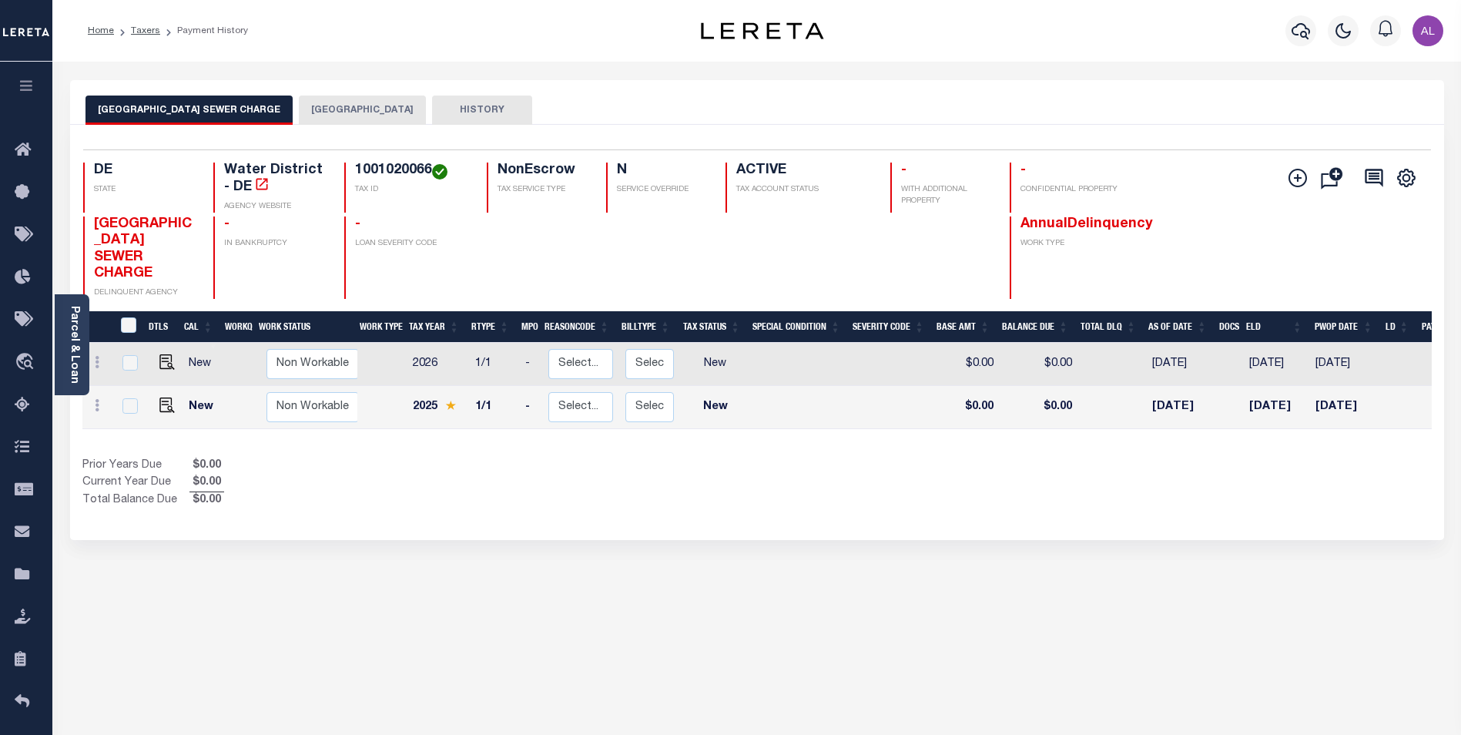
click at [345, 115] on button "NEW CASTLE COUNTY" at bounding box center [362, 110] width 127 height 29
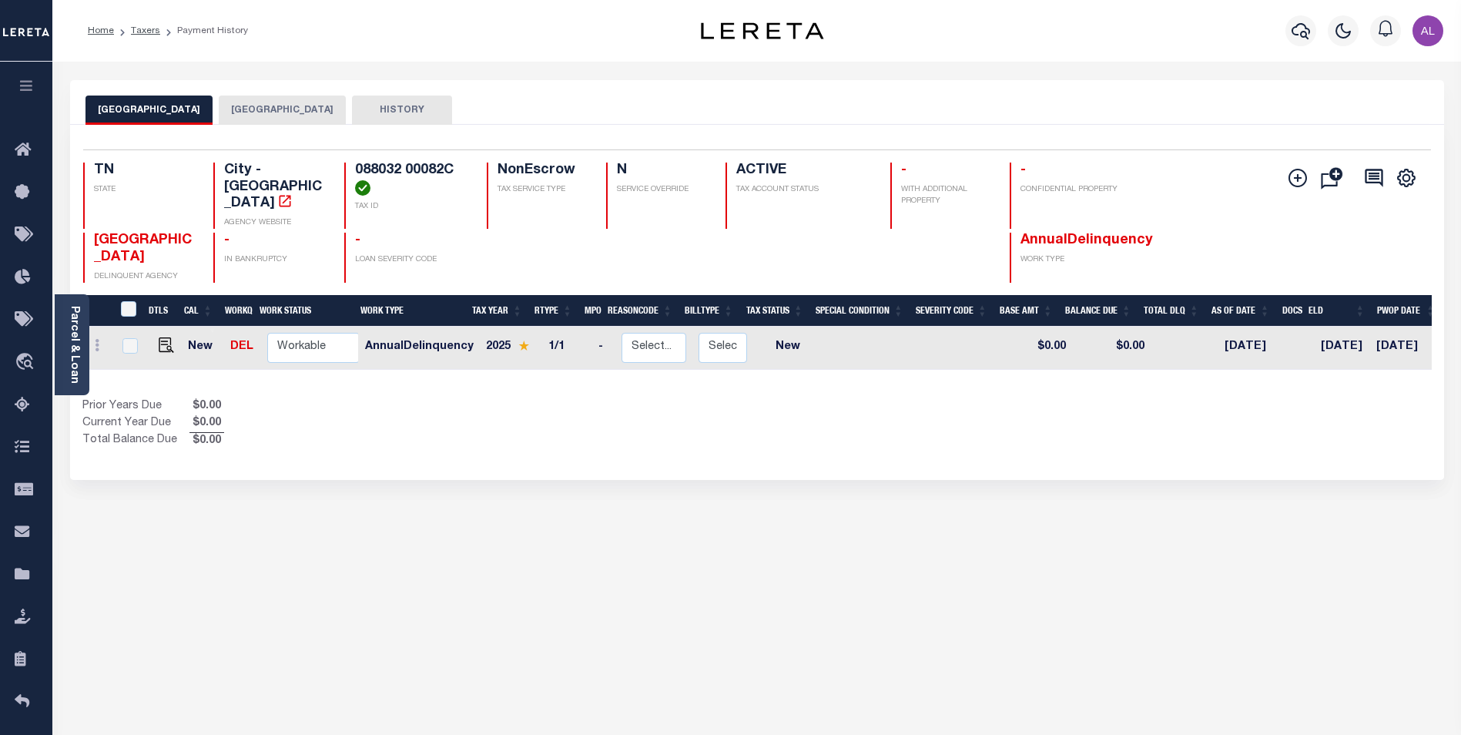
click at [234, 111] on button "SHELBY COUNTY" at bounding box center [282, 110] width 127 height 29
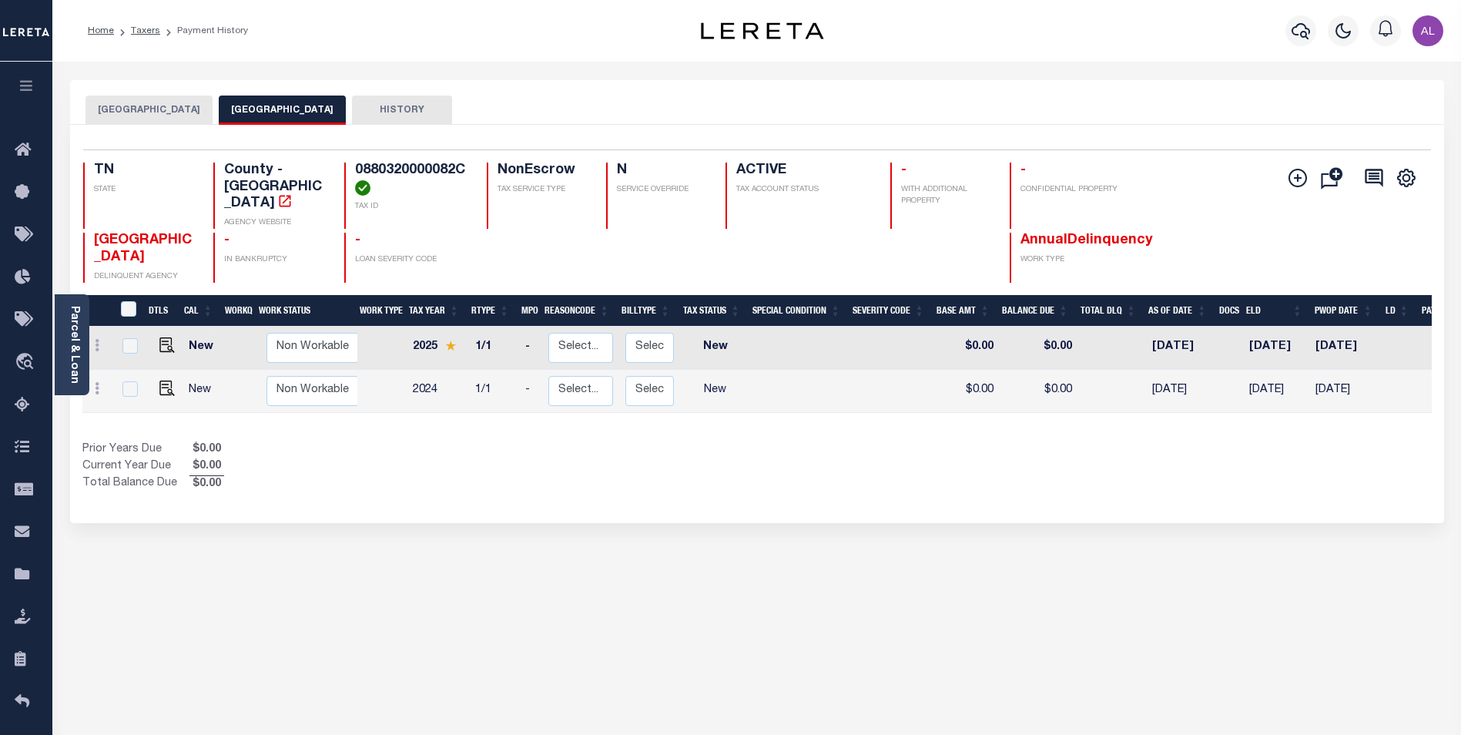
click at [153, 109] on button "MEMPHIS CITY" at bounding box center [149, 110] width 127 height 29
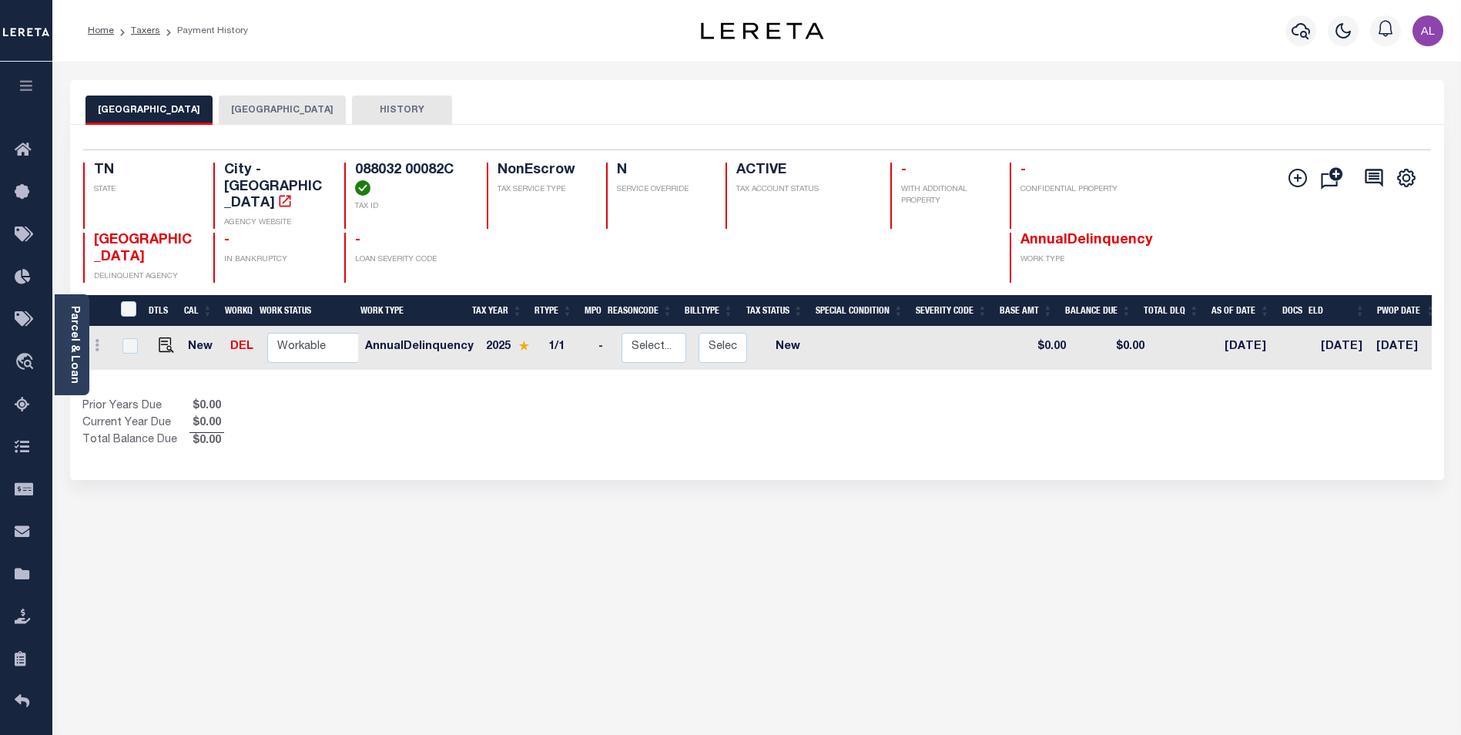
click at [1109, 233] on span "AnnualDelinquency" at bounding box center [1087, 240] width 132 height 14
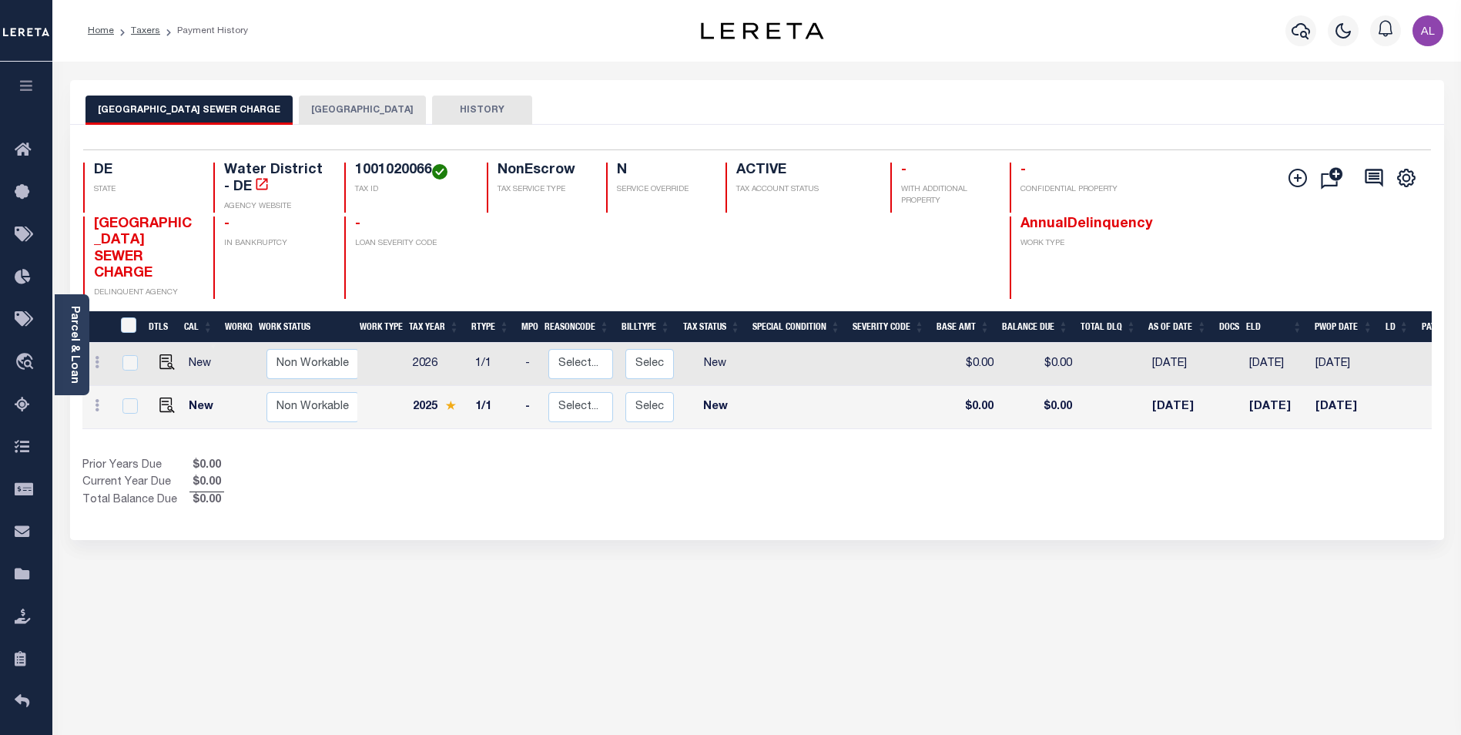
click at [1065, 220] on span "AnnualDelinquency" at bounding box center [1087, 224] width 132 height 14
click at [382, 119] on button "[GEOGRAPHIC_DATA]" at bounding box center [362, 110] width 127 height 29
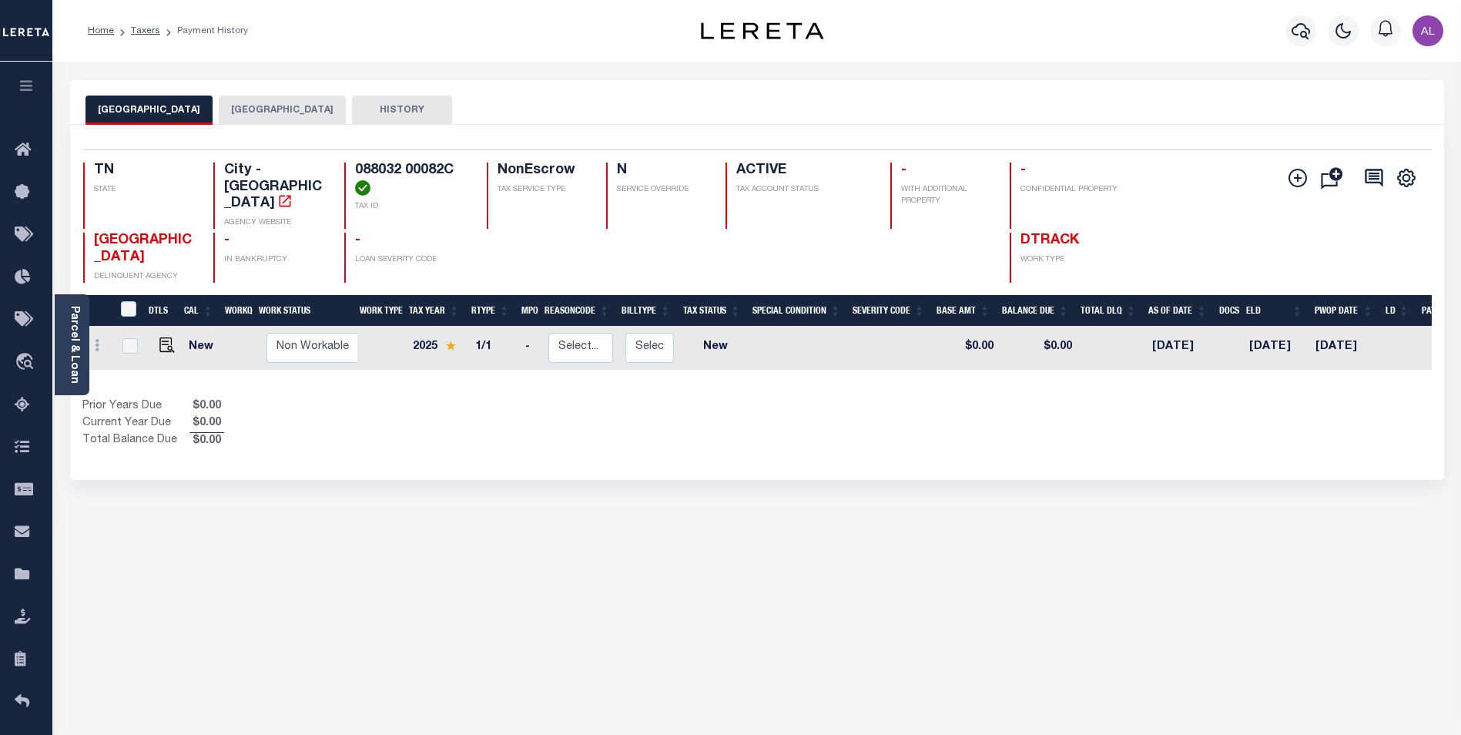
click at [1049, 233] on span "DTRACK" at bounding box center [1050, 240] width 59 height 14
click at [259, 114] on button "SHELBY COUNTY" at bounding box center [282, 110] width 127 height 29
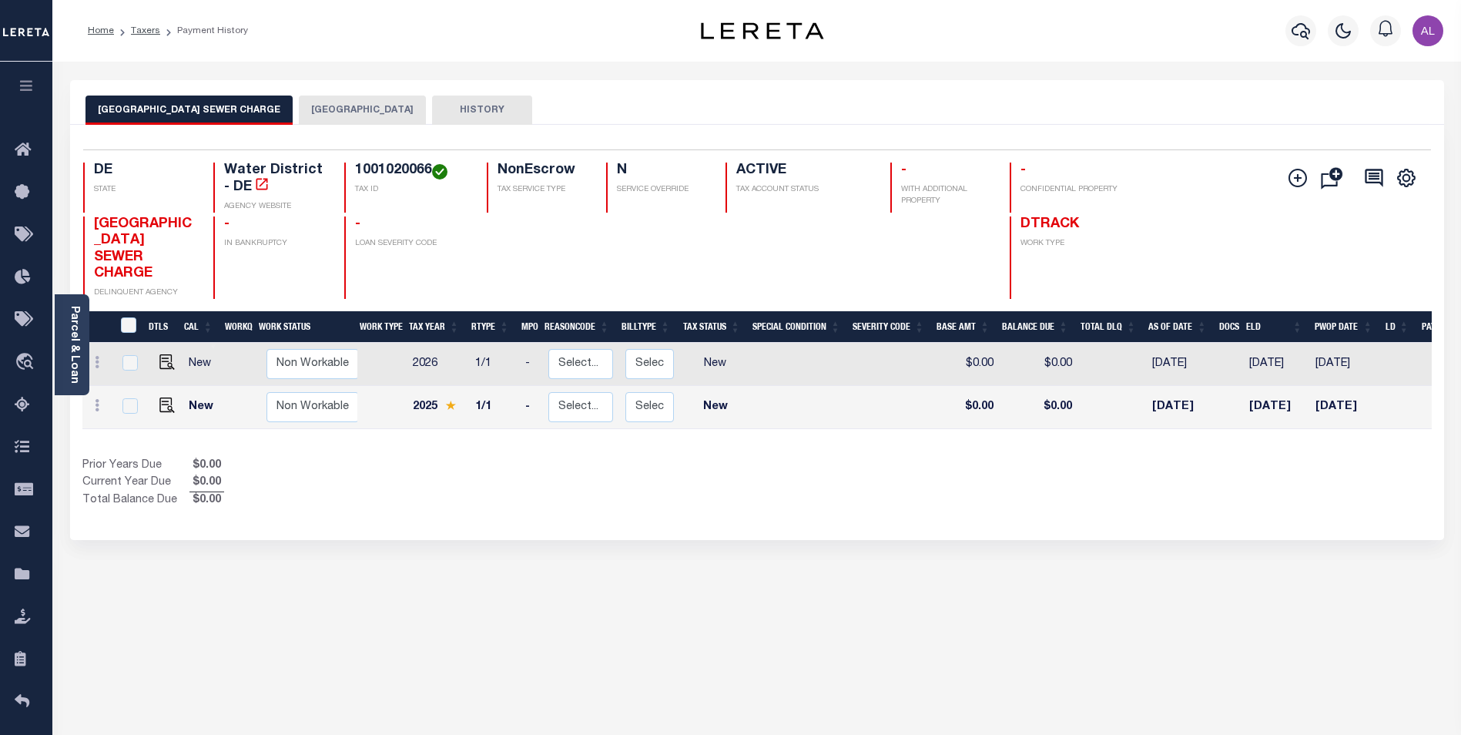
click at [373, 102] on button "[GEOGRAPHIC_DATA]" at bounding box center [362, 110] width 127 height 29
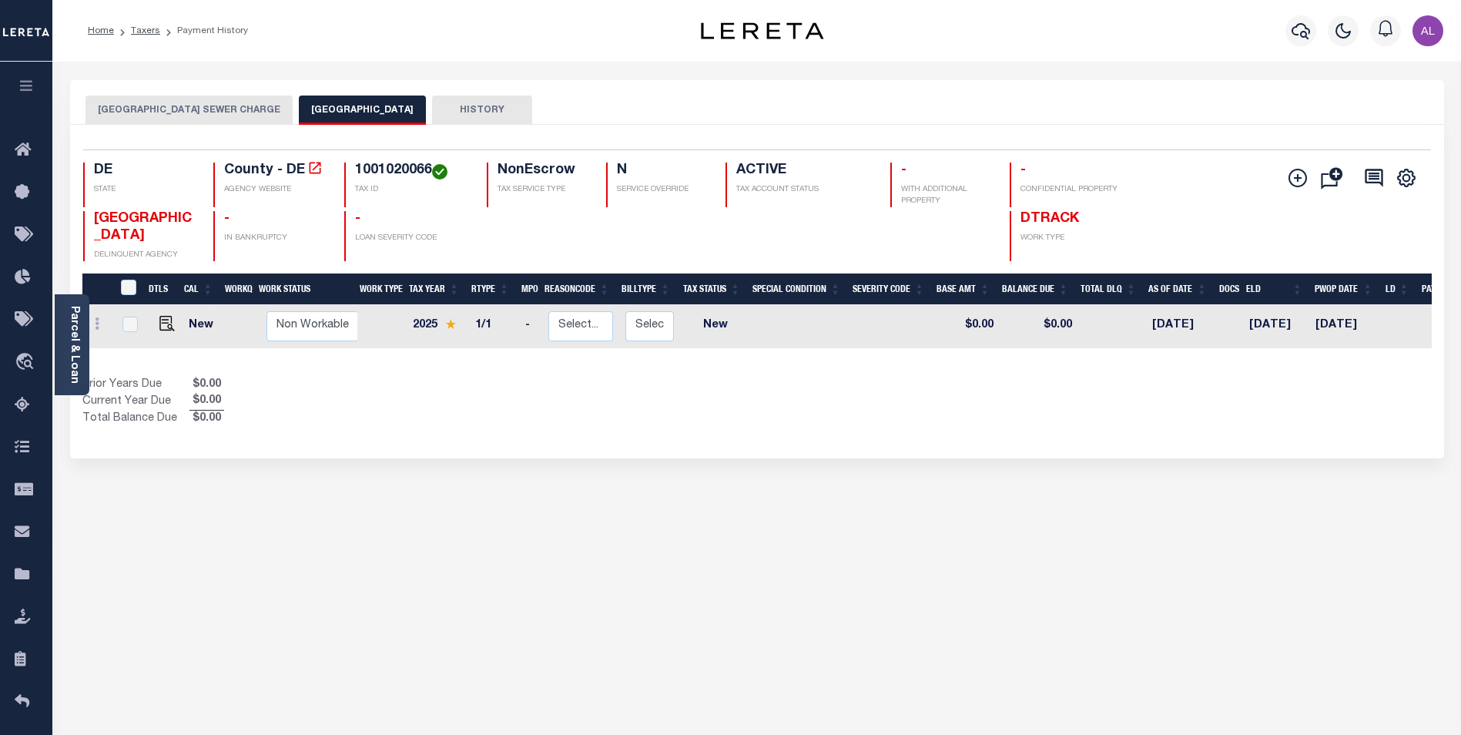
click at [1041, 207] on div "DE STATE County - DE AGENCY WEBSITE 1001020066 TAX ID NonEscrow TAX SERVICE TYP…" at bounding box center [644, 212] width 1123 height 99
click at [1038, 212] on span "DTRACK" at bounding box center [1050, 219] width 59 height 14
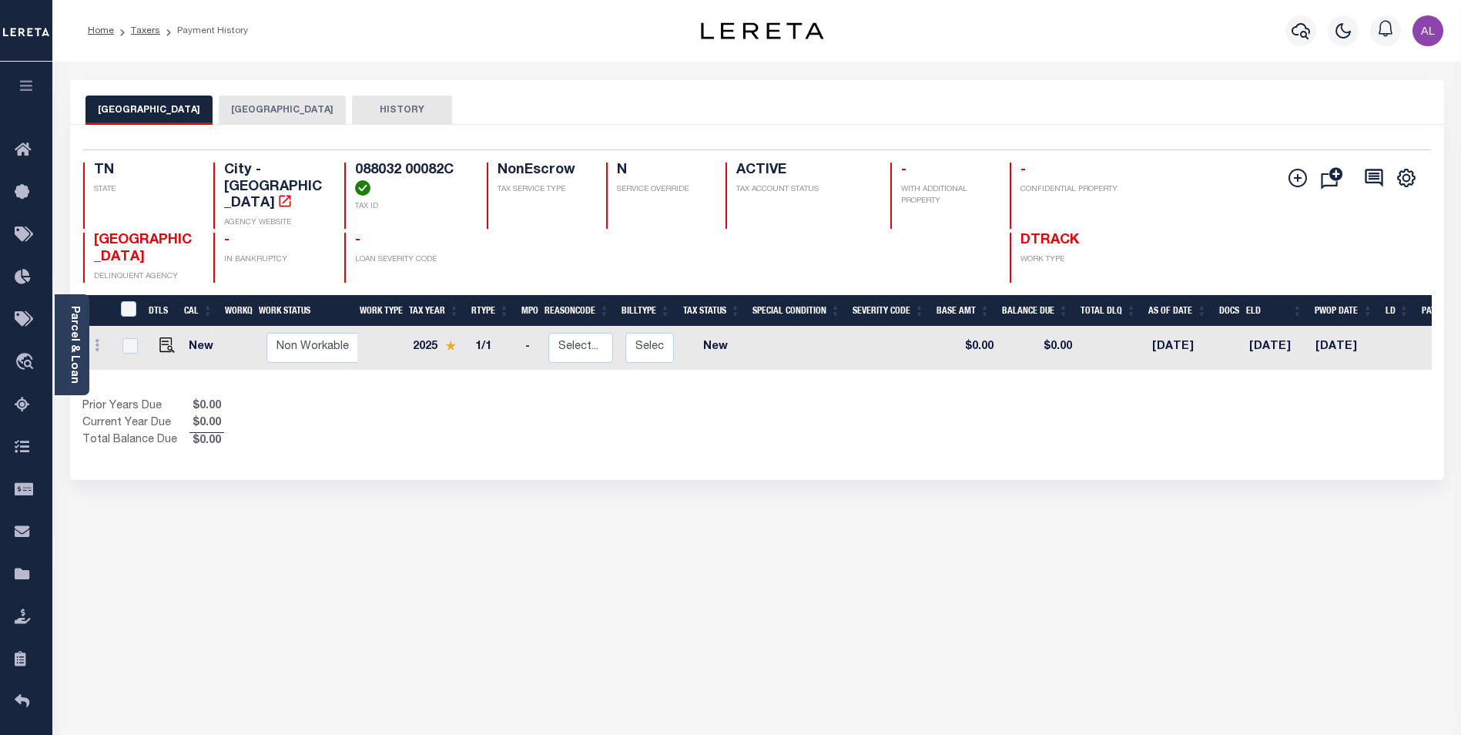
click at [231, 106] on button "[GEOGRAPHIC_DATA]" at bounding box center [282, 110] width 127 height 29
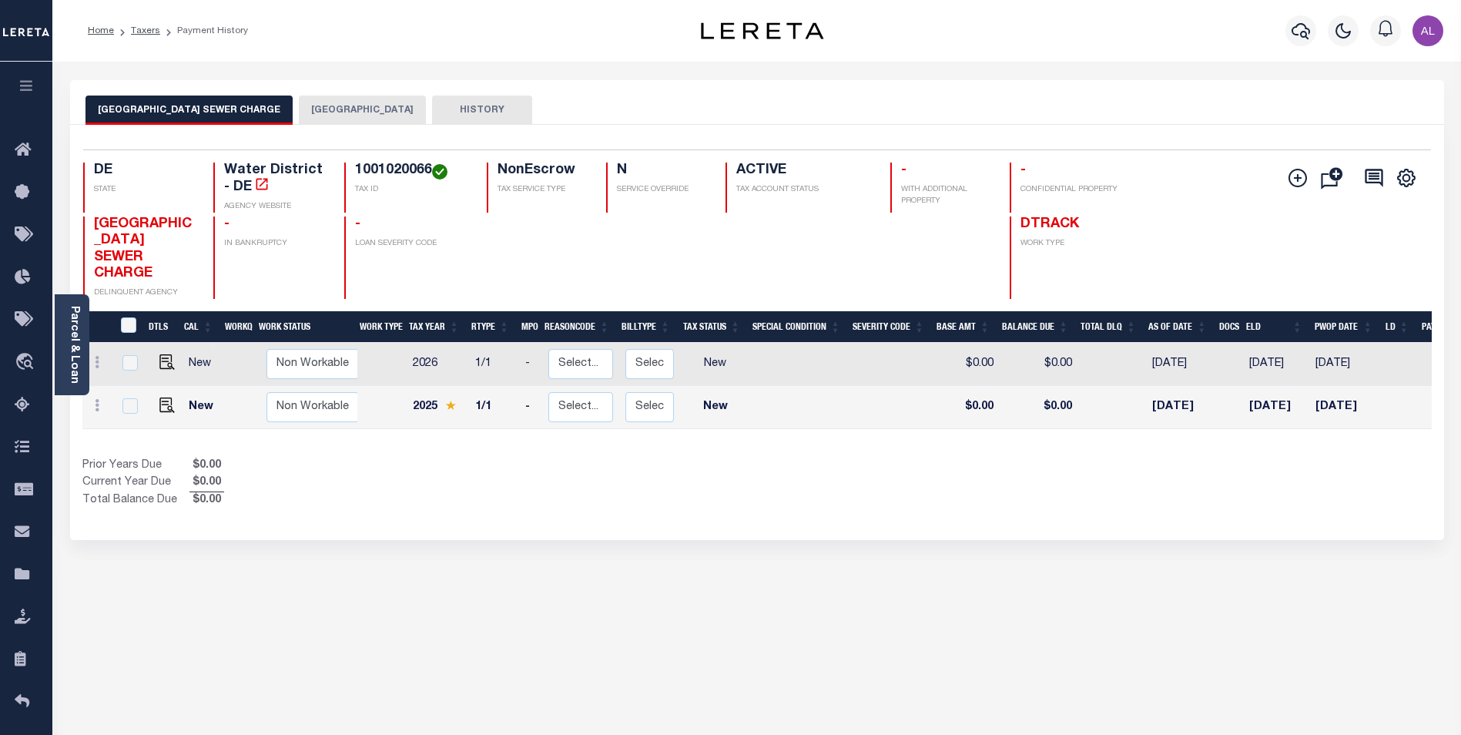
click at [381, 110] on button "[GEOGRAPHIC_DATA]" at bounding box center [362, 110] width 127 height 29
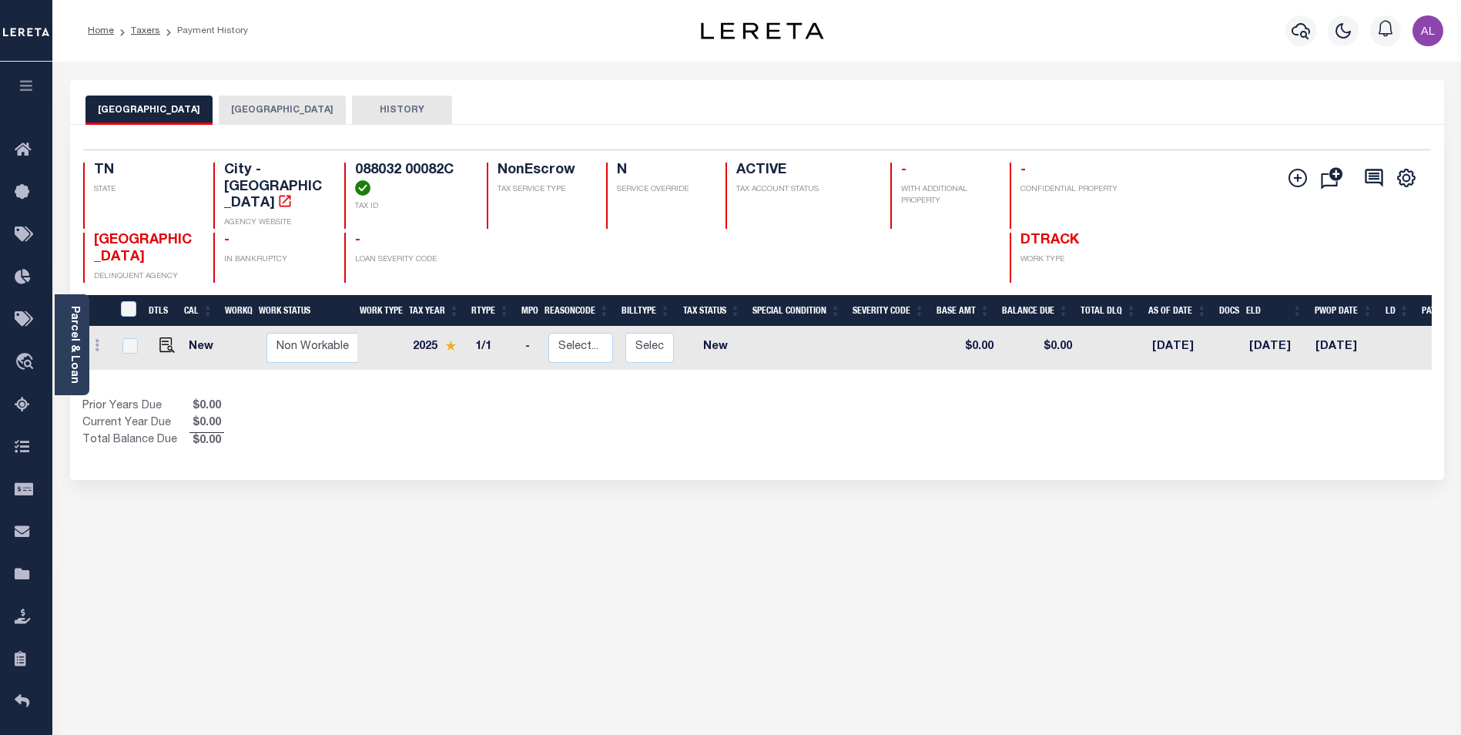
click at [225, 120] on button "SHELBY COUNTY" at bounding box center [282, 110] width 127 height 29
click at [248, 103] on button "[GEOGRAPHIC_DATA]" at bounding box center [282, 110] width 127 height 29
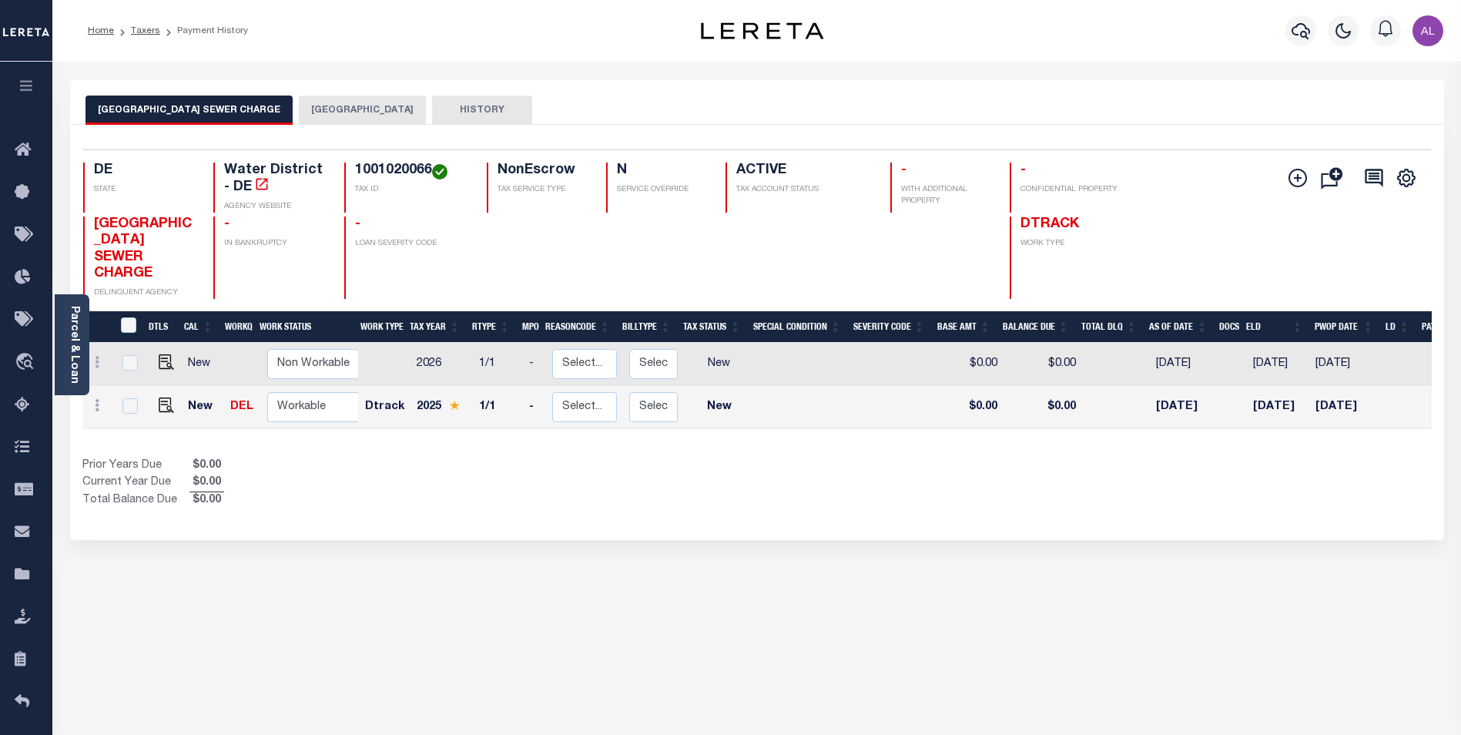
click at [364, 105] on button "[GEOGRAPHIC_DATA]" at bounding box center [362, 110] width 127 height 29
